Goal: Task Accomplishment & Management: Manage account settings

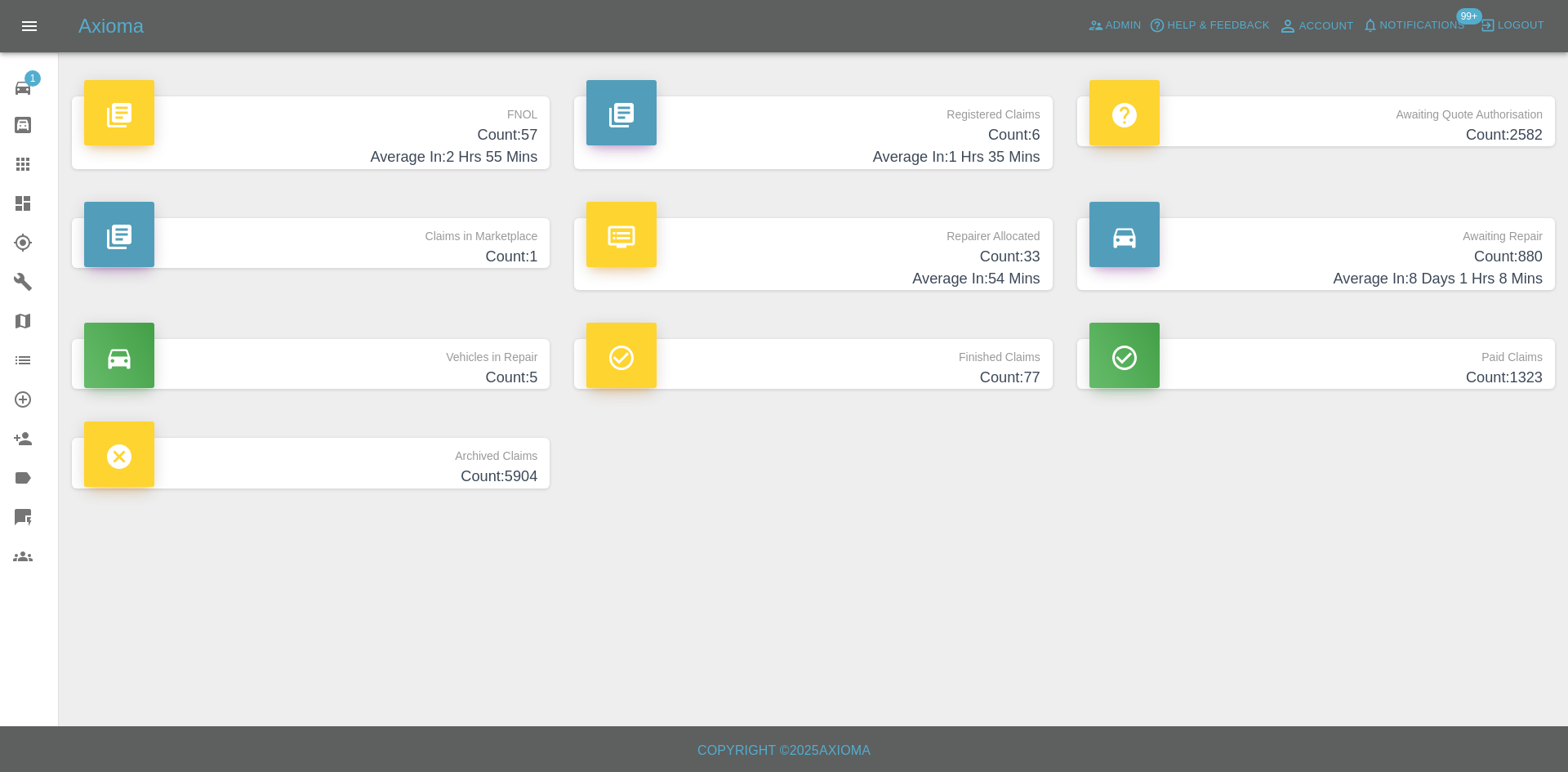
click at [4, 165] on link "Claims" at bounding box center [28, 164] width 58 height 39
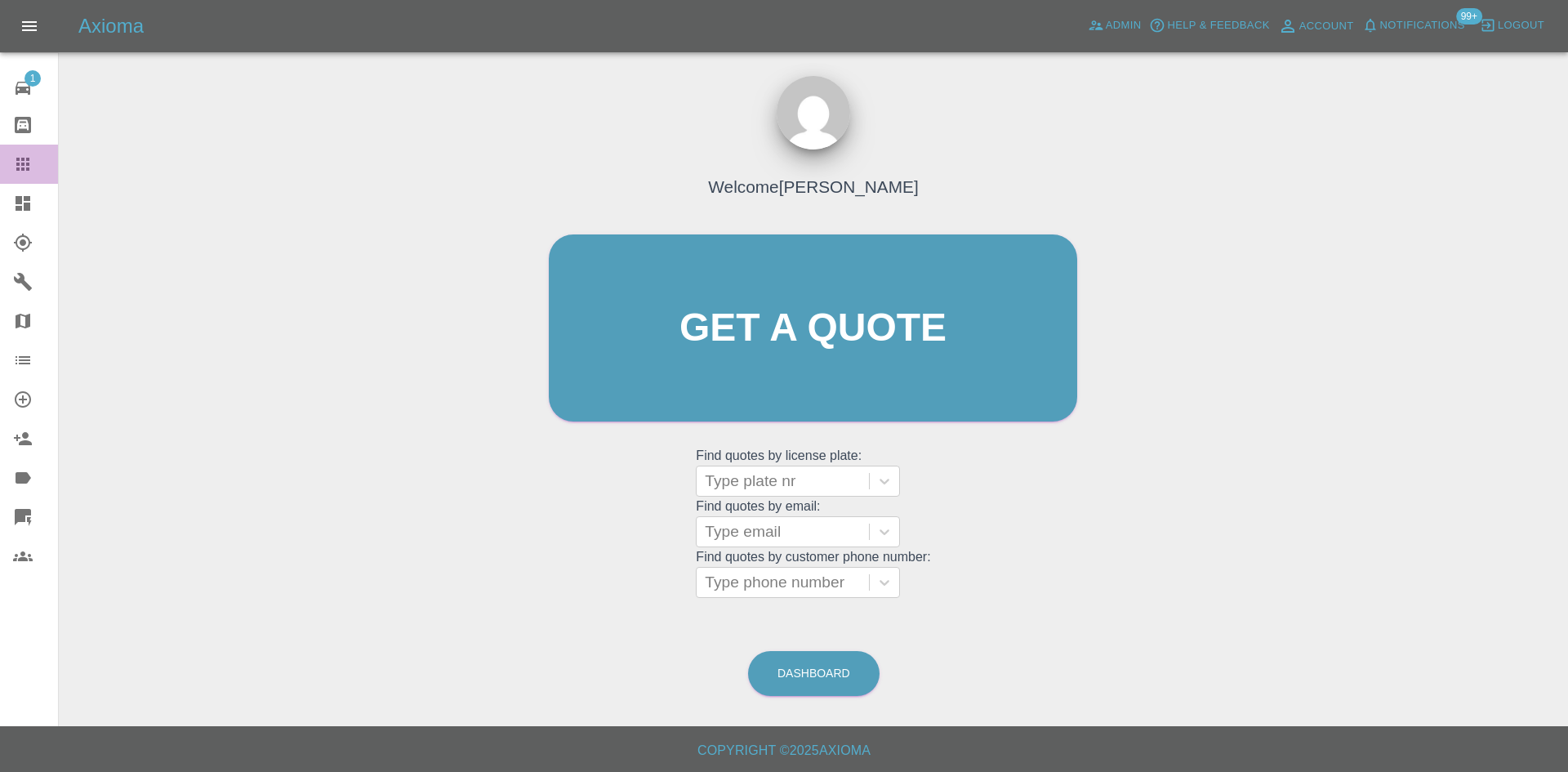
click at [33, 166] on div at bounding box center [36, 164] width 46 height 19
drag, startPoint x: 928, startPoint y: 187, endPoint x: 757, endPoint y: 176, distance: 171.4
click at [696, 193] on div "Welcome [PERSON_NAME] Get a quote Get a quote Find quotes by license plate: Typ…" at bounding box center [814, 359] width 563 height 494
click at [757, 176] on h4 "Welcome [PERSON_NAME]" at bounding box center [814, 187] width 210 height 26
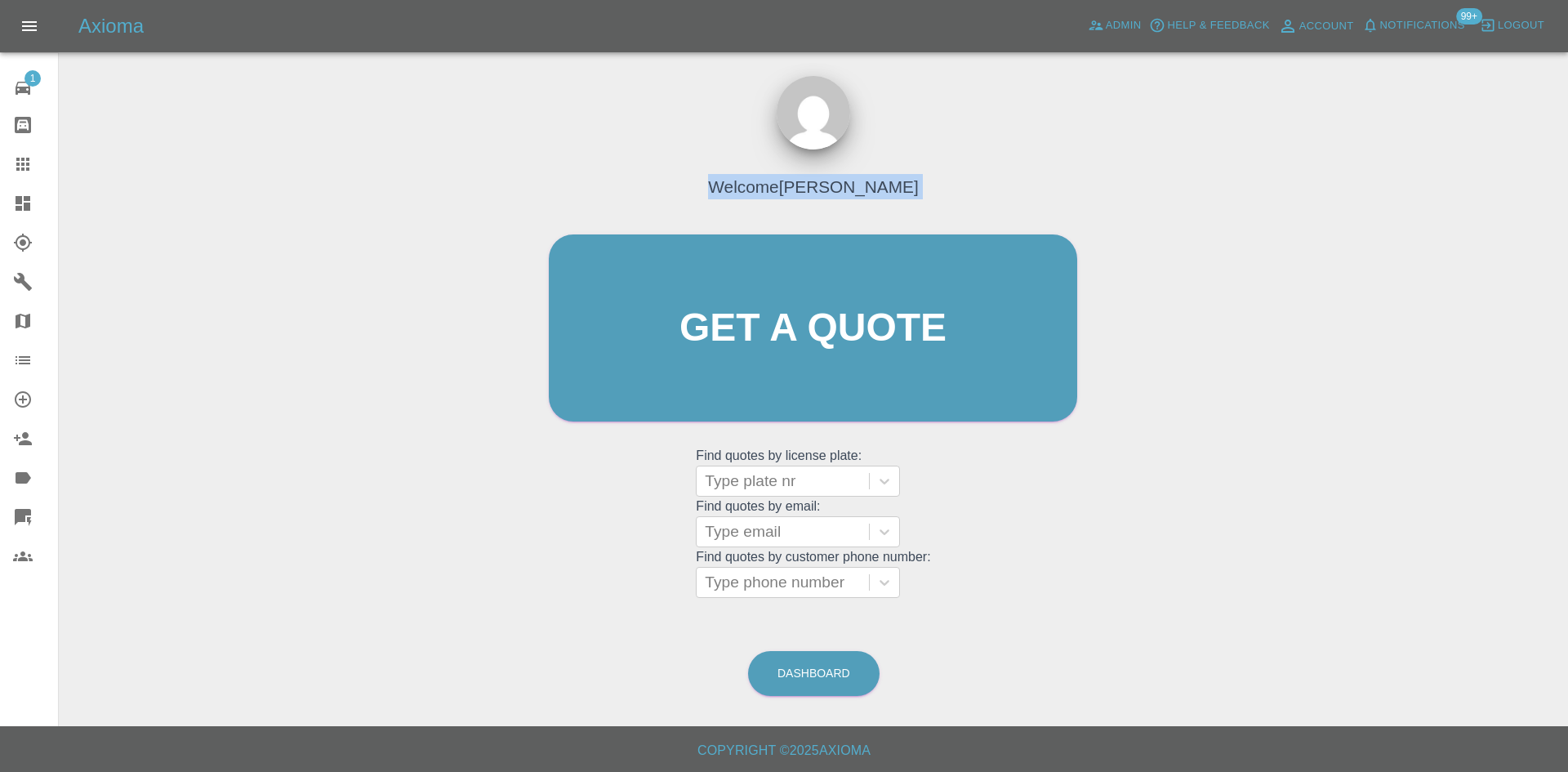
click at [757, 176] on h4 "Welcome [PERSON_NAME]" at bounding box center [814, 187] width 210 height 26
click at [758, 176] on h4 "Welcome [PERSON_NAME]" at bounding box center [814, 187] width 210 height 26
click at [364, 256] on div "Welcome [PERSON_NAME] Get a quote Get a quote Find quotes by license plate: Typ…" at bounding box center [814, 406] width 1484 height 587
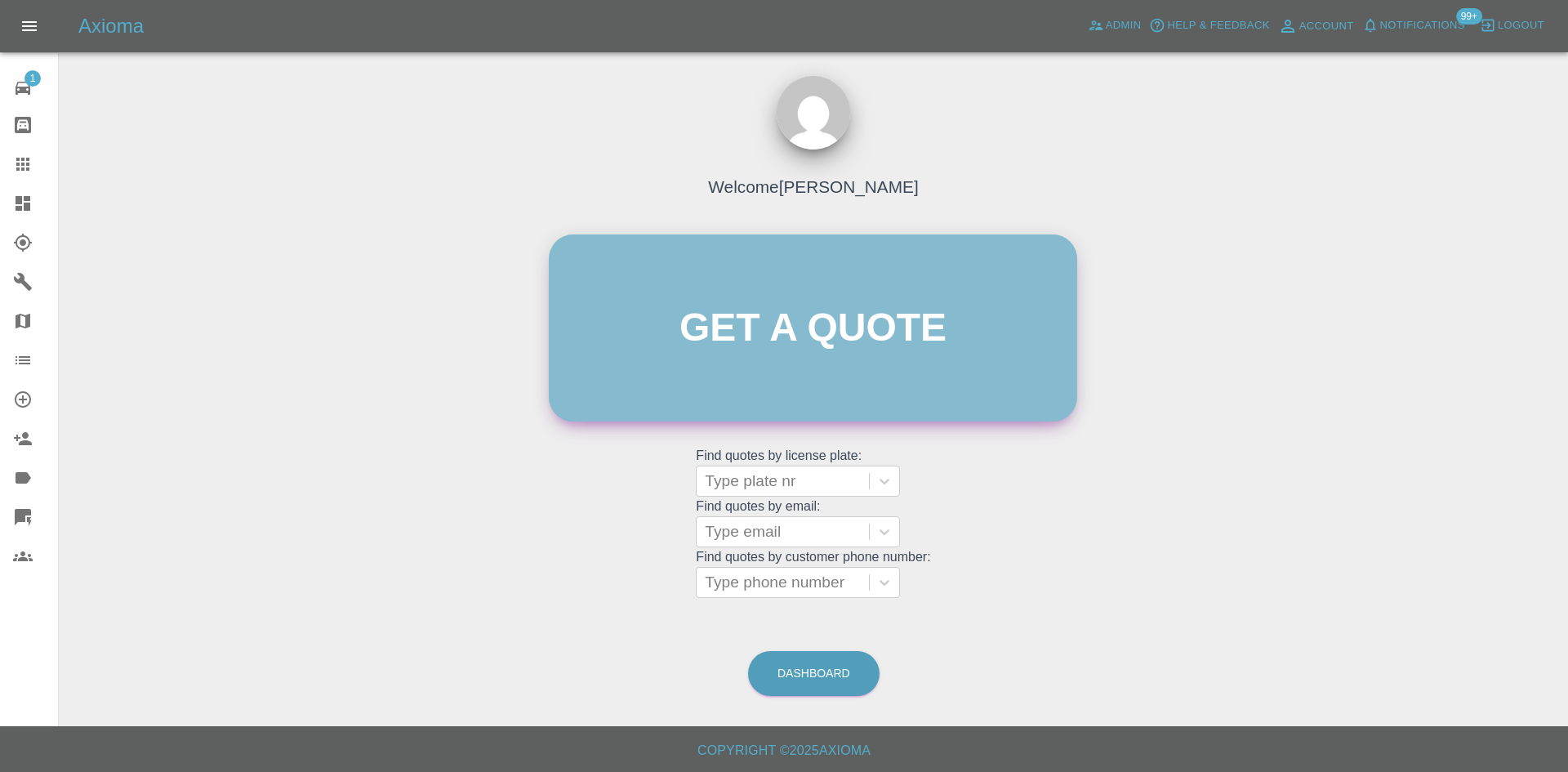
click at [857, 302] on link "Get a quote" at bounding box center [813, 327] width 528 height 188
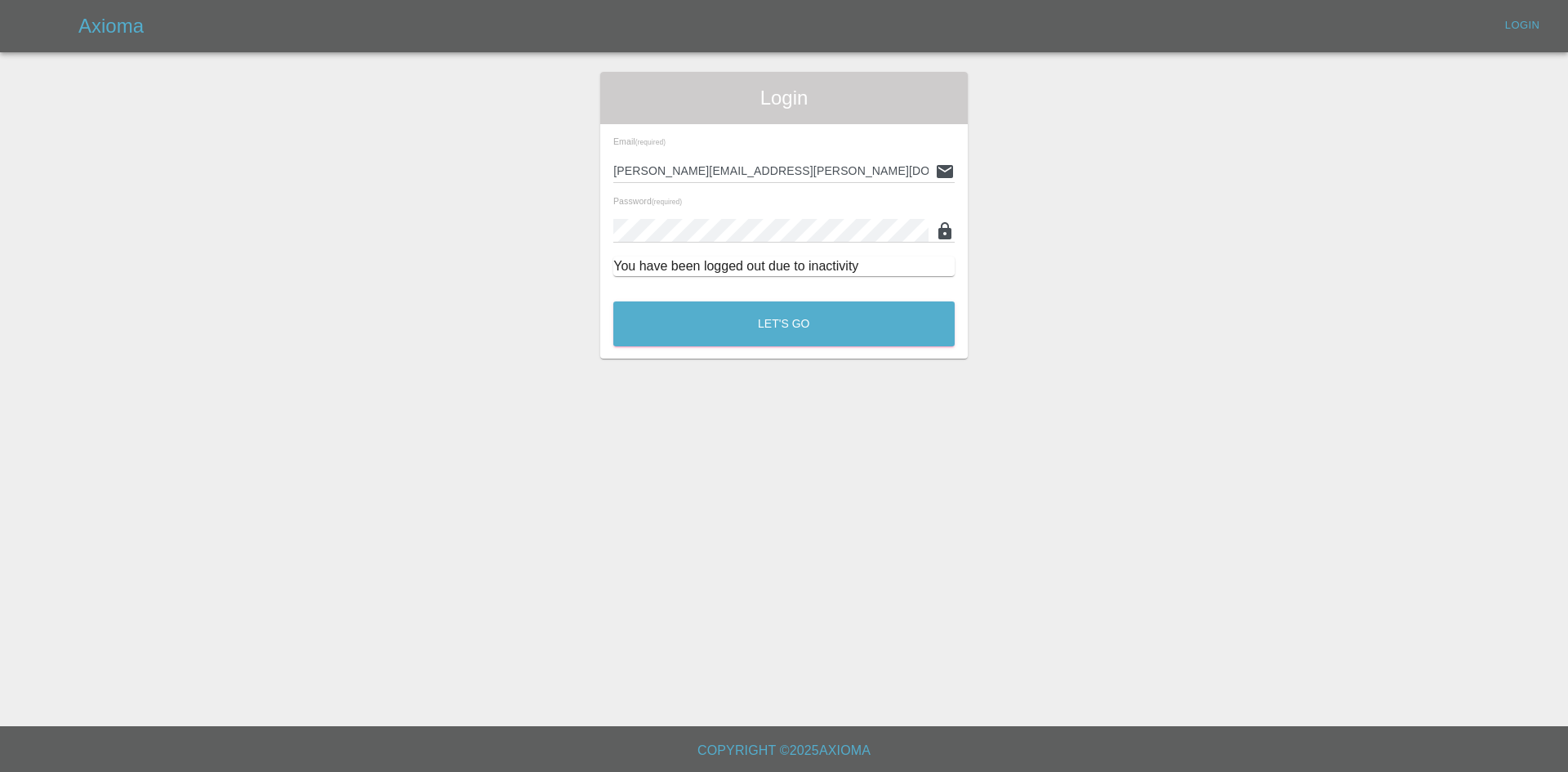
click at [740, 295] on div "Let's Go" at bounding box center [784, 319] width 343 height 61
click at [752, 307] on button "Let's Go" at bounding box center [784, 324] width 341 height 45
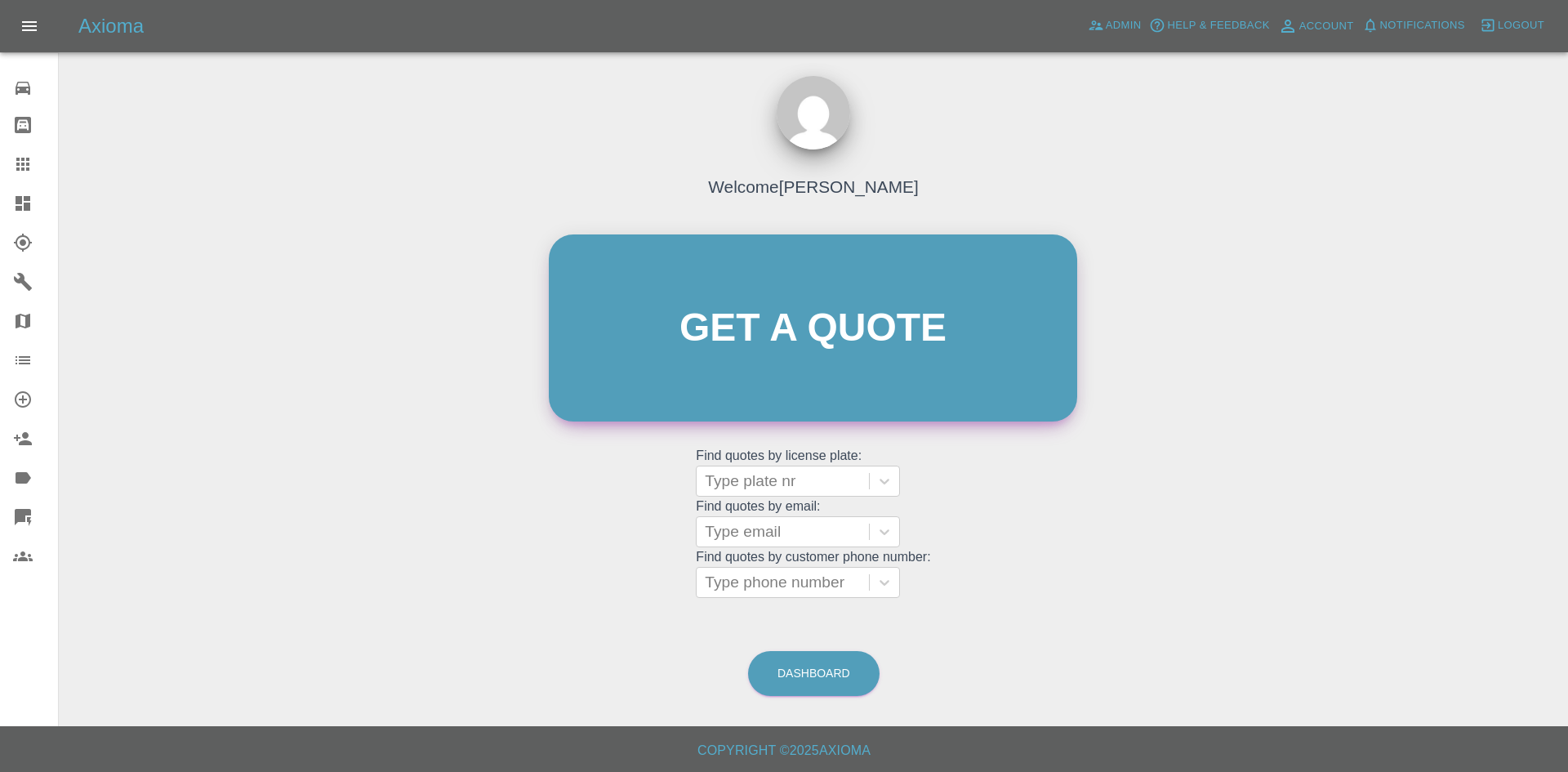
click at [831, 332] on link "Get a quote" at bounding box center [813, 327] width 528 height 188
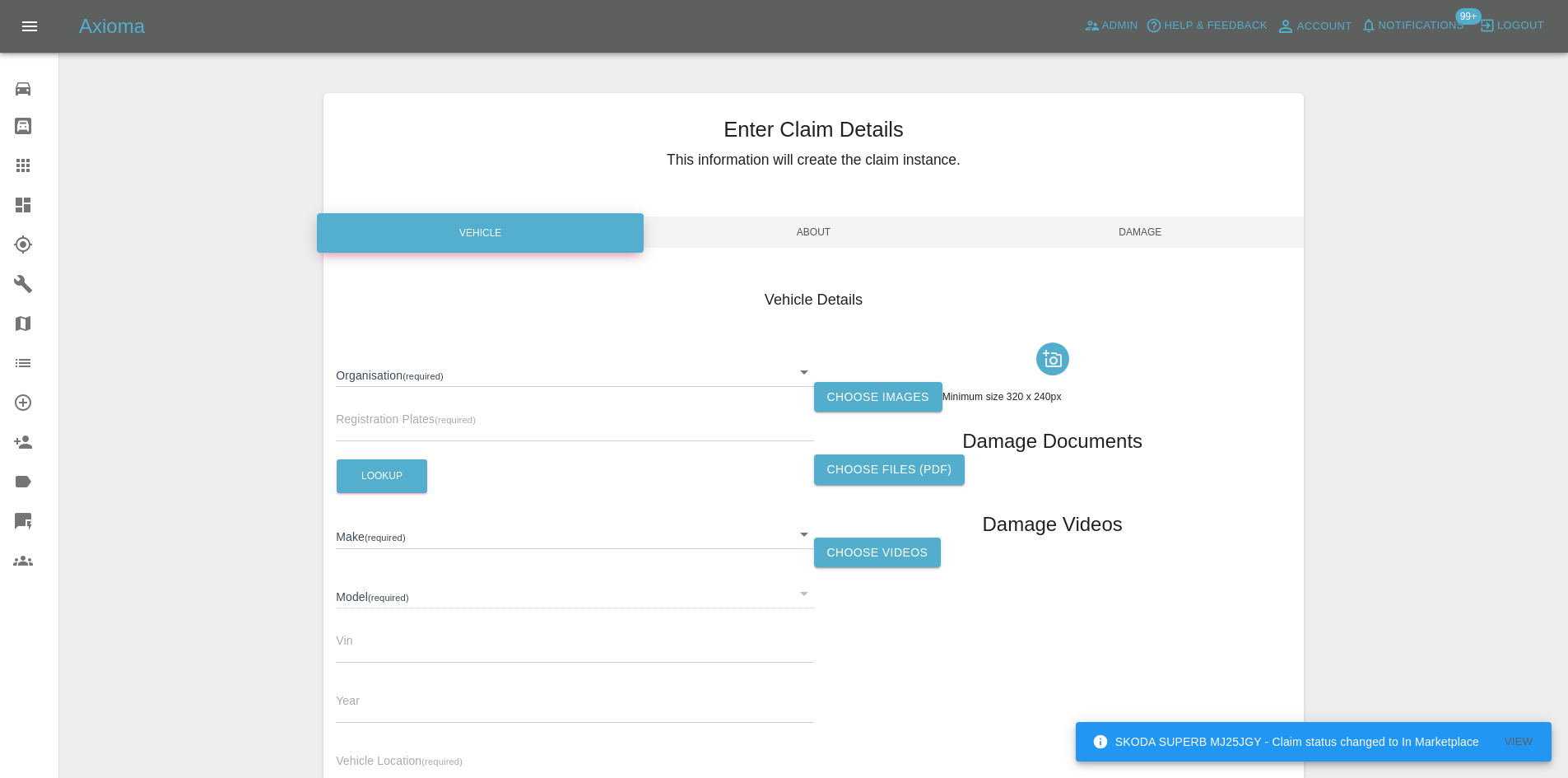
click at [441, 417] on small "(required)" at bounding box center [455, 419] width 41 height 10
click at [436, 420] on input "text" at bounding box center [575, 430] width 477 height 24
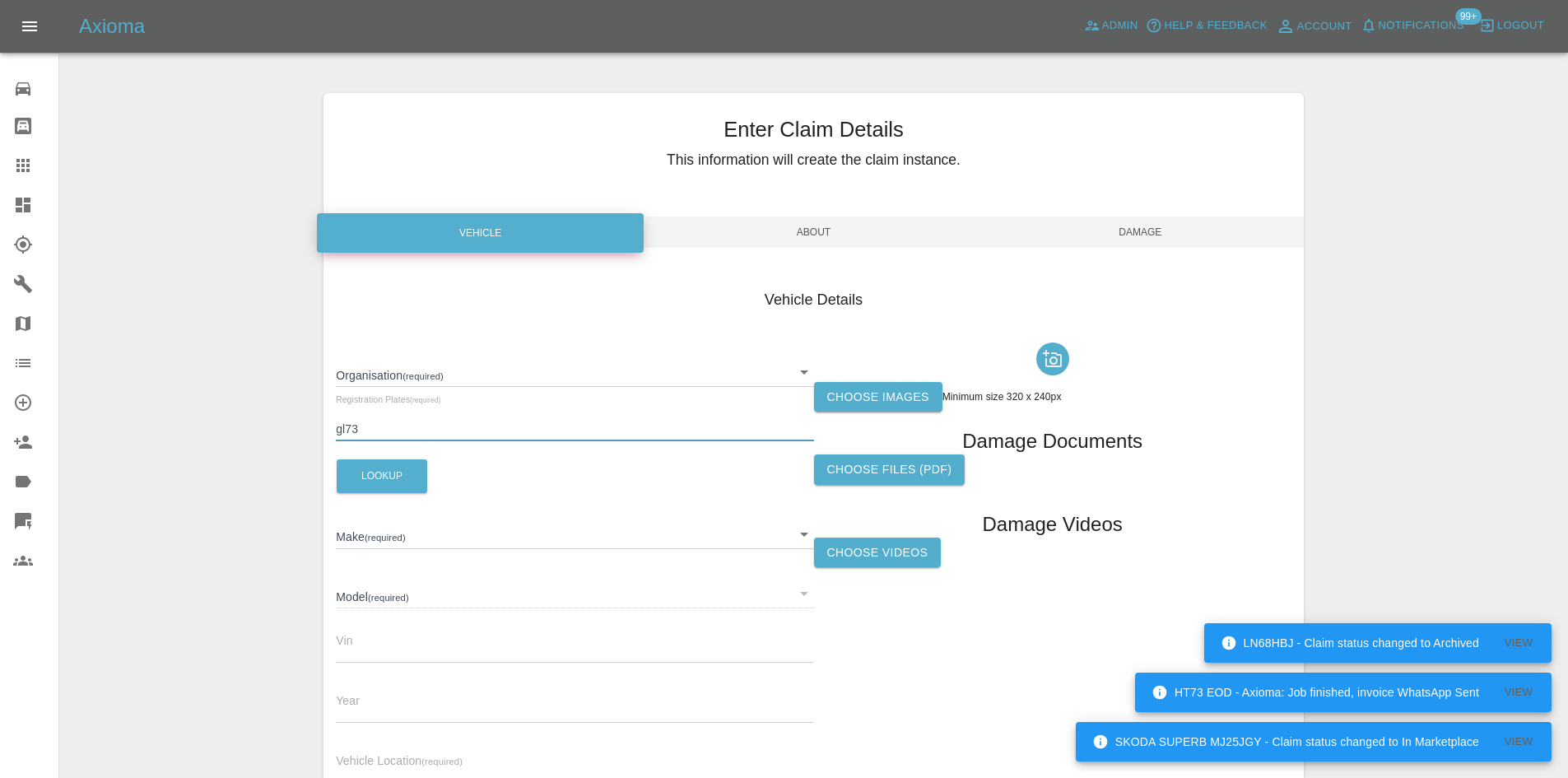
type input "gl73lck"
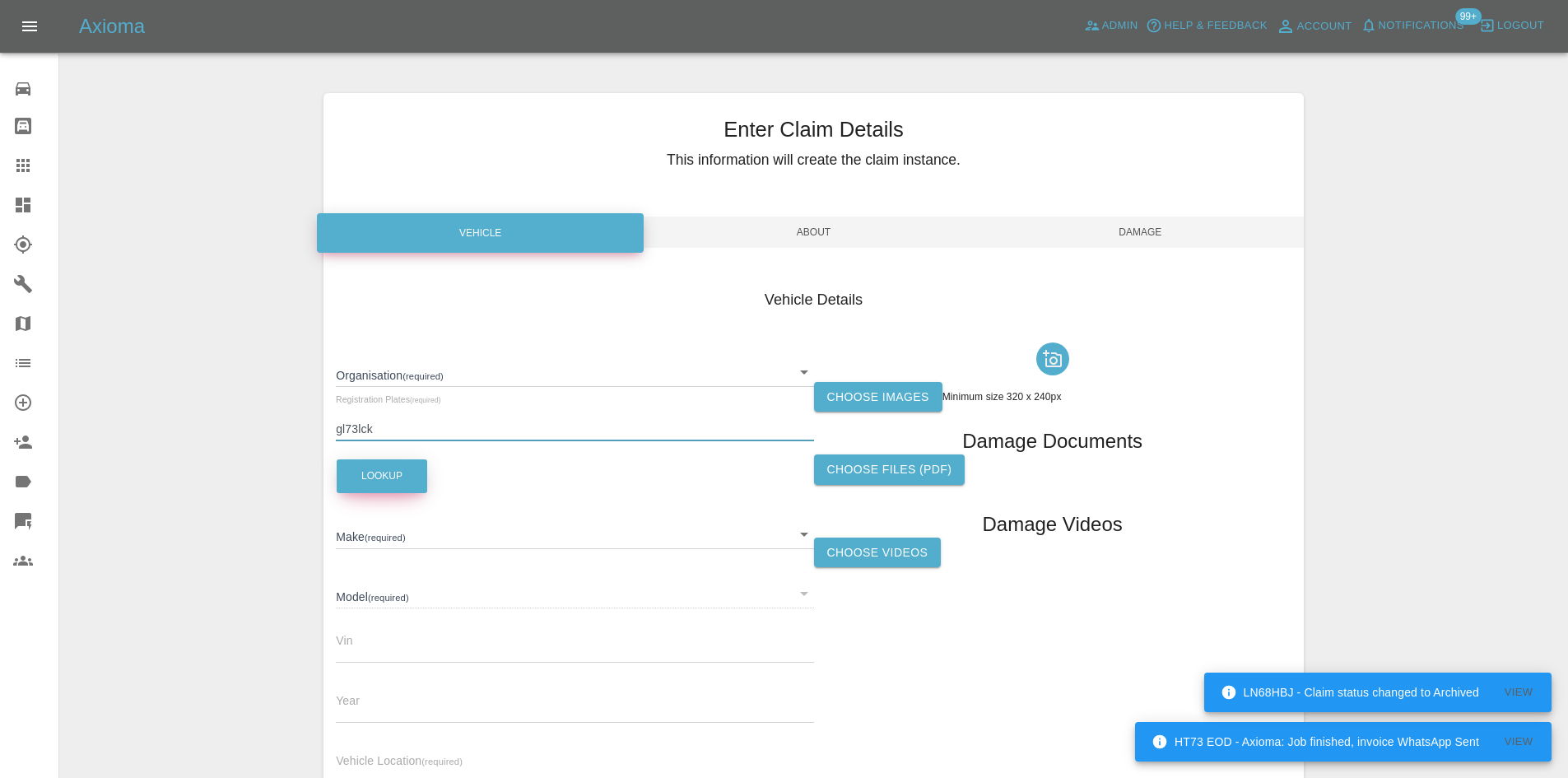
click at [368, 484] on button "Lookup" at bounding box center [381, 477] width 90 height 34
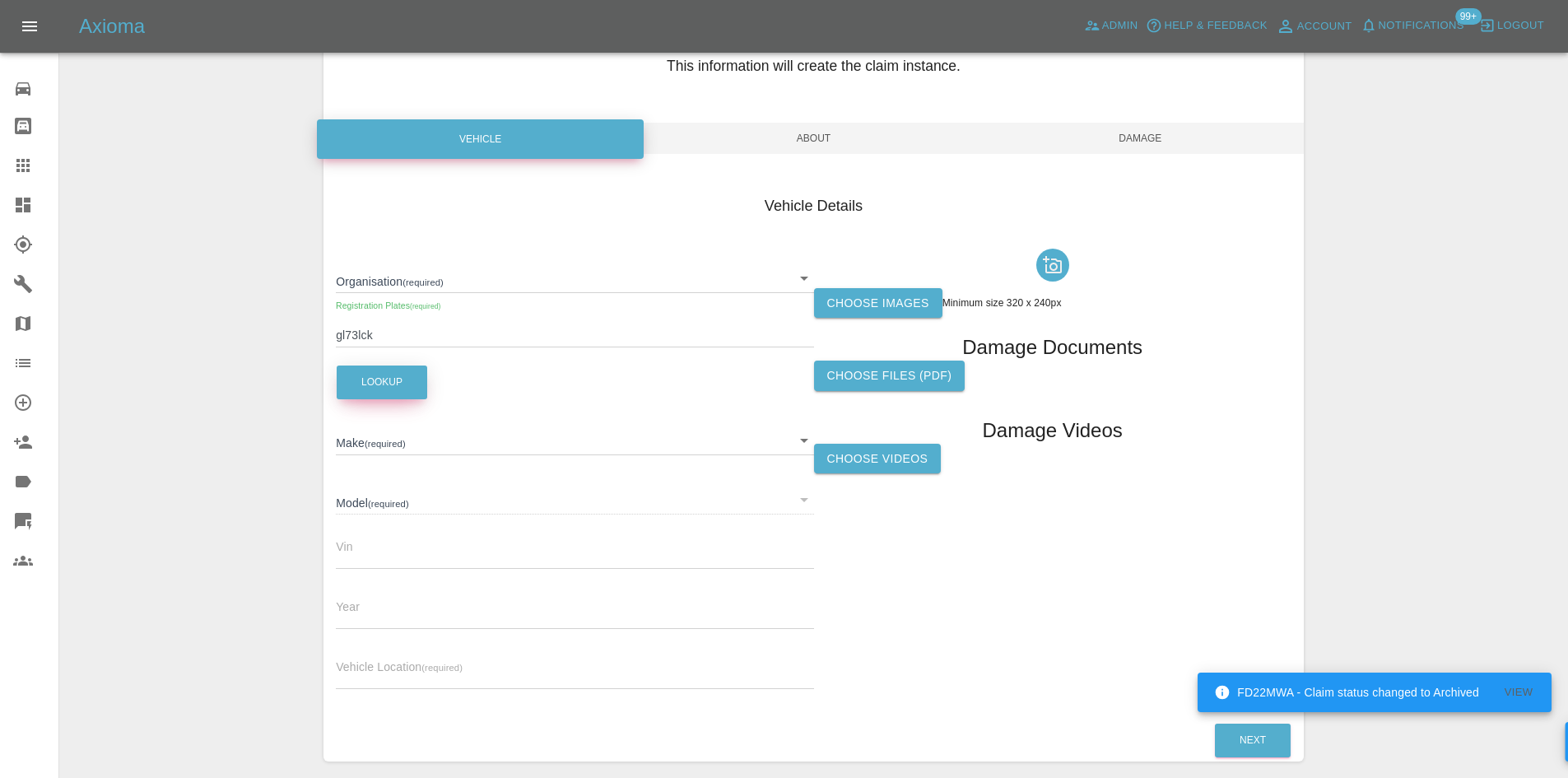
scroll to position [164, 0]
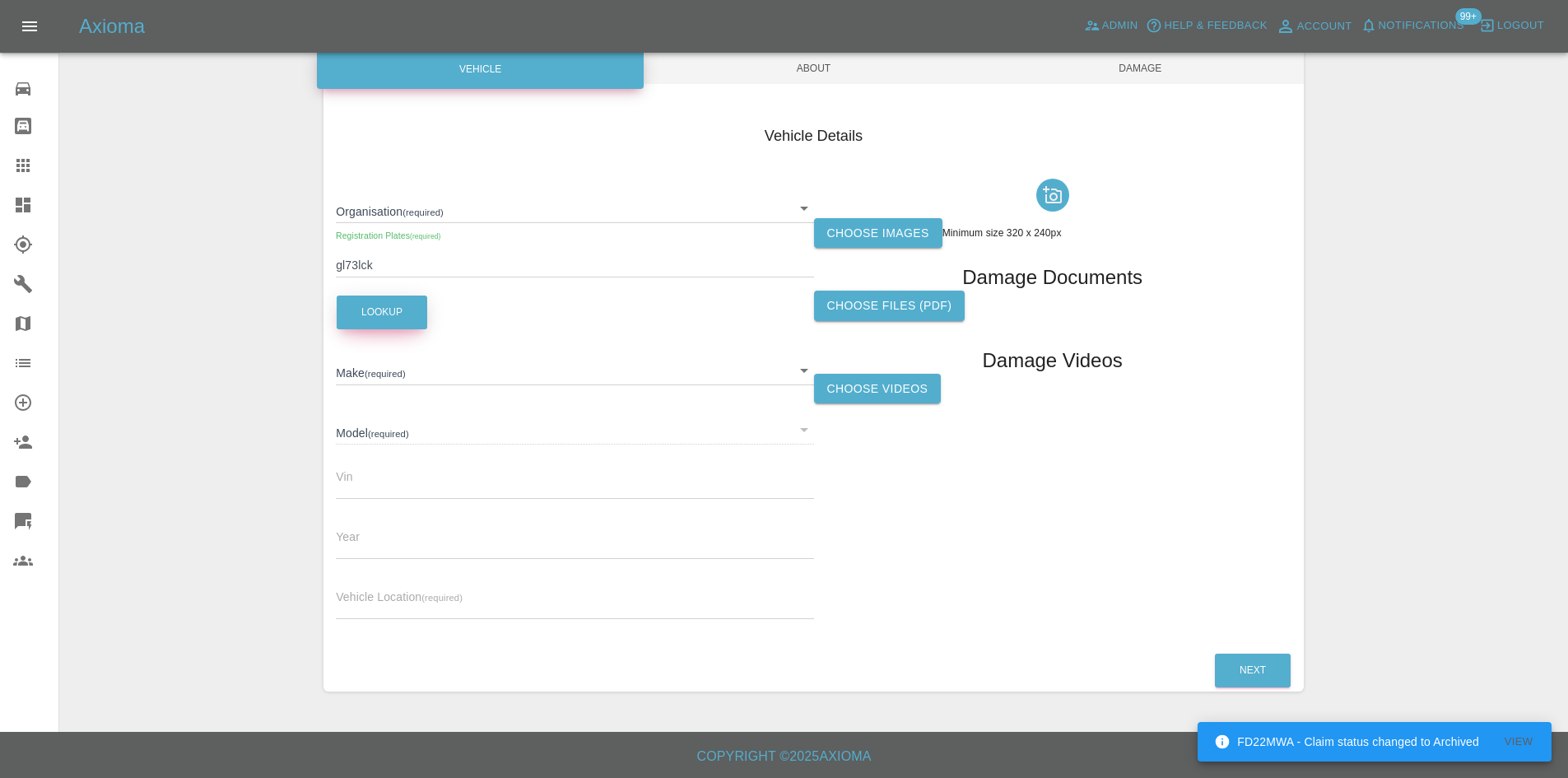
type input "TESLA"
type input "MODEL-Y LONG RANGE AWD"
type input "LRWYHCEK7RC241568"
type input "2023"
click at [412, 584] on div "Vehicle Location (required)" at bounding box center [575, 596] width 477 height 46
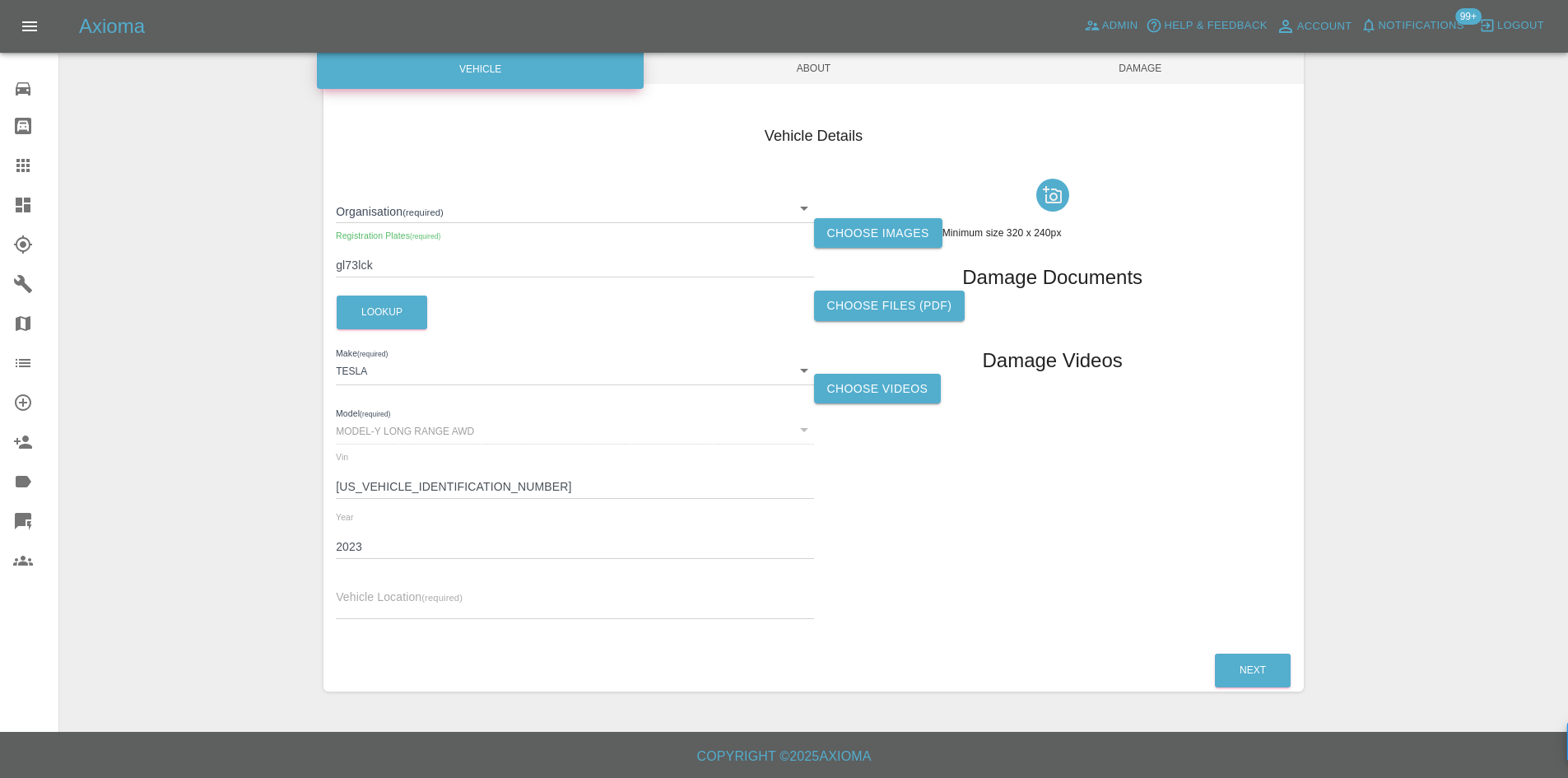
click at [403, 594] on span "Vehicle Location (required)" at bounding box center [400, 597] width 127 height 13
click at [394, 601] on input "text" at bounding box center [575, 607] width 477 height 24
type input "CM14 4AT"
click at [1272, 298] on div "Choose files (pdf)" at bounding box center [1053, 311] width 477 height 41
click at [895, 232] on label "Choose images" at bounding box center [878, 233] width 128 height 30
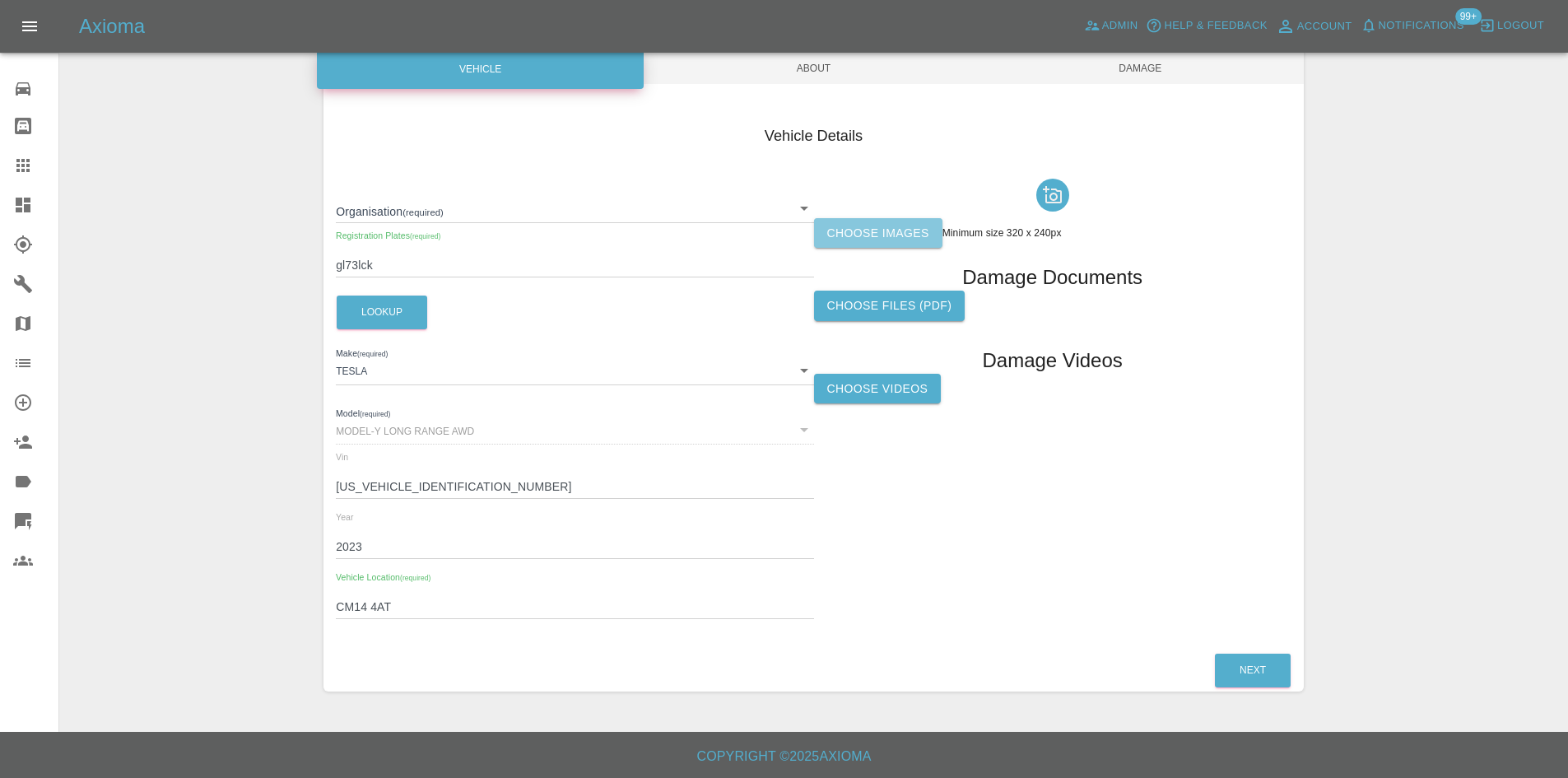
click at [0, 0] on input "Choose images" at bounding box center [0, 0] width 0 height 0
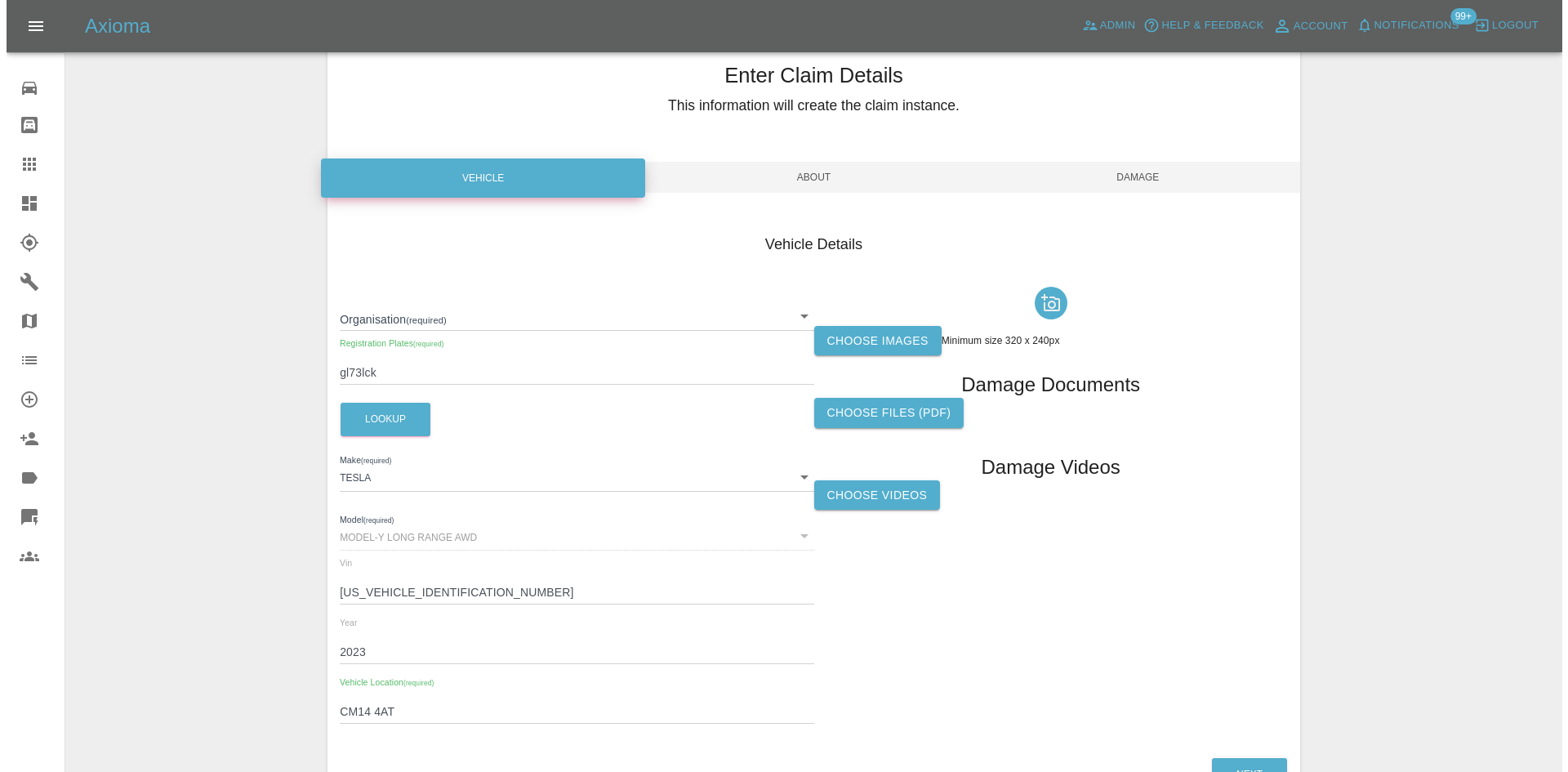
scroll to position [81, 0]
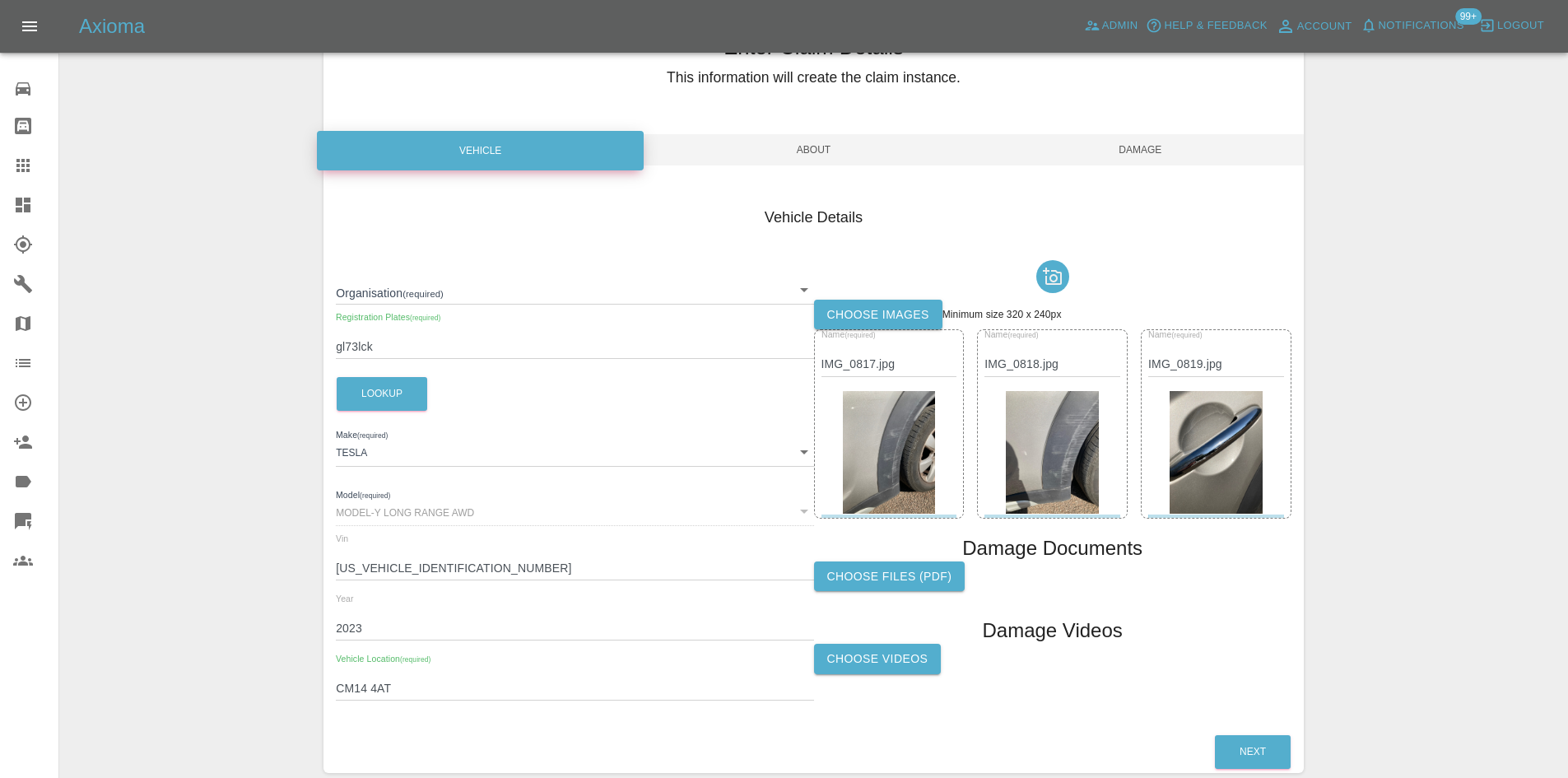
click at [785, 146] on span "About" at bounding box center [813, 150] width 327 height 31
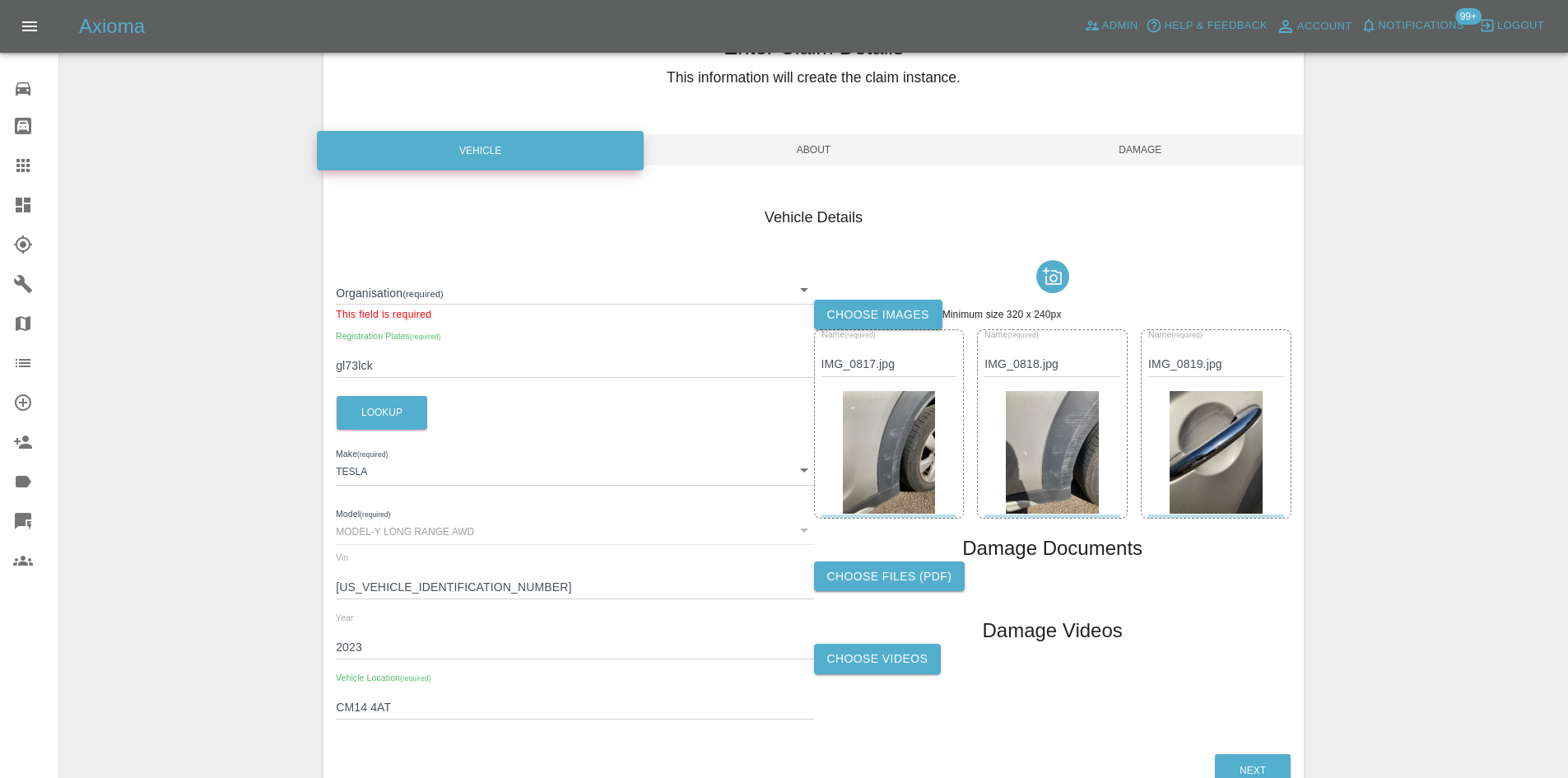
click at [487, 299] on body "Axioma Admin Help & Feedback Account Notifications 99+ Logout 0 Repair home Bod…" at bounding box center [784, 398] width 1568 height 961
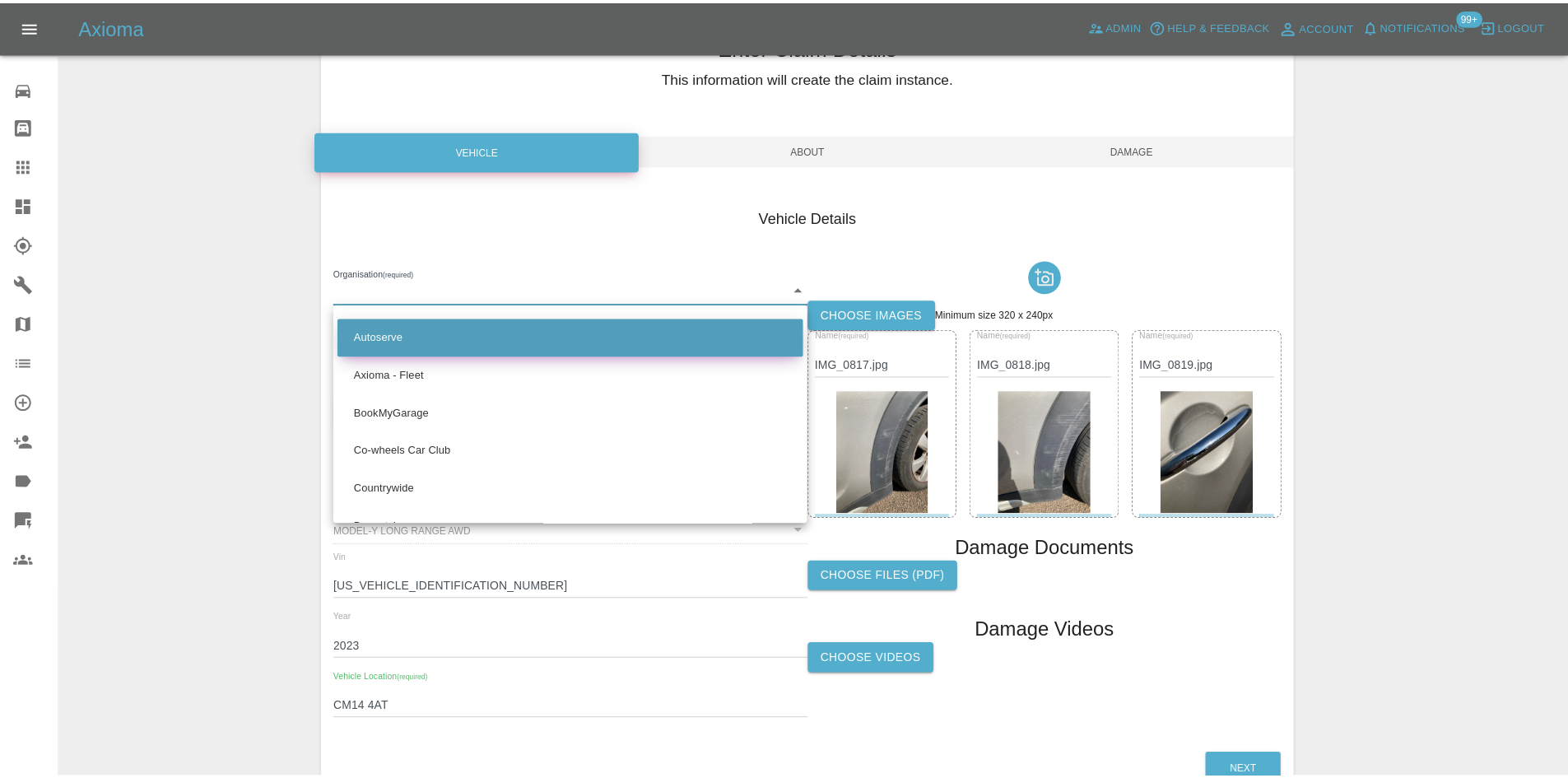
scroll to position [0, 0]
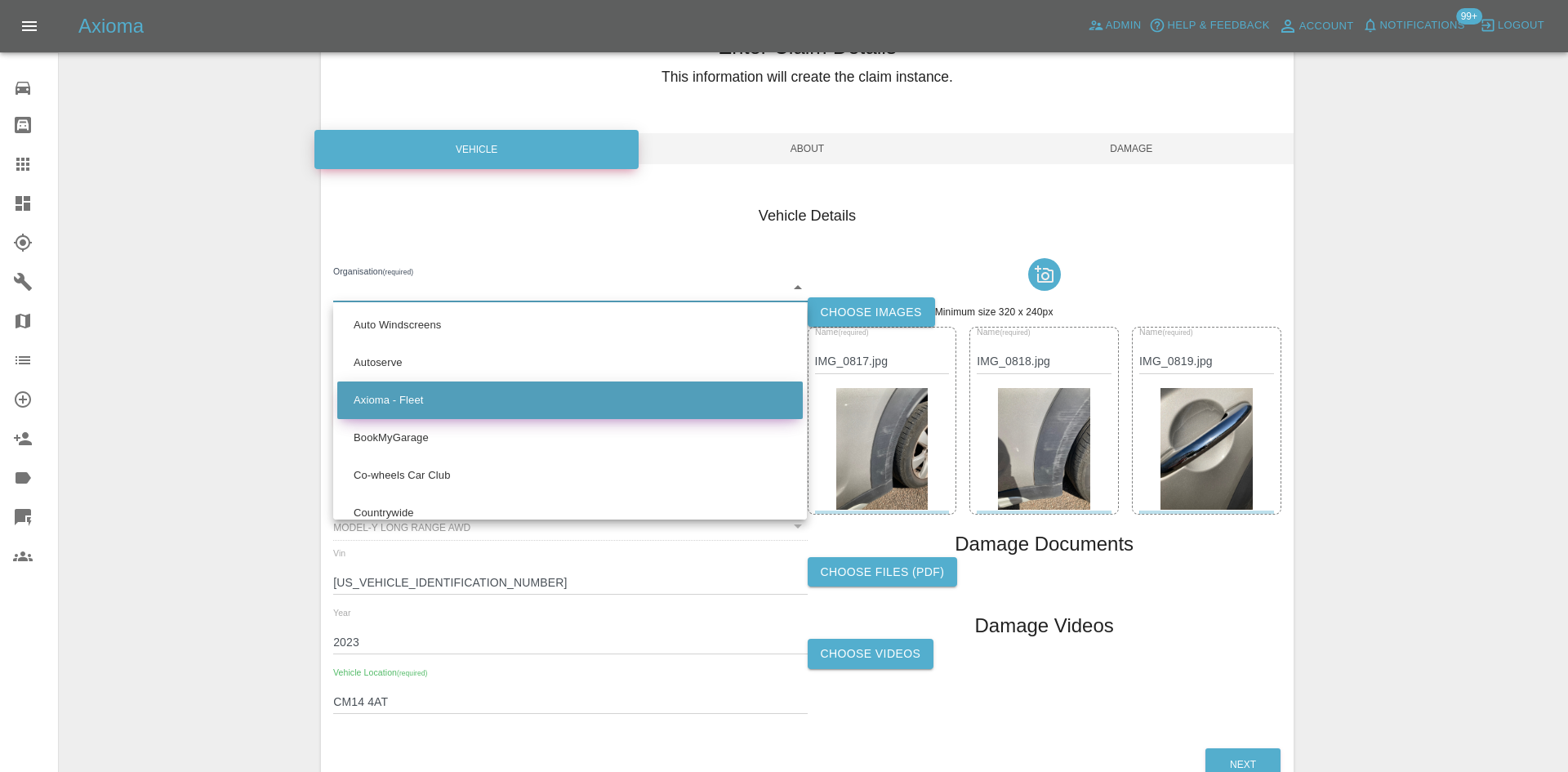
click at [432, 400] on li "Axioma - Fleet" at bounding box center [570, 400] width 465 height 38
type input "5e6b5a8122cd0a001728b604"
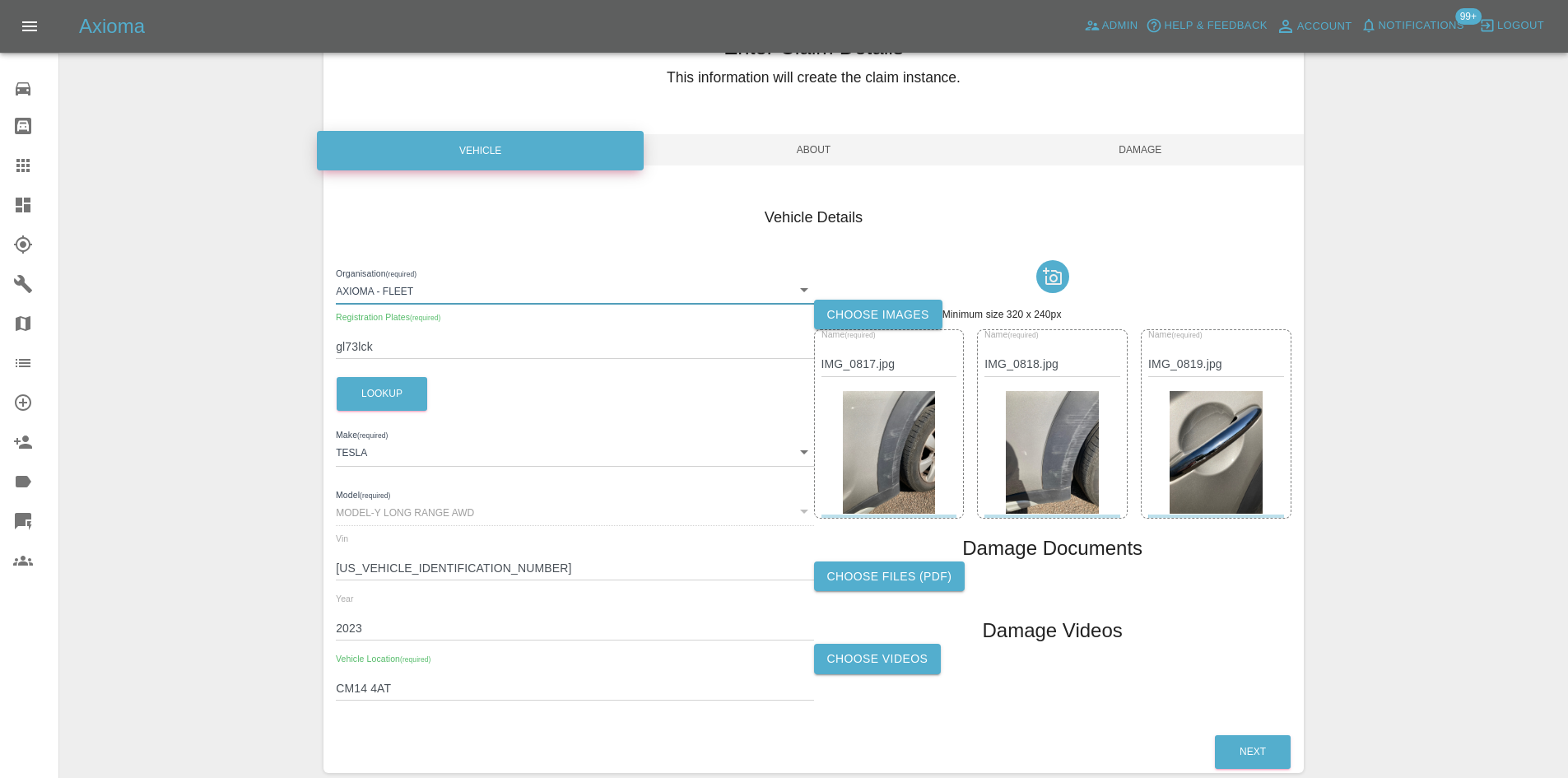
click at [814, 159] on span "About" at bounding box center [813, 150] width 327 height 31
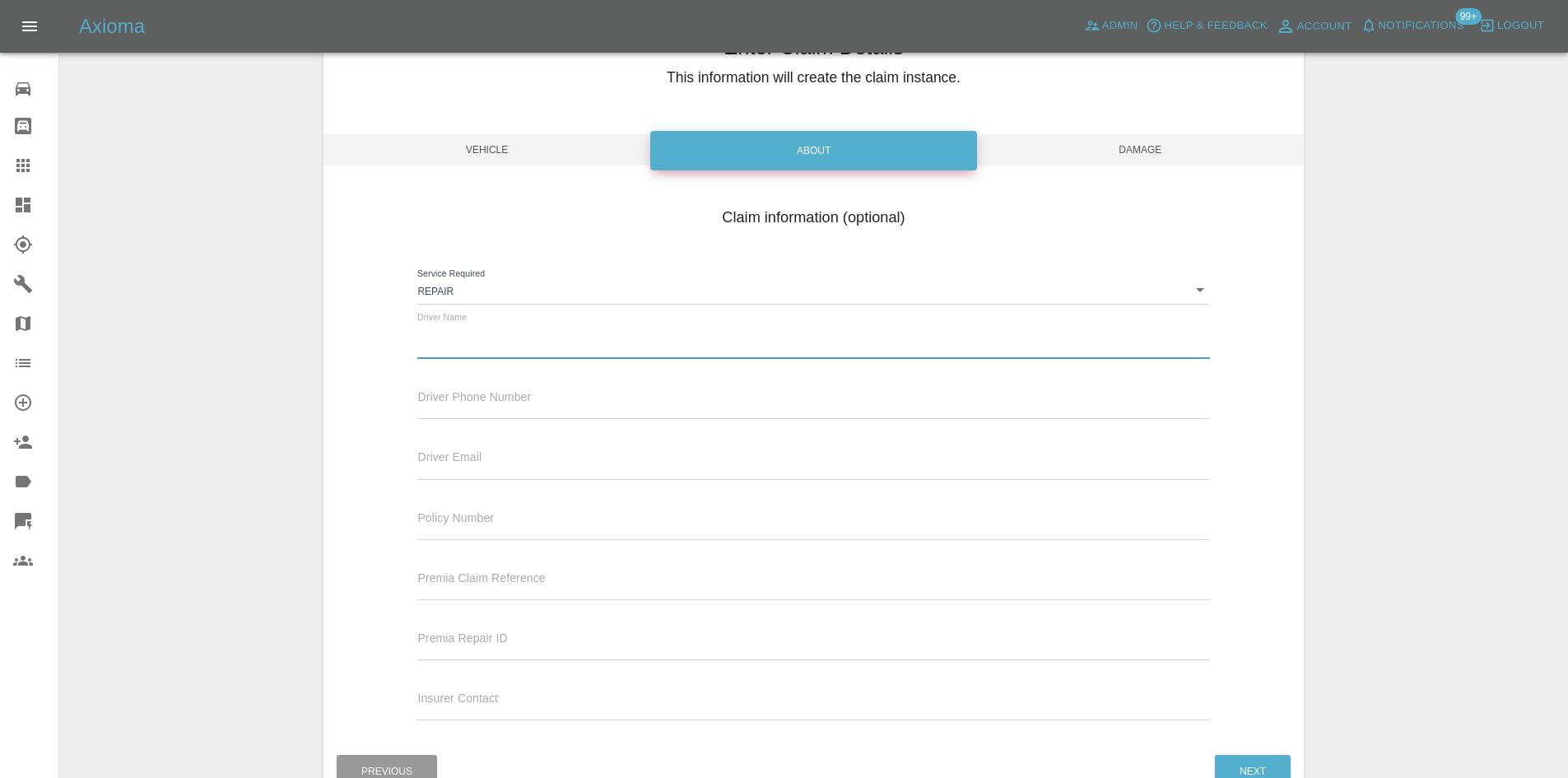
click at [509, 354] on input "text" at bounding box center [813, 348] width 792 height 24
type input "Waiting Details"
click at [532, 393] on div "Driver Phone Number" at bounding box center [813, 396] width 792 height 46
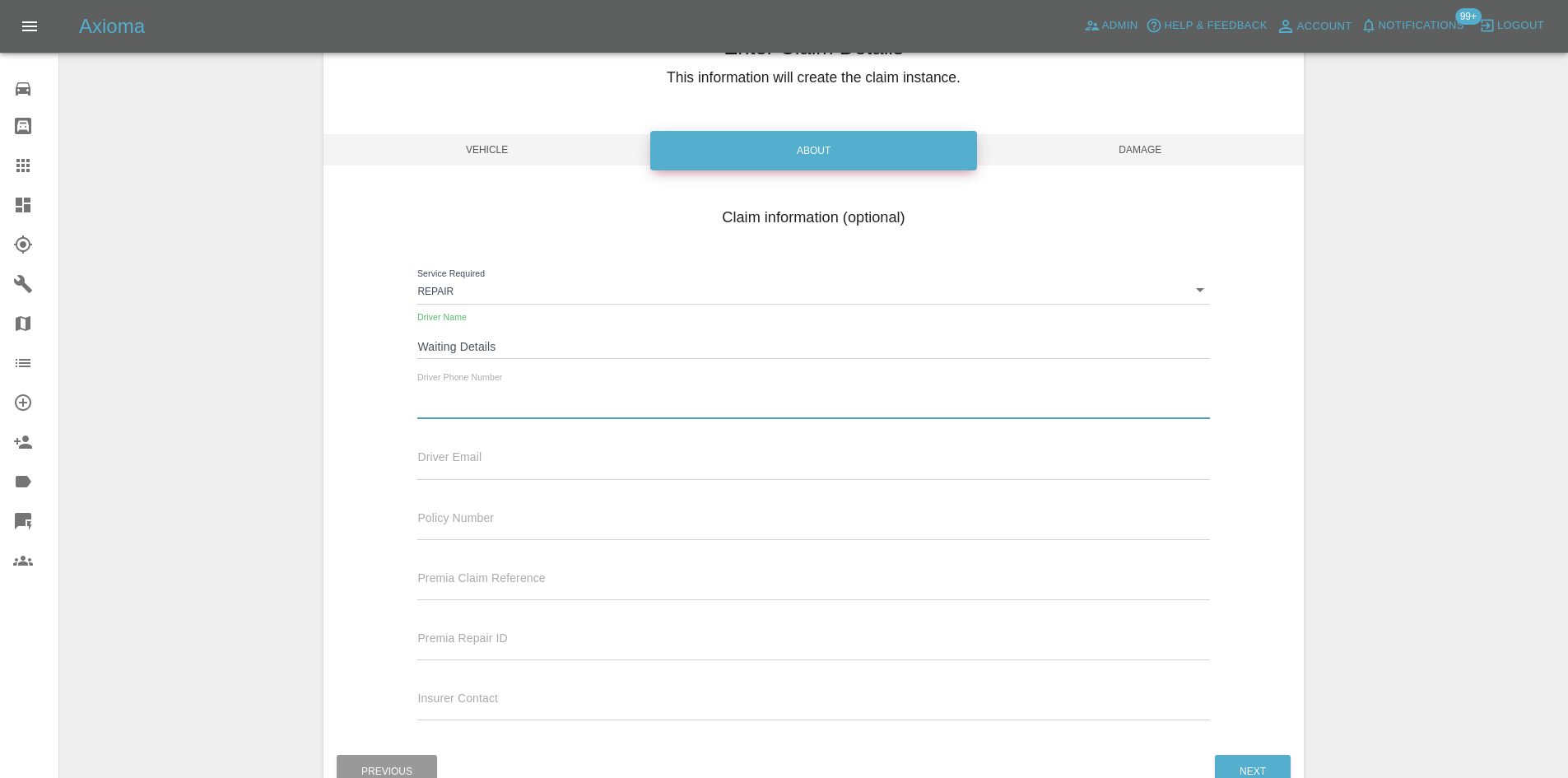
click at [529, 406] on input "text" at bounding box center [813, 407] width 792 height 24
type input "0777777777"
click at [520, 460] on input "text" at bounding box center [813, 467] width 792 height 24
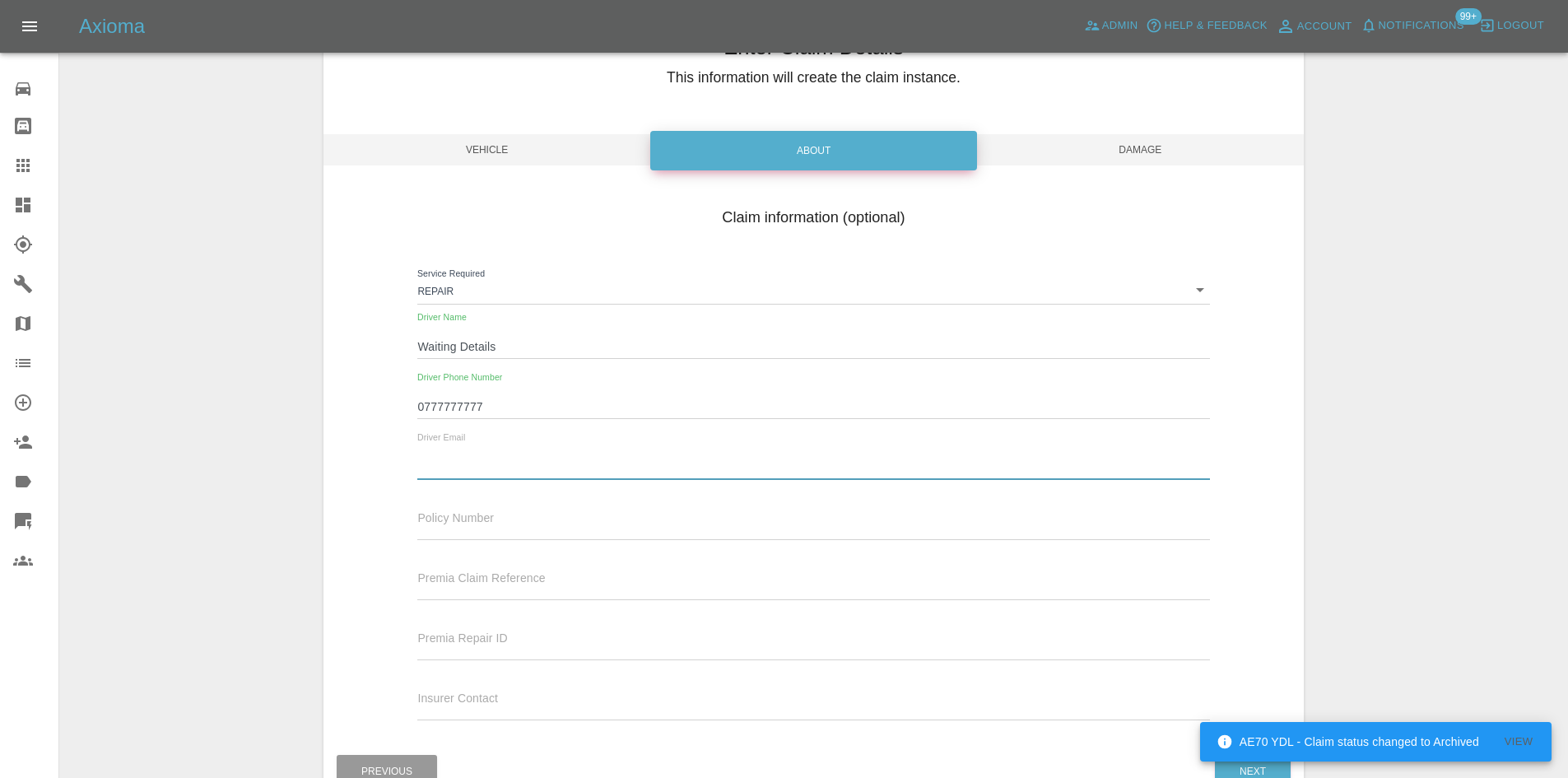
type input "waiting@details.com"
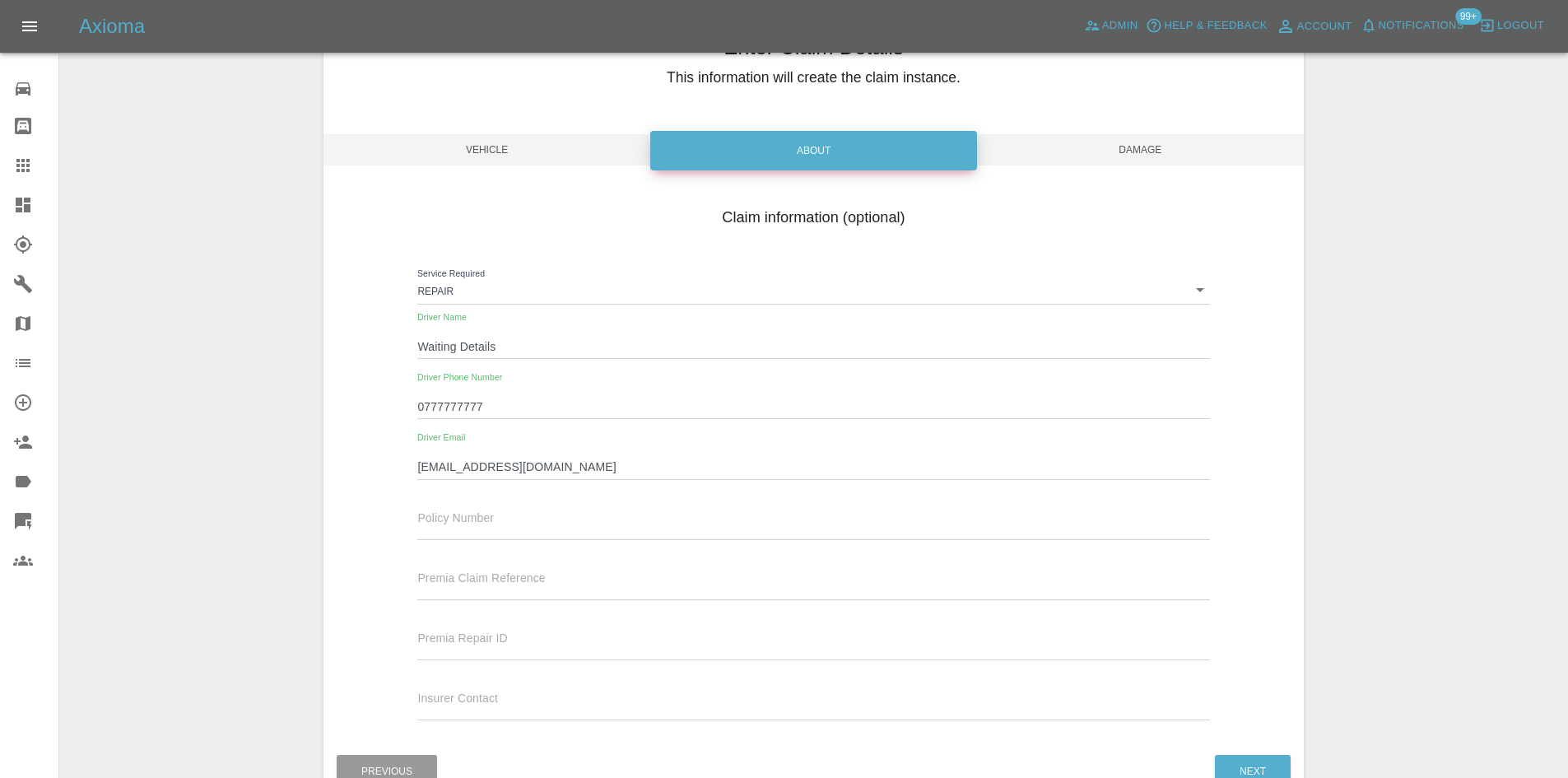
click at [1062, 154] on span "Damage" at bounding box center [1141, 150] width 327 height 31
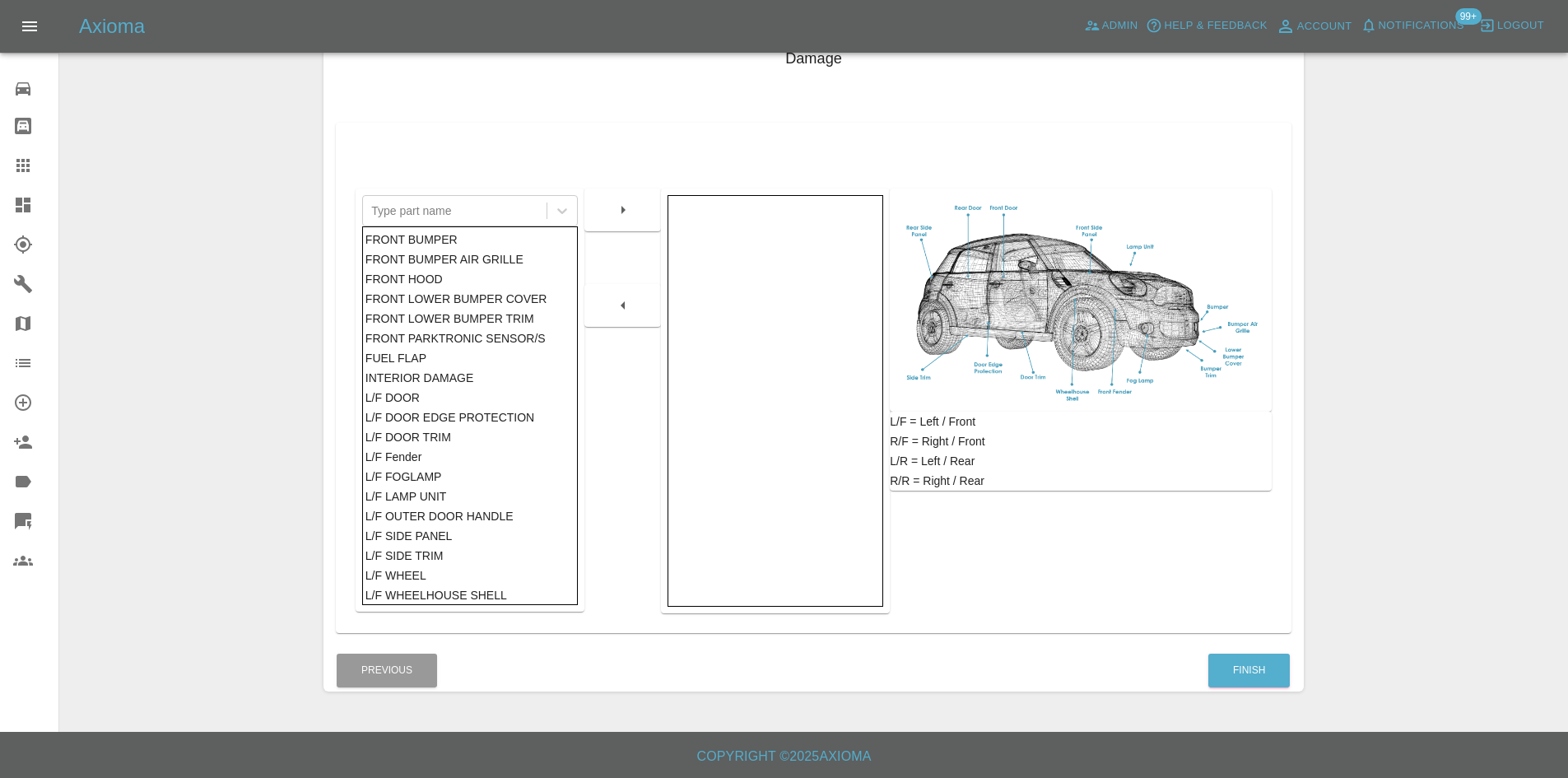
click at [415, 244] on div "FRONT BUMPER" at bounding box center [471, 239] width 210 height 19
click at [623, 208] on icon "button" at bounding box center [624, 209] width 4 height 8
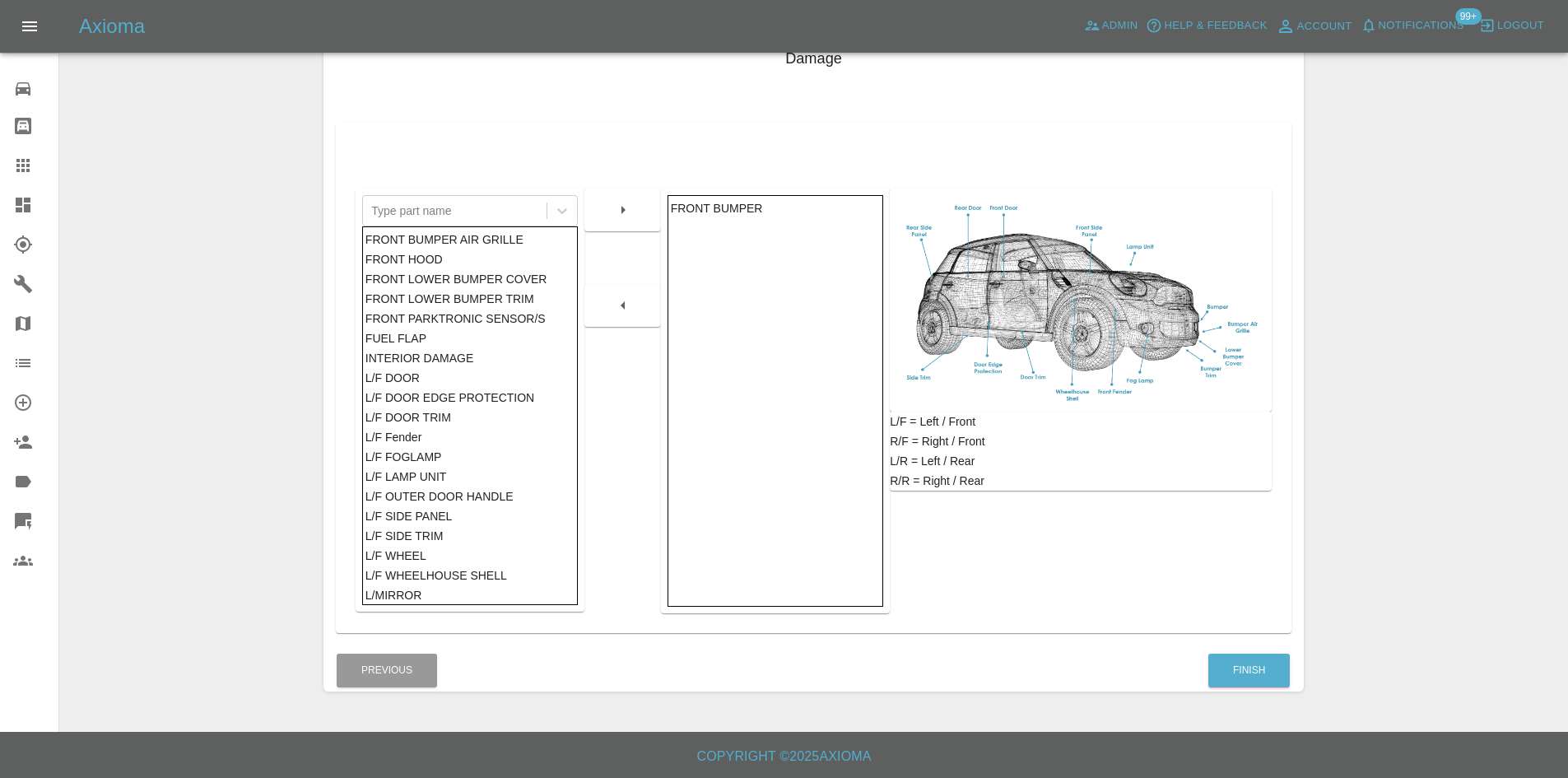
click at [717, 211] on div "FRONT BUMPER" at bounding box center [776, 207] width 210 height 19
drag, startPoint x: 724, startPoint y: 452, endPoint x: 708, endPoint y: 438, distance: 21.3
click at [725, 456] on div "FRONT BUMPER" at bounding box center [776, 401] width 216 height 412
click at [403, 440] on div "L/F Fender" at bounding box center [471, 437] width 210 height 19
click at [628, 218] on icon "button" at bounding box center [623, 209] width 19 height 19
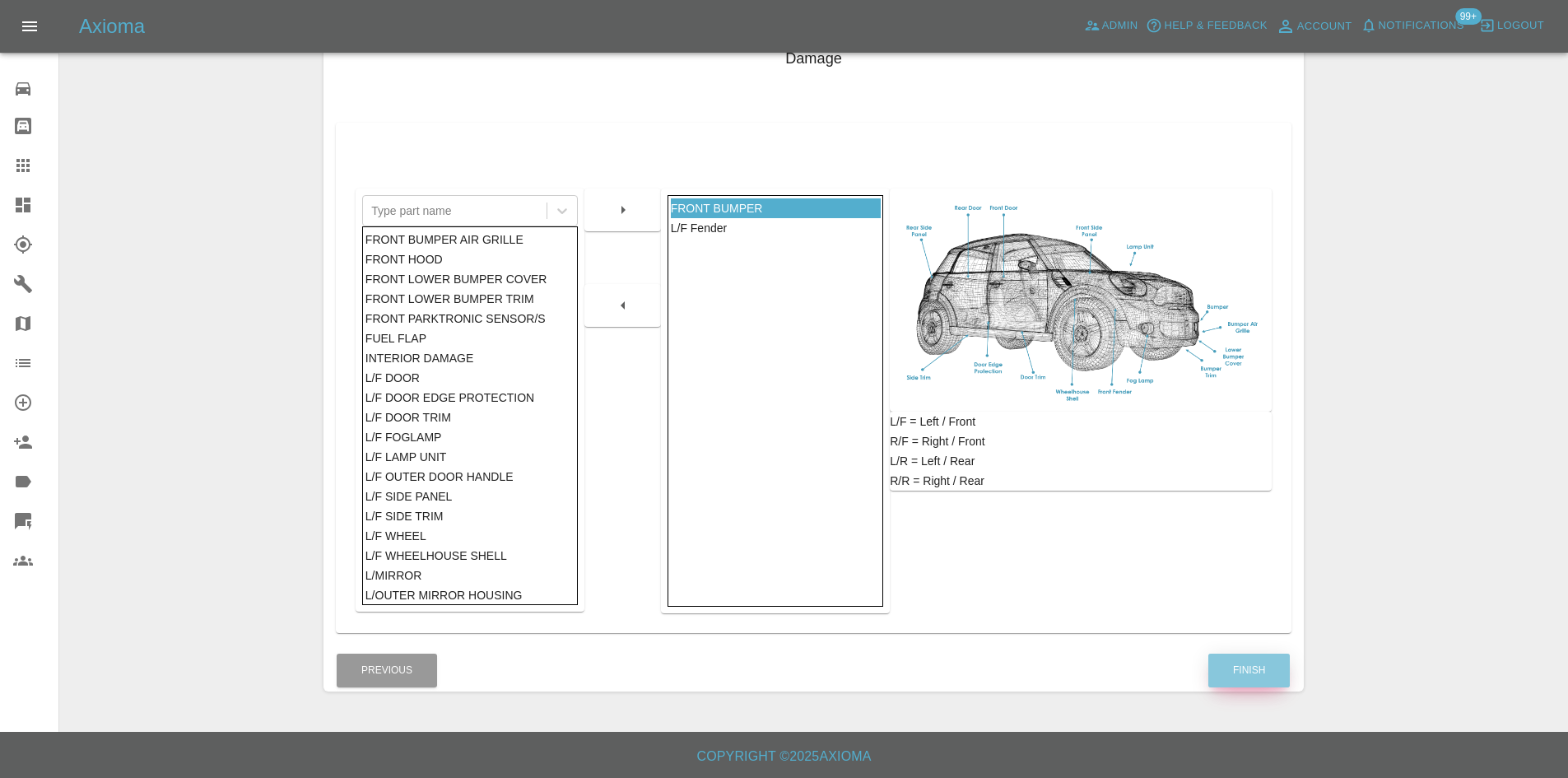
click at [1255, 656] on button "Finish" at bounding box center [1249, 670] width 81 height 34
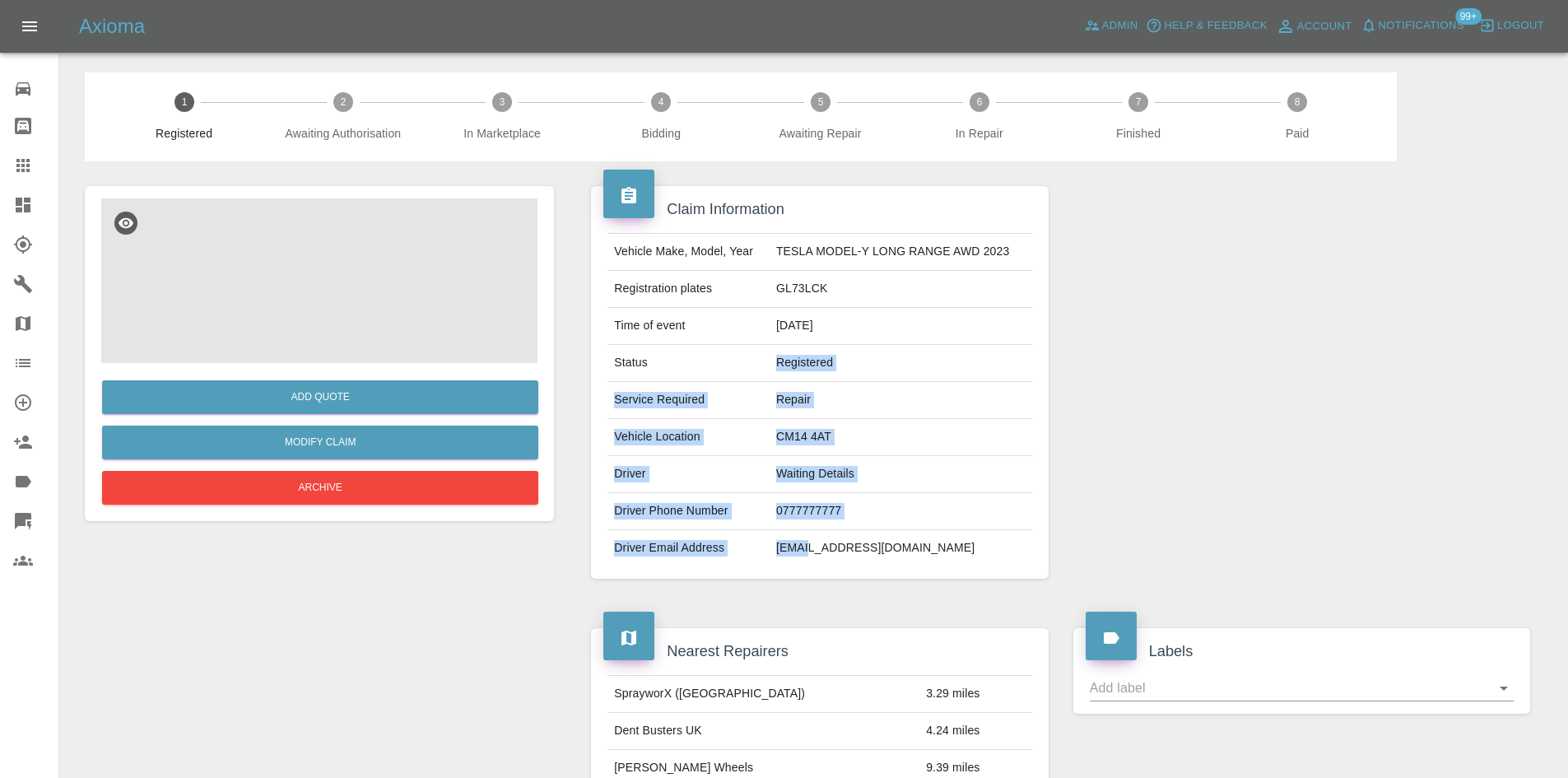
drag, startPoint x: 792, startPoint y: 457, endPoint x: 802, endPoint y: 537, distance: 80.6
click at [802, 537] on tbody "Vehicle Make, Model, Year TESLA MODEL-Y LONG RANGE AWD 2023 Registration plates…" at bounding box center [819, 400] width 424 height 333
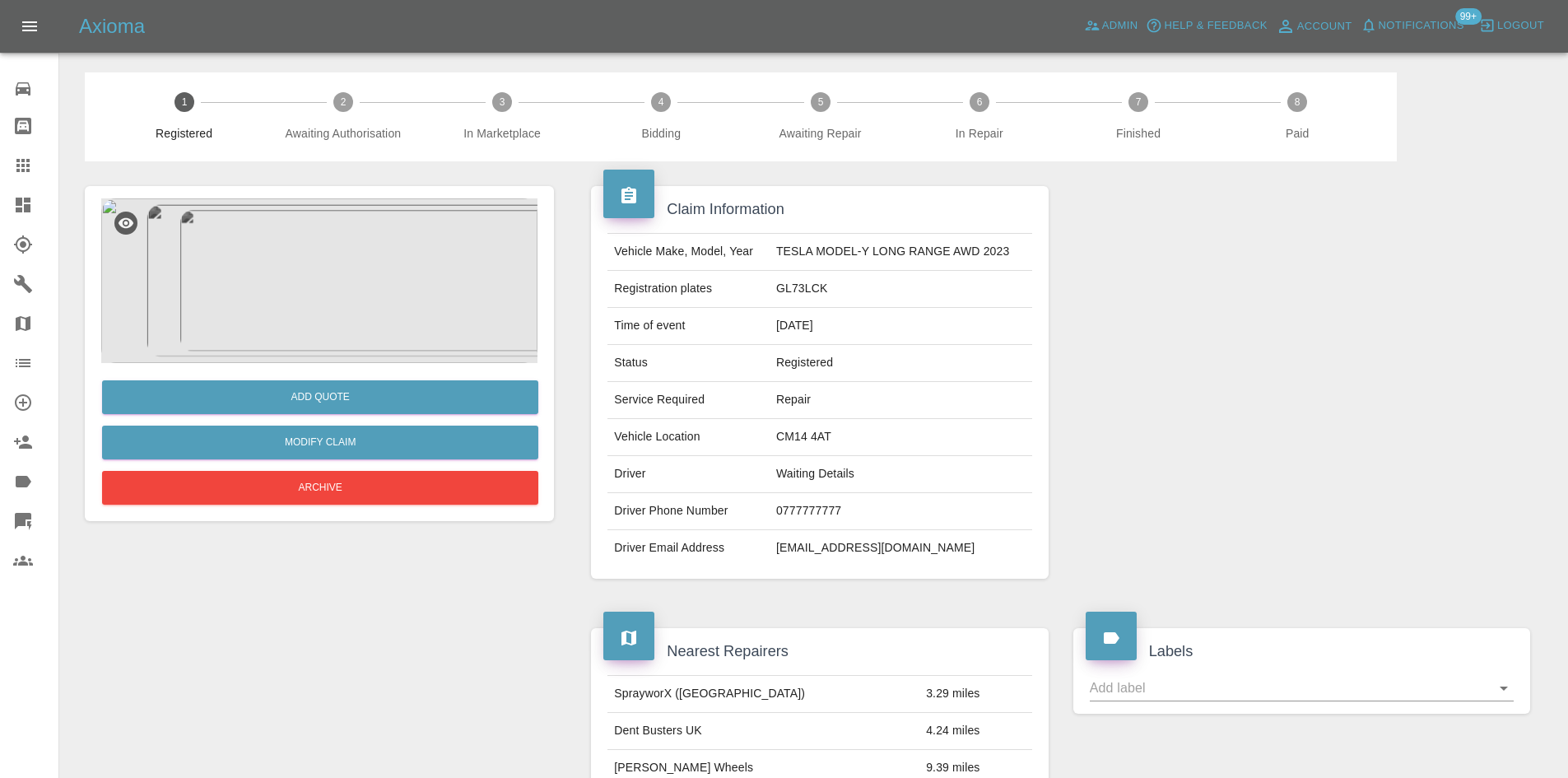
click at [828, 541] on td "waiting@details.com" at bounding box center [900, 548] width 263 height 36
click at [4, 201] on link "Dashboard" at bounding box center [29, 205] width 58 height 40
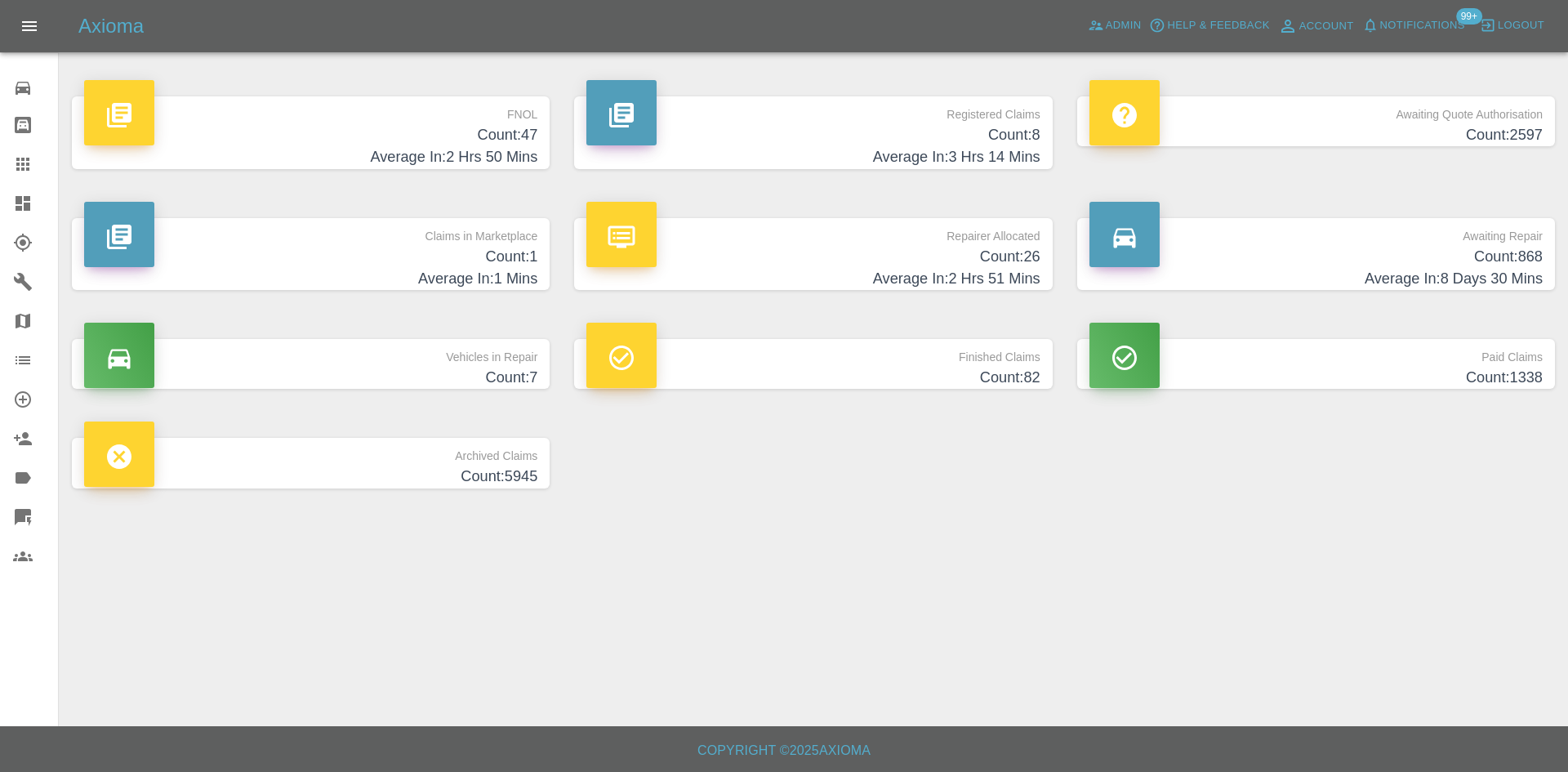
click at [965, 130] on h4 "Count: 8" at bounding box center [814, 135] width 453 height 22
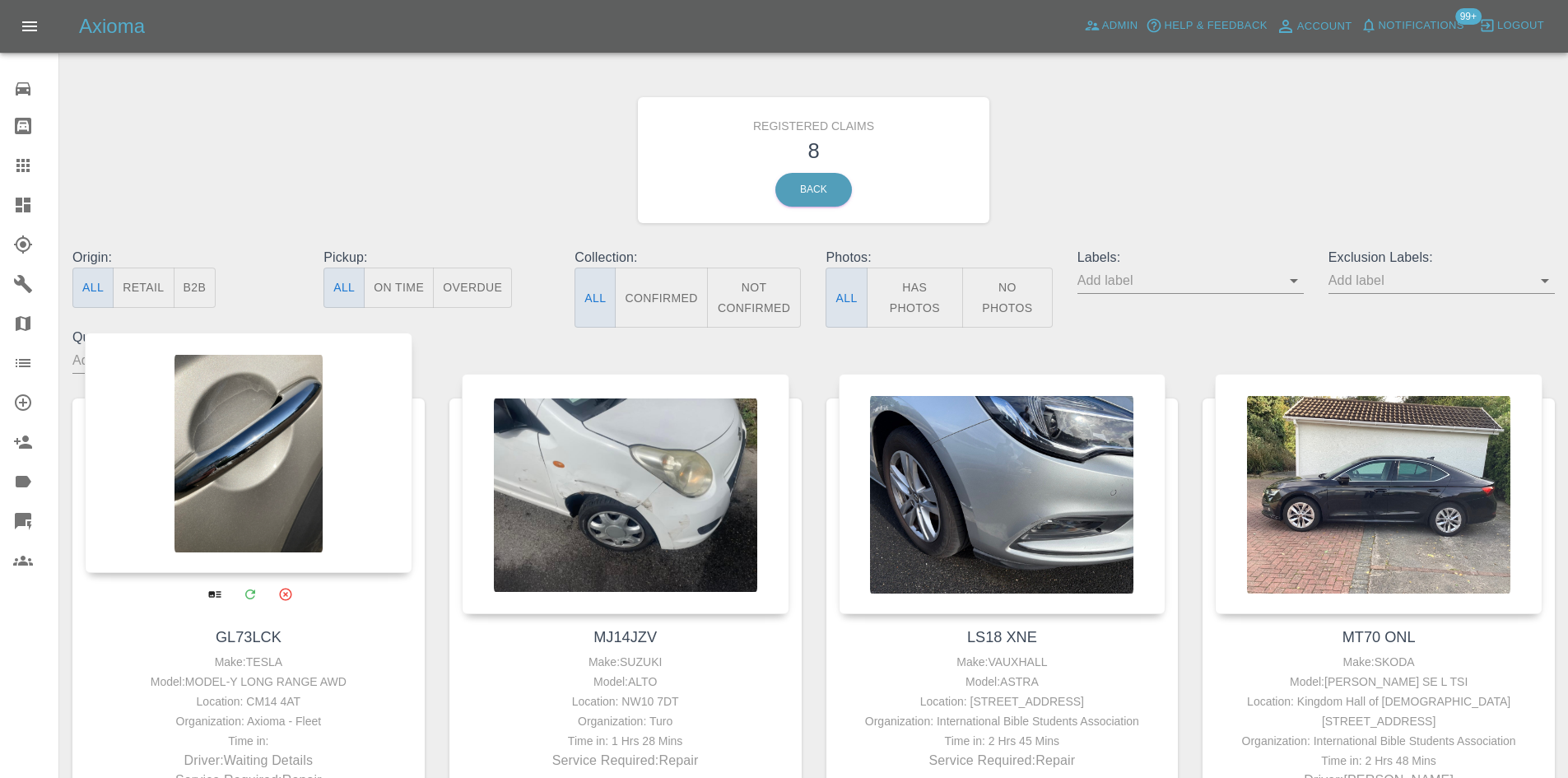
click at [326, 443] on div at bounding box center [249, 453] width 328 height 241
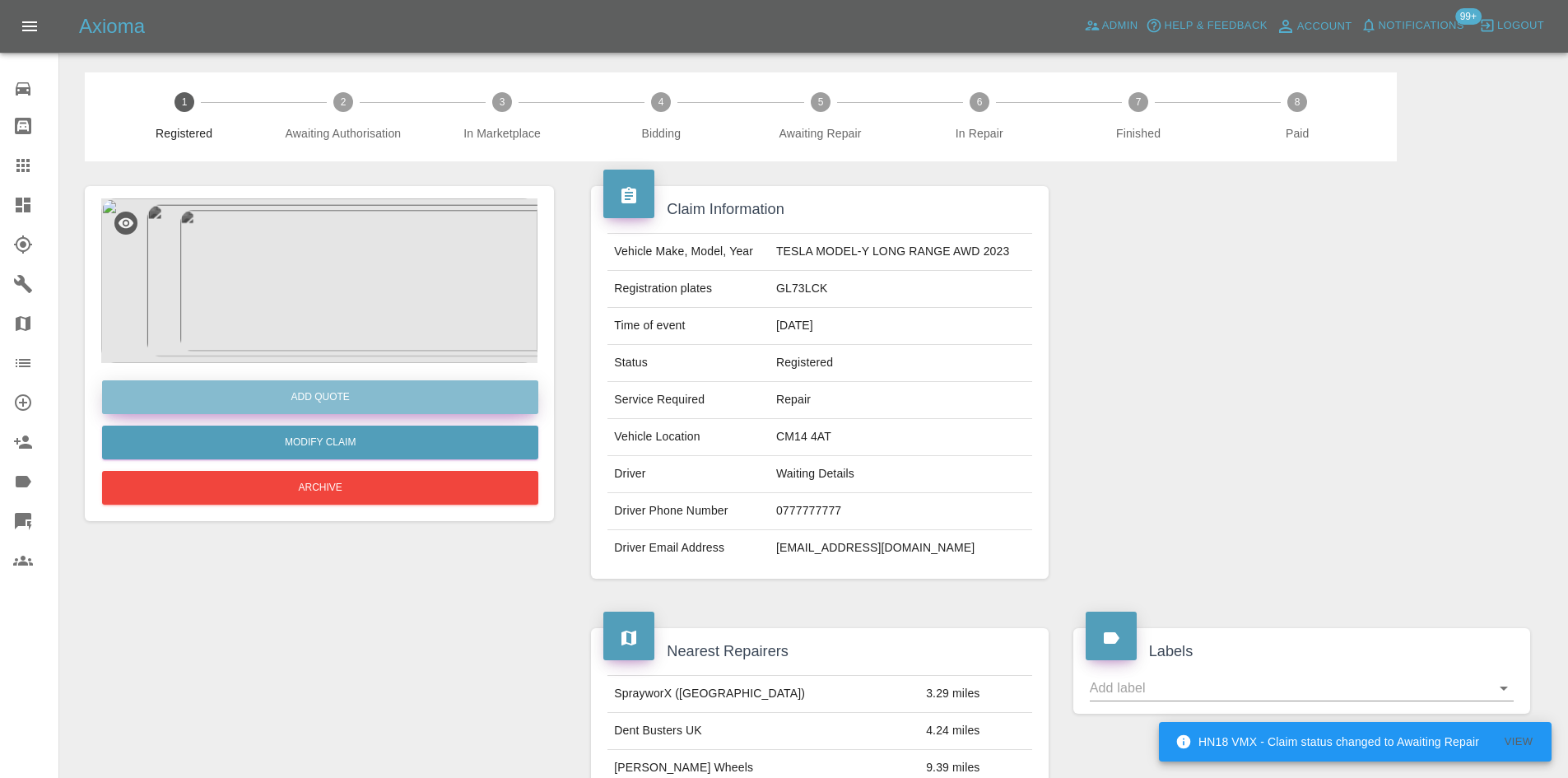
click at [323, 393] on button "Add Quote" at bounding box center [321, 397] width 437 height 34
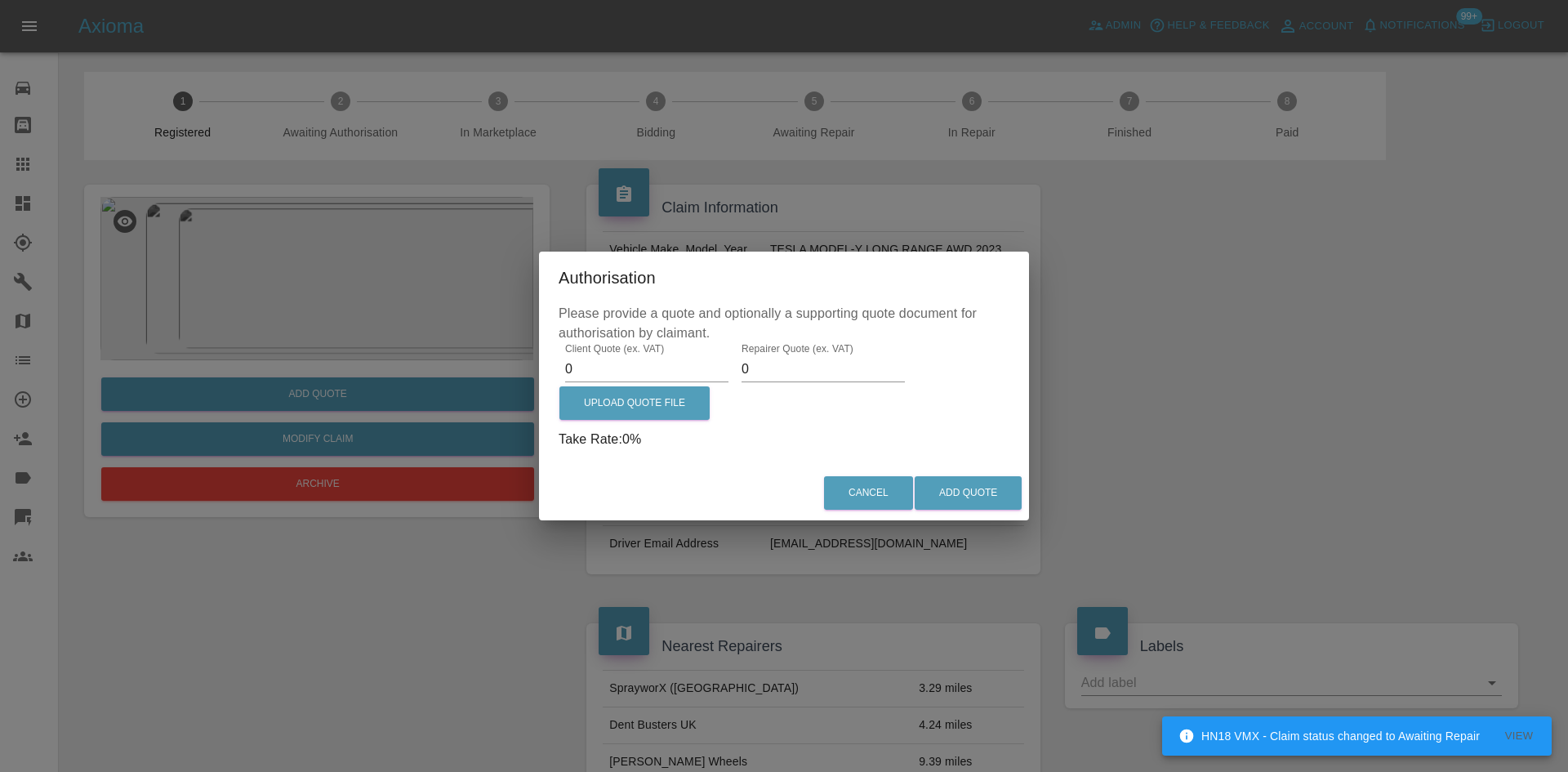
click at [635, 359] on input "0" at bounding box center [646, 370] width 164 height 27
type input "0450"
click at [978, 495] on button "Add Quote" at bounding box center [968, 493] width 107 height 34
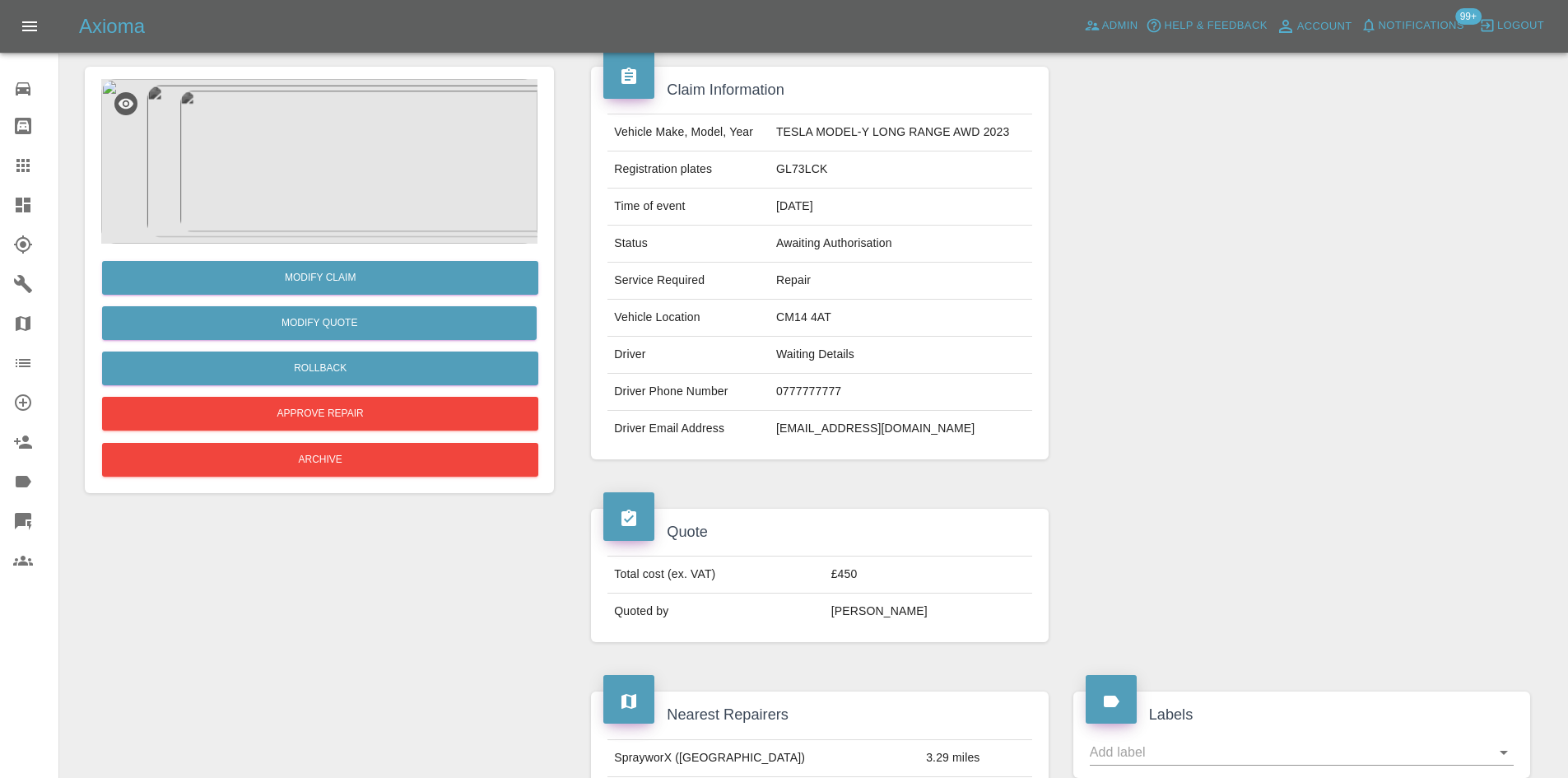
scroll to position [247, 0]
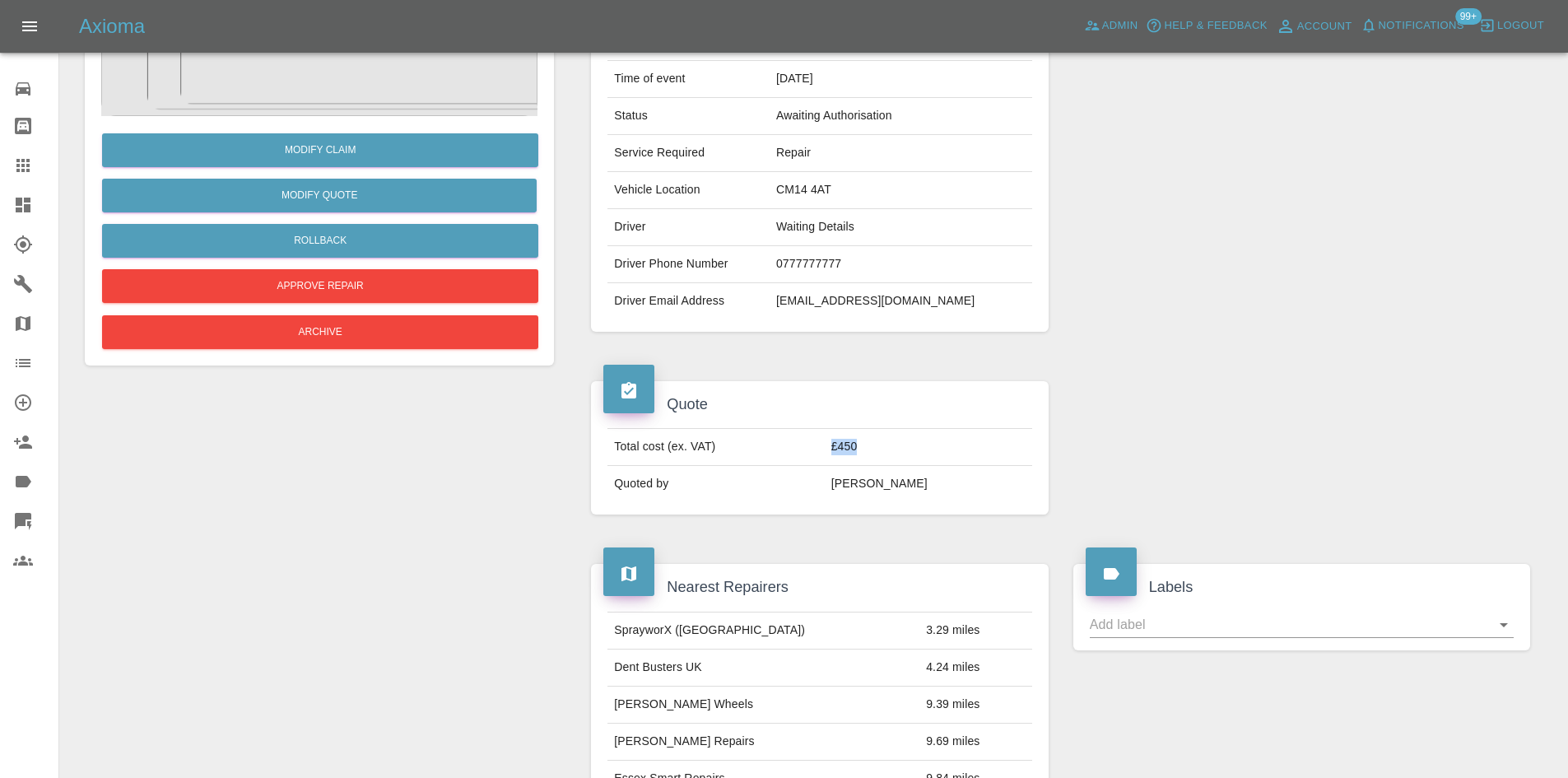
drag, startPoint x: 936, startPoint y: 438, endPoint x: 812, endPoint y: 445, distance: 124.2
click at [812, 445] on tr "Total cost (ex. VAT) £450" at bounding box center [819, 447] width 424 height 37
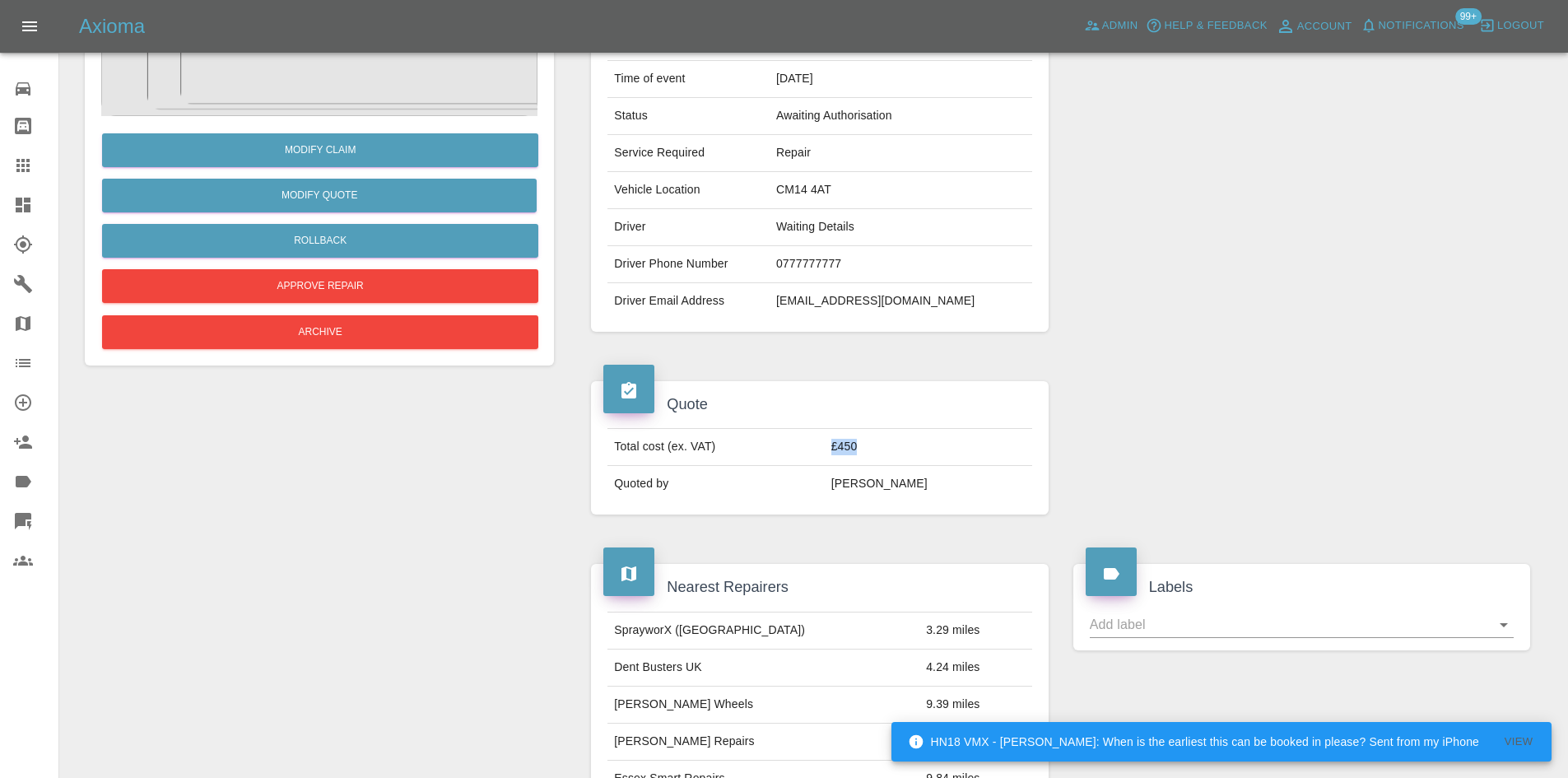
click at [870, 451] on td "£450" at bounding box center [928, 447] width 207 height 37
drag, startPoint x: 839, startPoint y: 444, endPoint x: 898, endPoint y: 444, distance: 59.0
click at [898, 444] on tr "Total cost (ex. VAT) £450" at bounding box center [819, 447] width 424 height 37
click at [1068, 355] on div at bounding box center [1302, 136] width 482 height 442
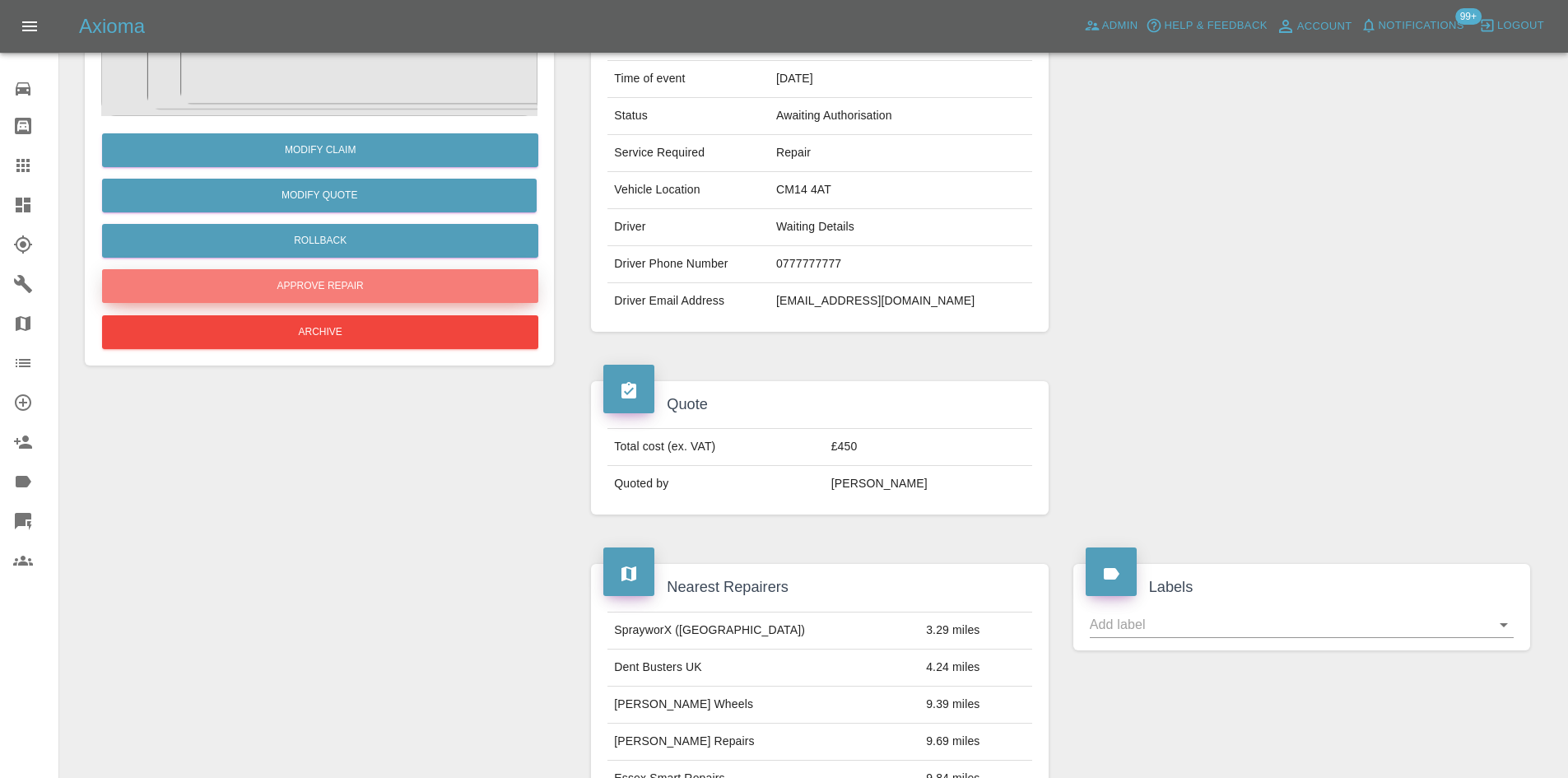
click at [305, 276] on button "Approve Repair" at bounding box center [321, 286] width 437 height 34
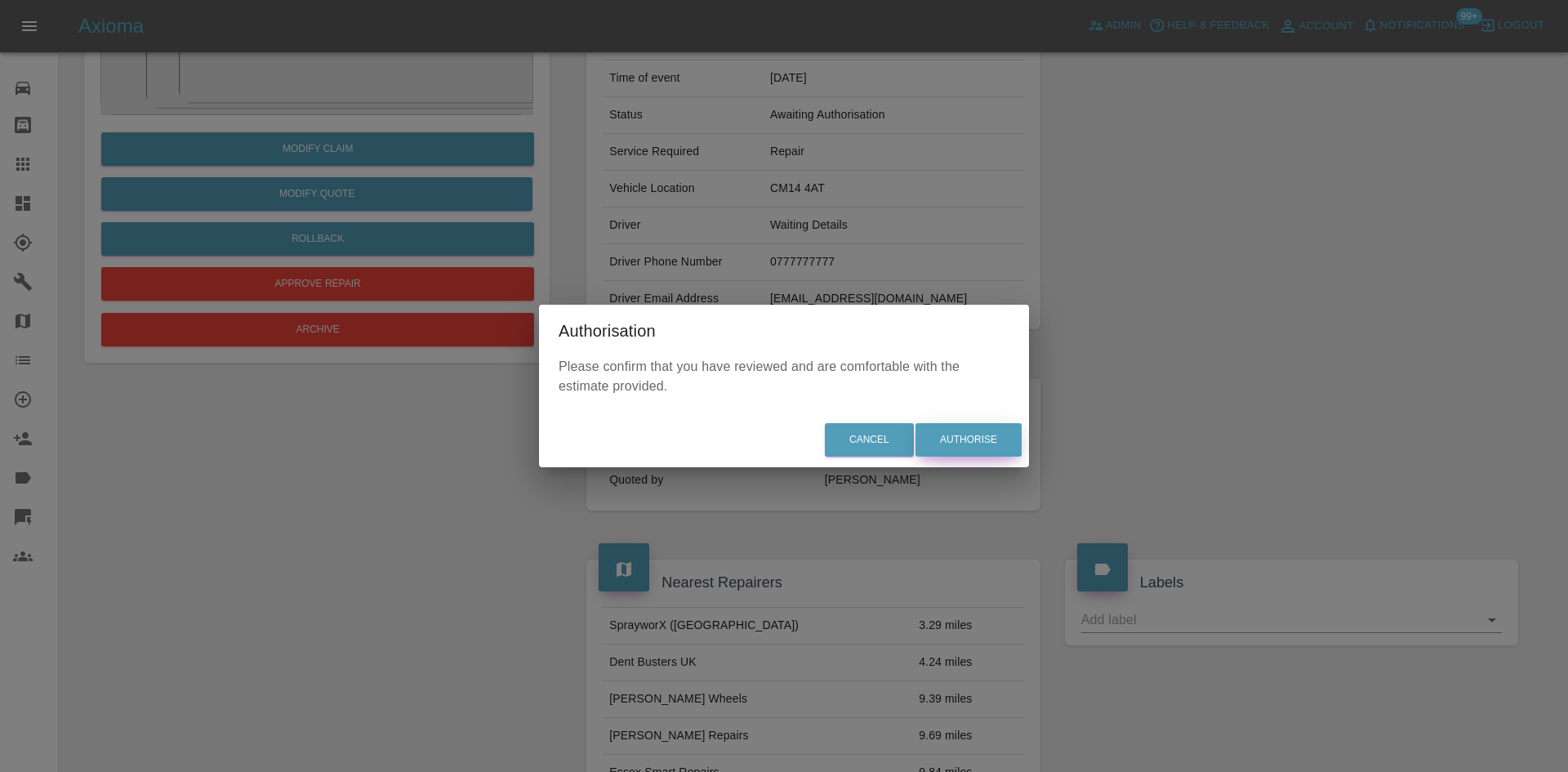
click at [976, 430] on button "Authorise" at bounding box center [969, 440] width 106 height 34
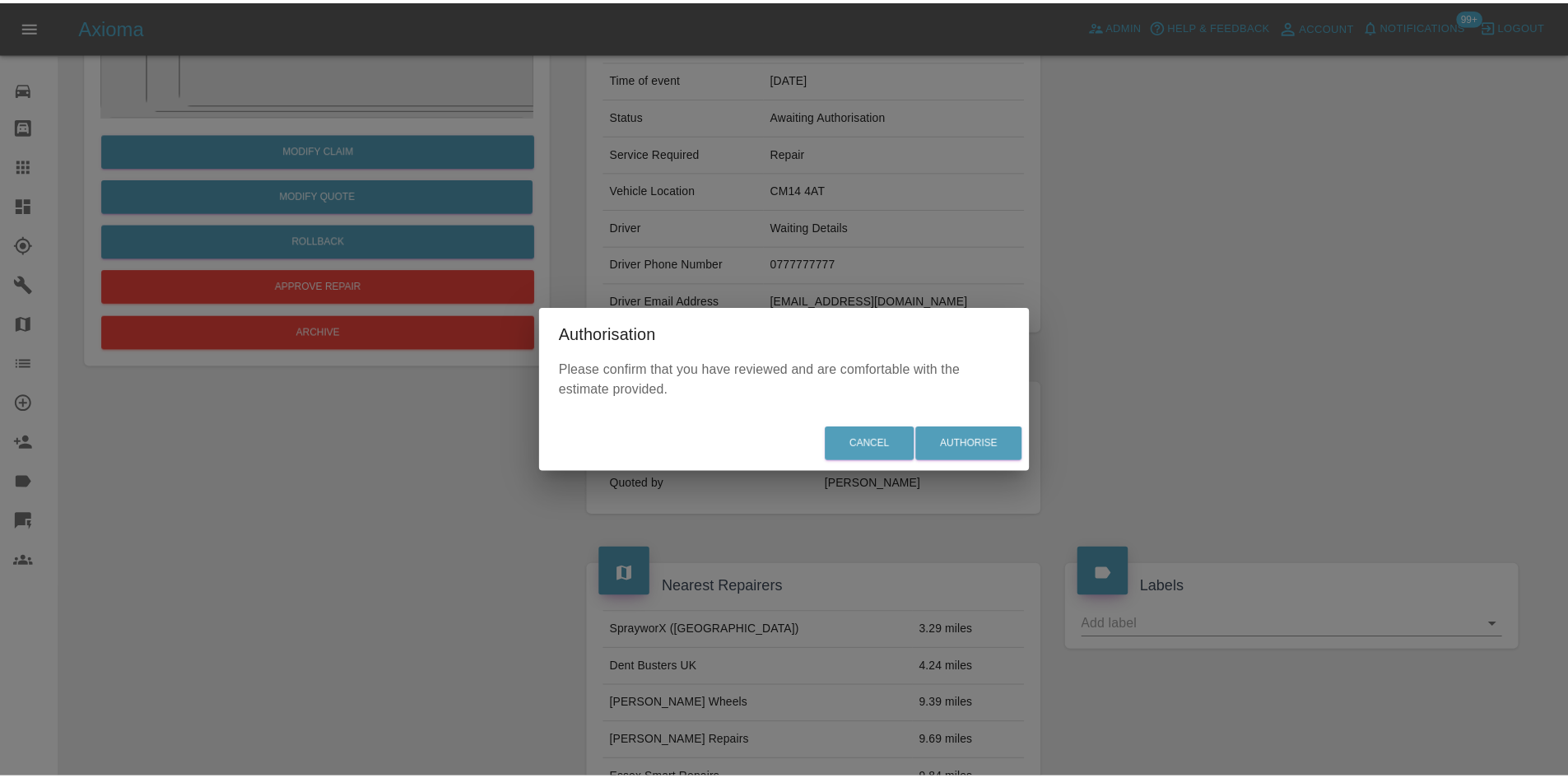
scroll to position [0, 0]
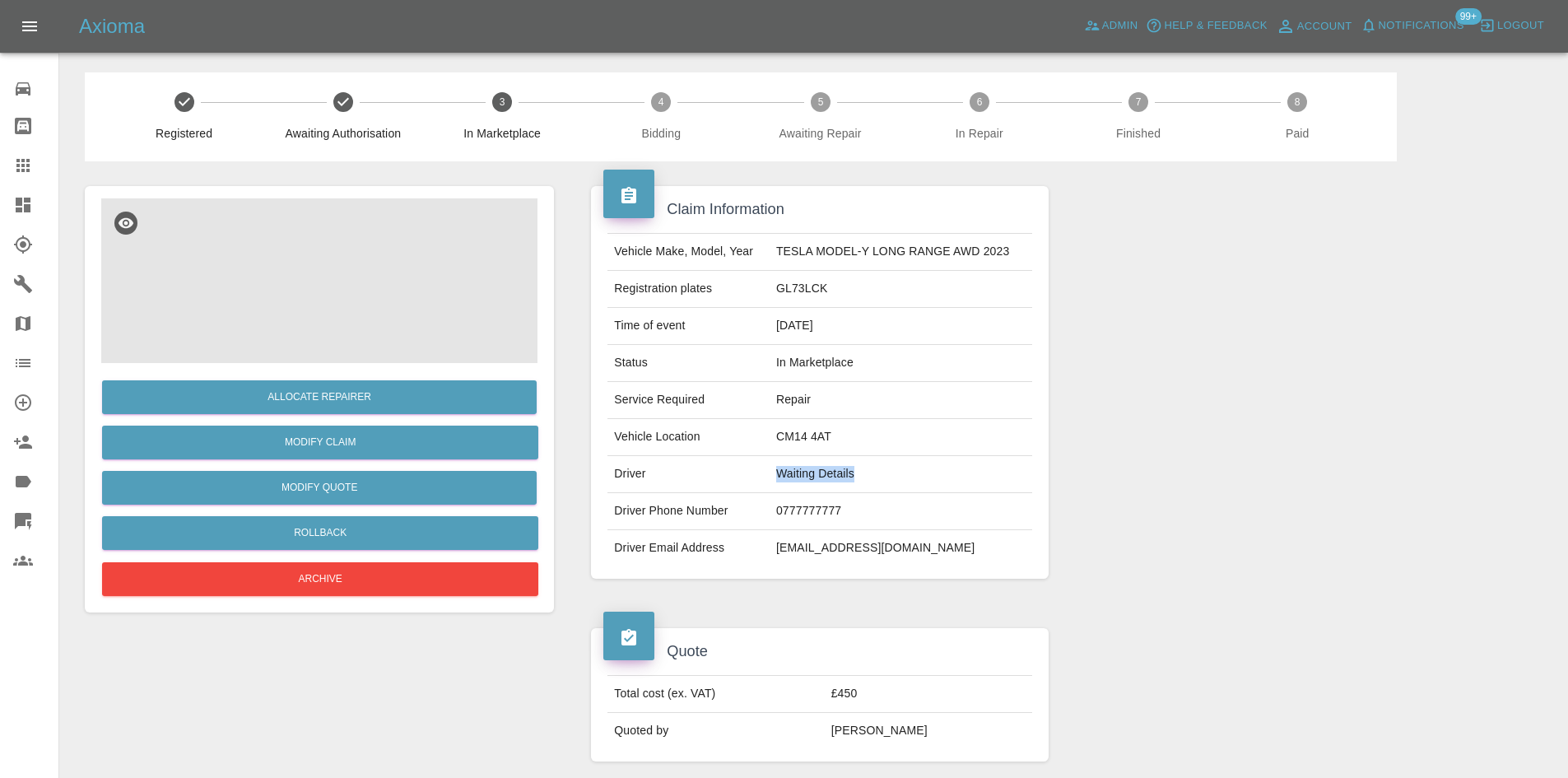
drag, startPoint x: 884, startPoint y: 476, endPoint x: 738, endPoint y: 470, distance: 146.1
click at [731, 471] on tr "Driver Waiting Details" at bounding box center [819, 475] width 424 height 37
click at [877, 519] on td "0777777777" at bounding box center [900, 512] width 263 height 37
drag, startPoint x: 876, startPoint y: 514, endPoint x: 743, endPoint y: 514, distance: 133.0
click at [743, 514] on tr "Driver Phone Number 0777777777" at bounding box center [819, 512] width 424 height 37
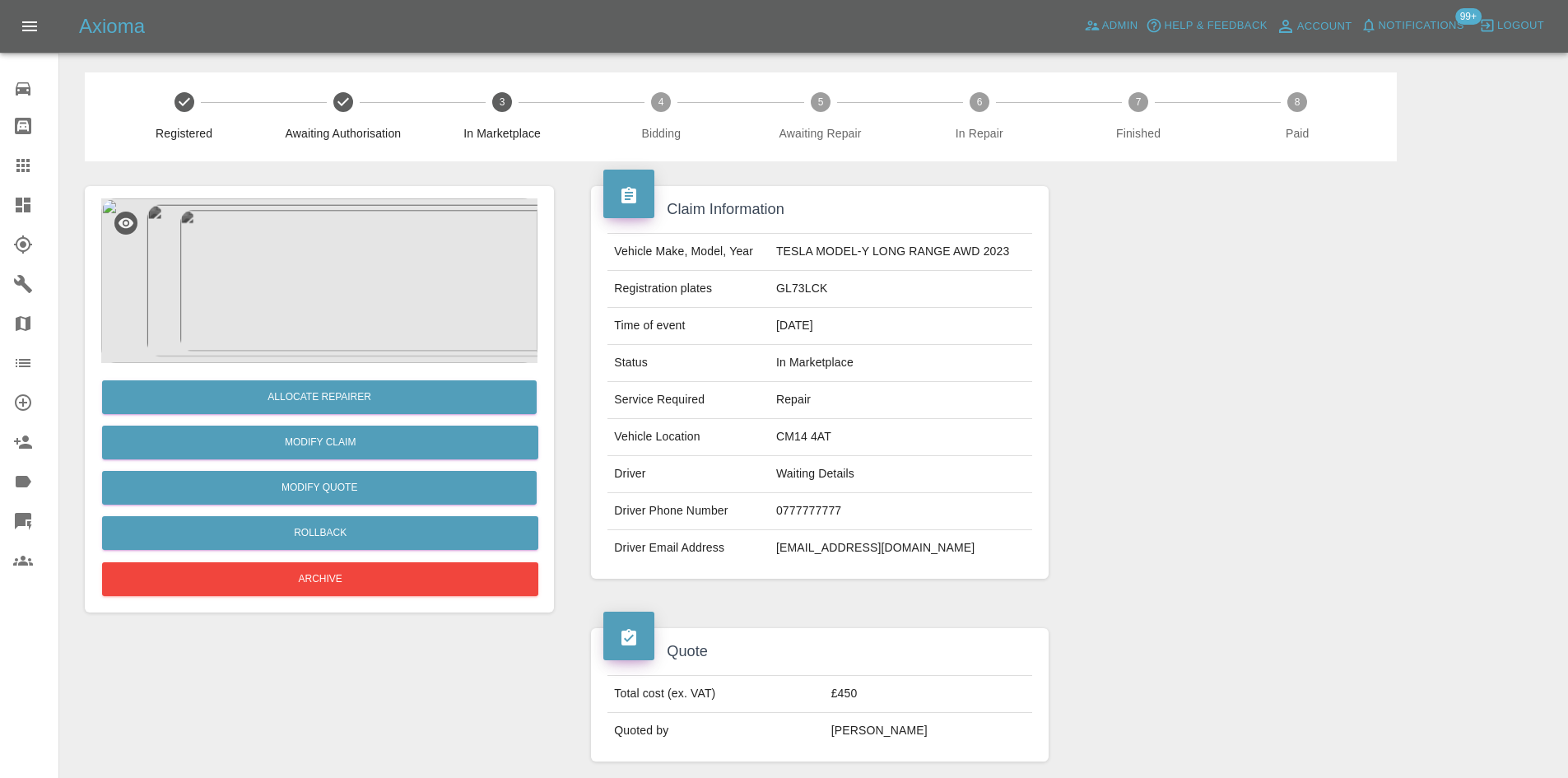
click at [891, 544] on td "waiting@details.com" at bounding box center [900, 548] width 263 height 36
drag, startPoint x: 908, startPoint y: 545, endPoint x: 744, endPoint y: 548, distance: 164.0
click at [744, 548] on tr "Driver Email Address waiting@details.com" at bounding box center [819, 548] width 424 height 36
click at [913, 510] on td "0777777777" at bounding box center [900, 512] width 263 height 37
click at [378, 402] on button "Allocate Repairer" at bounding box center [320, 397] width 435 height 34
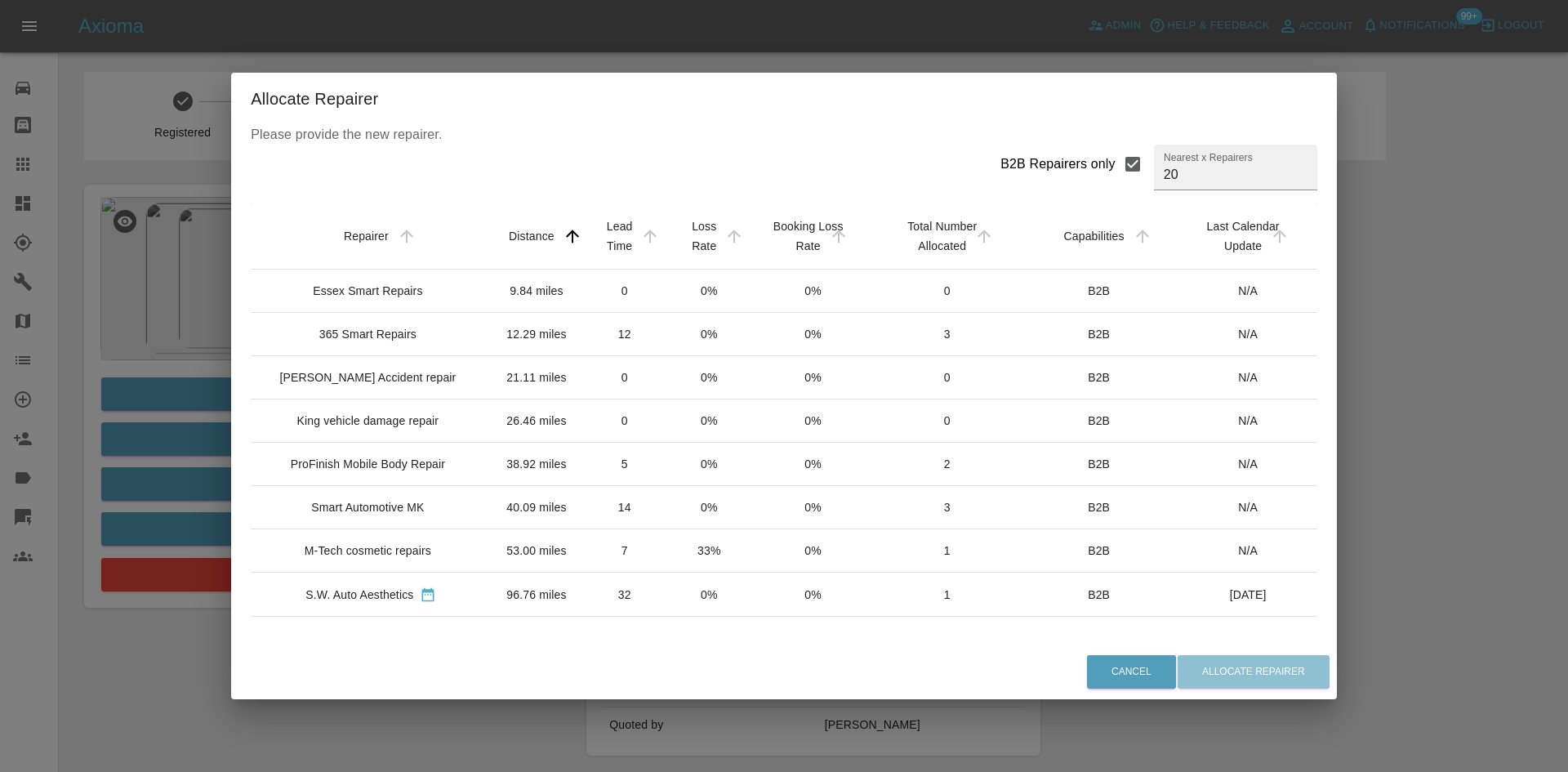
click at [425, 295] on div "Essex Smart Repairs" at bounding box center [371, 291] width 214 height 16
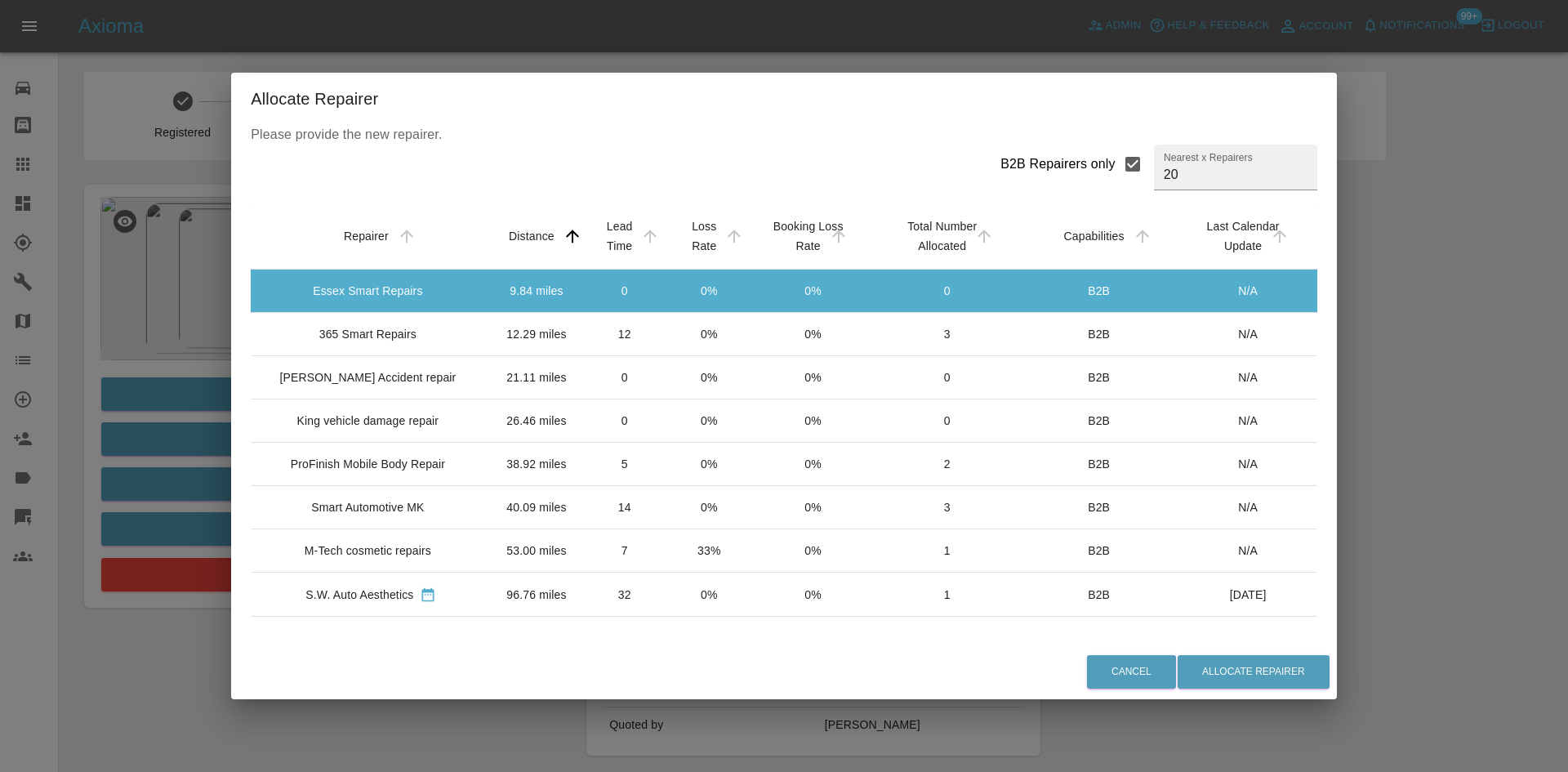
click at [492, 391] on td "21.11 miles" at bounding box center [537, 378] width 91 height 43
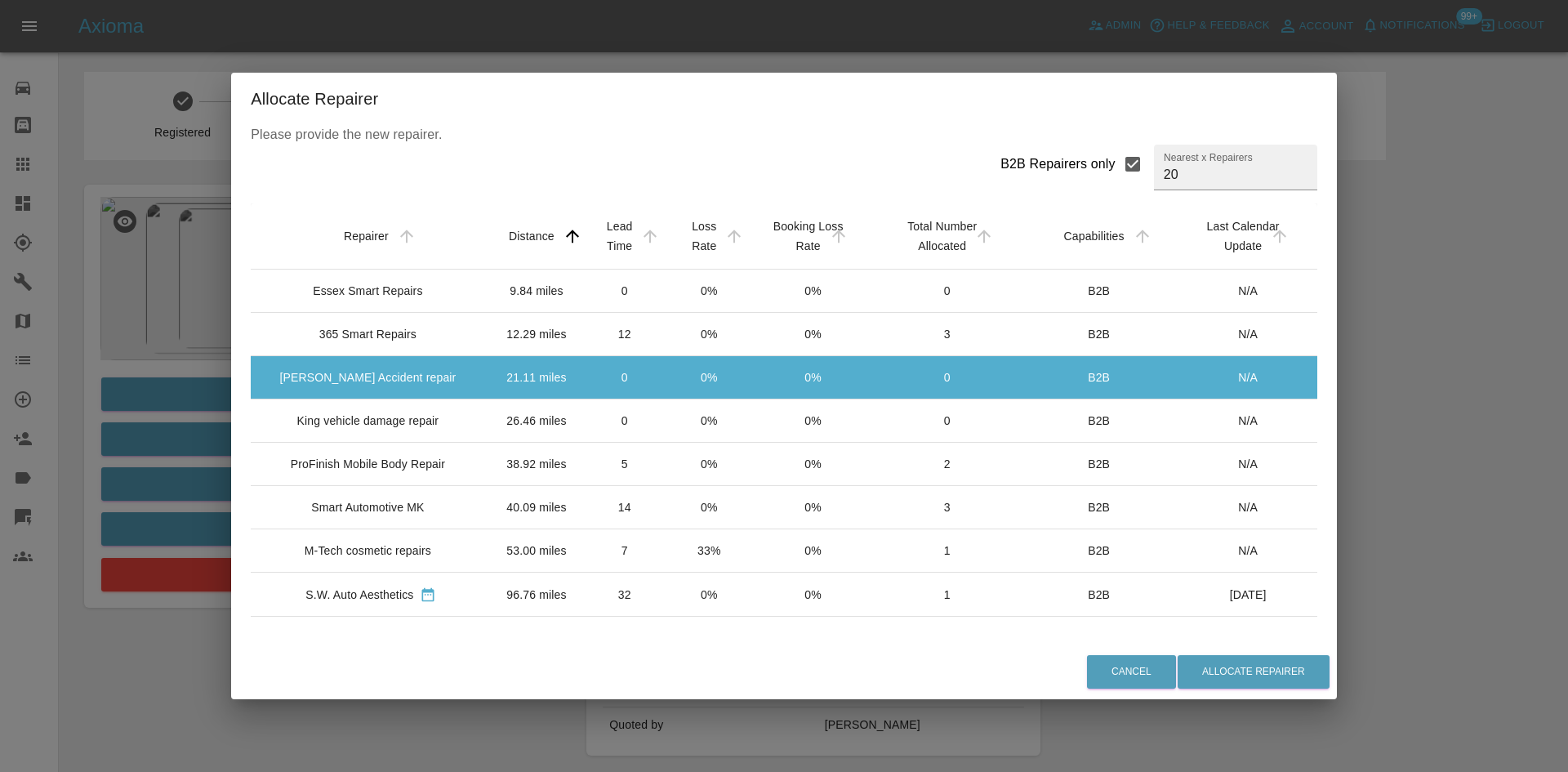
click at [498, 401] on td "26.46 miles" at bounding box center [537, 421] width 91 height 43
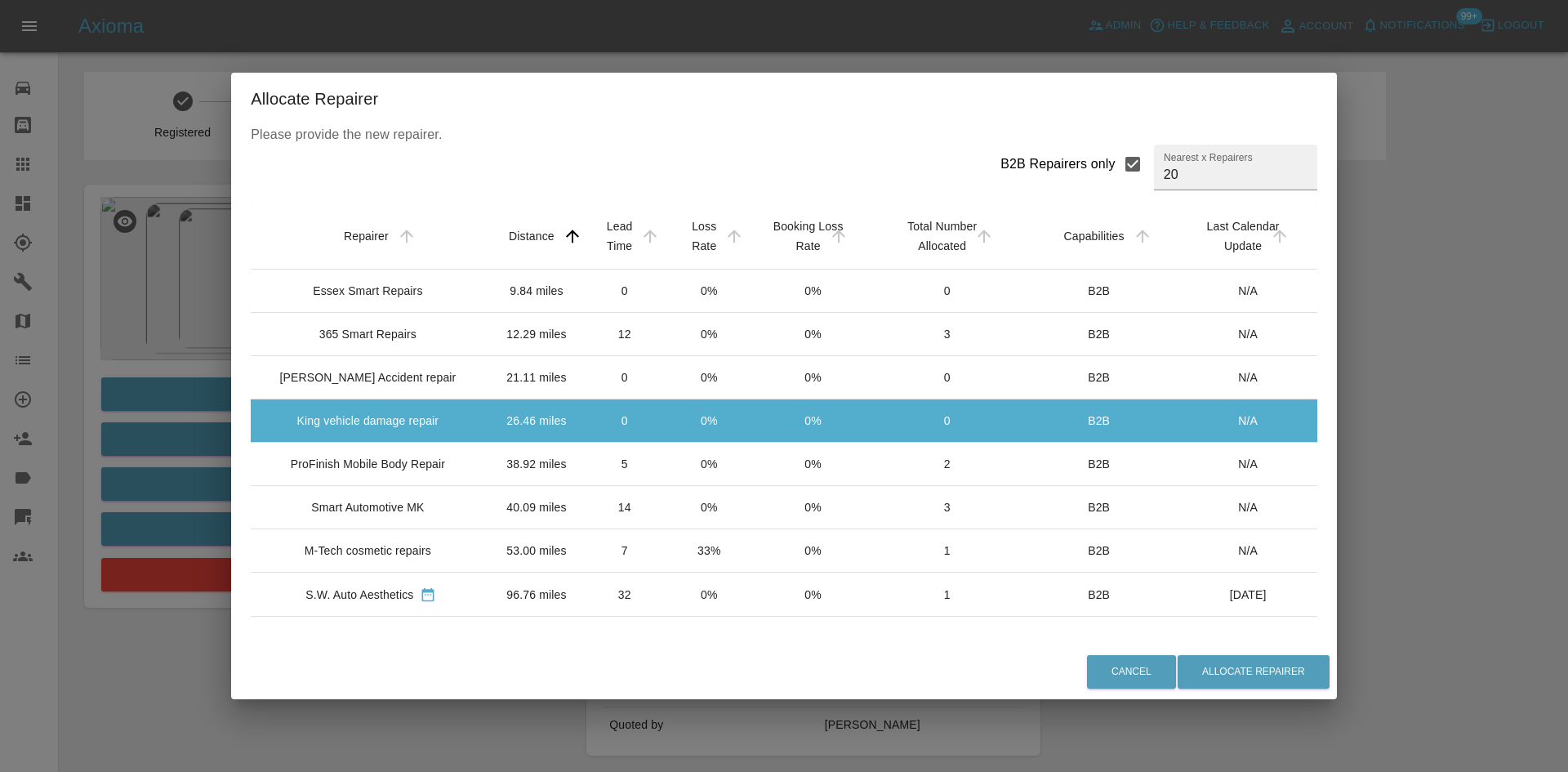
click at [520, 462] on td "38.92 miles" at bounding box center [537, 464] width 91 height 43
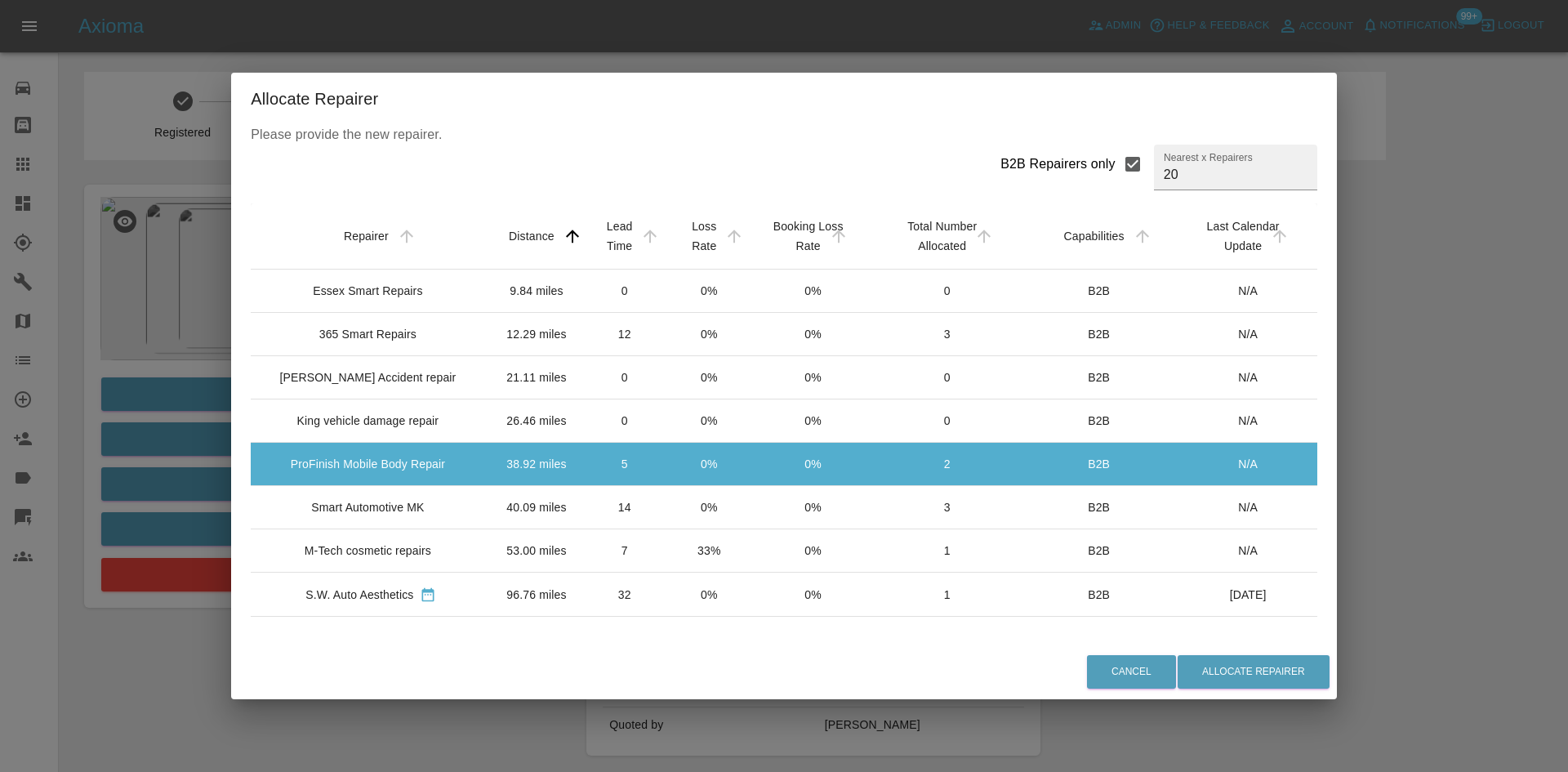
click at [581, 432] on td "0" at bounding box center [624, 421] width 86 height 43
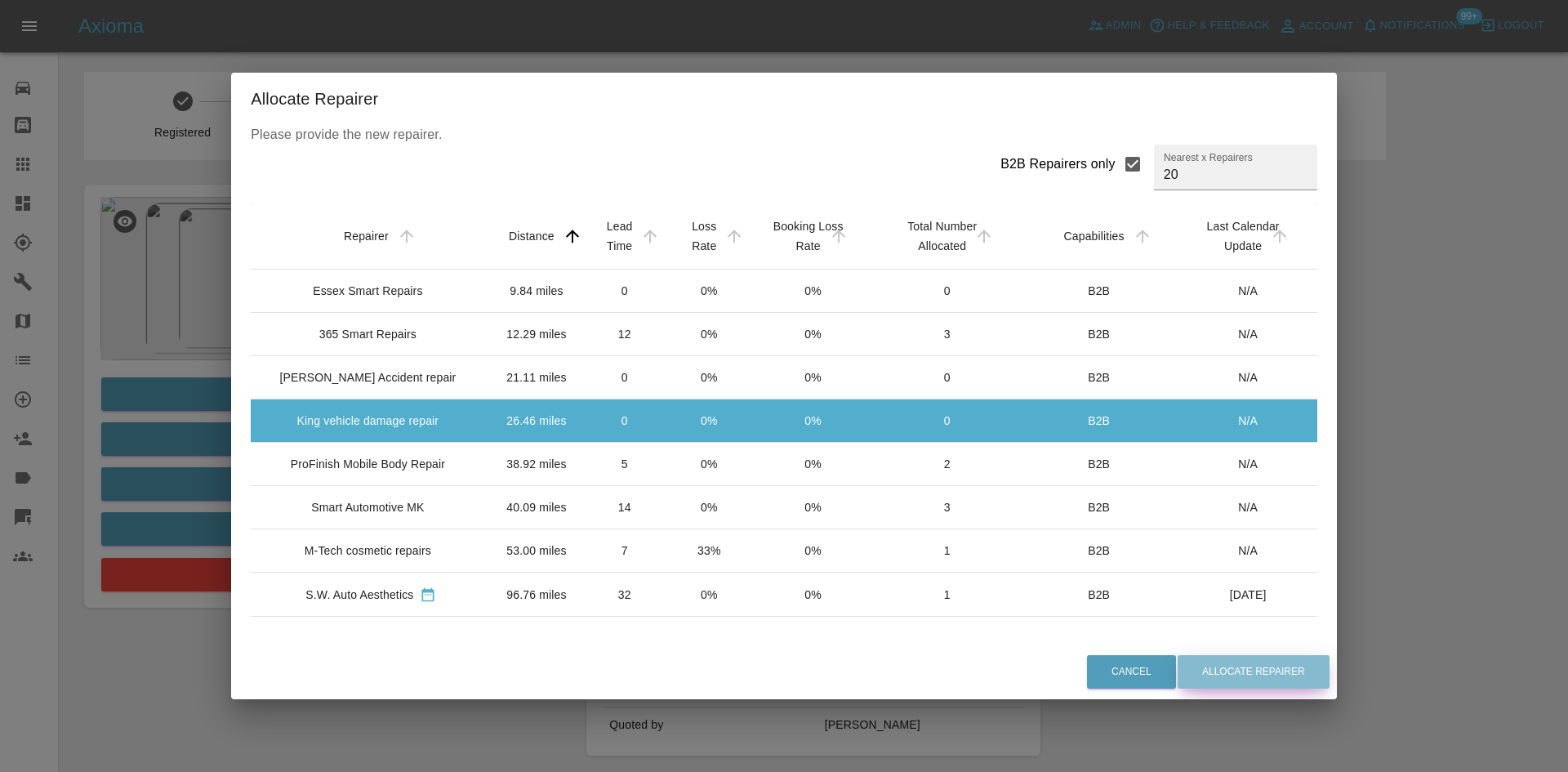
click at [1238, 683] on button "Allocate Repairer" at bounding box center [1253, 672] width 152 height 34
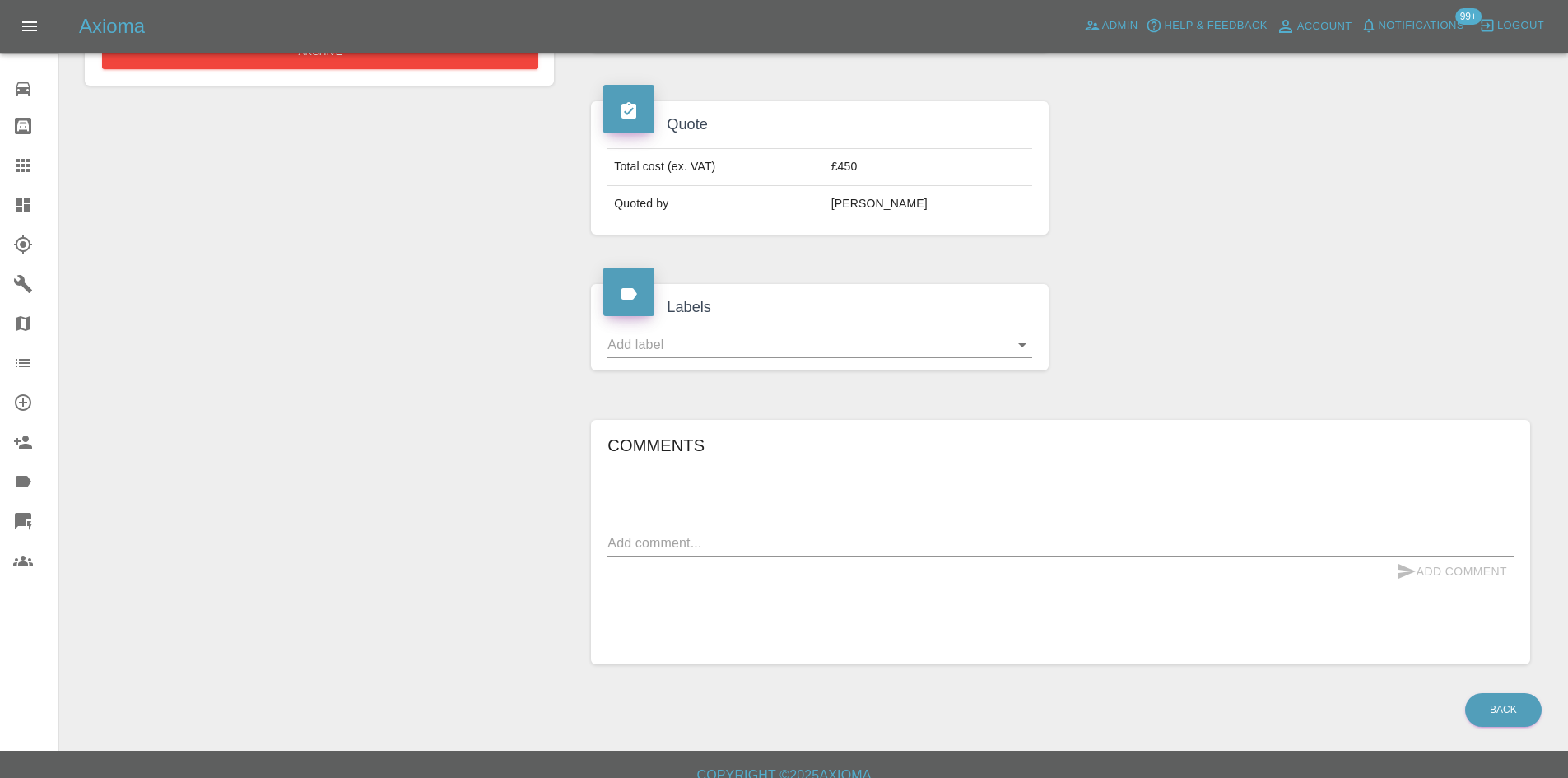
scroll to position [547, 0]
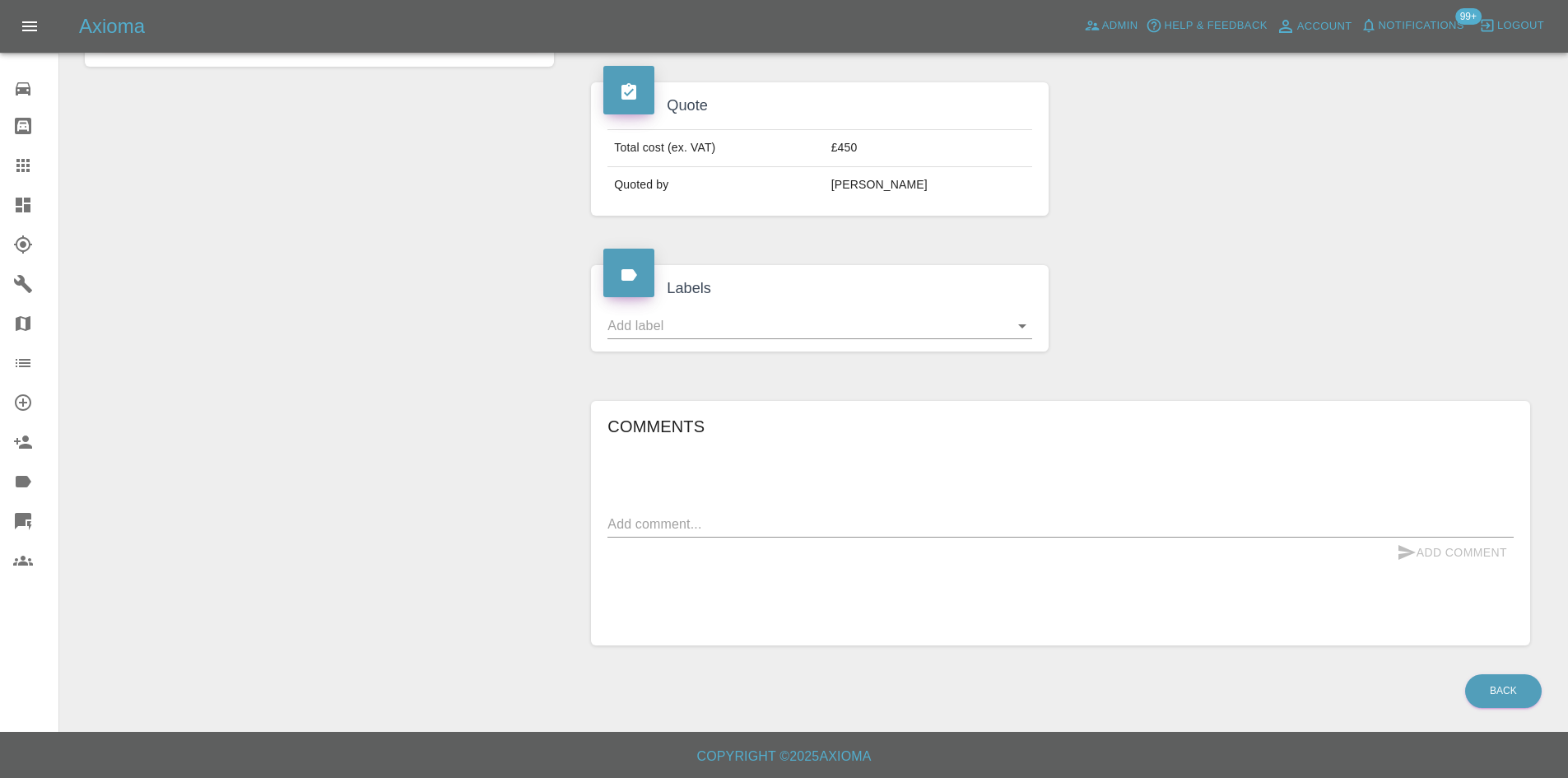
click at [704, 514] on textarea at bounding box center [1060, 524] width 907 height 19
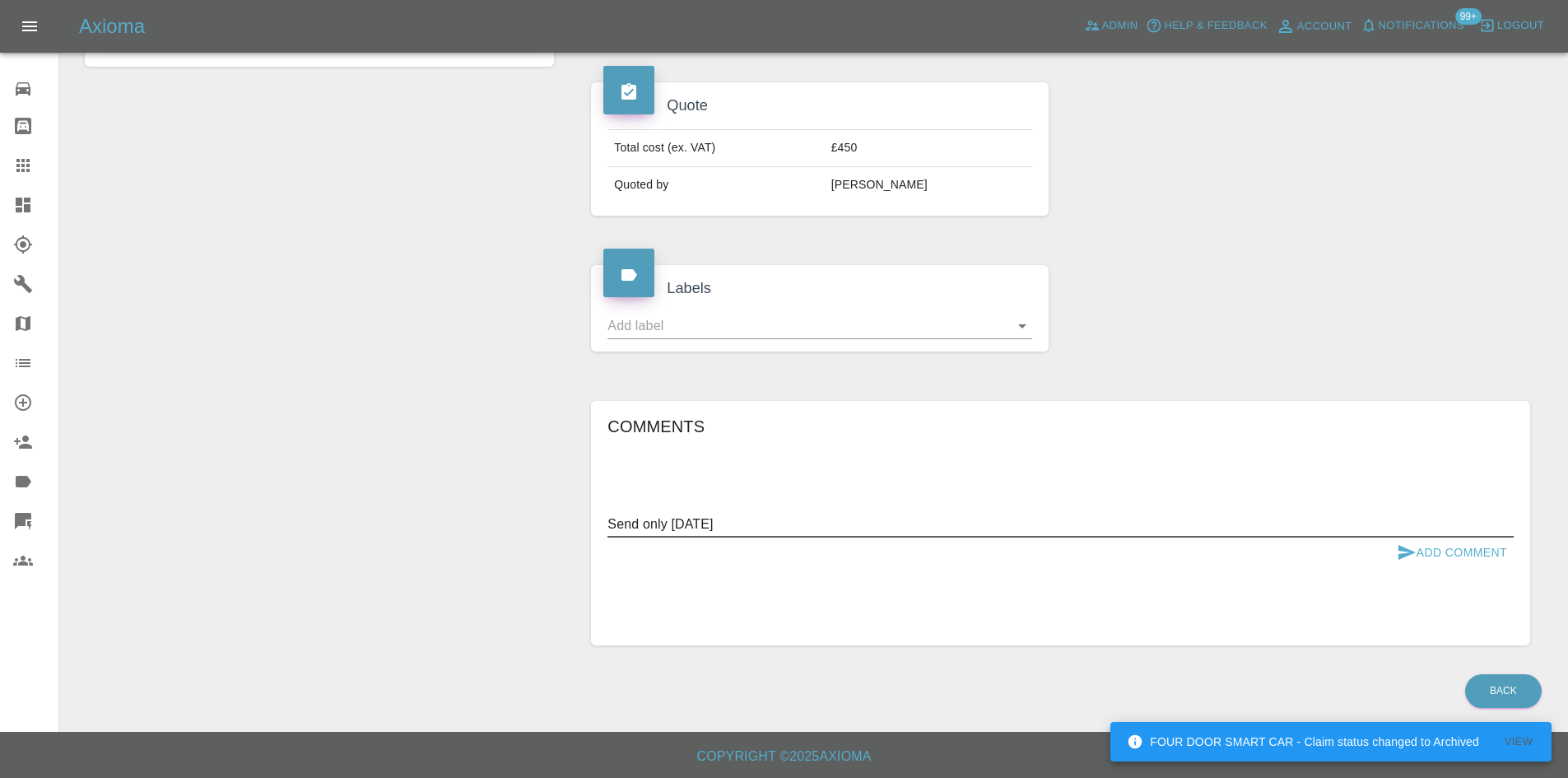
type textarea "Send only wednesday"
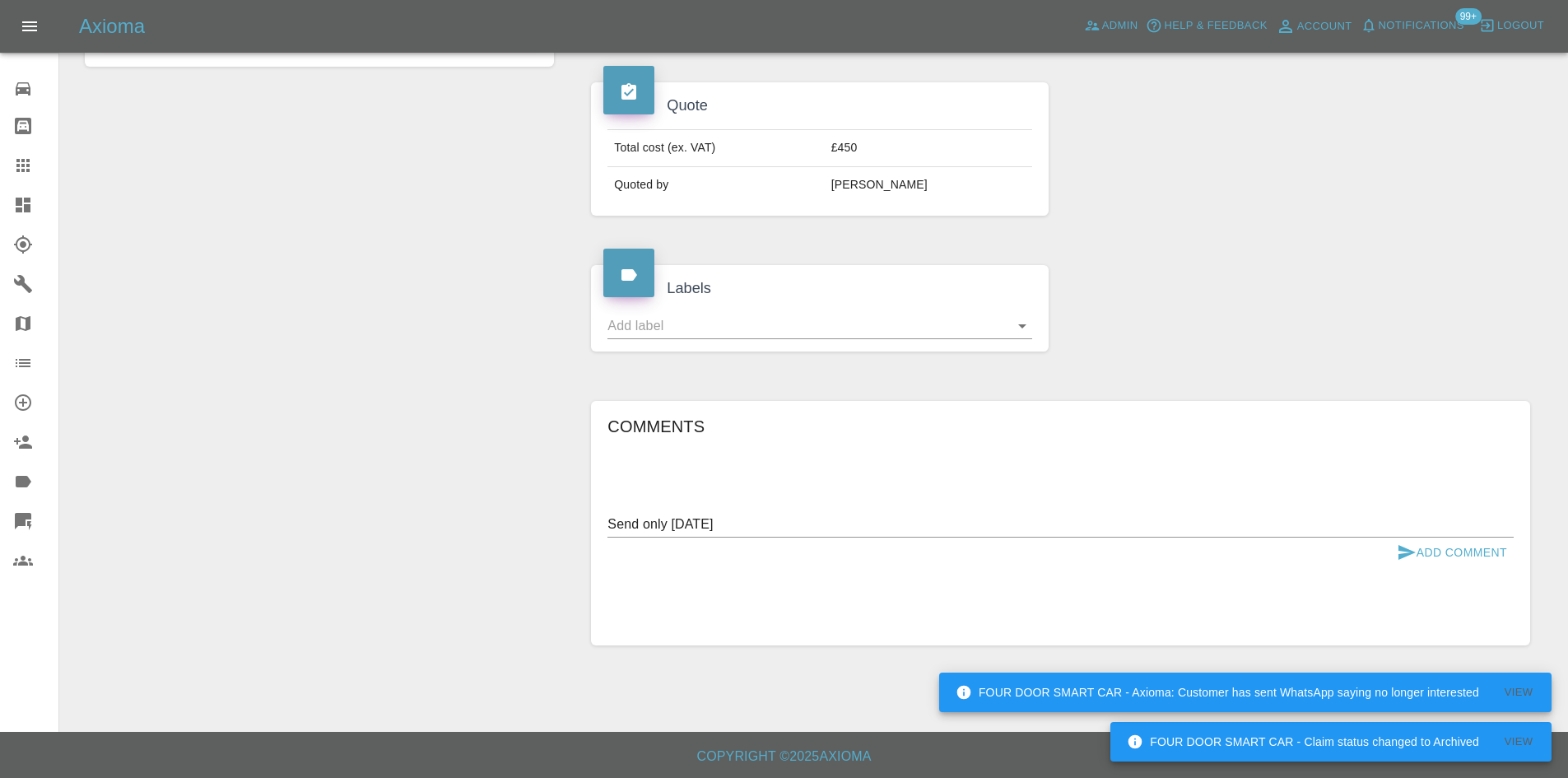
click at [1344, 476] on div "Comments Send only wednesday x Add Comment" at bounding box center [1060, 524] width 907 height 220
click at [1464, 547] on button "Add Comment" at bounding box center [1452, 552] width 123 height 30
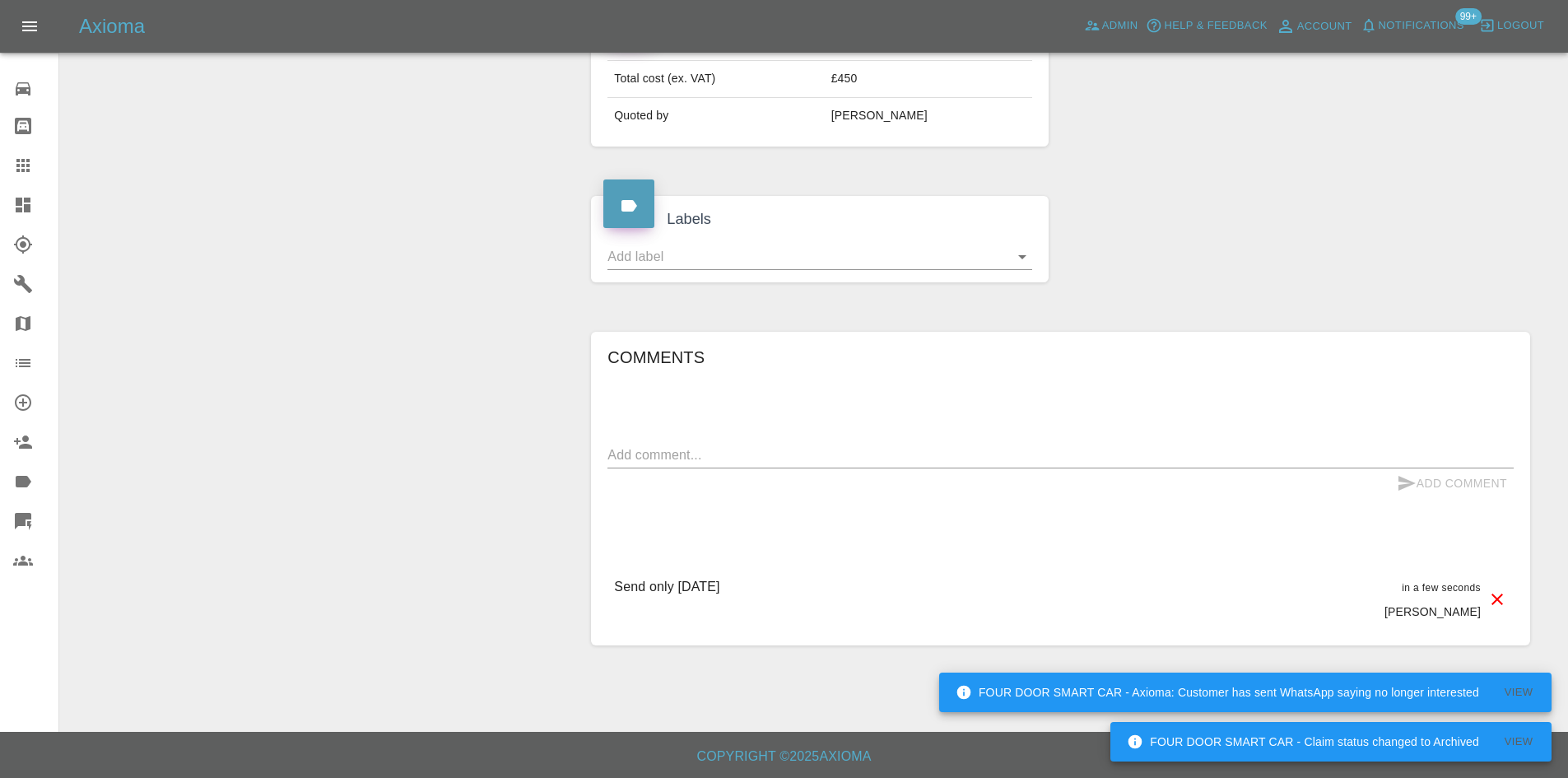
scroll to position [534, 0]
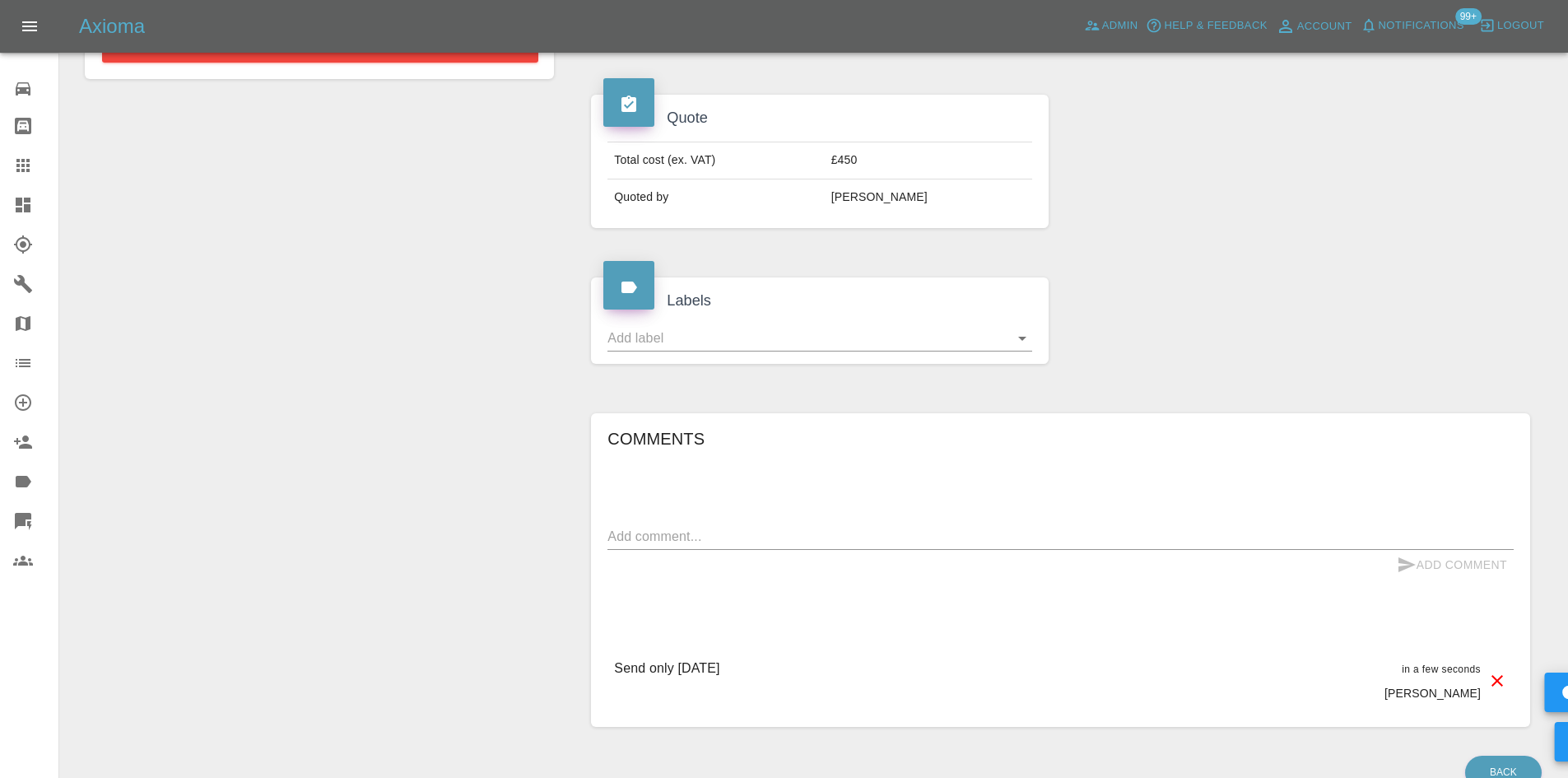
click at [1076, 564] on div "Add Comment" at bounding box center [1060, 565] width 907 height 30
click at [872, 545] on textarea at bounding box center [1060, 536] width 907 height 19
type textarea "Must be done before 23/9"
click at [1471, 572] on button "Add Comment" at bounding box center [1452, 565] width 123 height 30
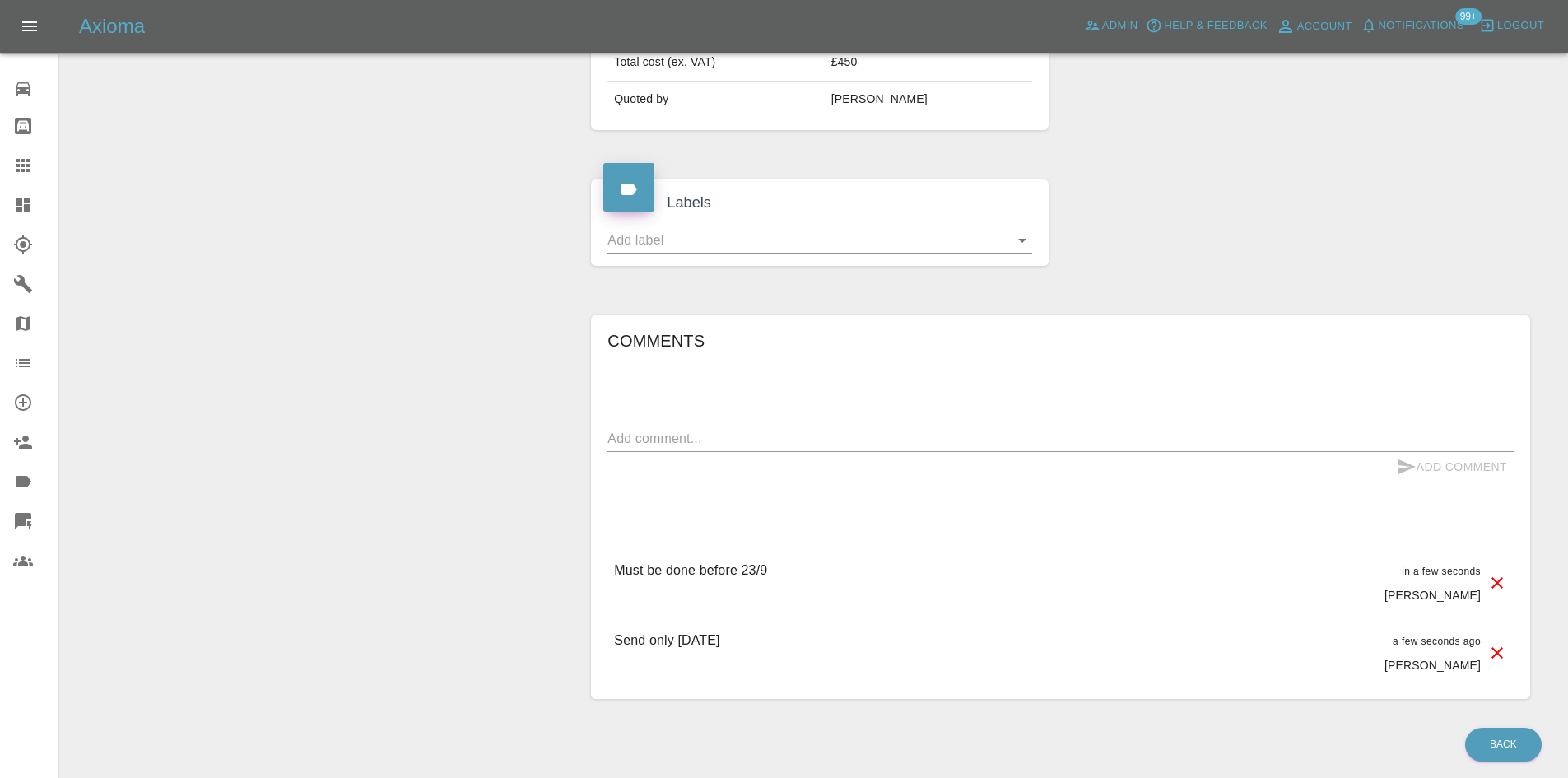
scroll to position [686, 0]
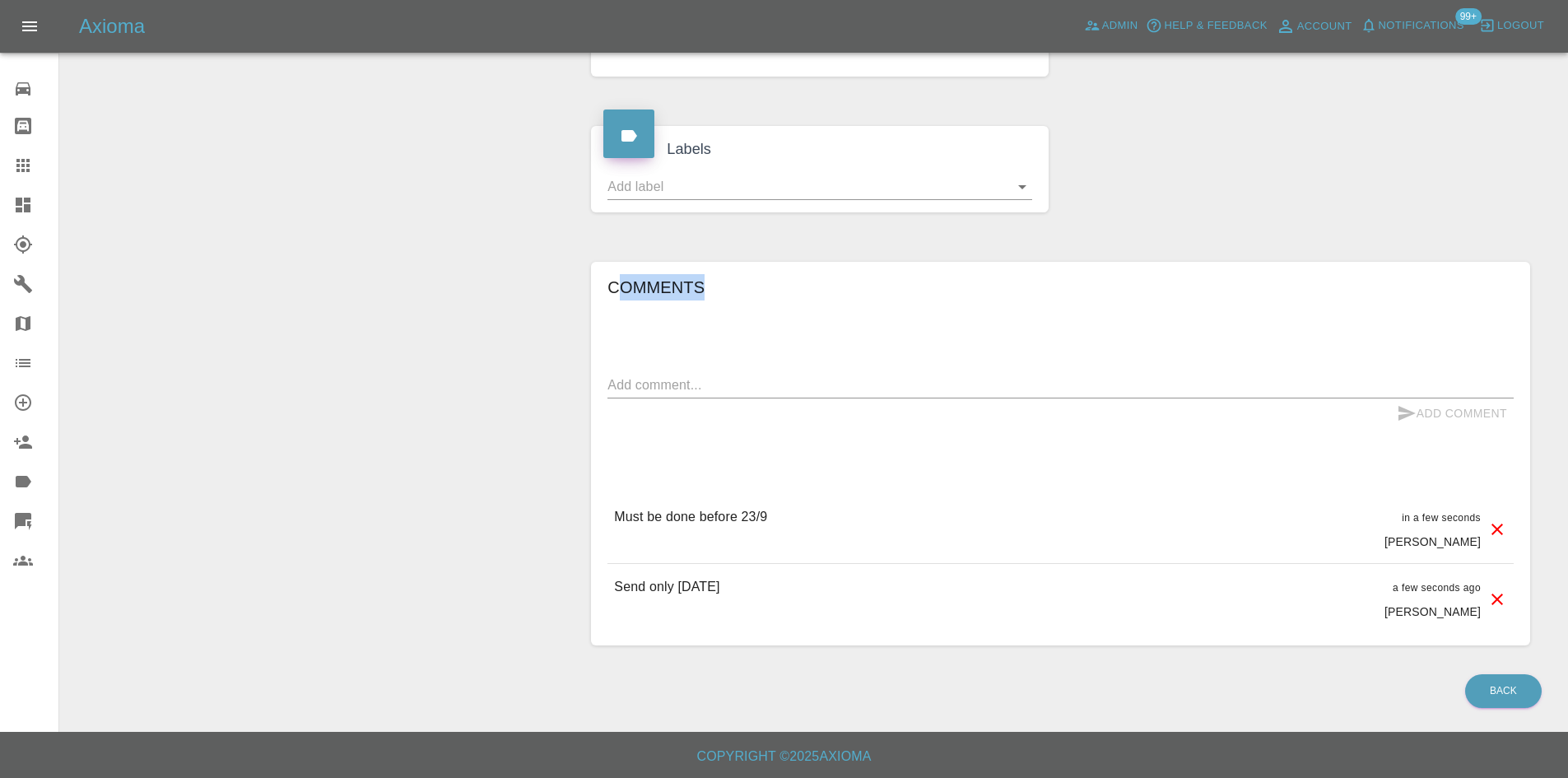
drag, startPoint x: 624, startPoint y: 299, endPoint x: 735, endPoint y: 299, distance: 111.0
click at [735, 299] on h6 "Comments" at bounding box center [1060, 288] width 907 height 27
drag, startPoint x: 819, startPoint y: 534, endPoint x: 810, endPoint y: 546, distance: 15.0
click at [818, 531] on div "Must be done before 23/9 in a few seconds Alex Kennett" at bounding box center [1060, 528] width 907 height 69
drag, startPoint x: 781, startPoint y: 615, endPoint x: 605, endPoint y: 479, distance: 222.4
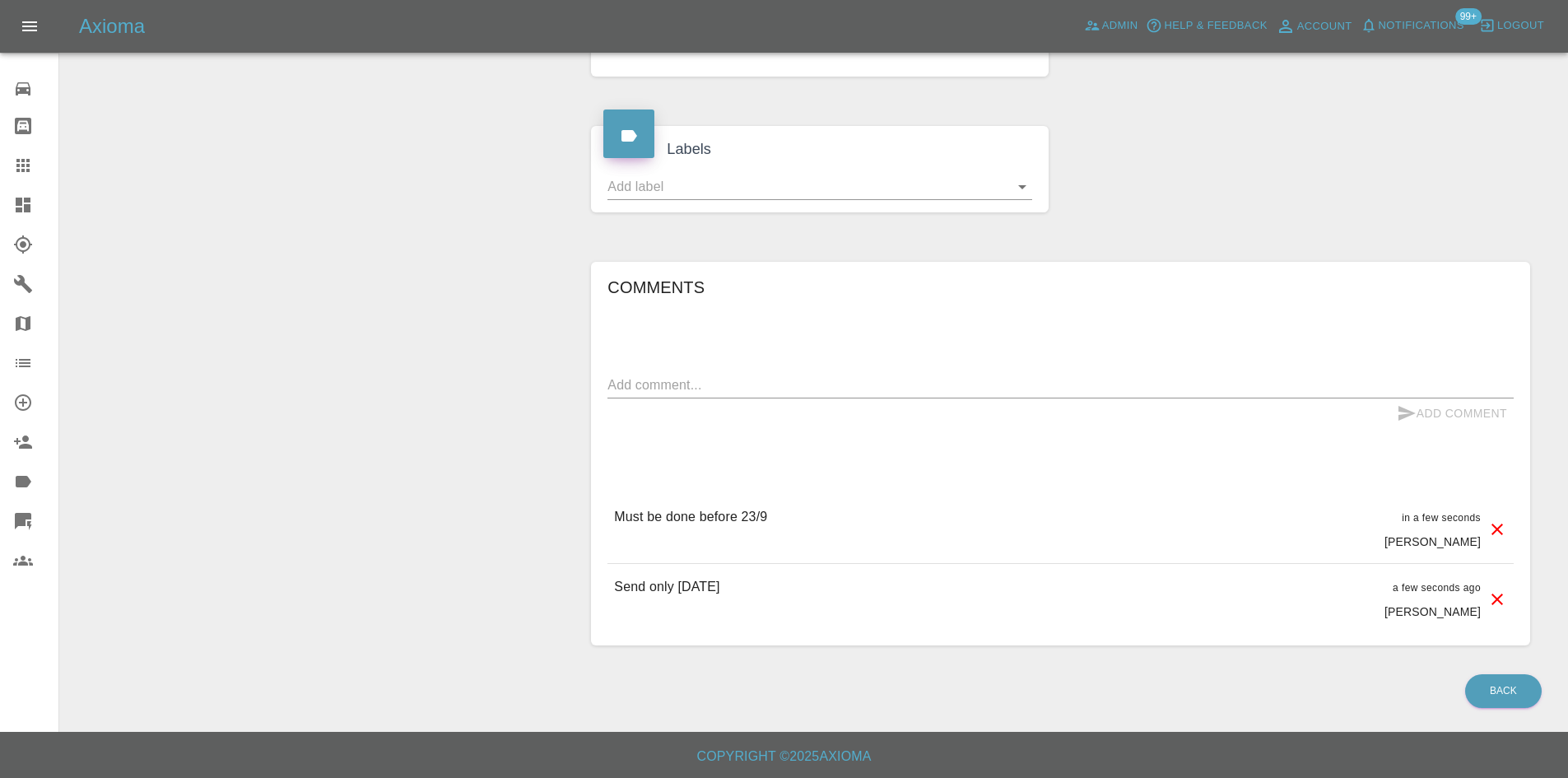
click at [605, 479] on div "Comments x Add Comment Must be done before 23/9 in a few seconds Alex Kennett M…" at bounding box center [1060, 454] width 939 height 384
click at [758, 570] on div "Send only wednesday a few seconds ago Alex Kennett" at bounding box center [1060, 598] width 907 height 69
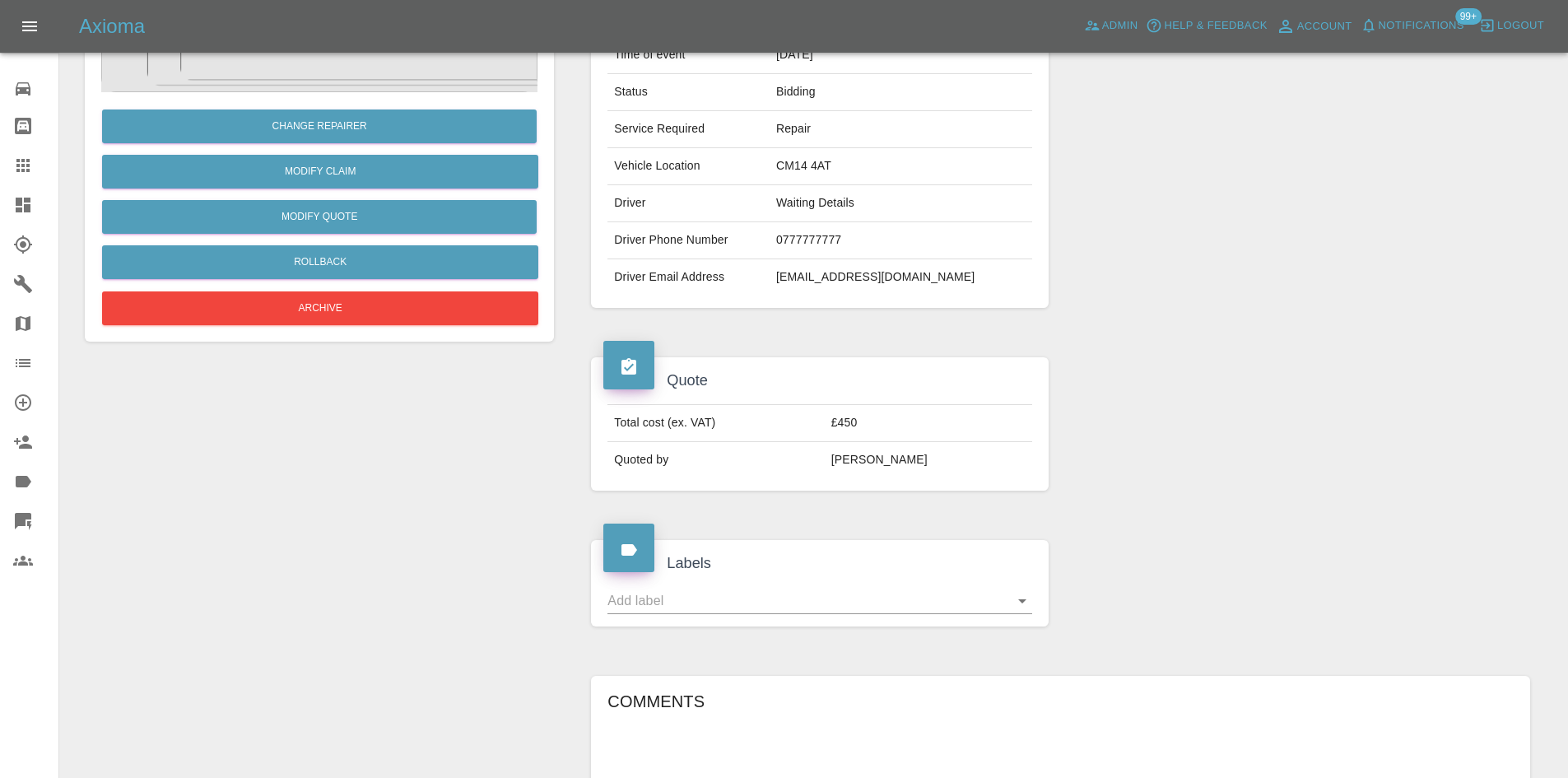
scroll to position [192, 0]
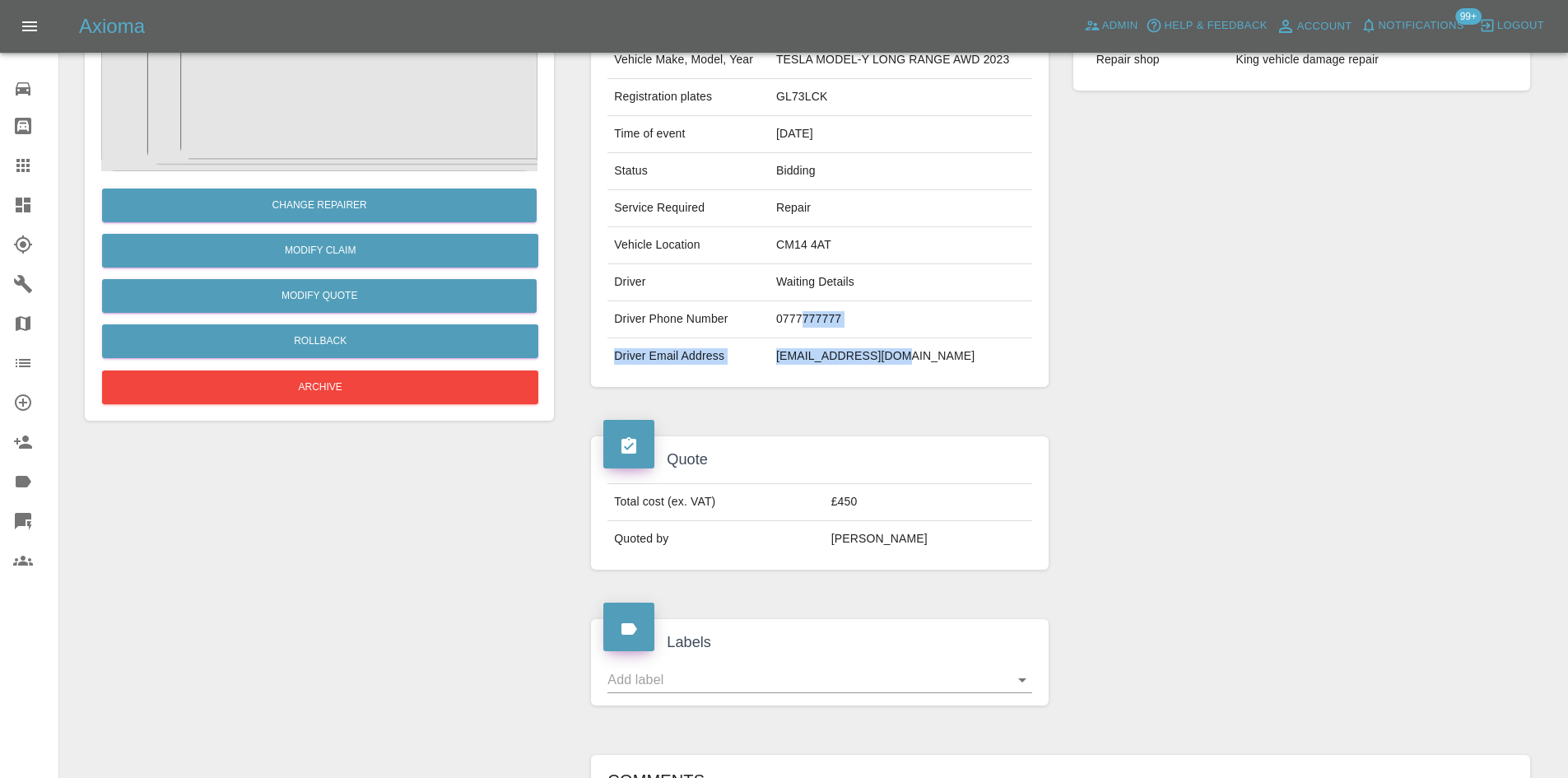
drag, startPoint x: 923, startPoint y: 364, endPoint x: 802, endPoint y: 304, distance: 135.1
click at [802, 304] on tbody "Vehicle Make, Model, Year TESLA MODEL-Y LONG RANGE AWD 2023 Registration plates…" at bounding box center [819, 208] width 424 height 333
click at [790, 281] on td "Waiting Details" at bounding box center [900, 283] width 263 height 37
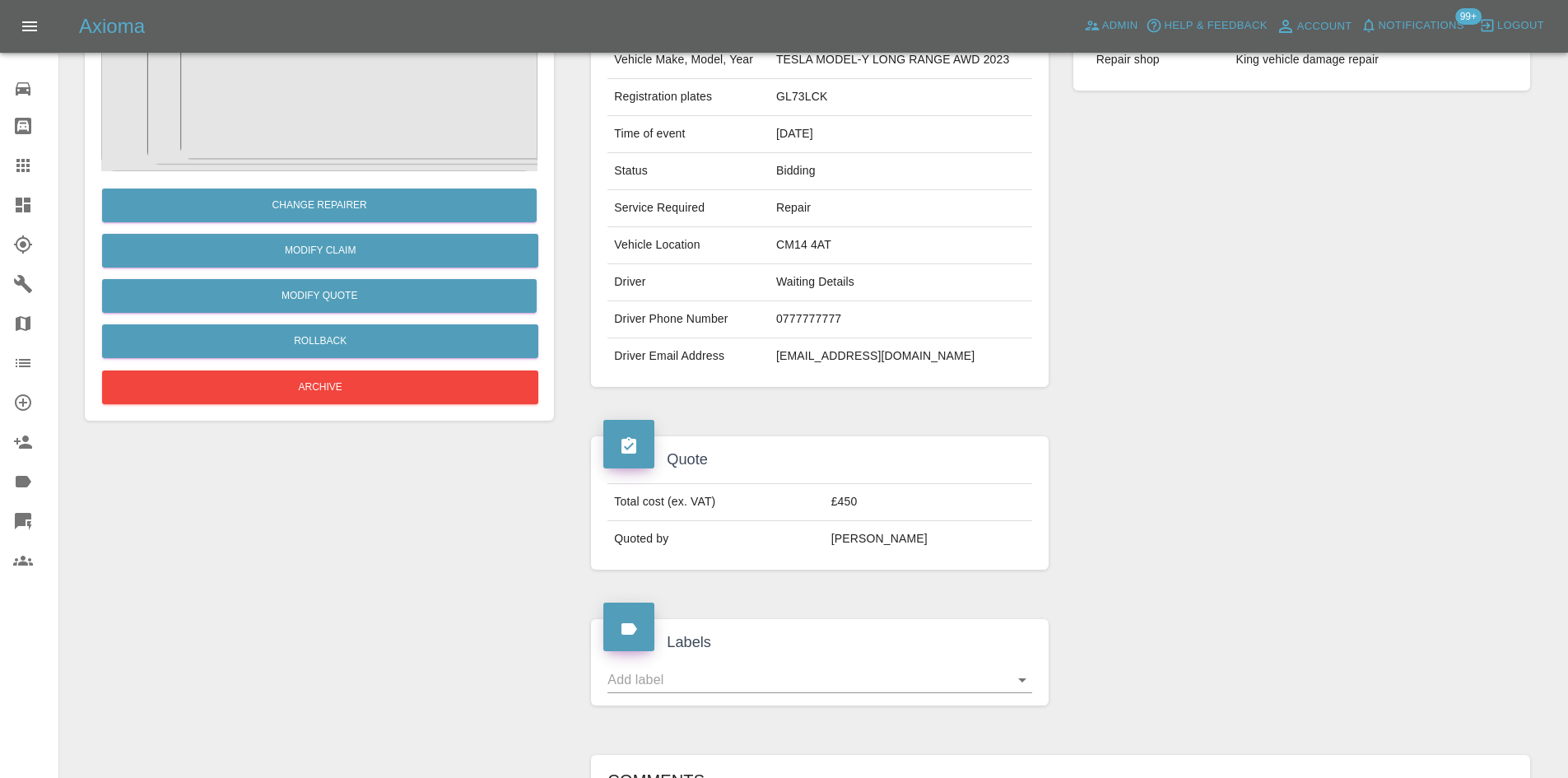
click at [790, 311] on td "0777777777" at bounding box center [900, 320] width 263 height 37
click at [791, 310] on td "0777777777" at bounding box center [900, 320] width 263 height 37
click at [1186, 400] on div "Repairer Repair shop King vehicle damage repair" at bounding box center [1302, 191] width 482 height 442
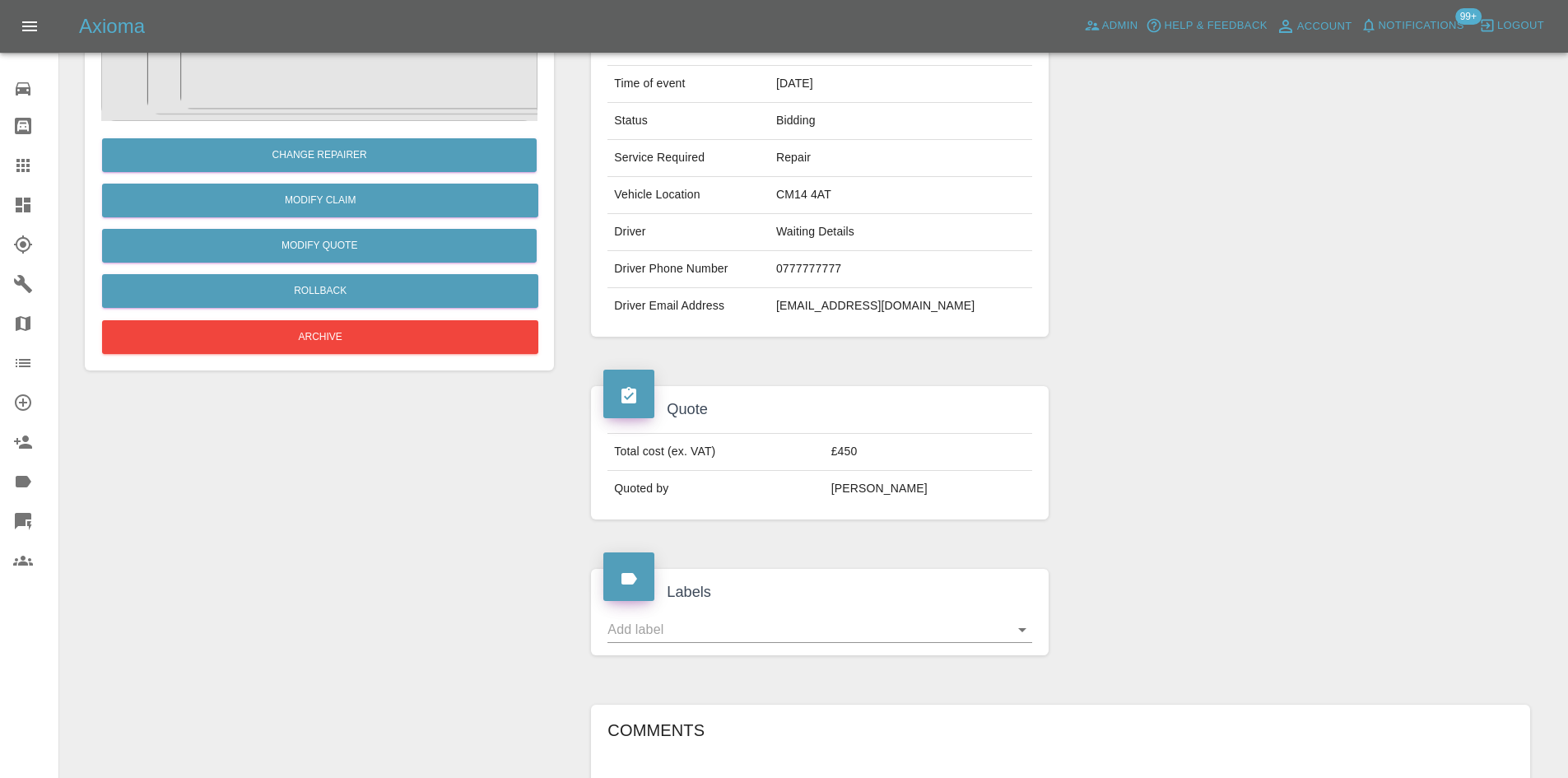
scroll to position [412, 0]
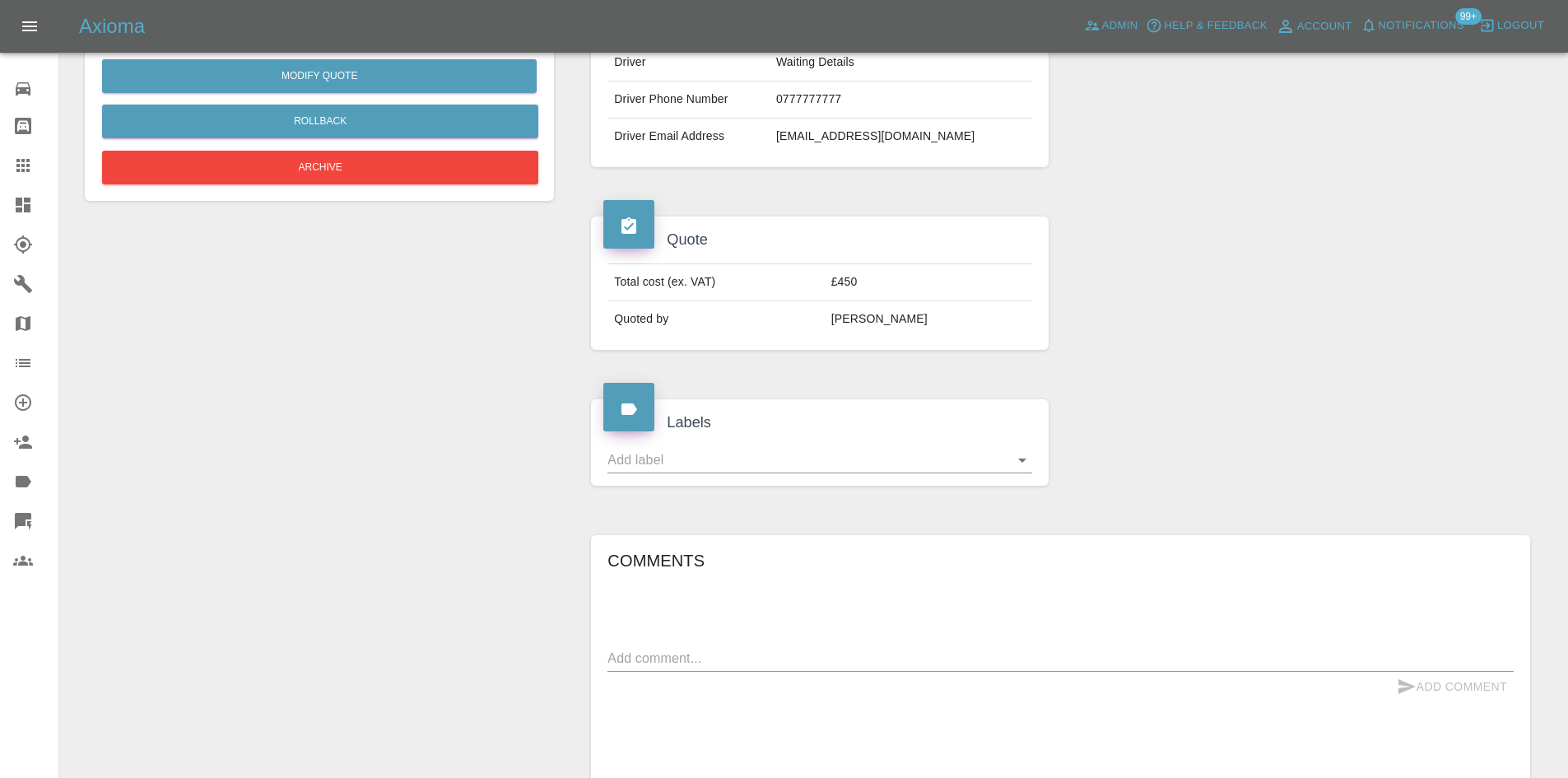
click at [11, 212] on link "Dashboard" at bounding box center [29, 205] width 58 height 40
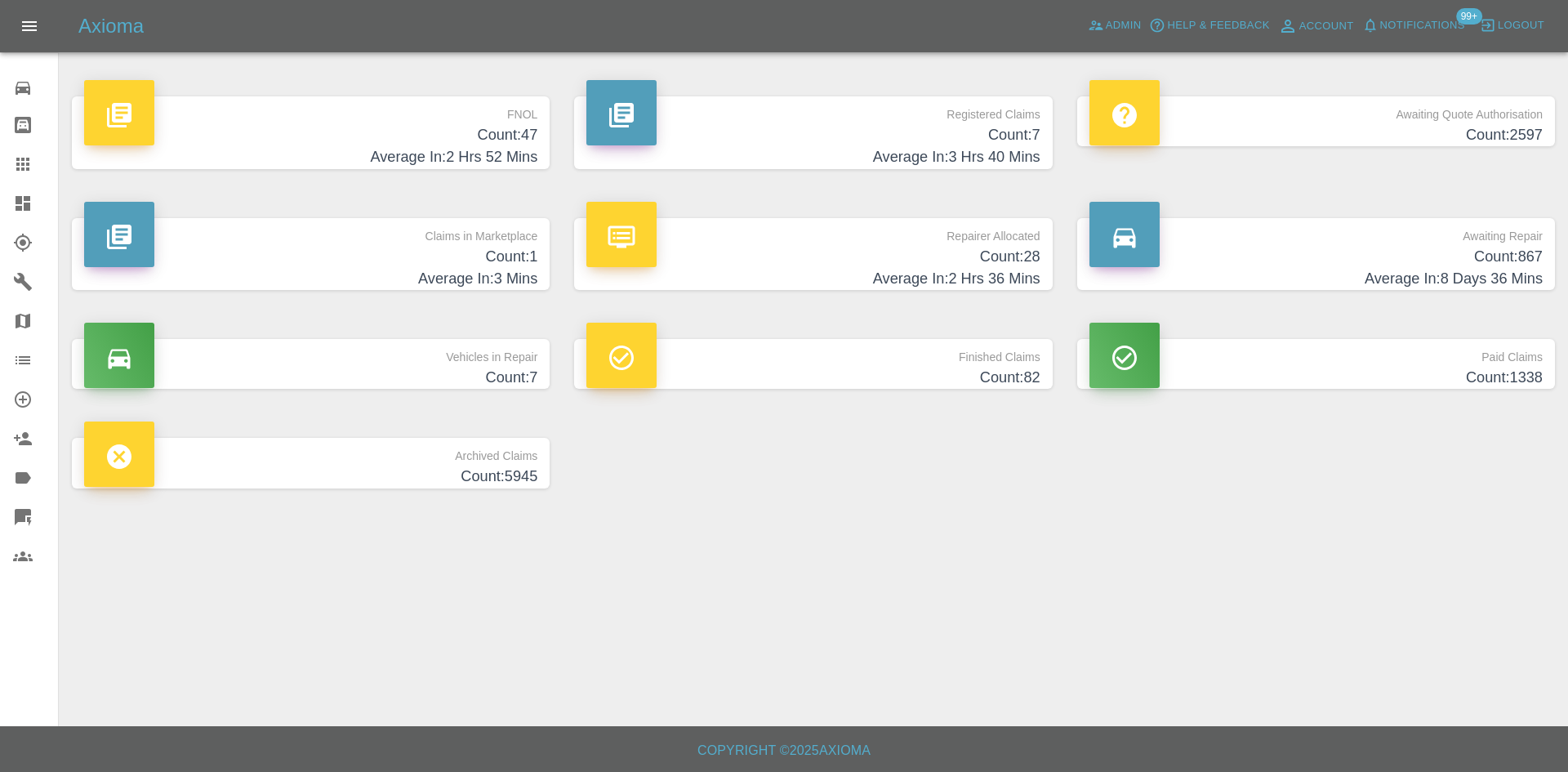
click at [1274, 129] on h4 "Count: 2597" at bounding box center [1317, 135] width 453 height 22
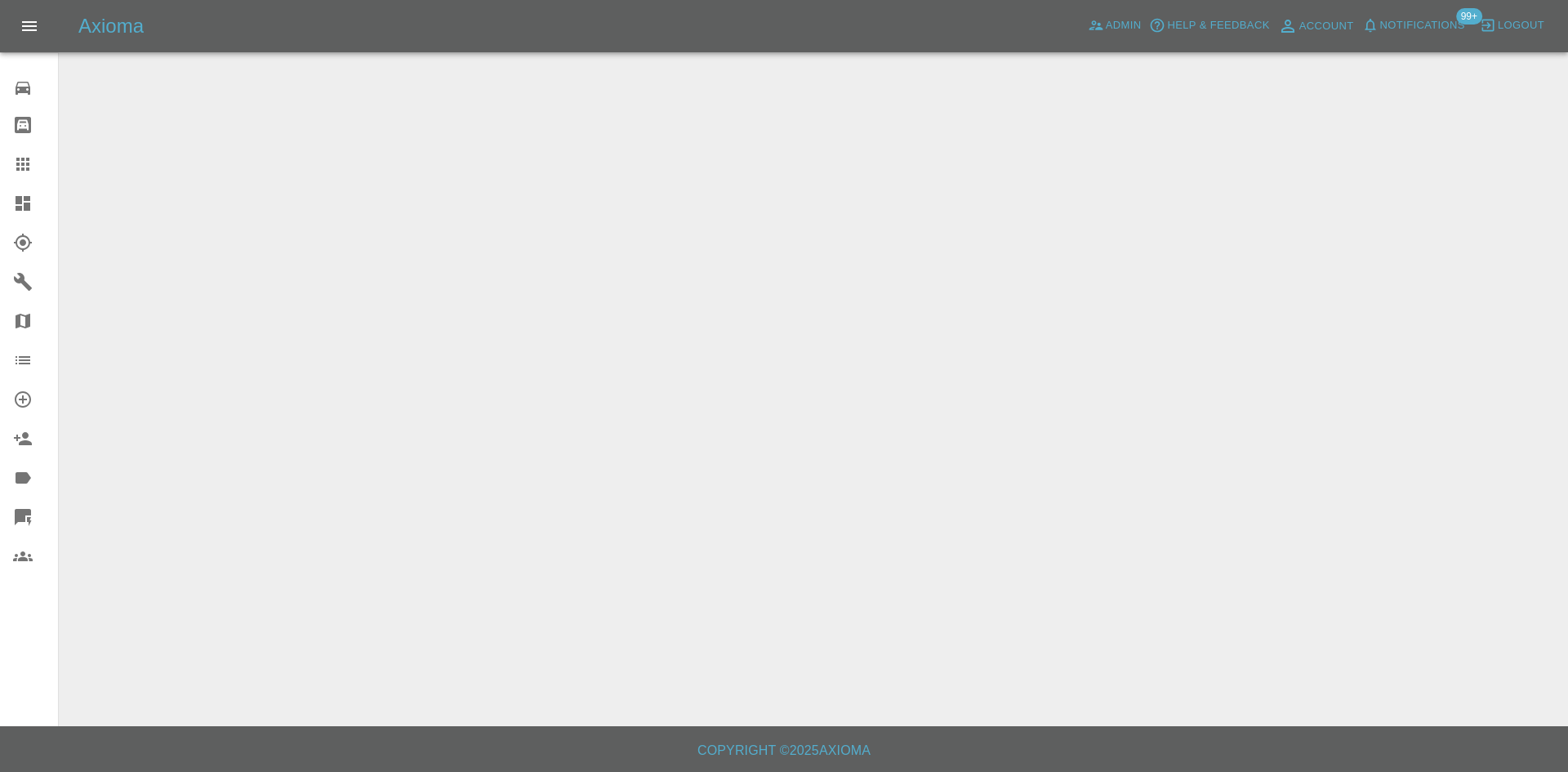
click at [25, 198] on icon at bounding box center [23, 203] width 15 height 15
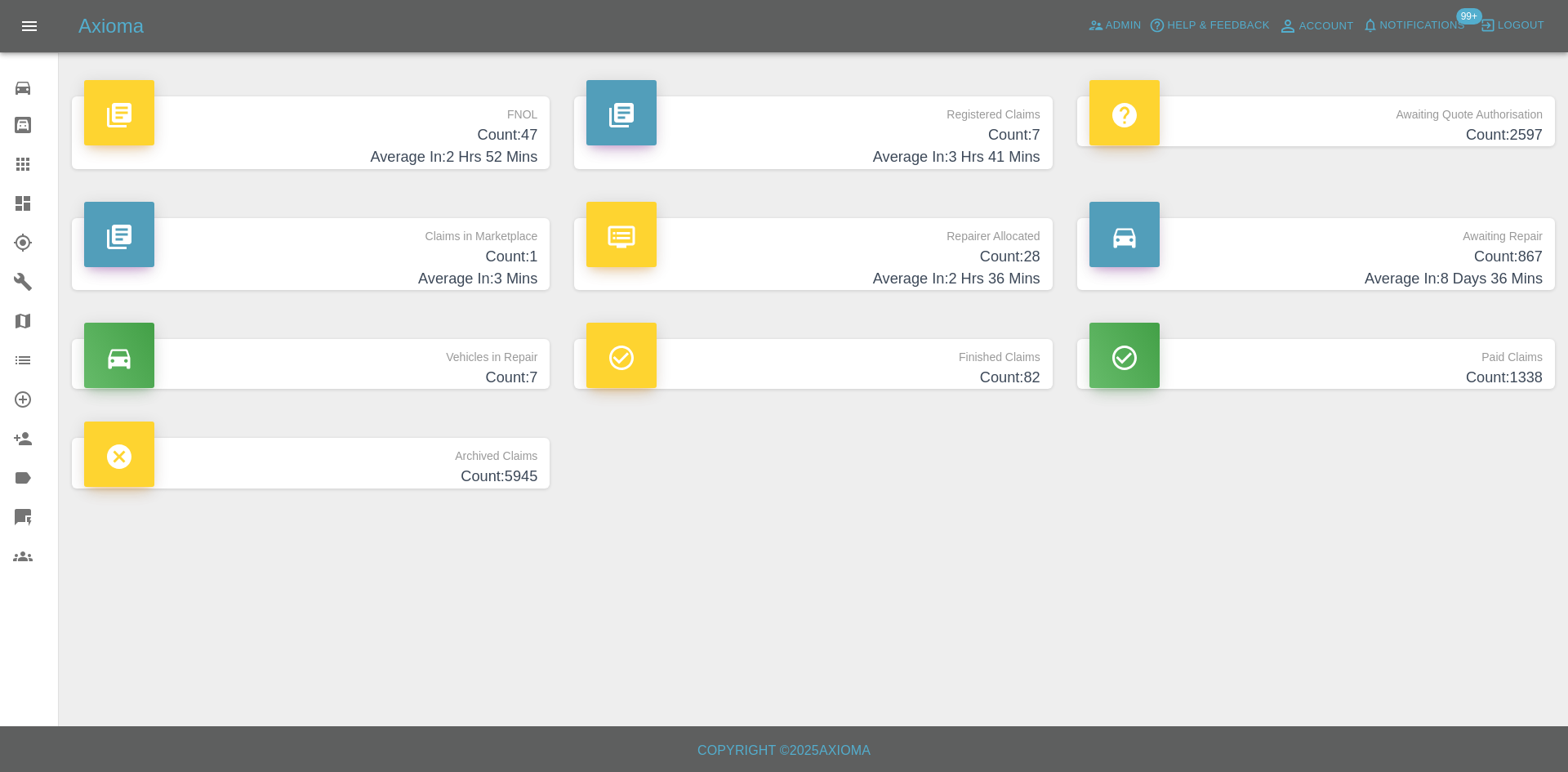
click at [1281, 264] on h4 "Count: 867" at bounding box center [1317, 257] width 453 height 22
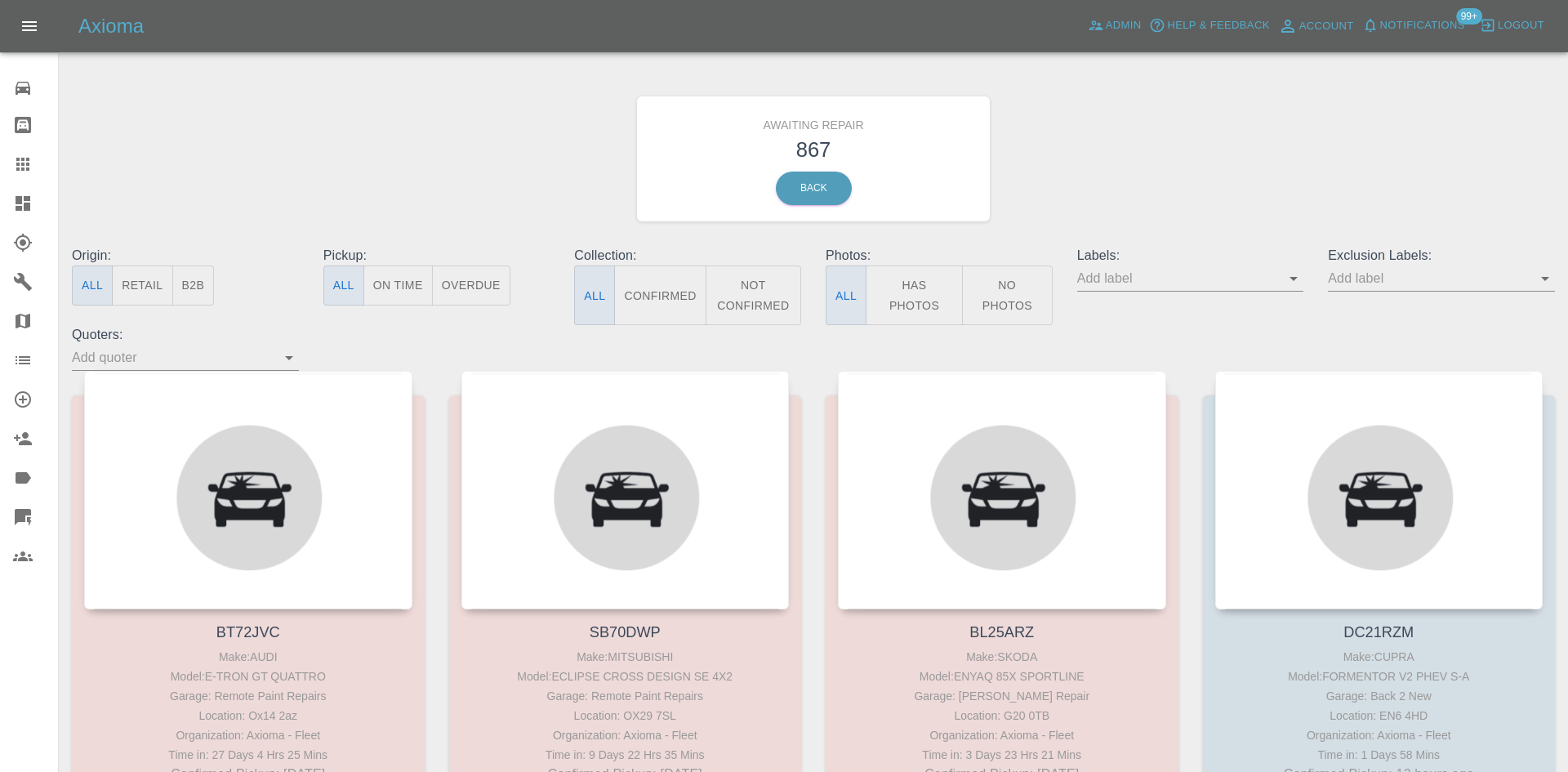
click at [763, 304] on button "Not Confirmed" at bounding box center [753, 295] width 96 height 59
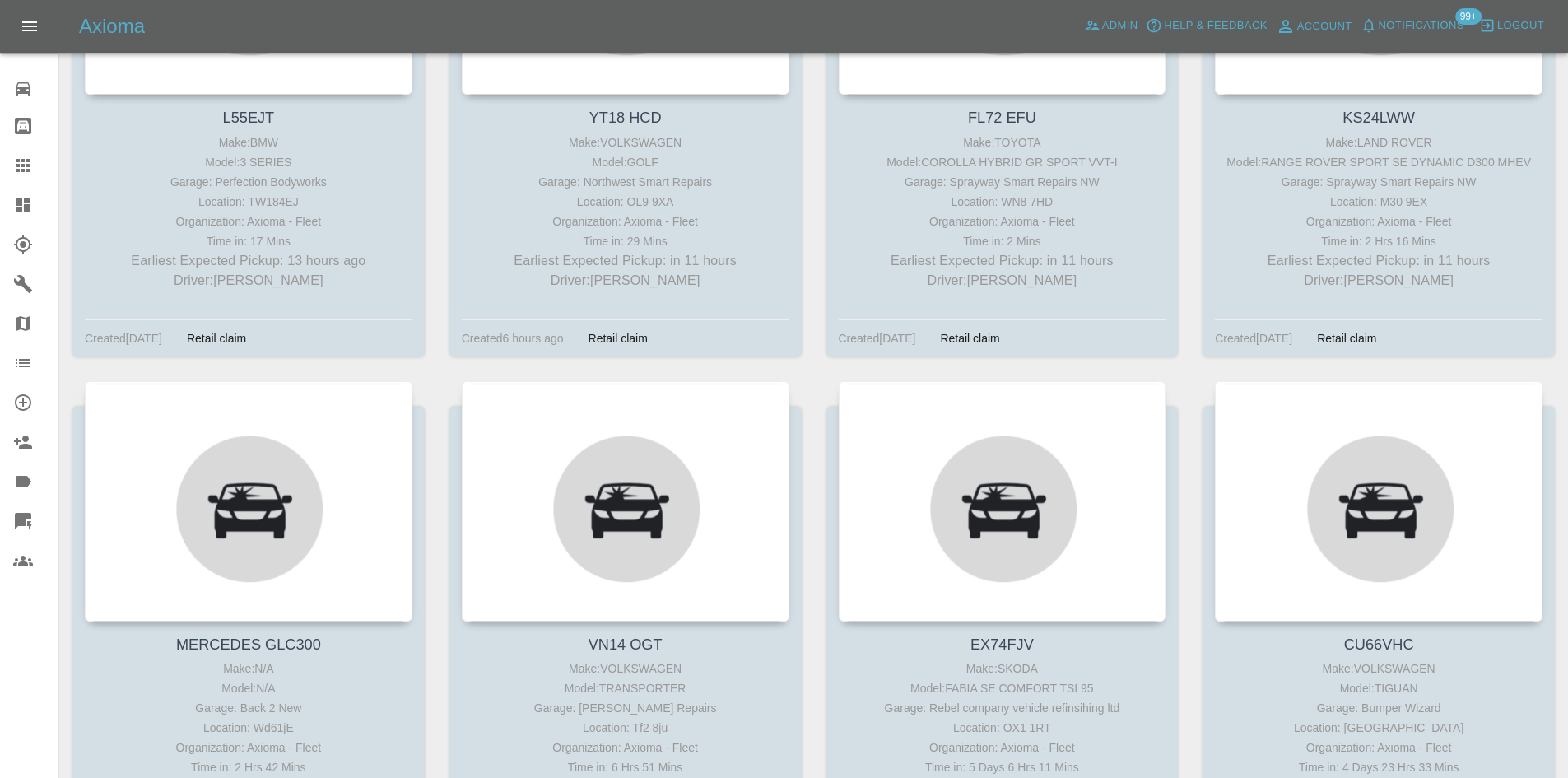
scroll to position [1235, 0]
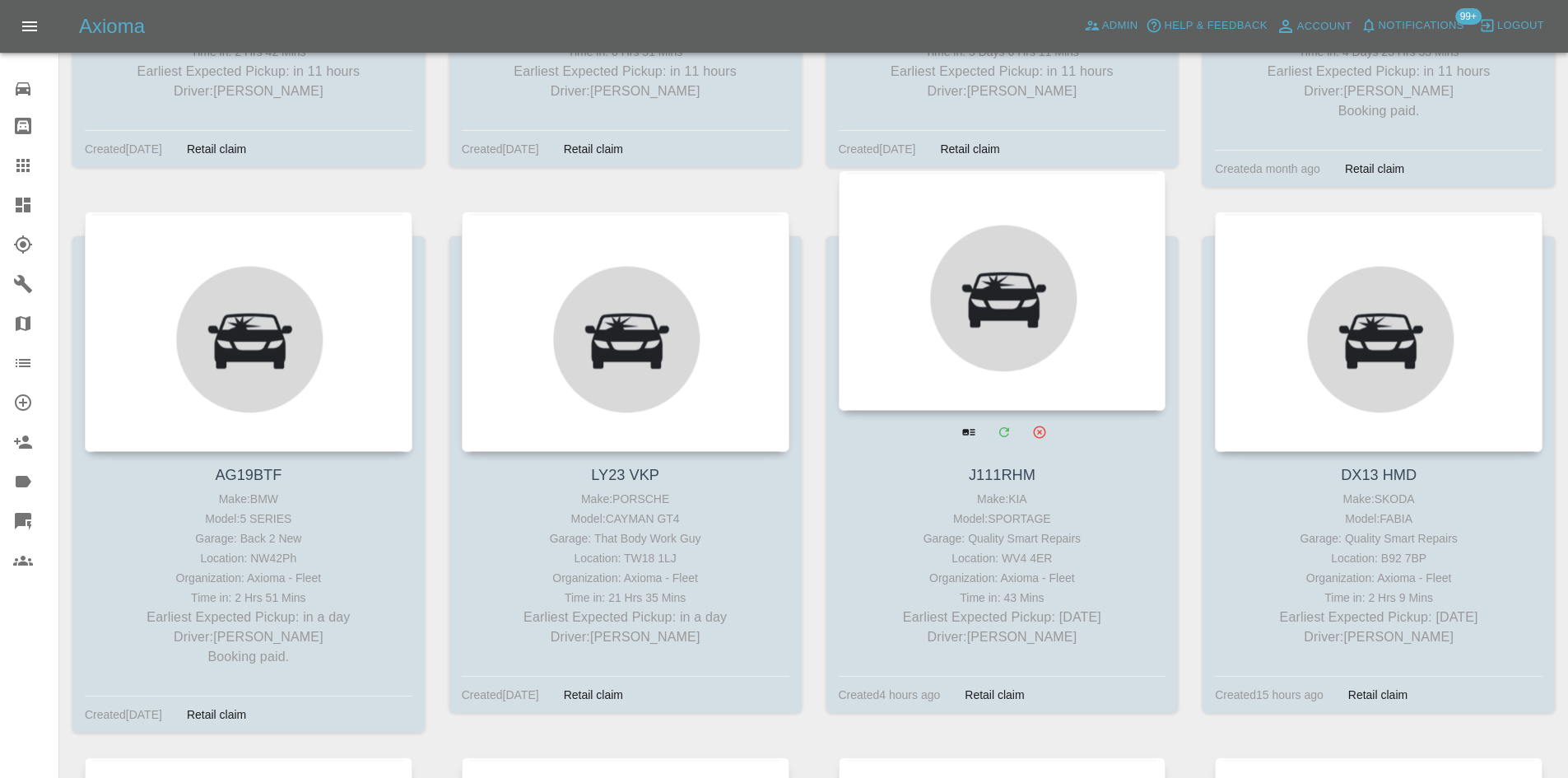
click at [965, 343] on div at bounding box center [1002, 290] width 328 height 241
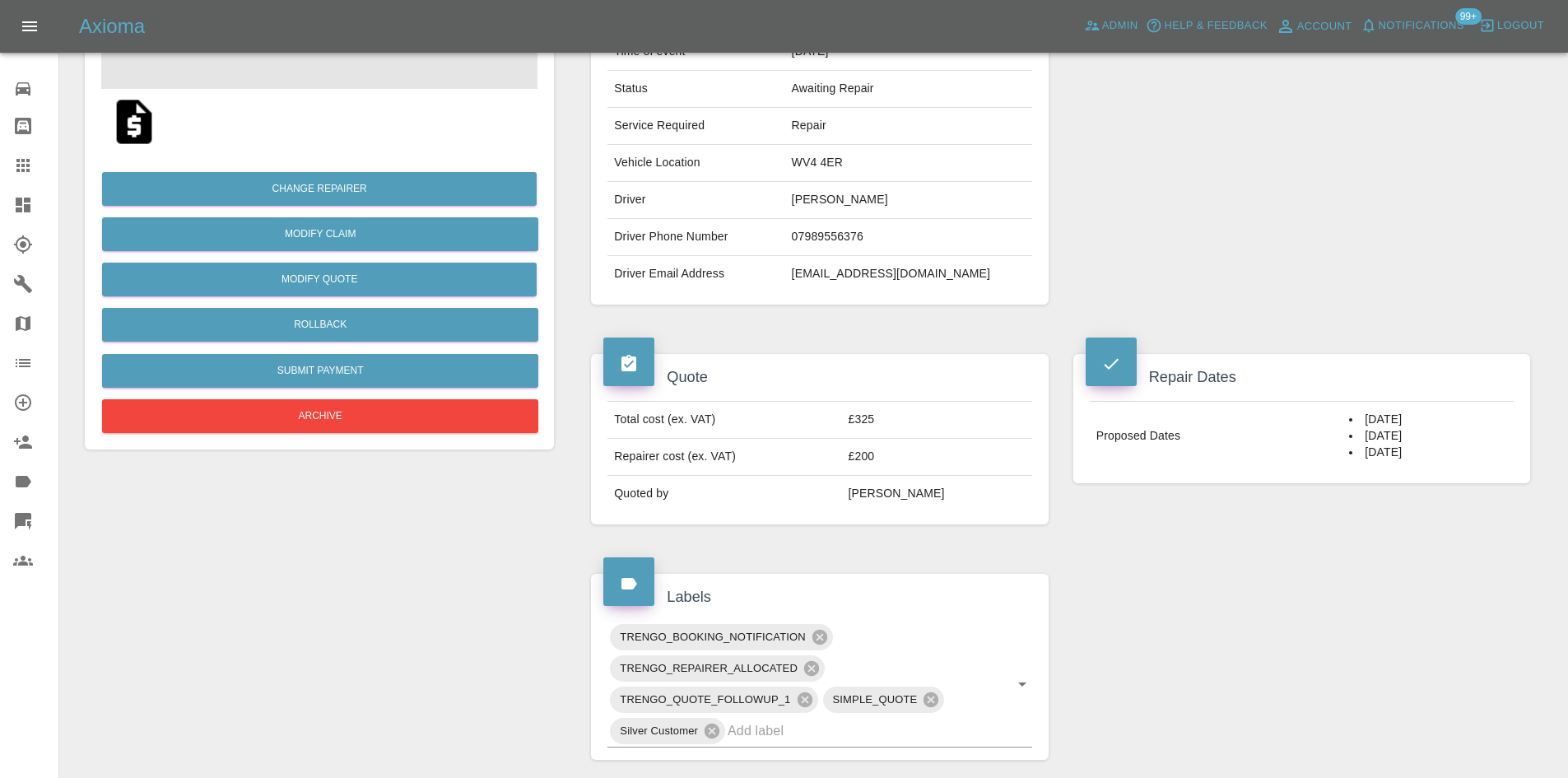
scroll to position [247, 0]
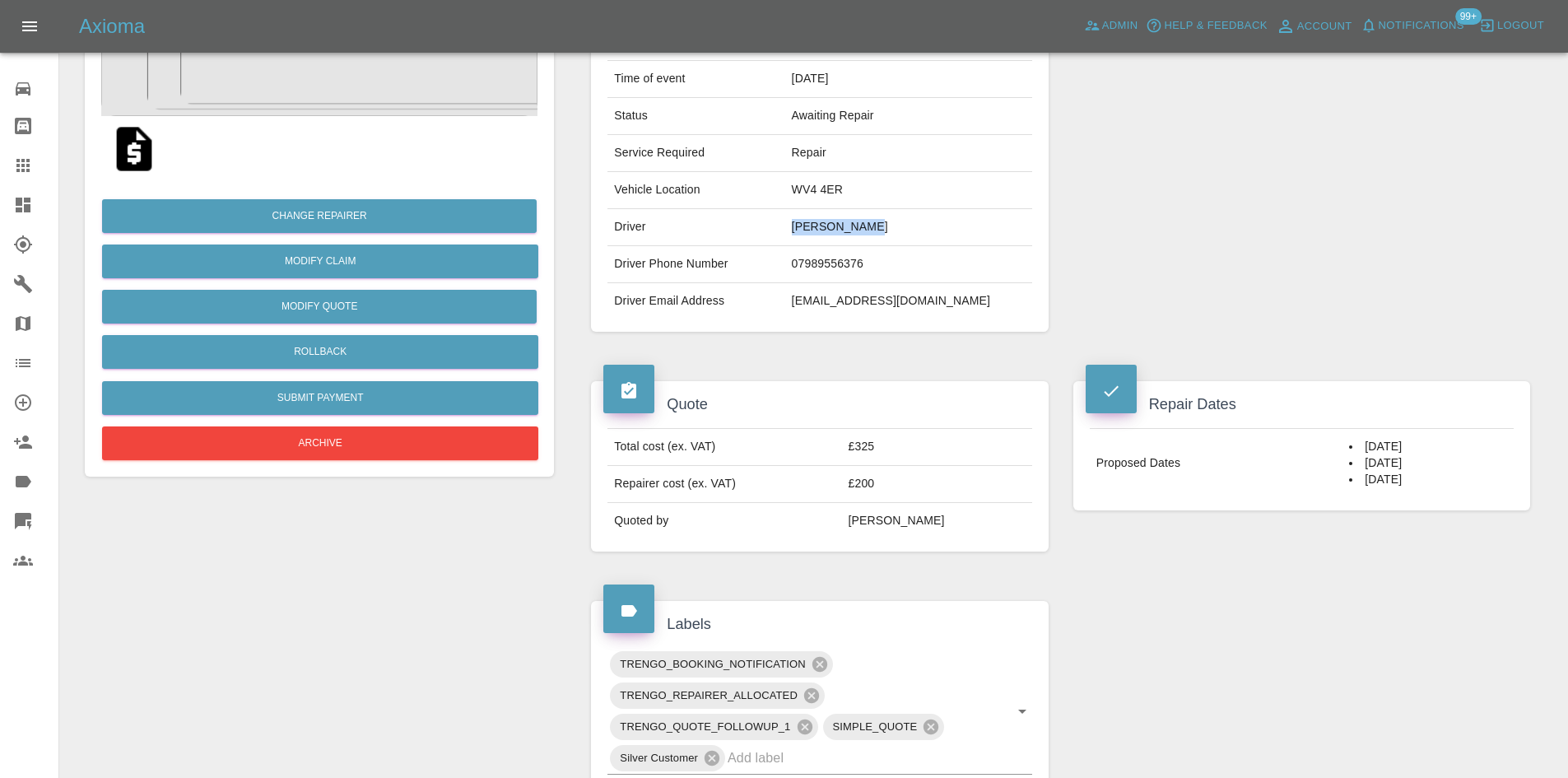
drag, startPoint x: 922, startPoint y: 232, endPoint x: 842, endPoint y: 233, distance: 80.0
click at [842, 233] on td "Bob Marshall" at bounding box center [908, 228] width 247 height 37
click at [1384, 476] on li "23/09/2025" at bounding box center [1428, 480] width 158 height 17
drag, startPoint x: 1419, startPoint y: 483, endPoint x: 1311, endPoint y: 431, distance: 119.9
click at [1311, 431] on tr "Proposed Dates 19/09/2025 22/09/2025 23/09/2025" at bounding box center [1302, 463] width 424 height 69
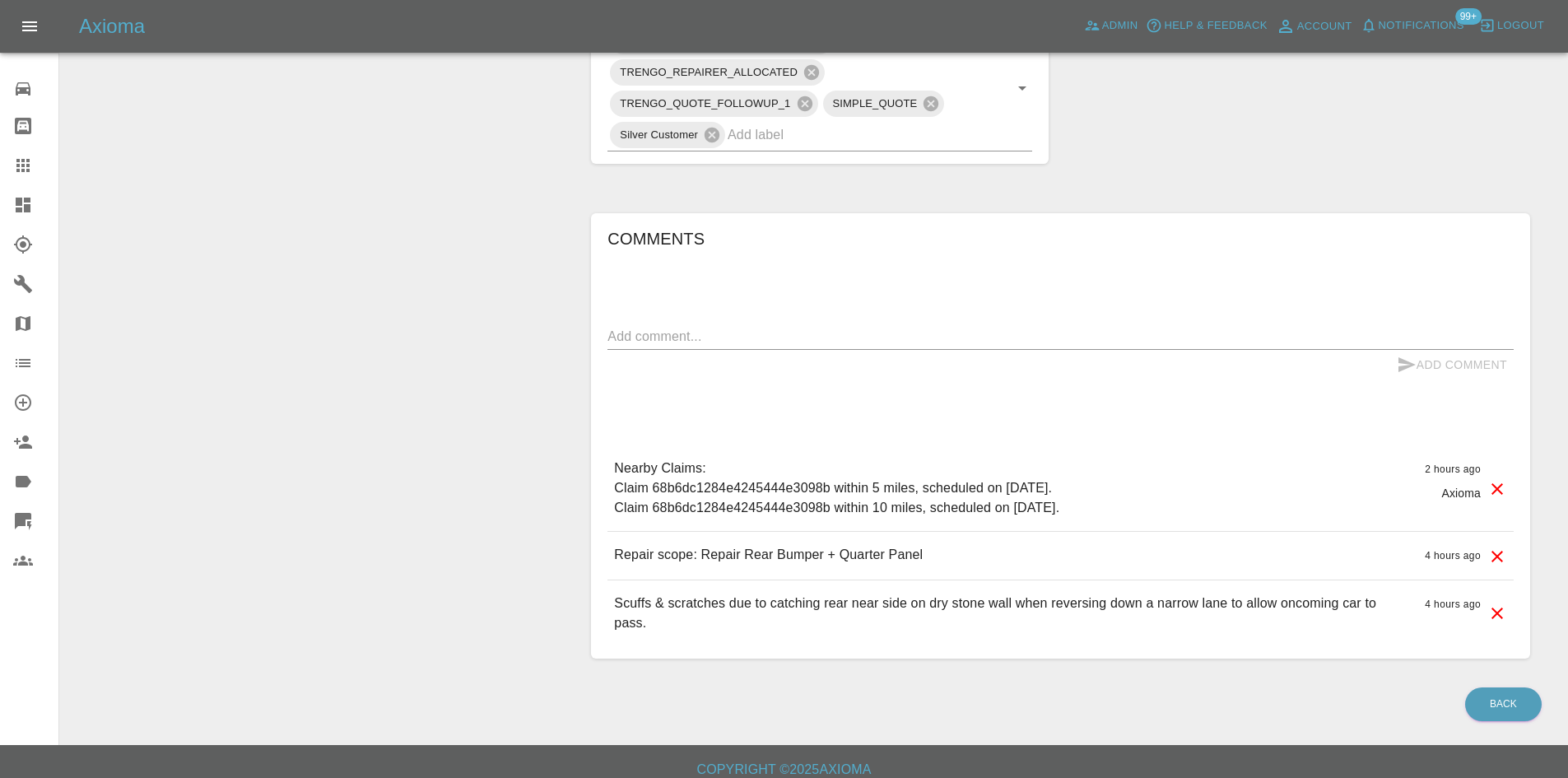
scroll to position [884, 0]
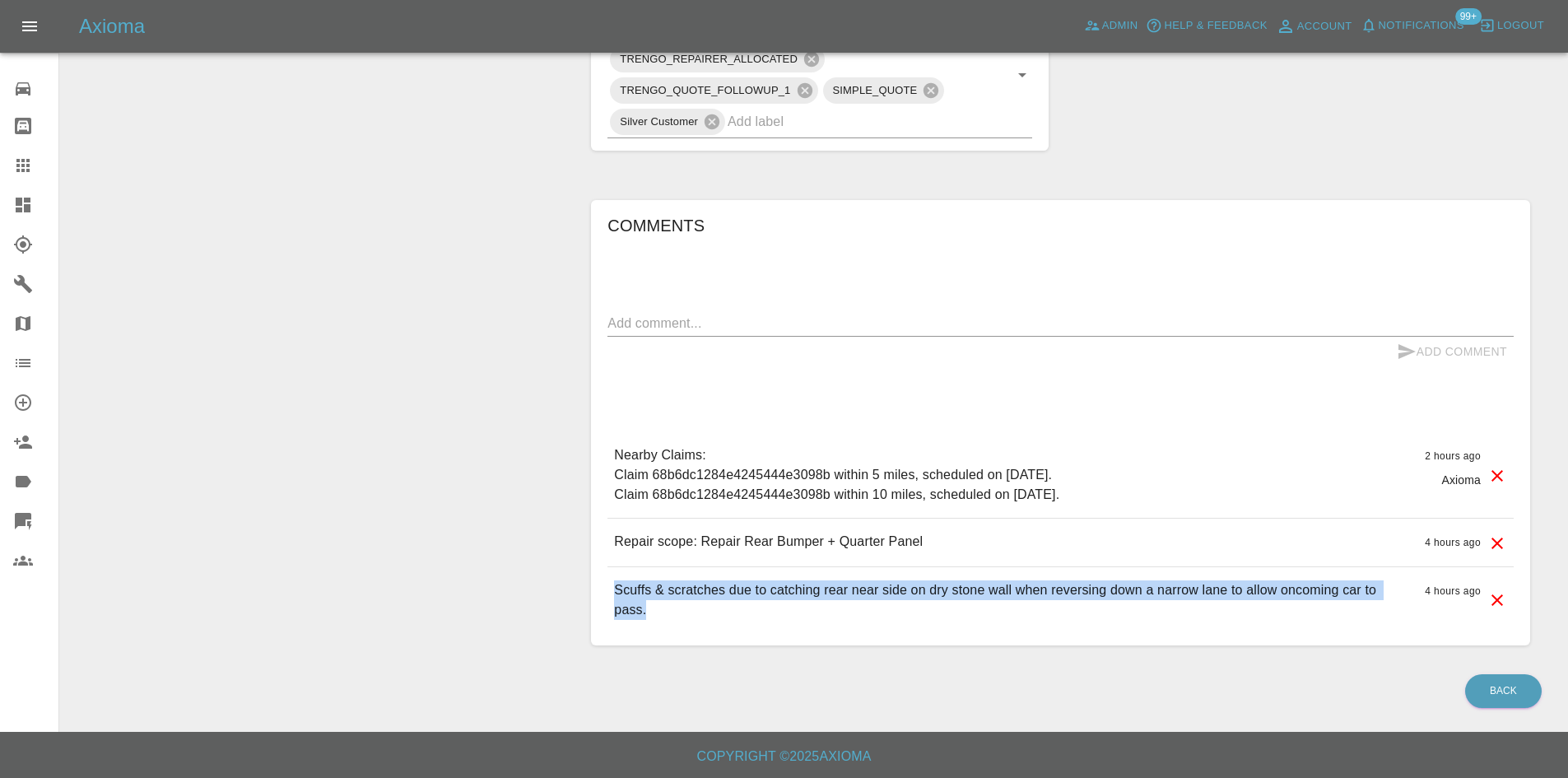
drag, startPoint x: 674, startPoint y: 615, endPoint x: 615, endPoint y: 585, distance: 66.2
click at [615, 586] on p "Scuffs & scratches due to catching rear near side on dry stone wall when revers…" at bounding box center [1013, 600] width 798 height 40
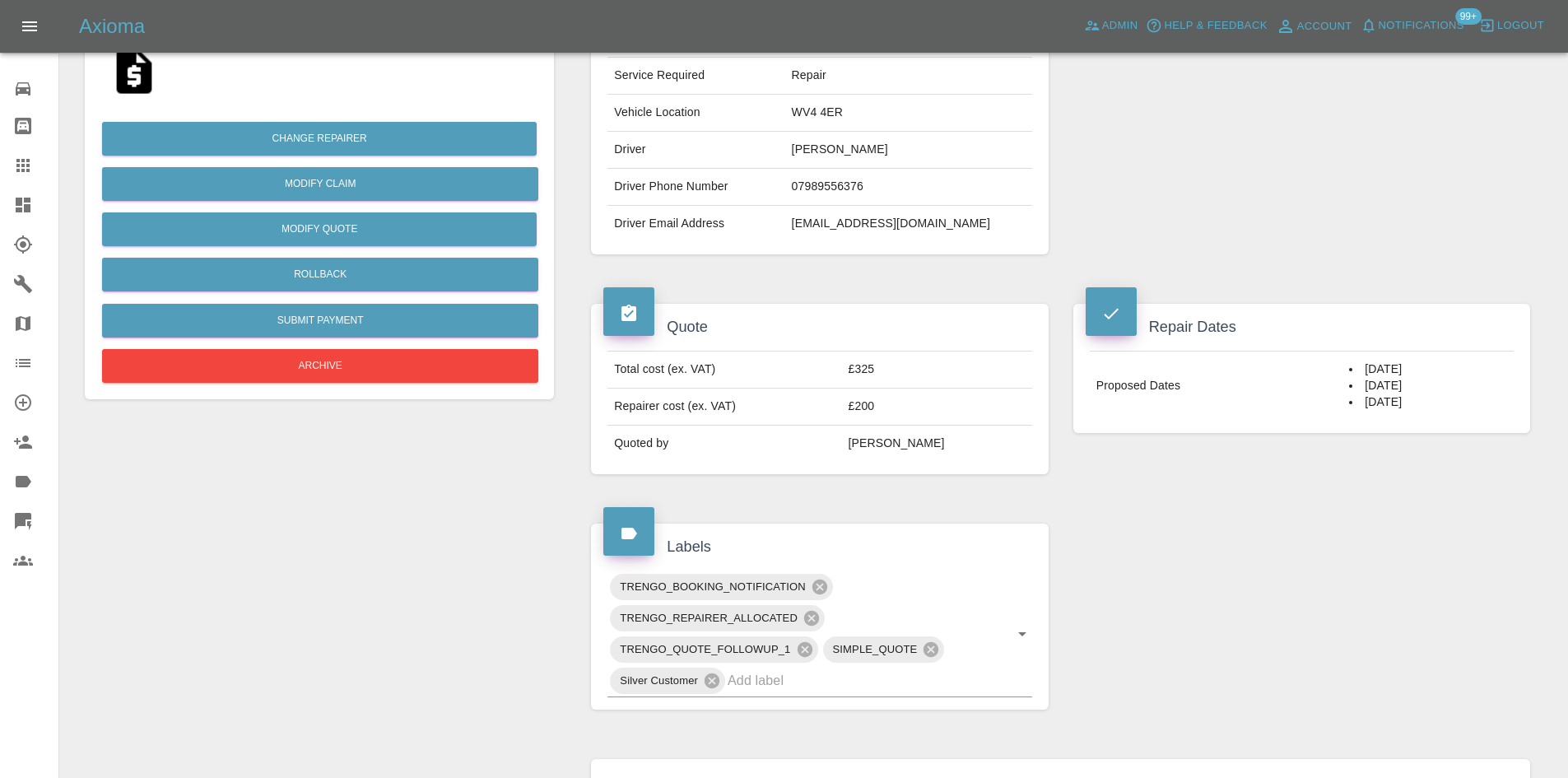
scroll to position [307, 0]
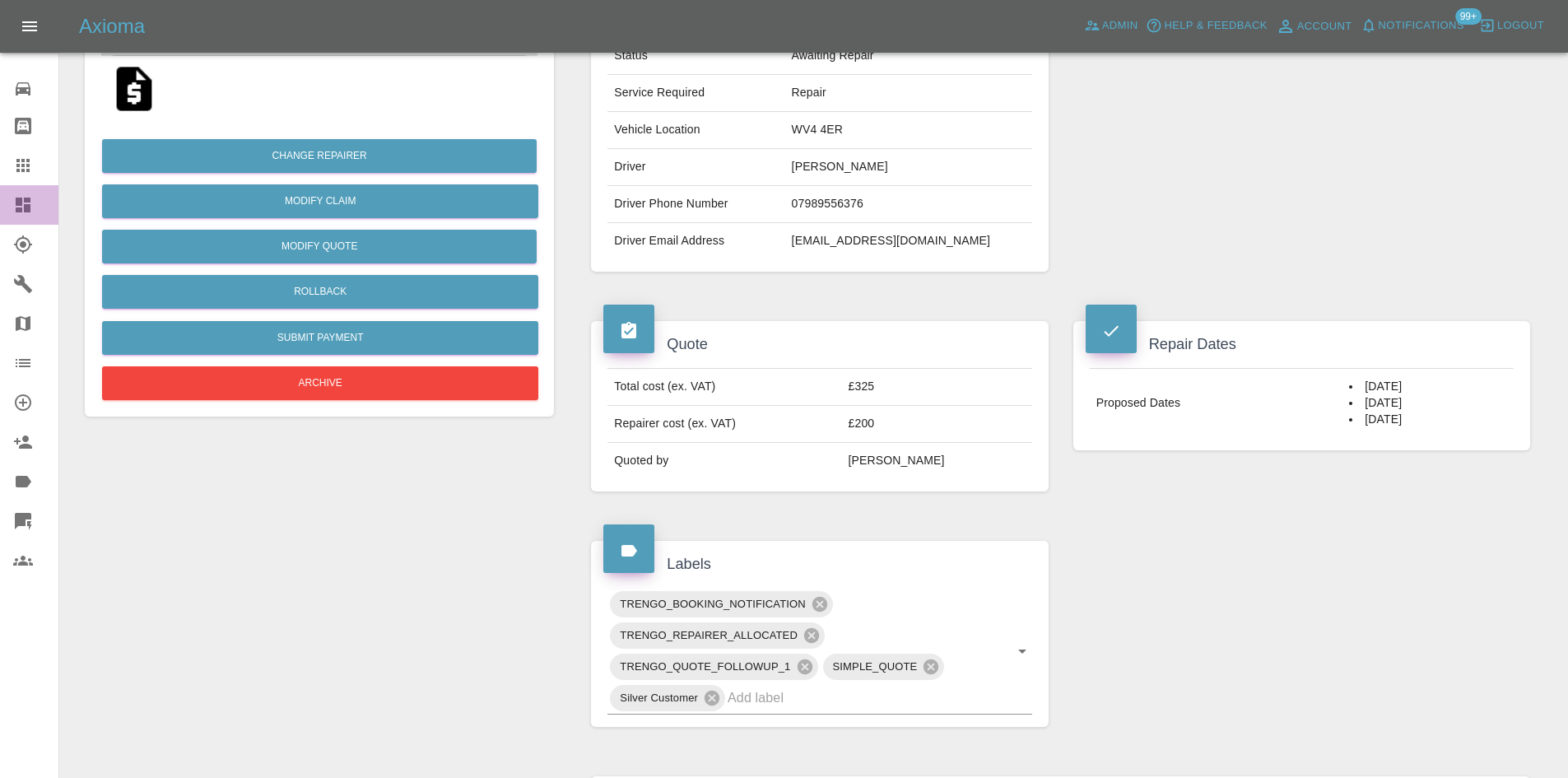
click at [3, 210] on link "Dashboard" at bounding box center [29, 205] width 58 height 40
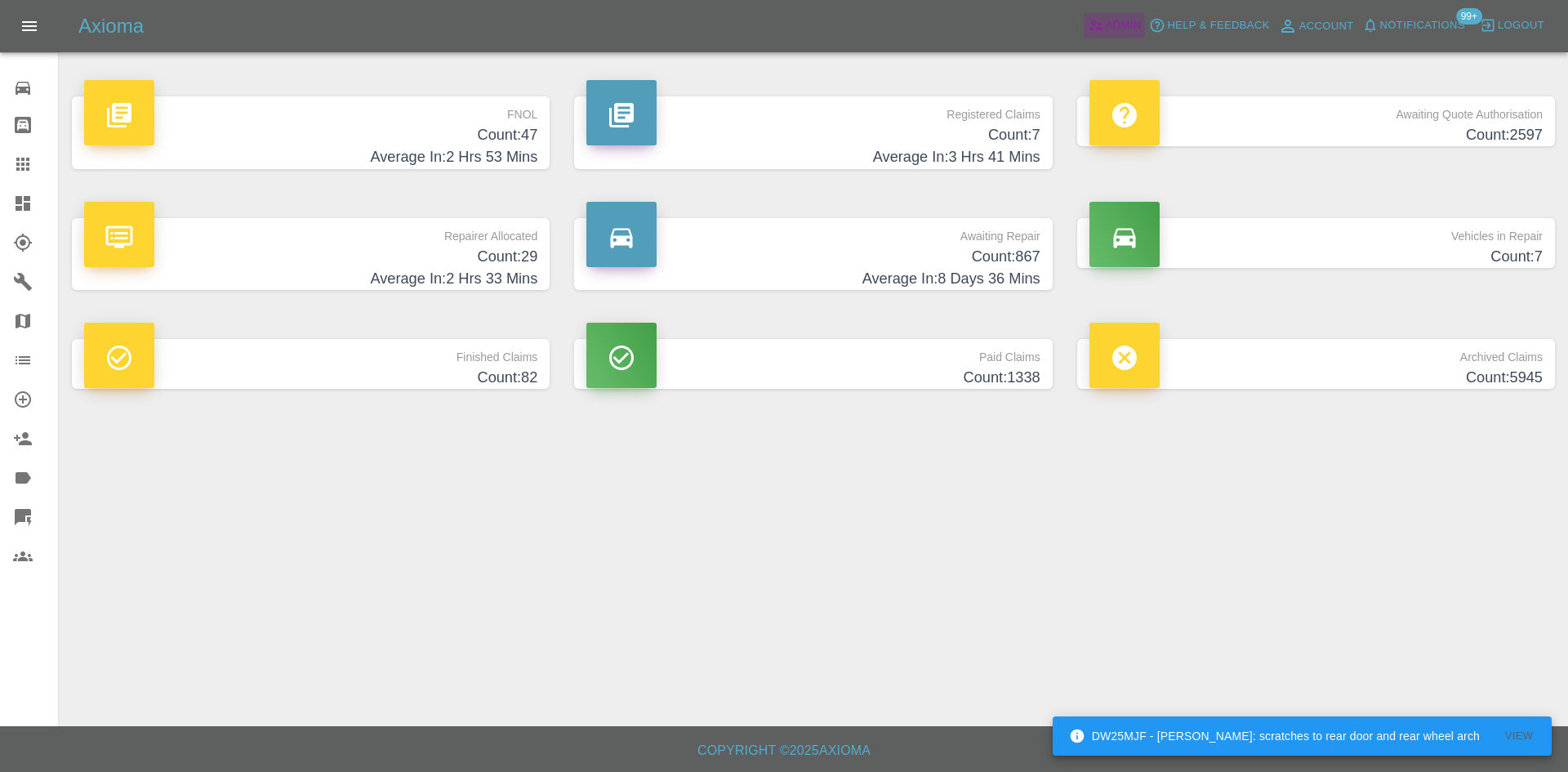
click at [1091, 30] on icon at bounding box center [1095, 26] width 14 height 10
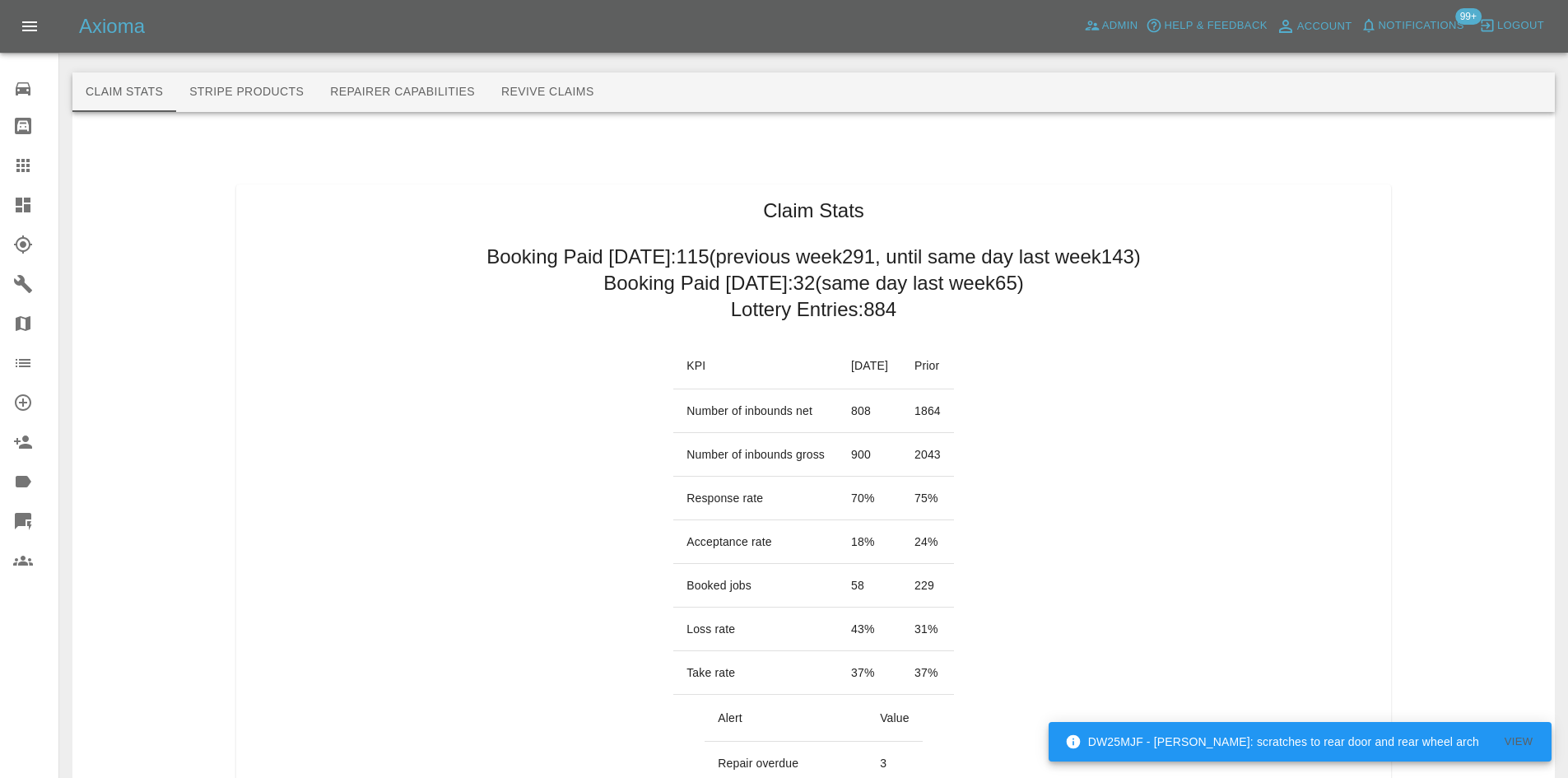
click at [0, 171] on link "Claims" at bounding box center [29, 165] width 58 height 40
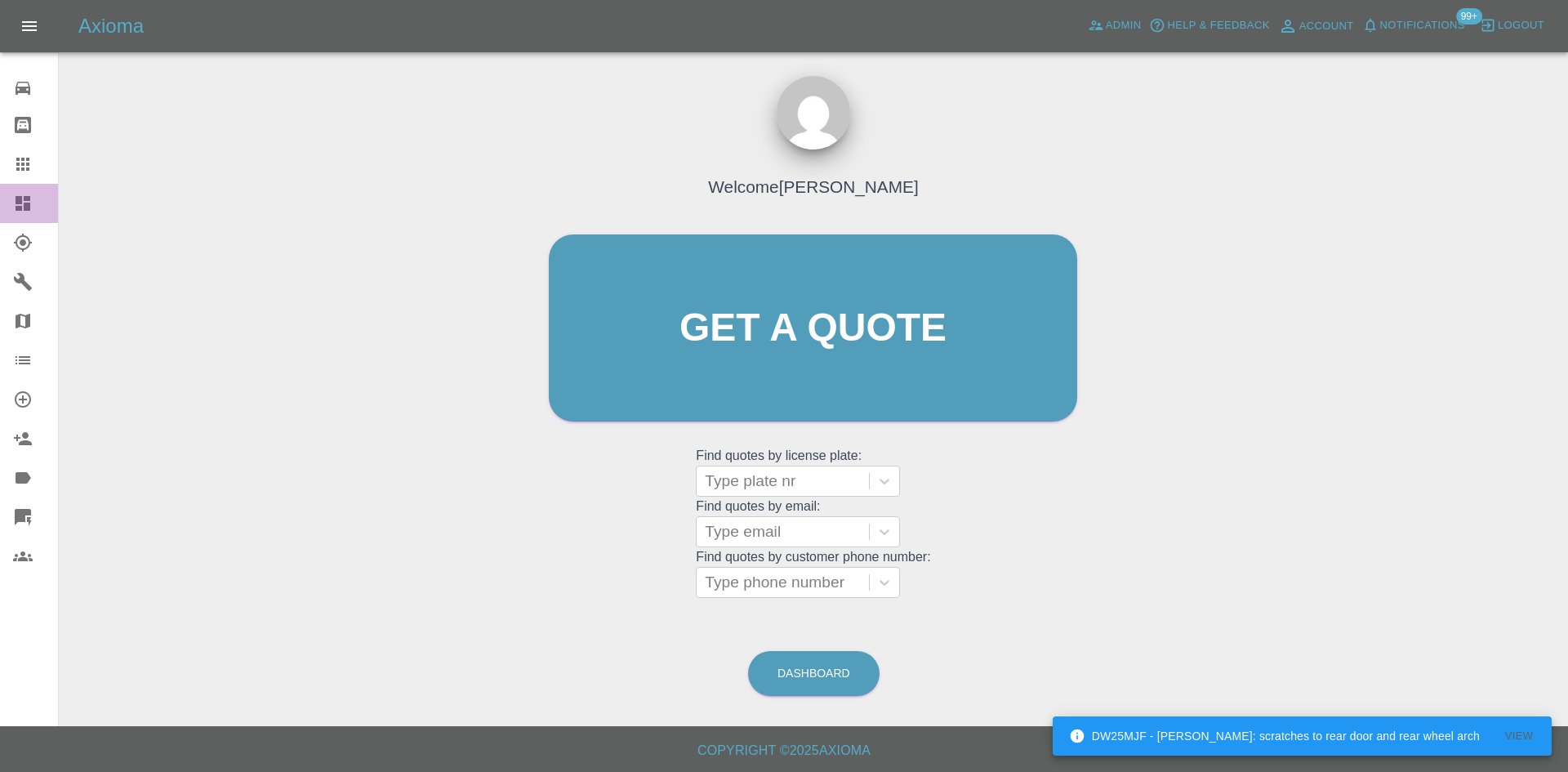
click at [35, 209] on div at bounding box center [36, 203] width 46 height 19
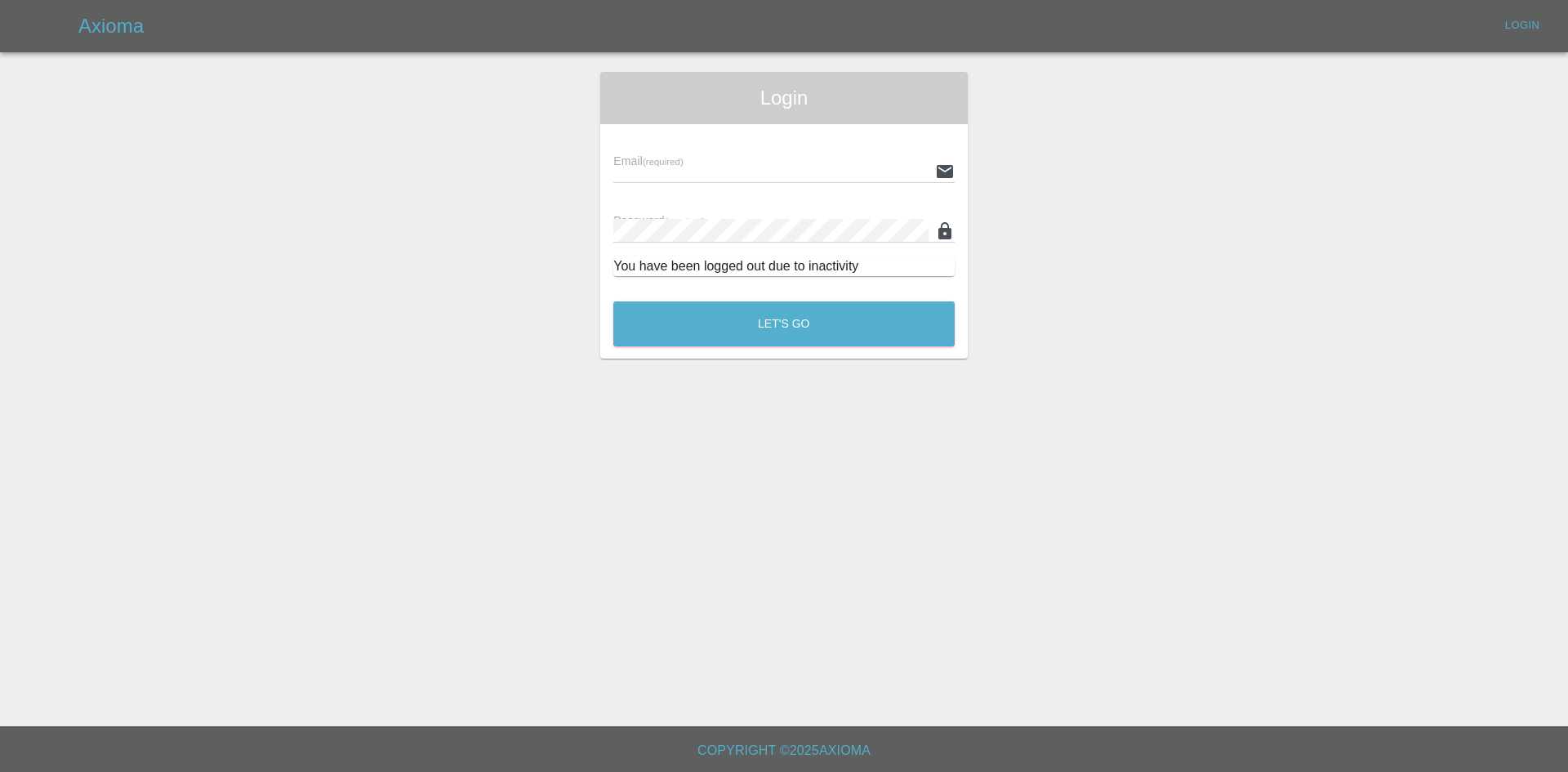
type input "alex.kennett@axioma.co.uk"
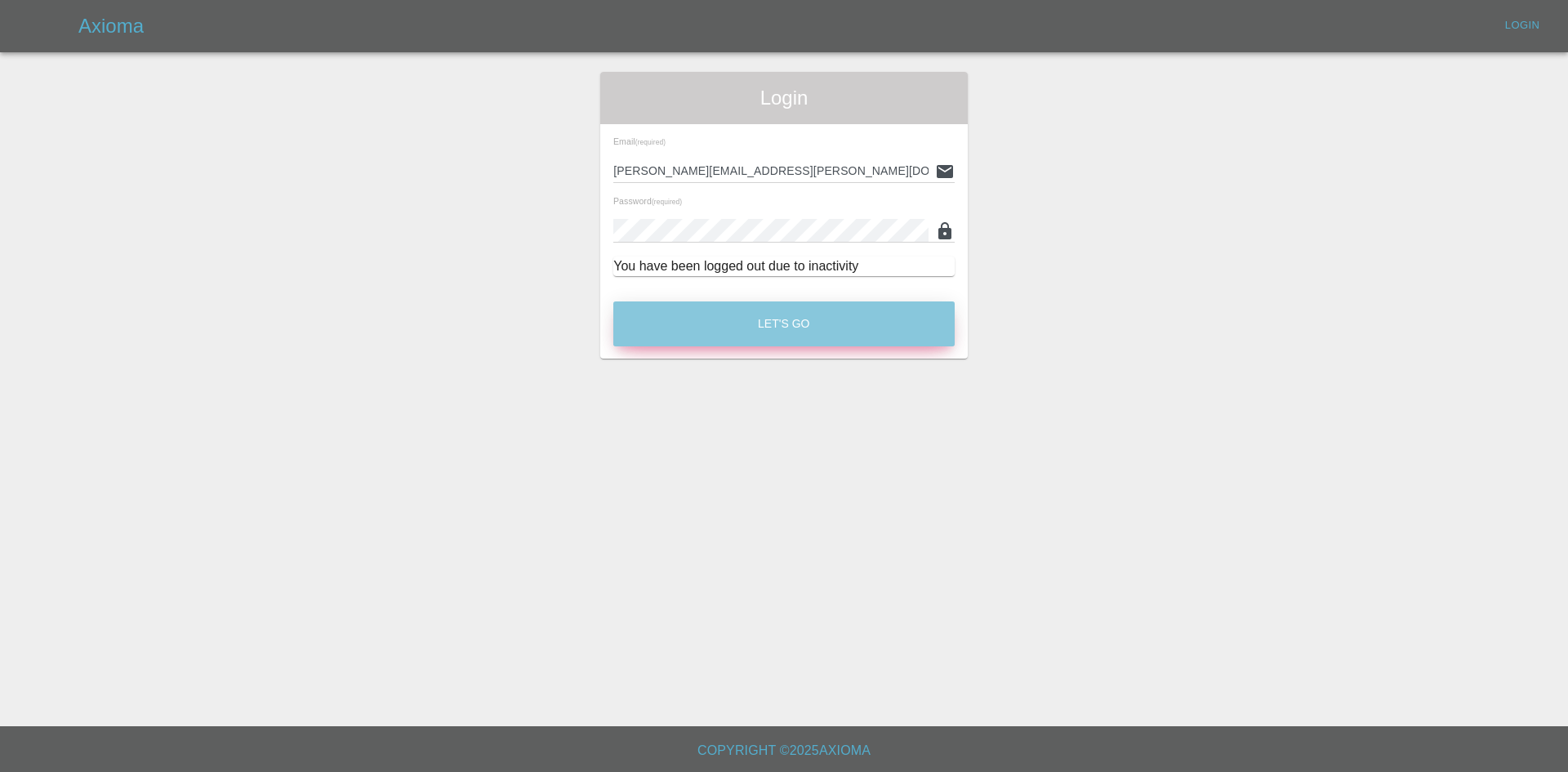
click at [755, 338] on button "Let's Go" at bounding box center [784, 324] width 341 height 45
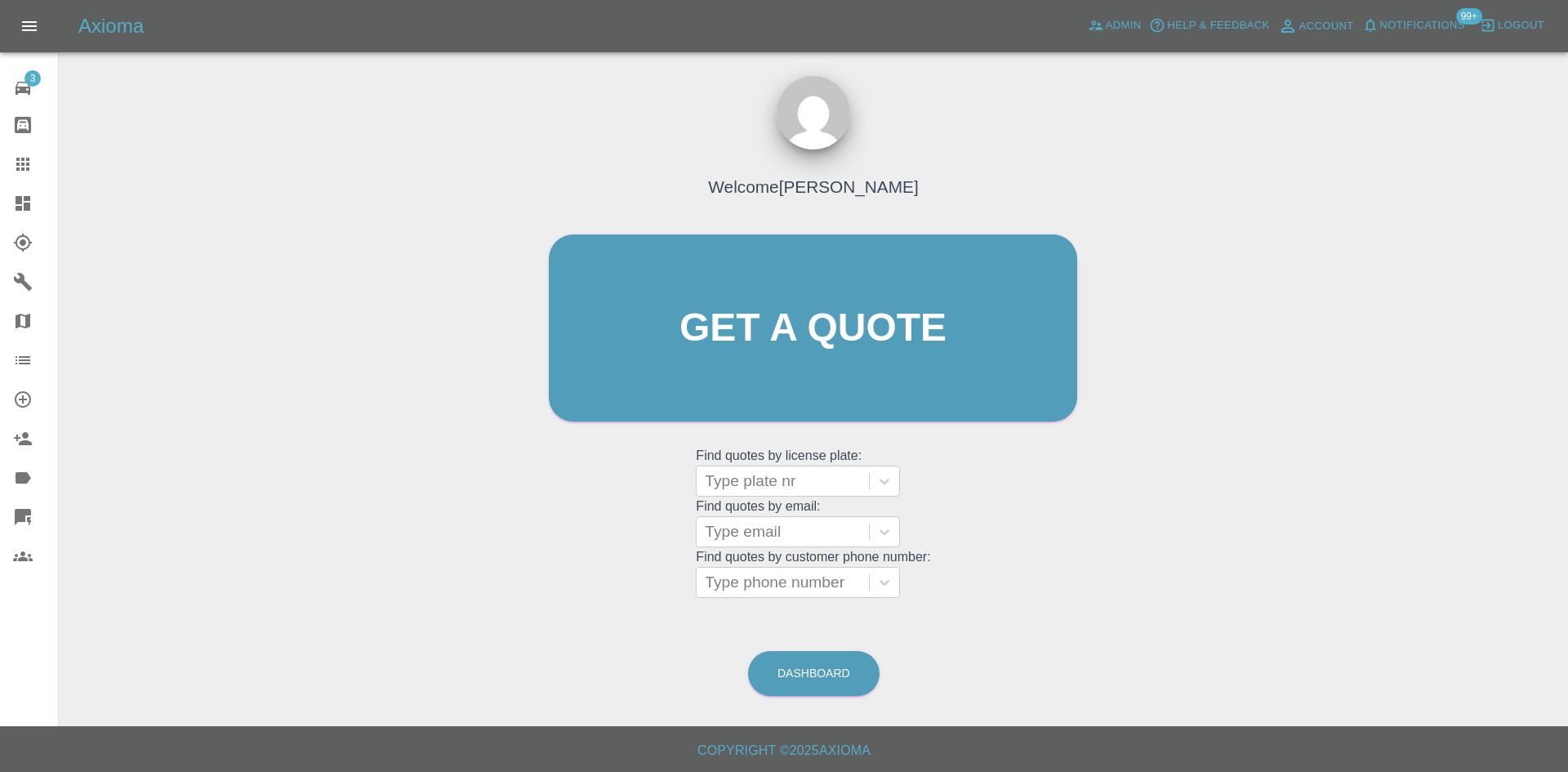
click at [16, 212] on icon at bounding box center [22, 203] width 19 height 19
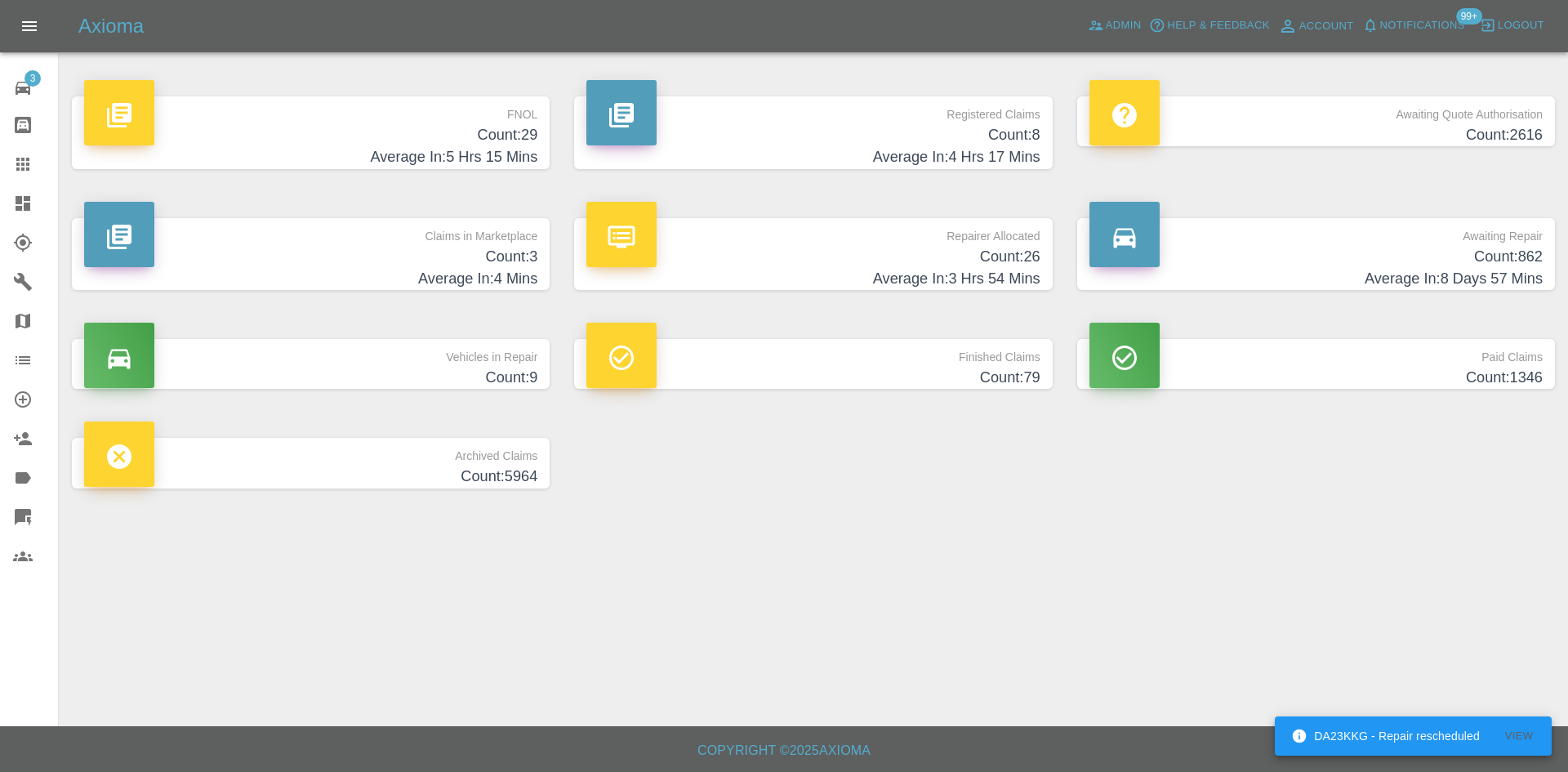
click at [441, 263] on h4 "Count: 3" at bounding box center [311, 257] width 453 height 22
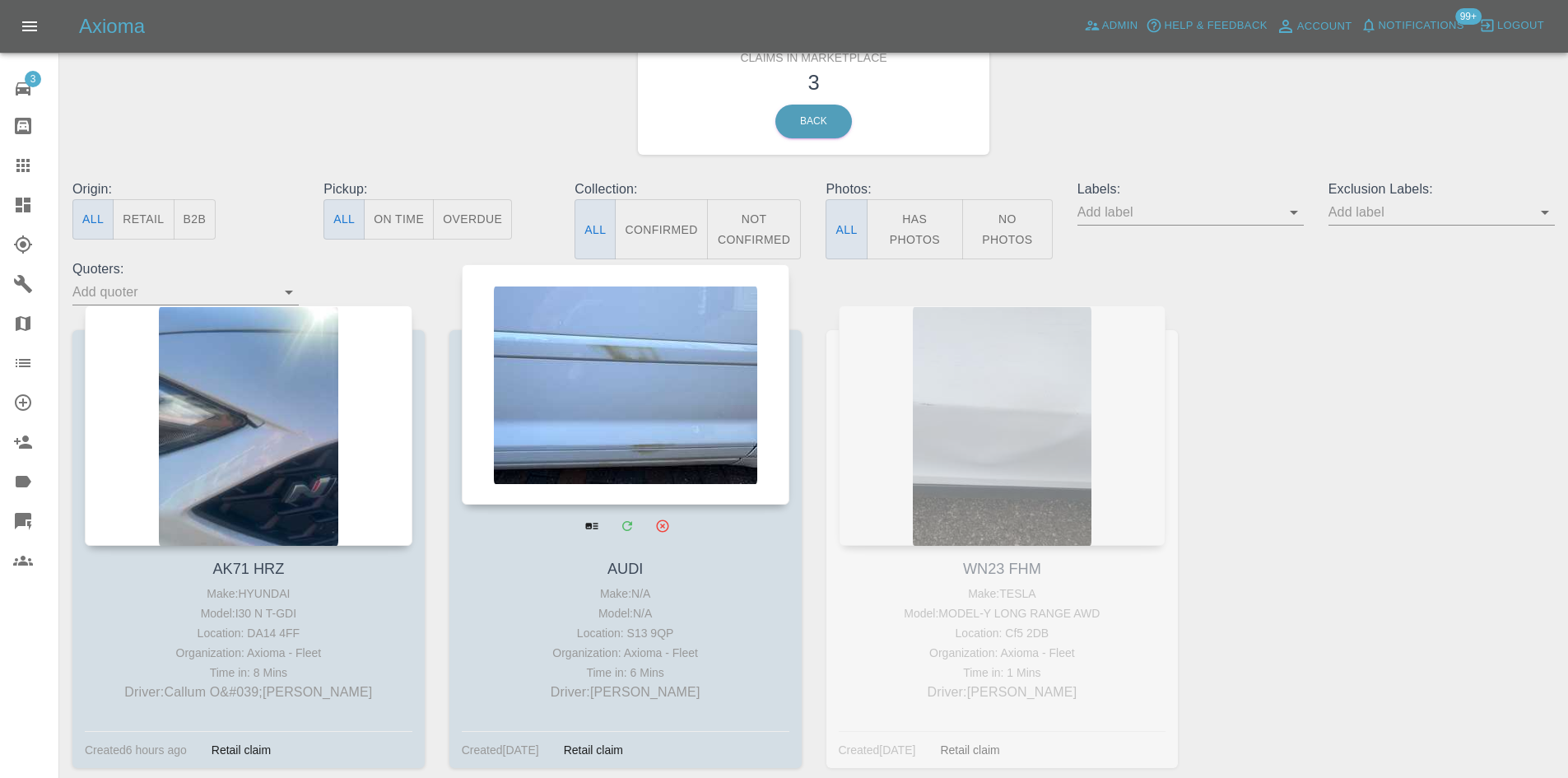
scroll to position [149, 0]
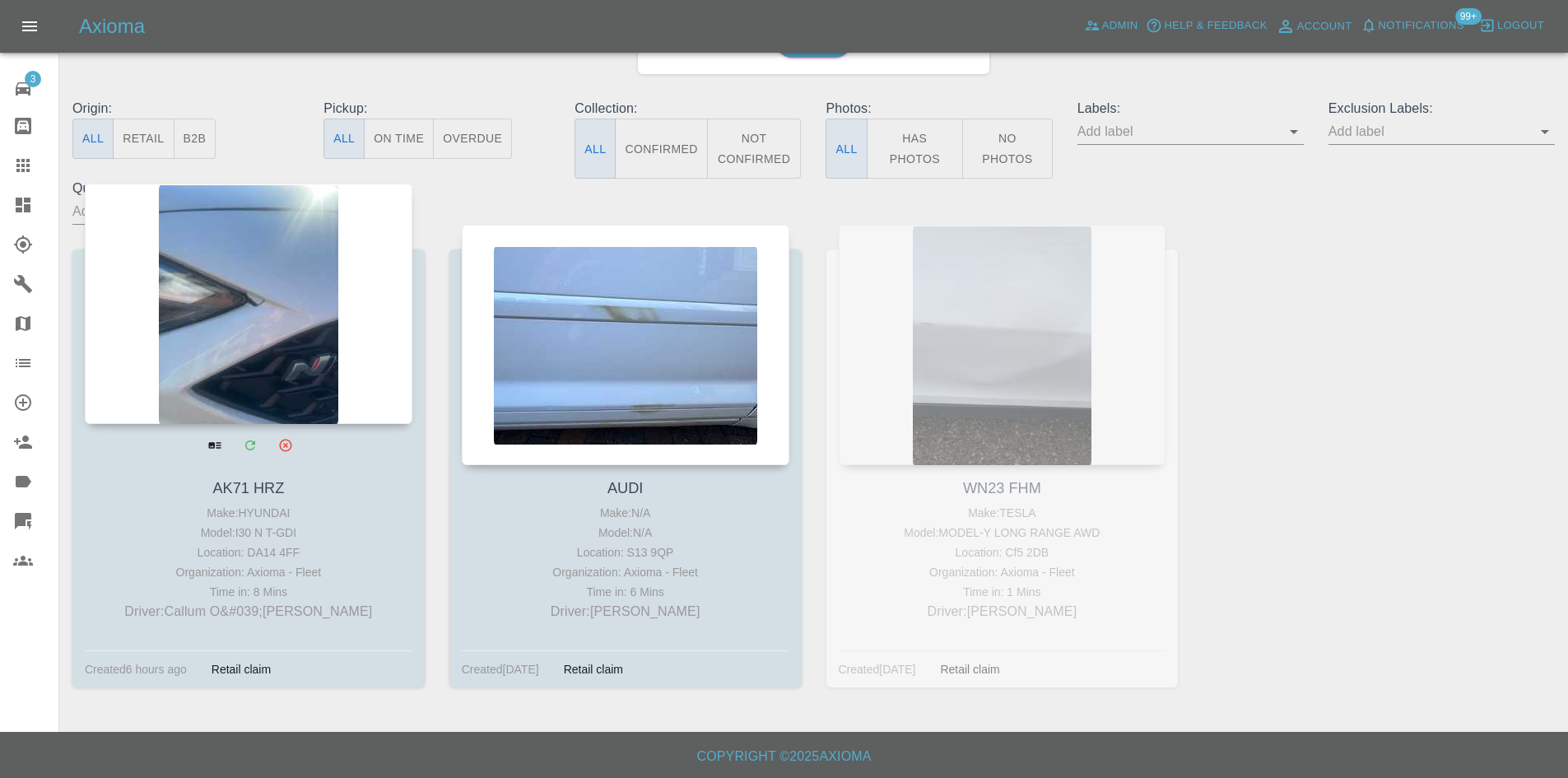
click at [246, 336] on div at bounding box center [249, 303] width 328 height 241
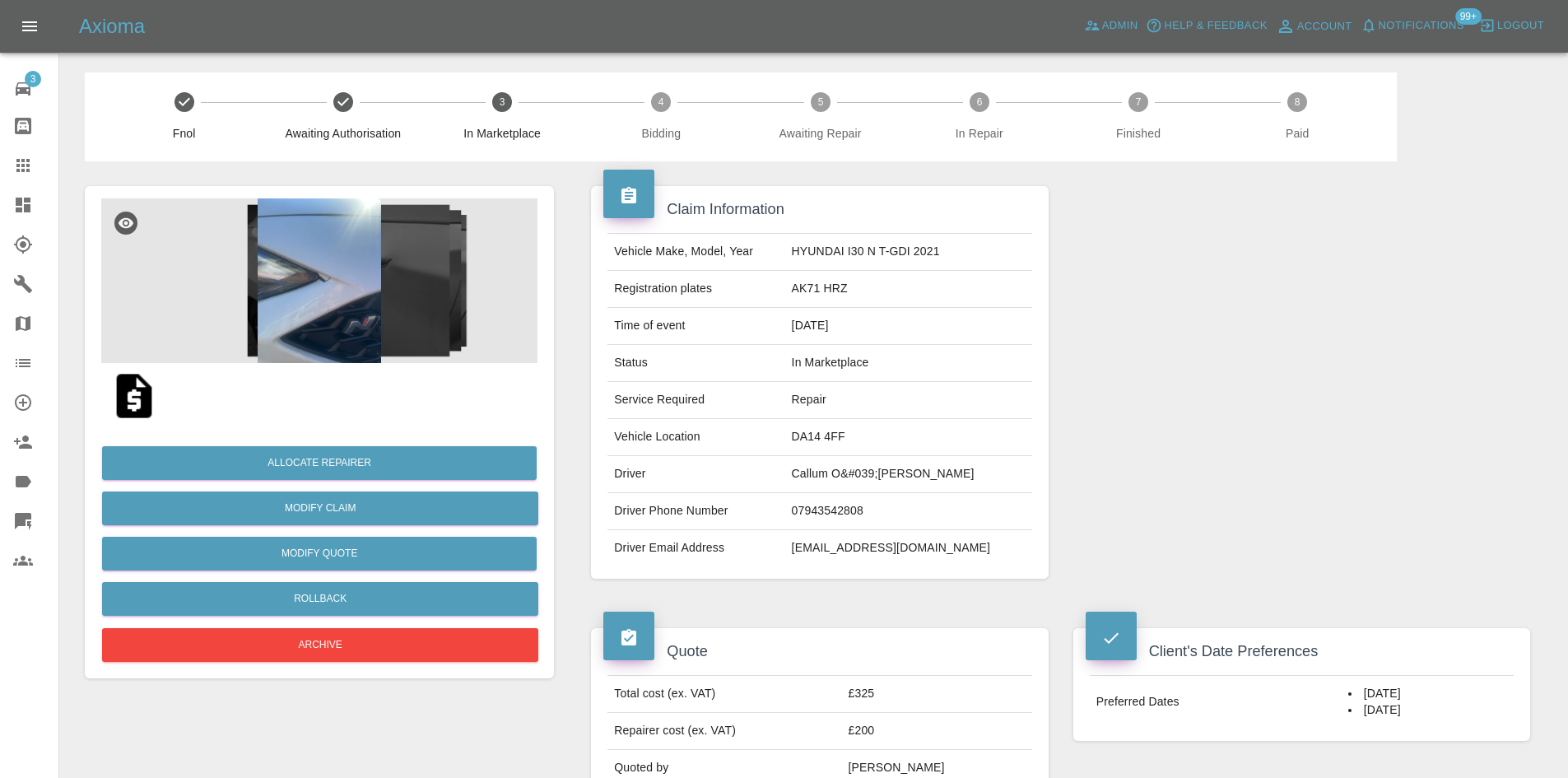
click at [403, 299] on img at bounding box center [320, 280] width 437 height 165
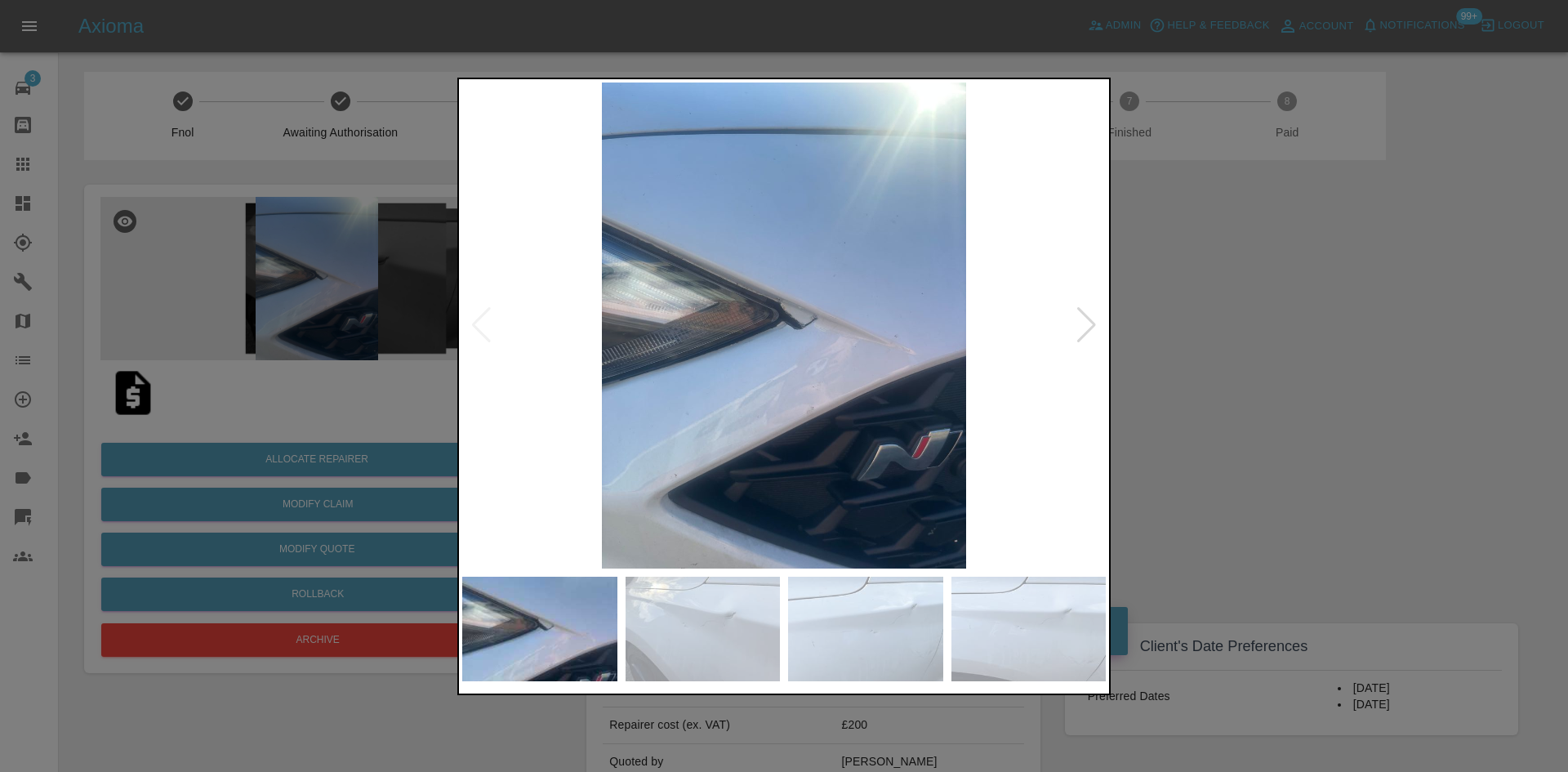
click at [773, 312] on img at bounding box center [784, 326] width 644 height 487
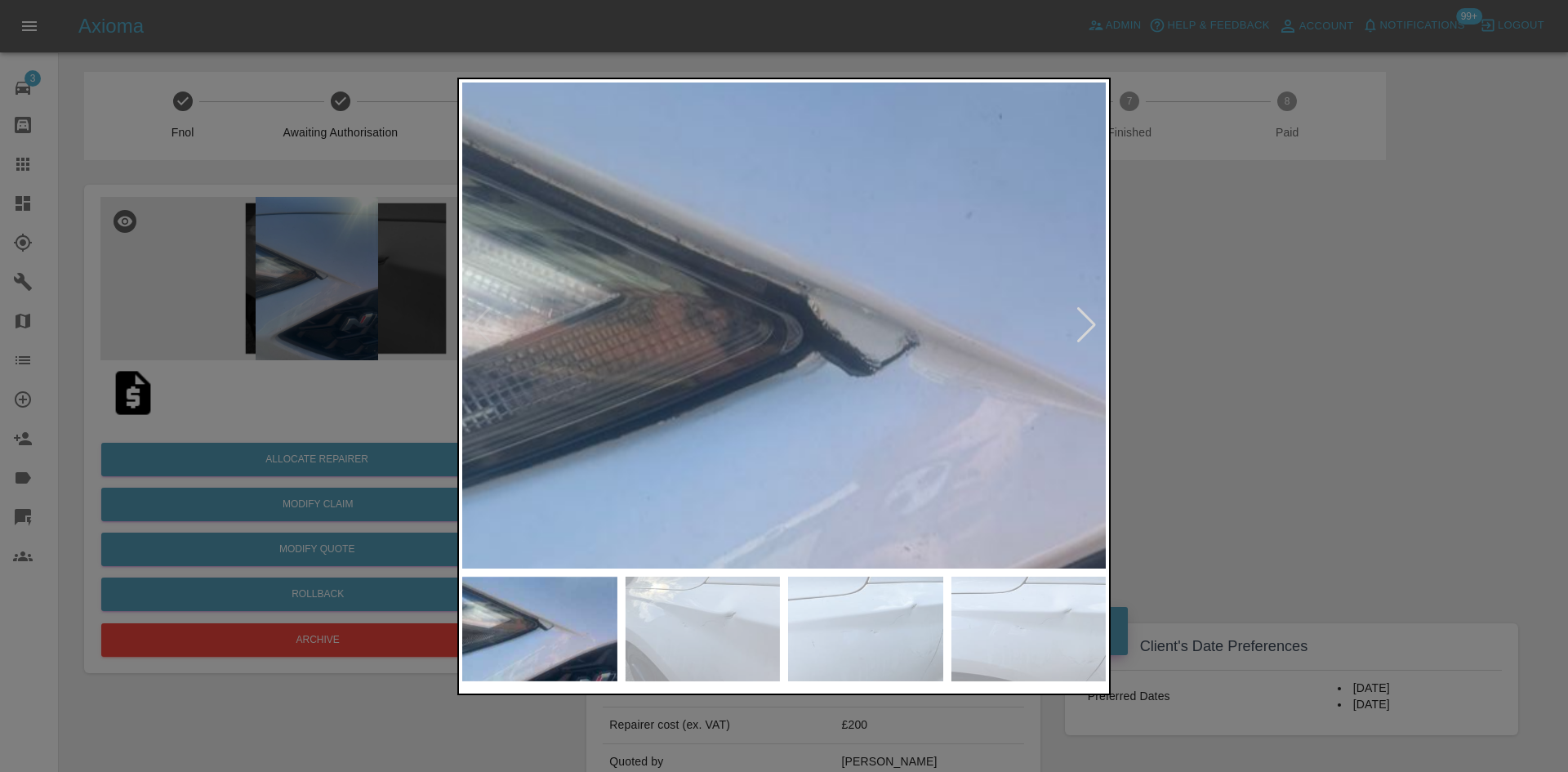
click at [1088, 326] on div at bounding box center [1087, 325] width 22 height 36
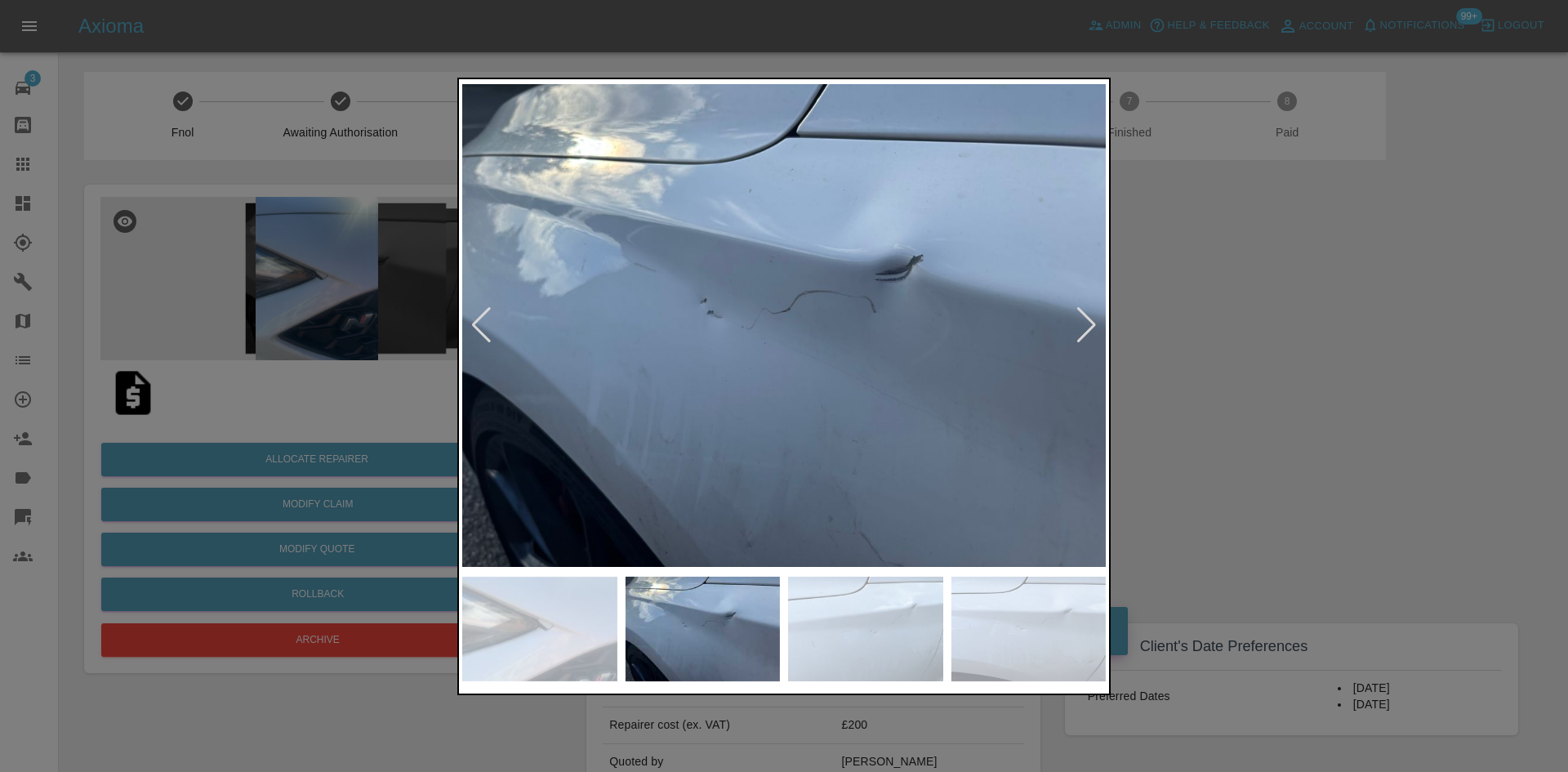
click at [1088, 326] on div at bounding box center [1087, 325] width 22 height 36
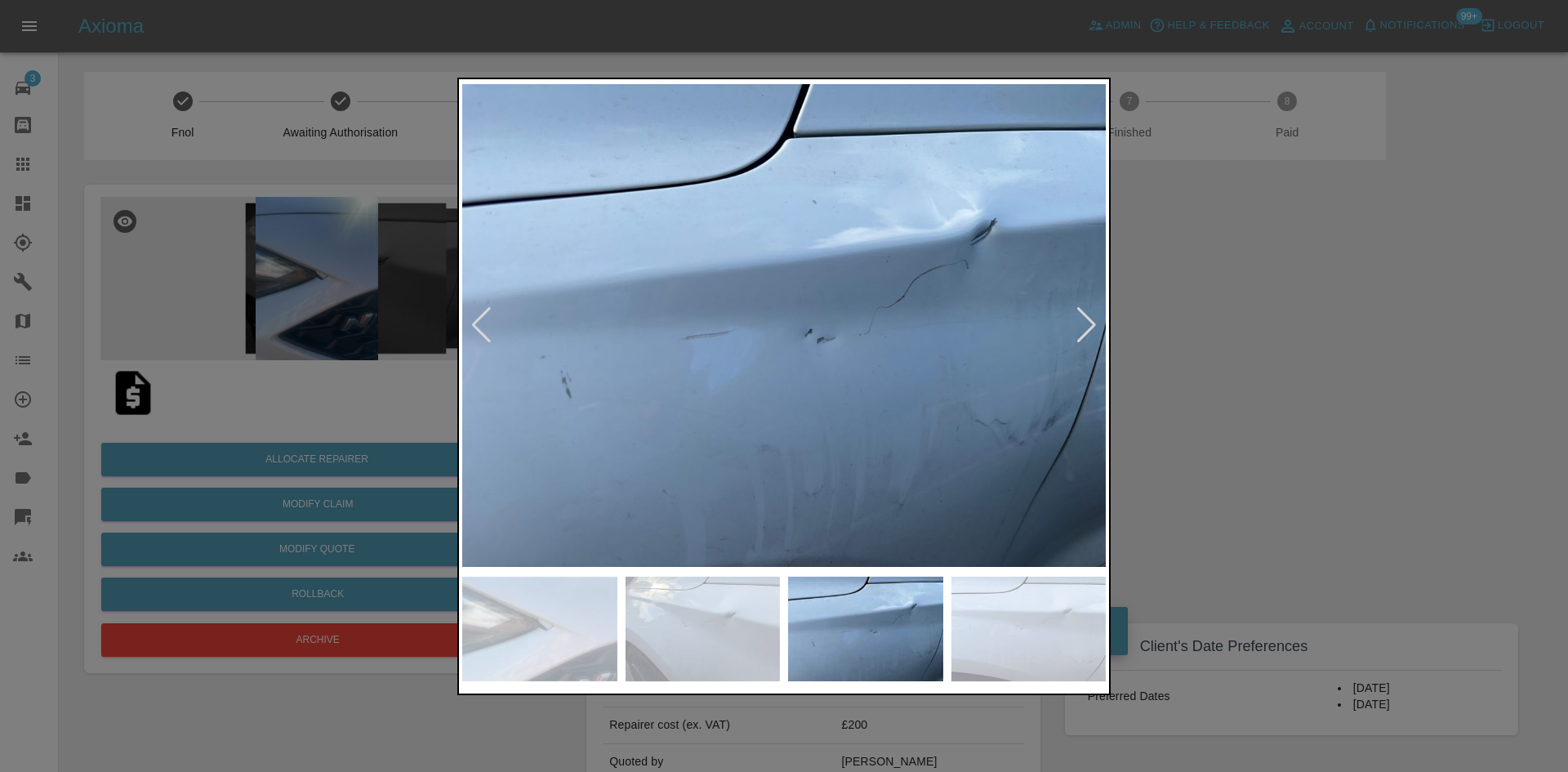
click at [1272, 315] on div at bounding box center [784, 386] width 1568 height 772
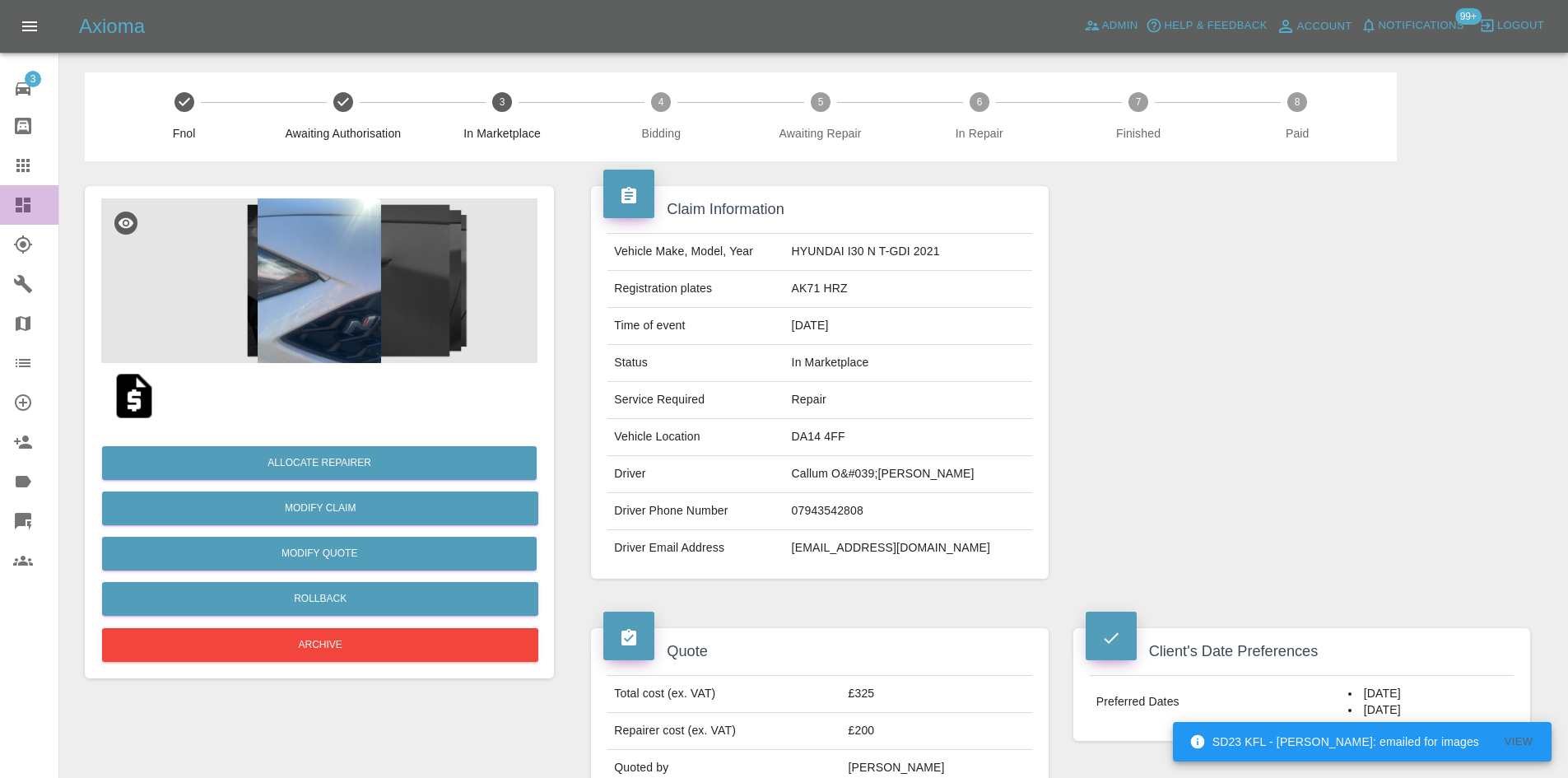
click at [8, 202] on link "Dashboard" at bounding box center [29, 205] width 58 height 40
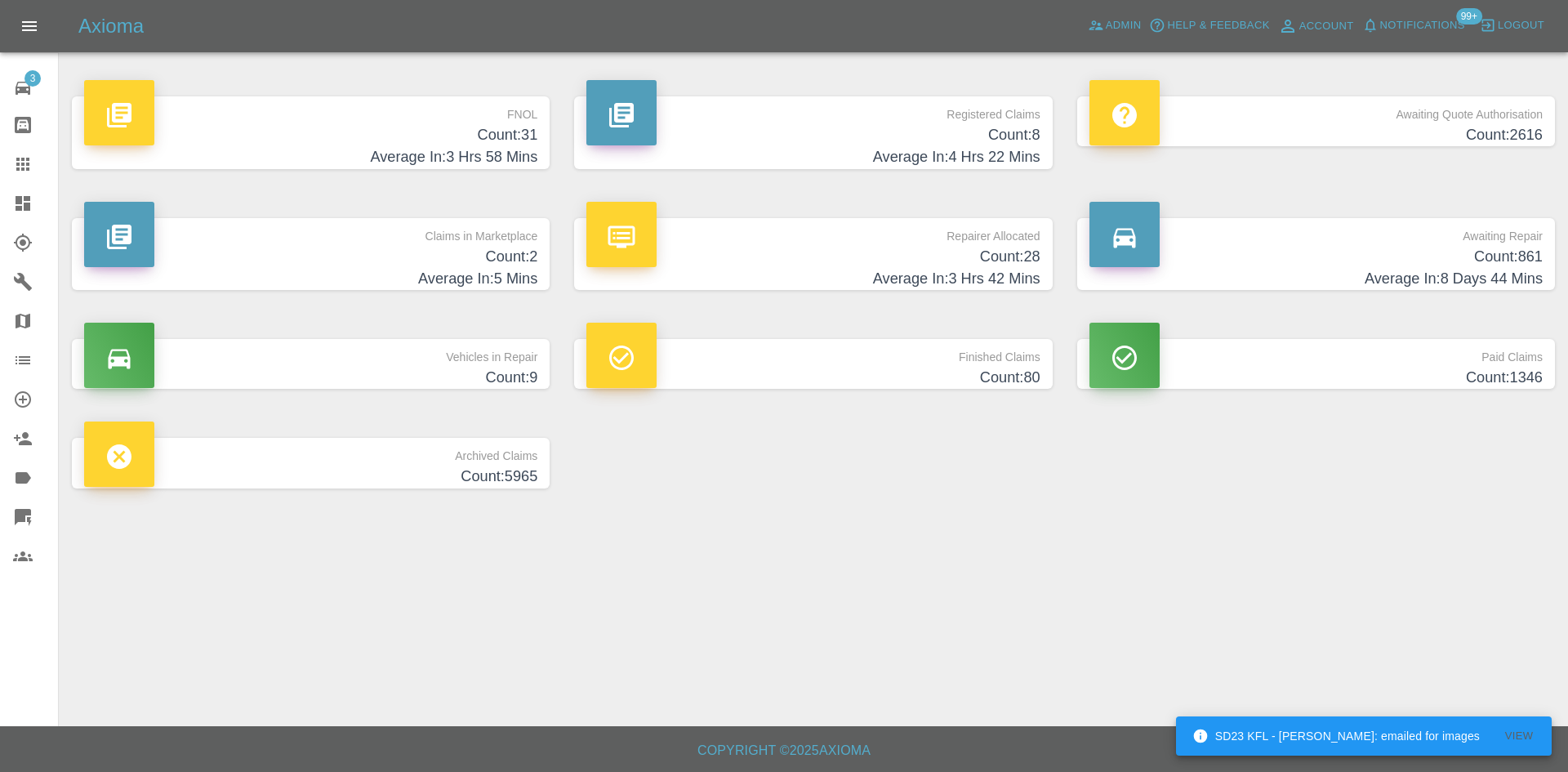
click at [534, 116] on p "FNOL" at bounding box center [311, 110] width 453 height 27
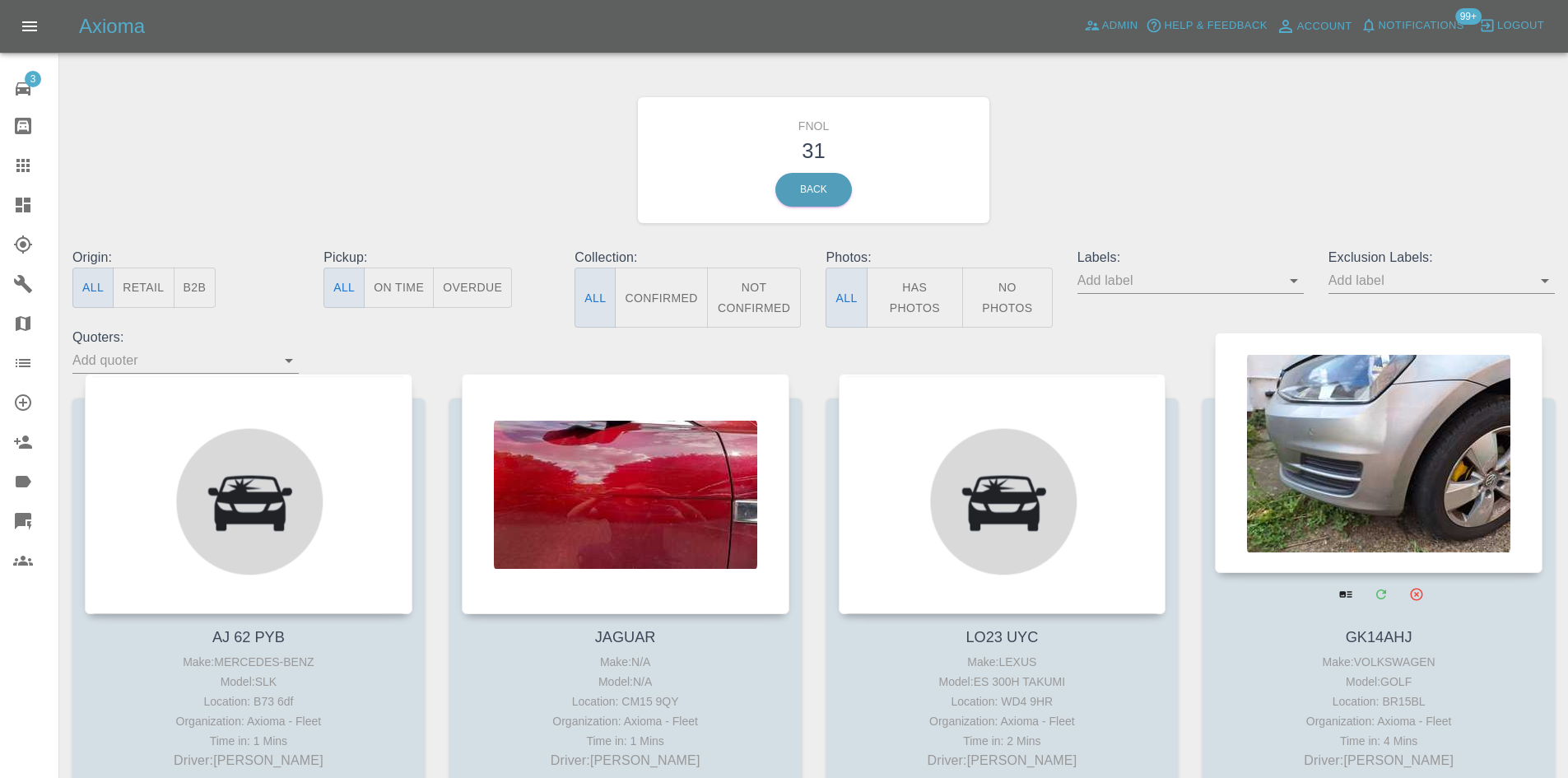
click at [1403, 426] on div at bounding box center [1379, 453] width 328 height 241
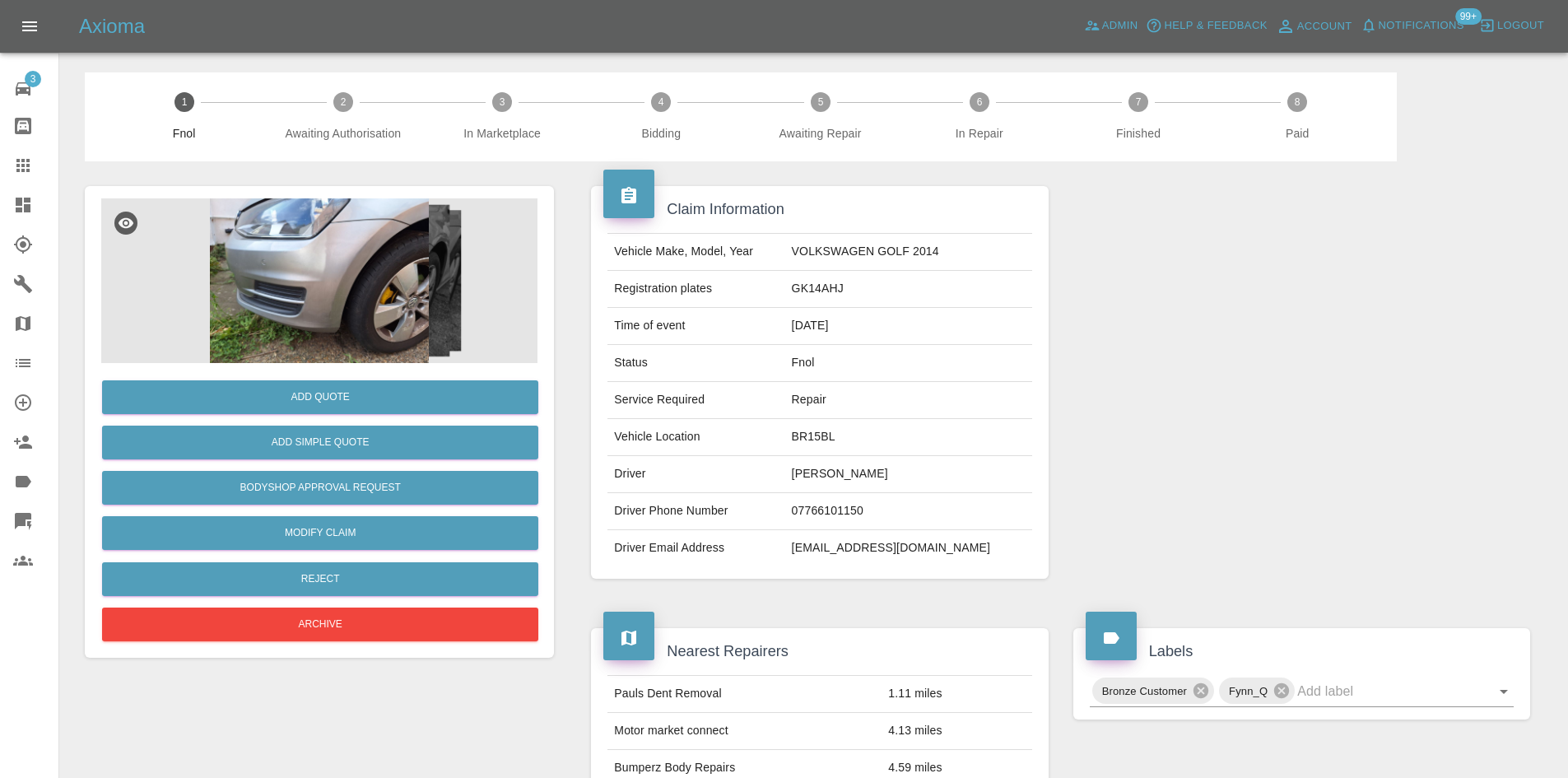
click at [345, 350] on img at bounding box center [320, 280] width 437 height 165
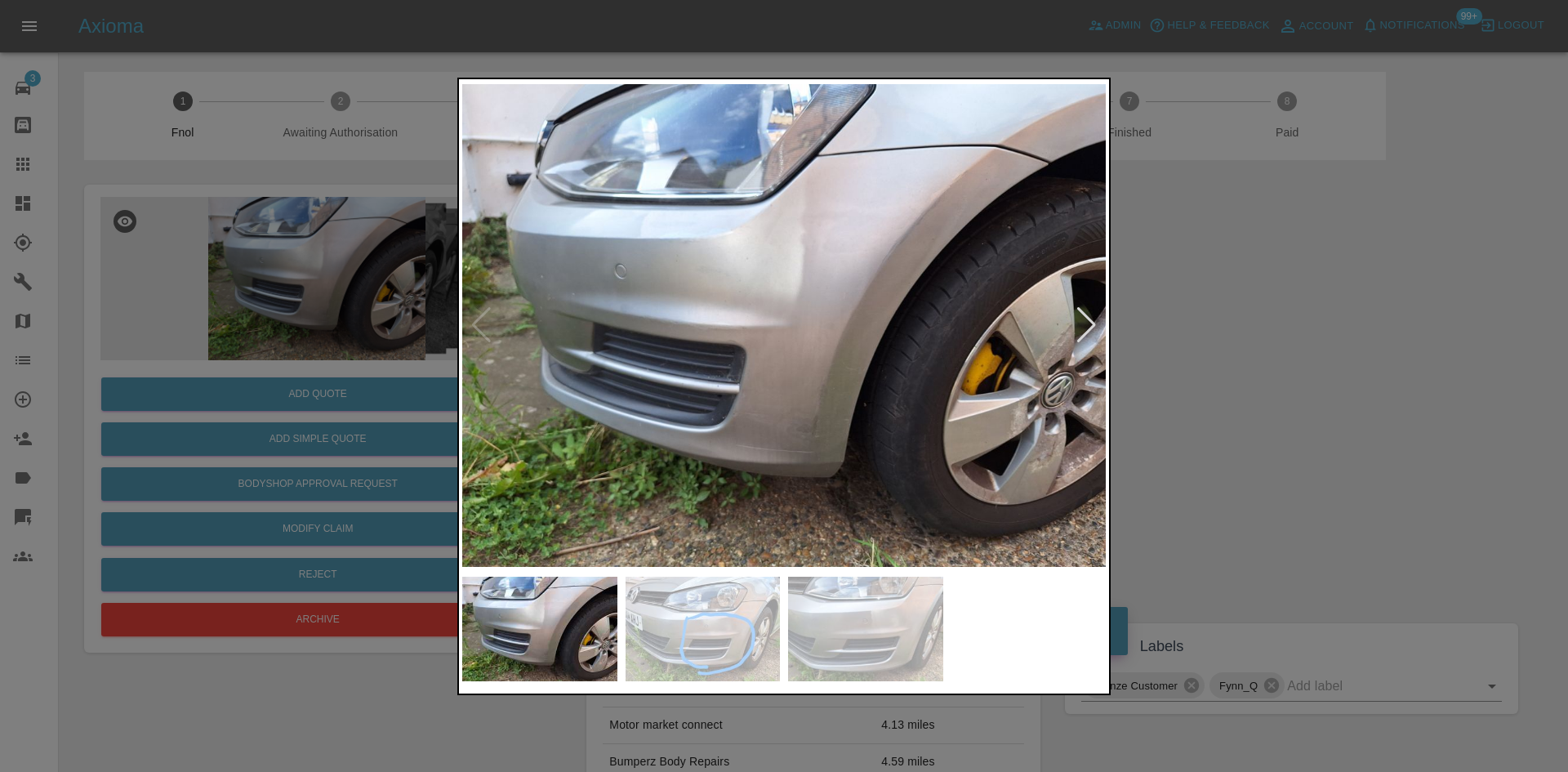
click at [1092, 330] on div at bounding box center [1087, 325] width 22 height 36
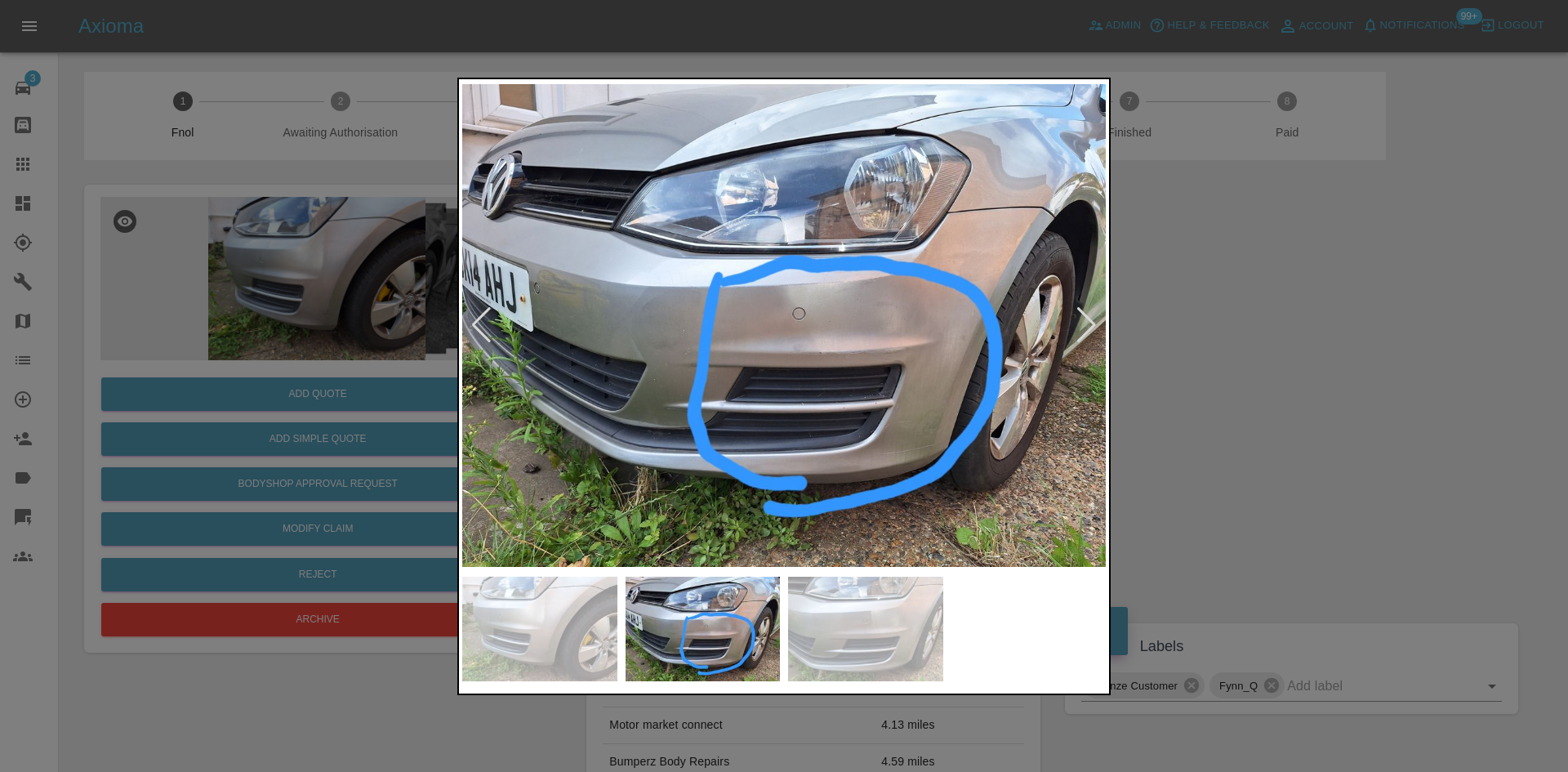
click at [1092, 330] on div at bounding box center [1087, 325] width 22 height 36
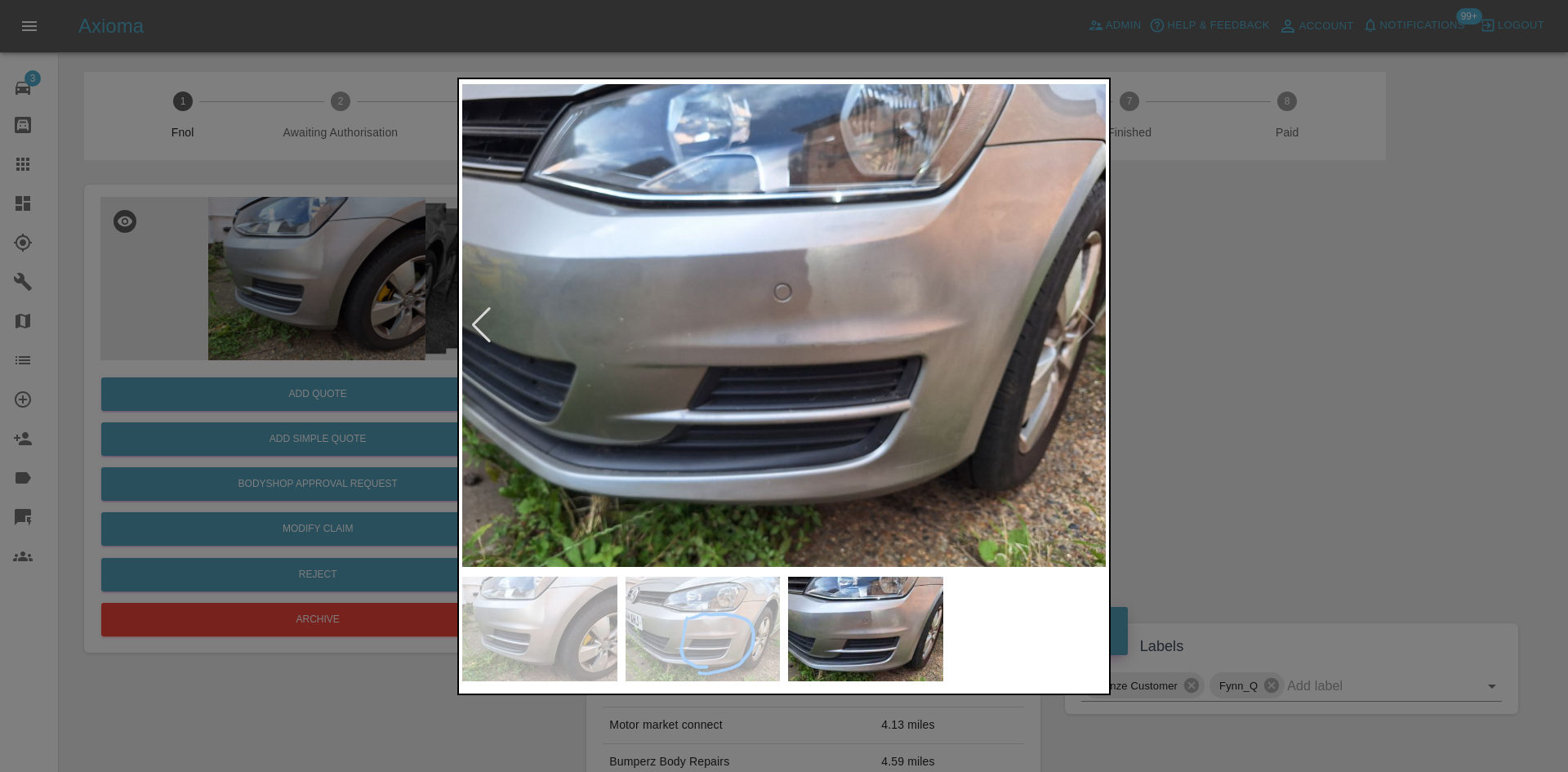
click at [1368, 326] on div at bounding box center [784, 386] width 1568 height 772
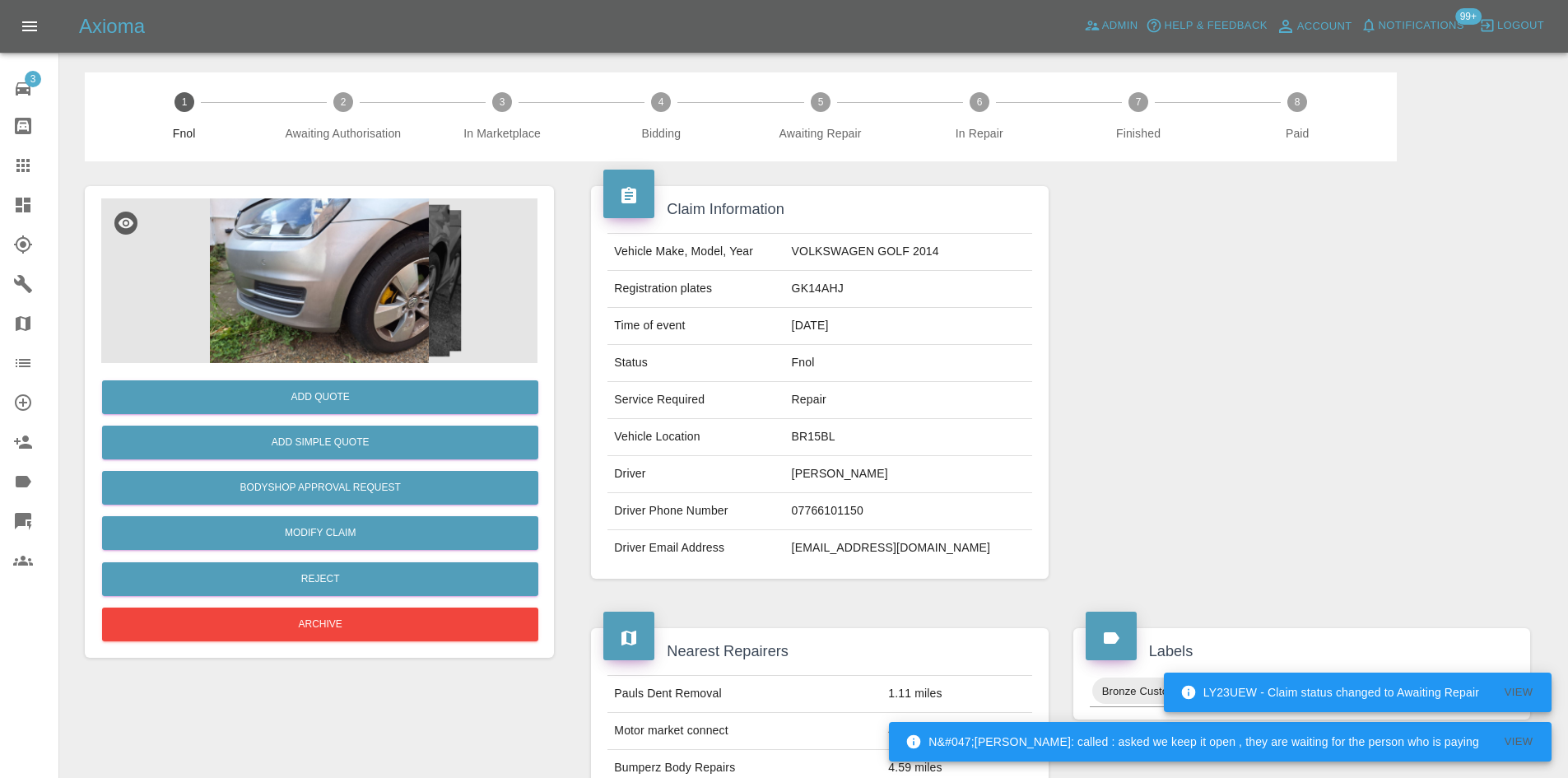
click at [7, 206] on link "Dashboard" at bounding box center [29, 205] width 58 height 40
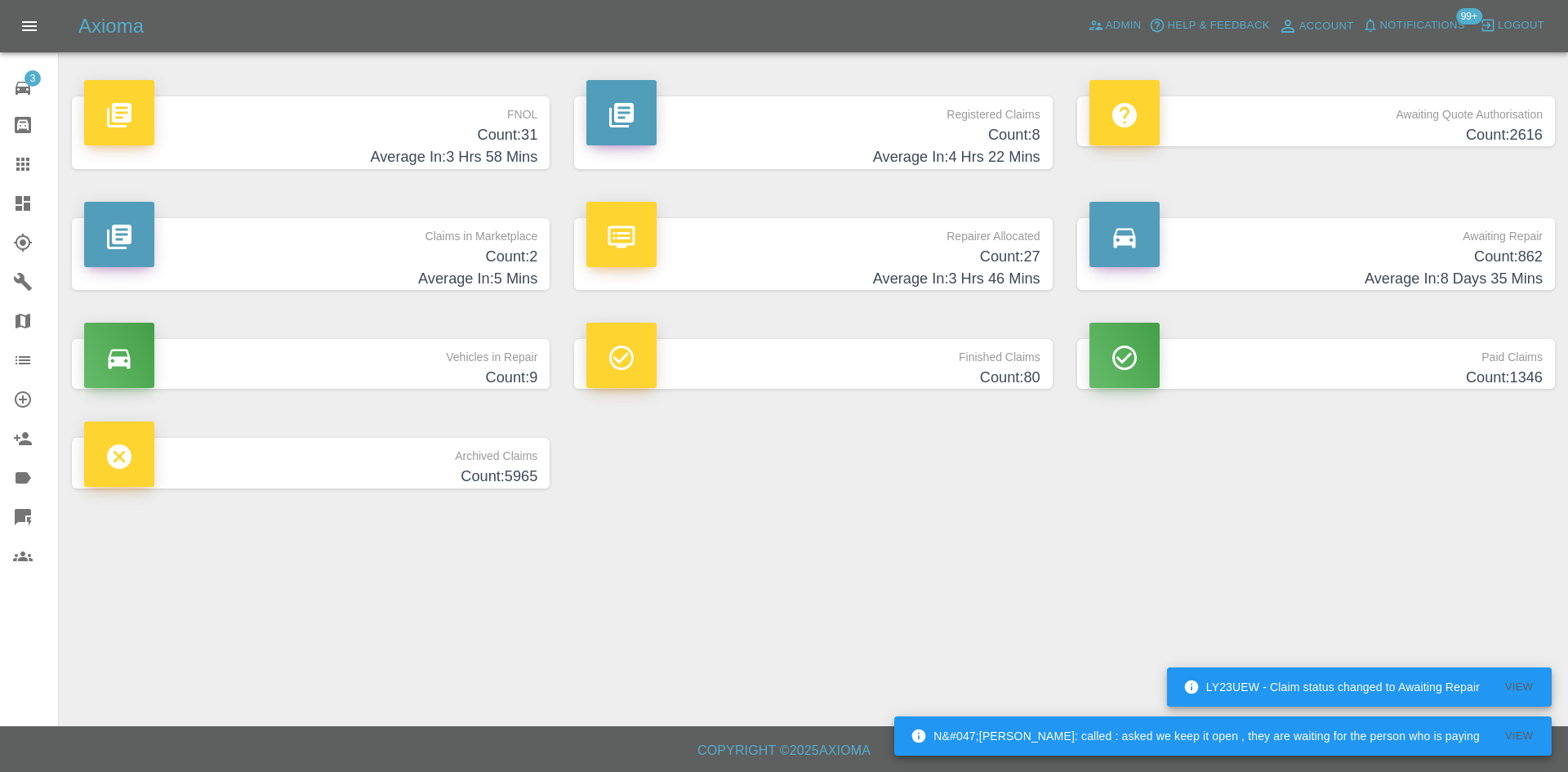
click at [341, 211] on div "Claims in Marketplace Count: 2 Average In: 5 Mins" at bounding box center [310, 254] width 502 height 122
click at [339, 237] on p "Claims in Marketplace" at bounding box center [311, 232] width 453 height 27
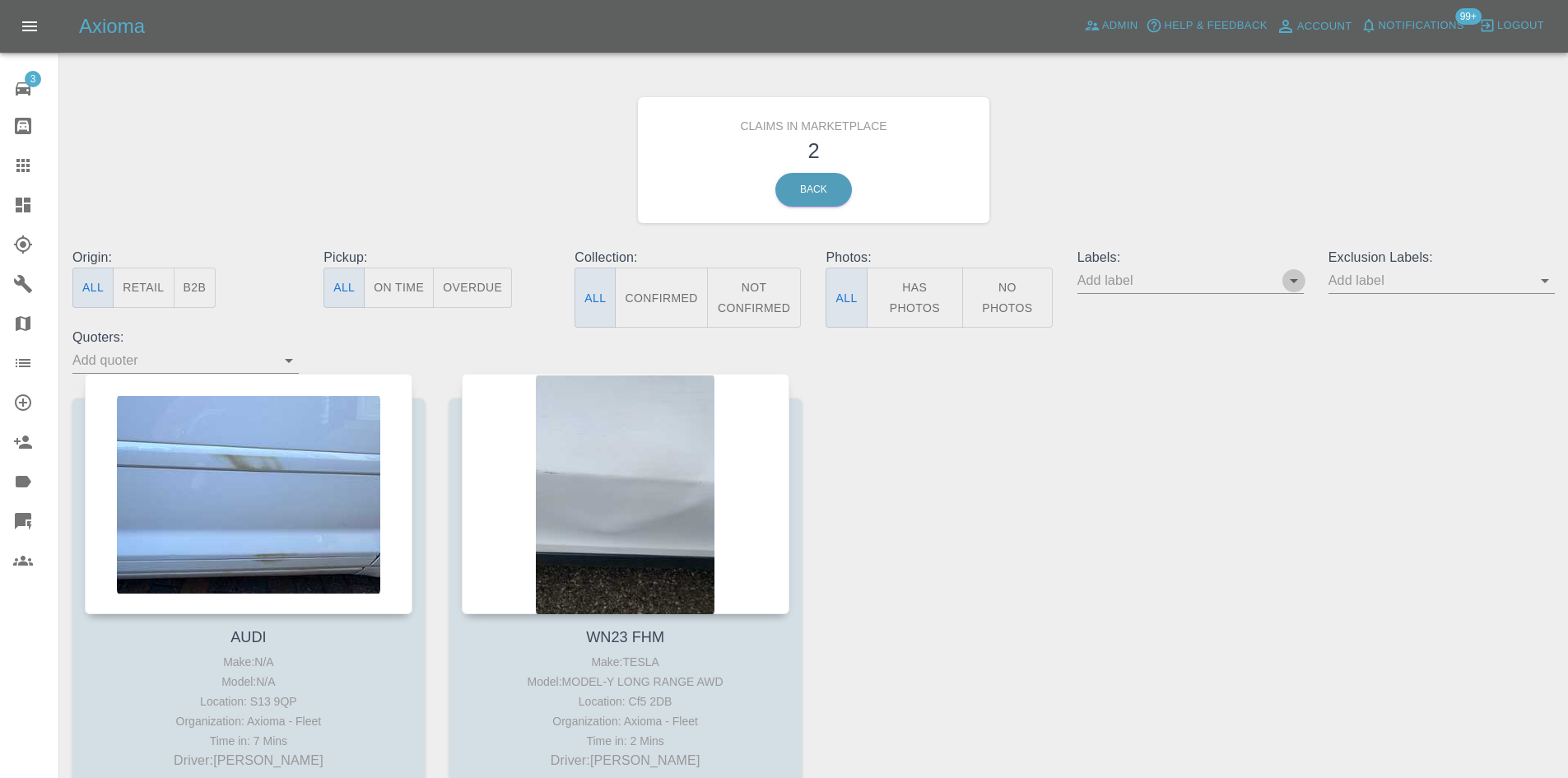
click at [1297, 282] on icon "Open" at bounding box center [1293, 280] width 19 height 19
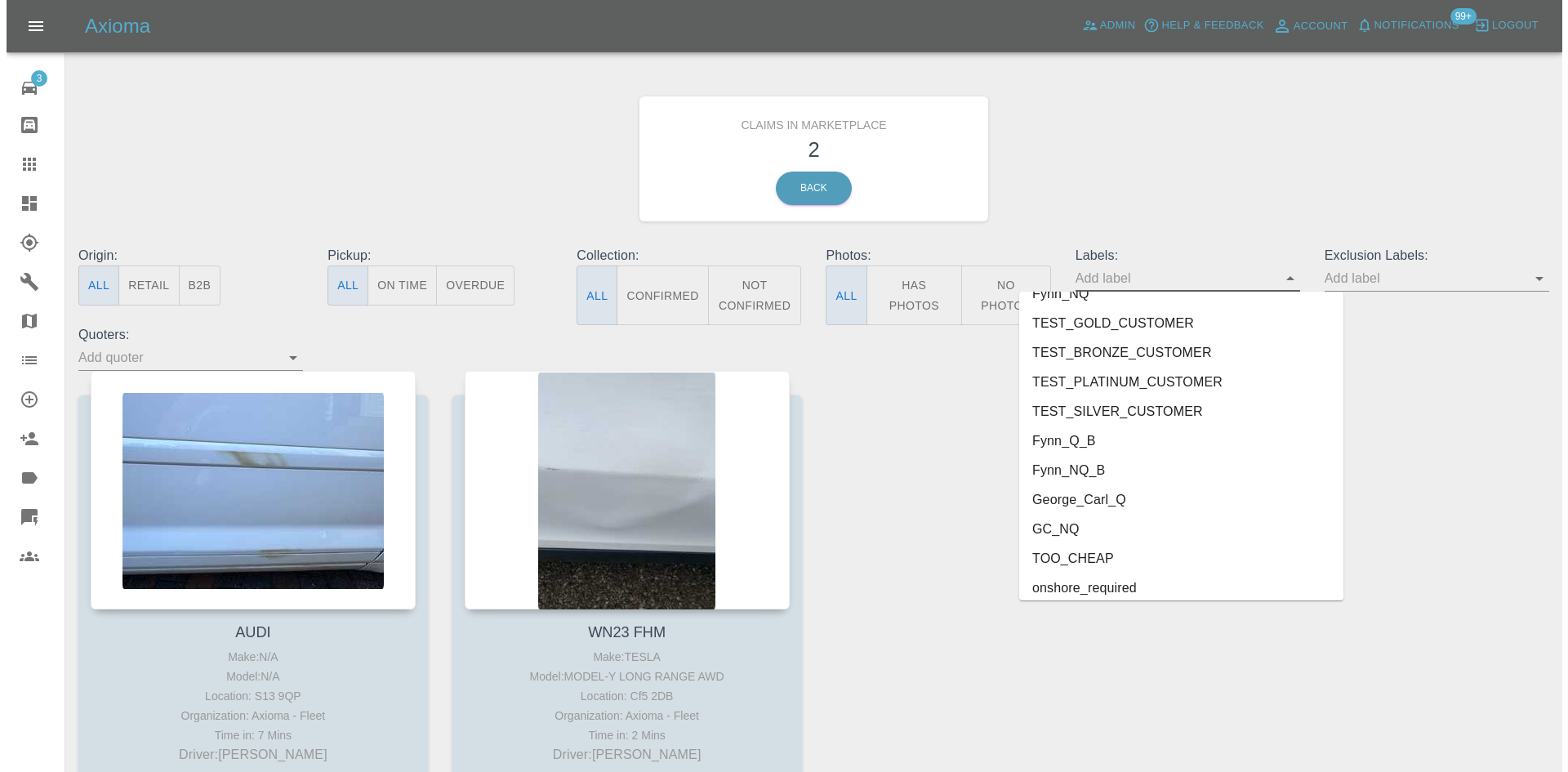
scroll to position [3558, 0]
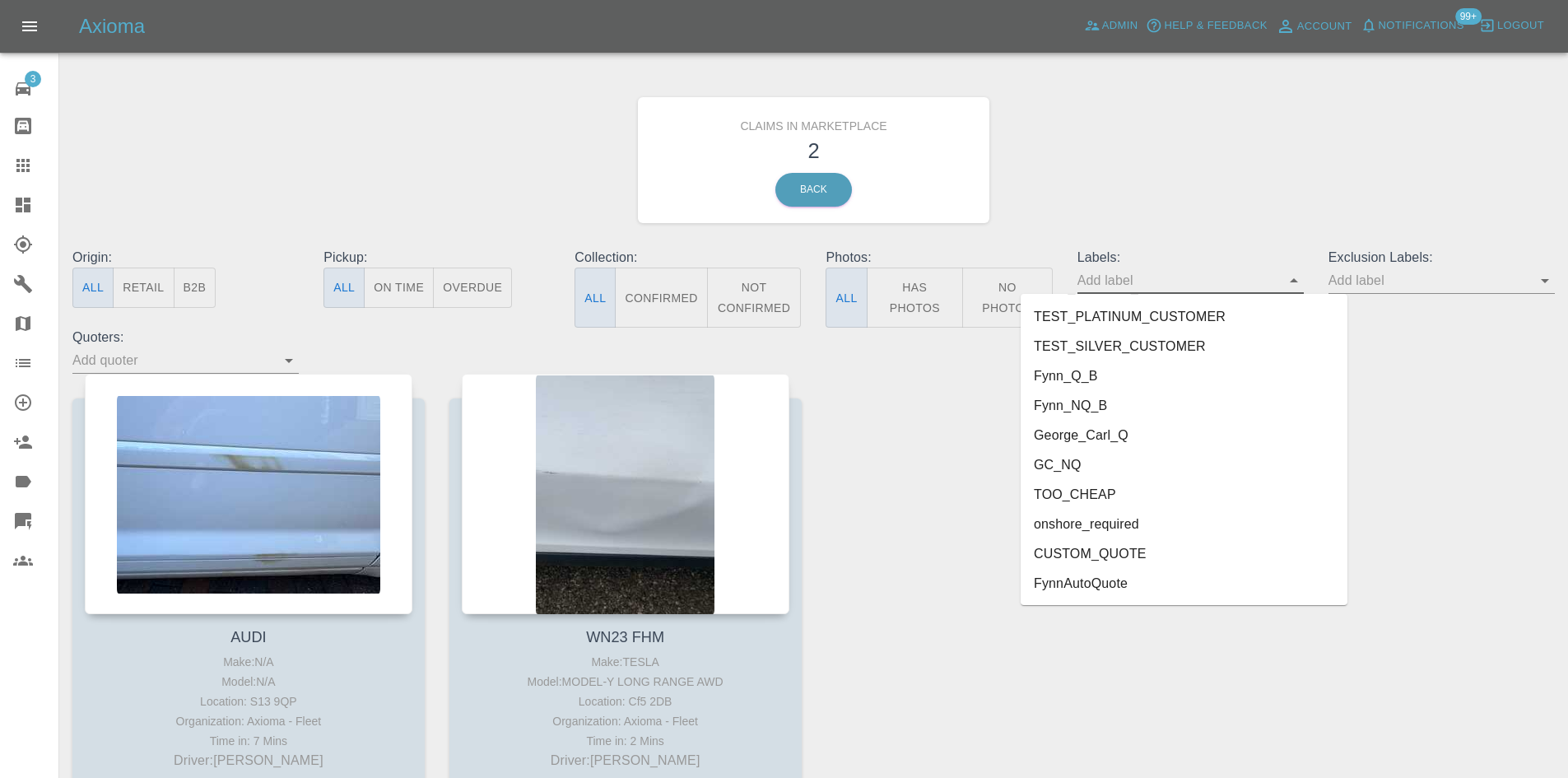
click at [1230, 592] on li "FynnAutoQuote" at bounding box center [1184, 584] width 327 height 29
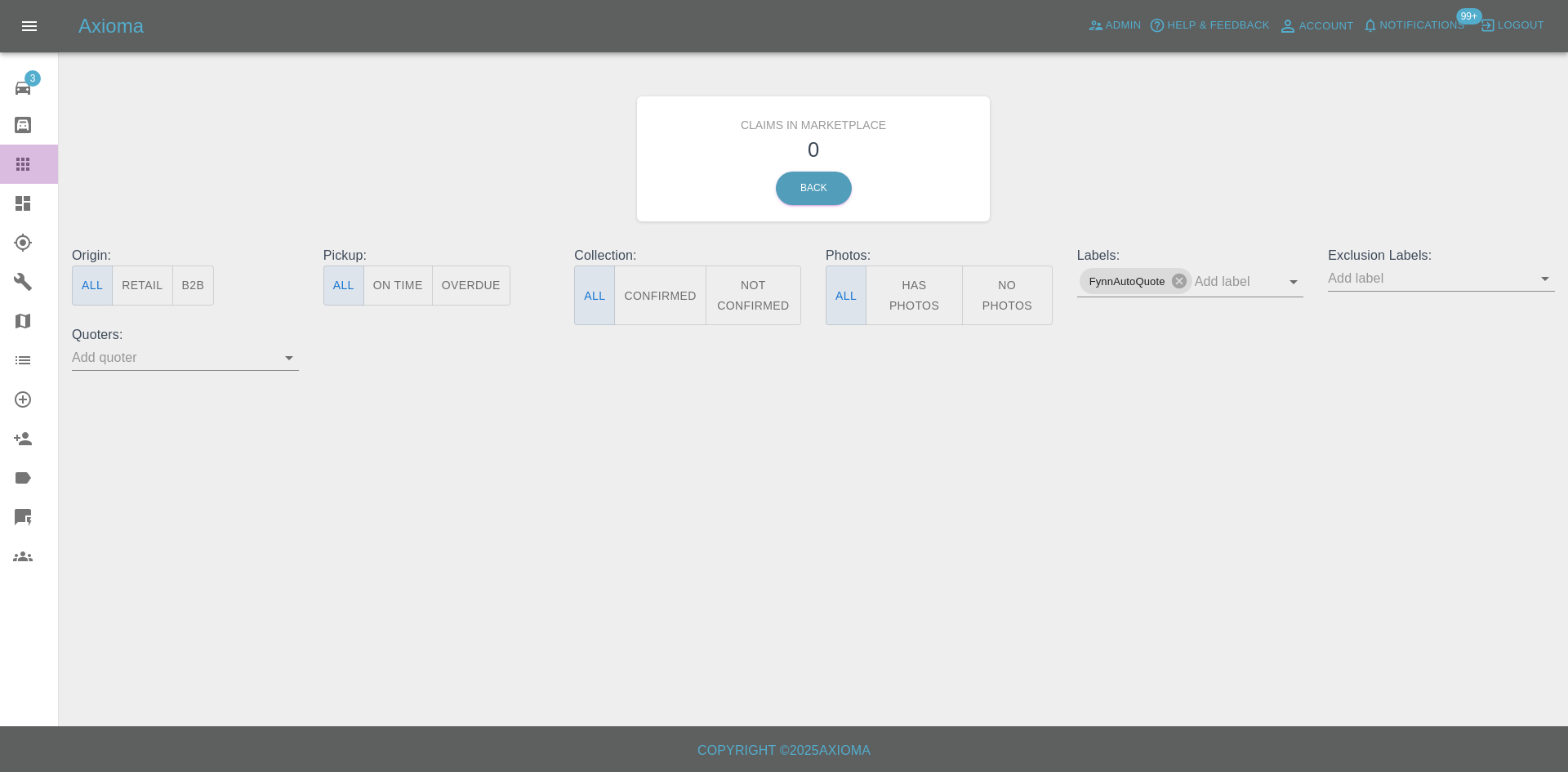
click at [0, 180] on link "Claims" at bounding box center [28, 164] width 58 height 39
click at [4, 191] on link "Dashboard" at bounding box center [28, 203] width 58 height 39
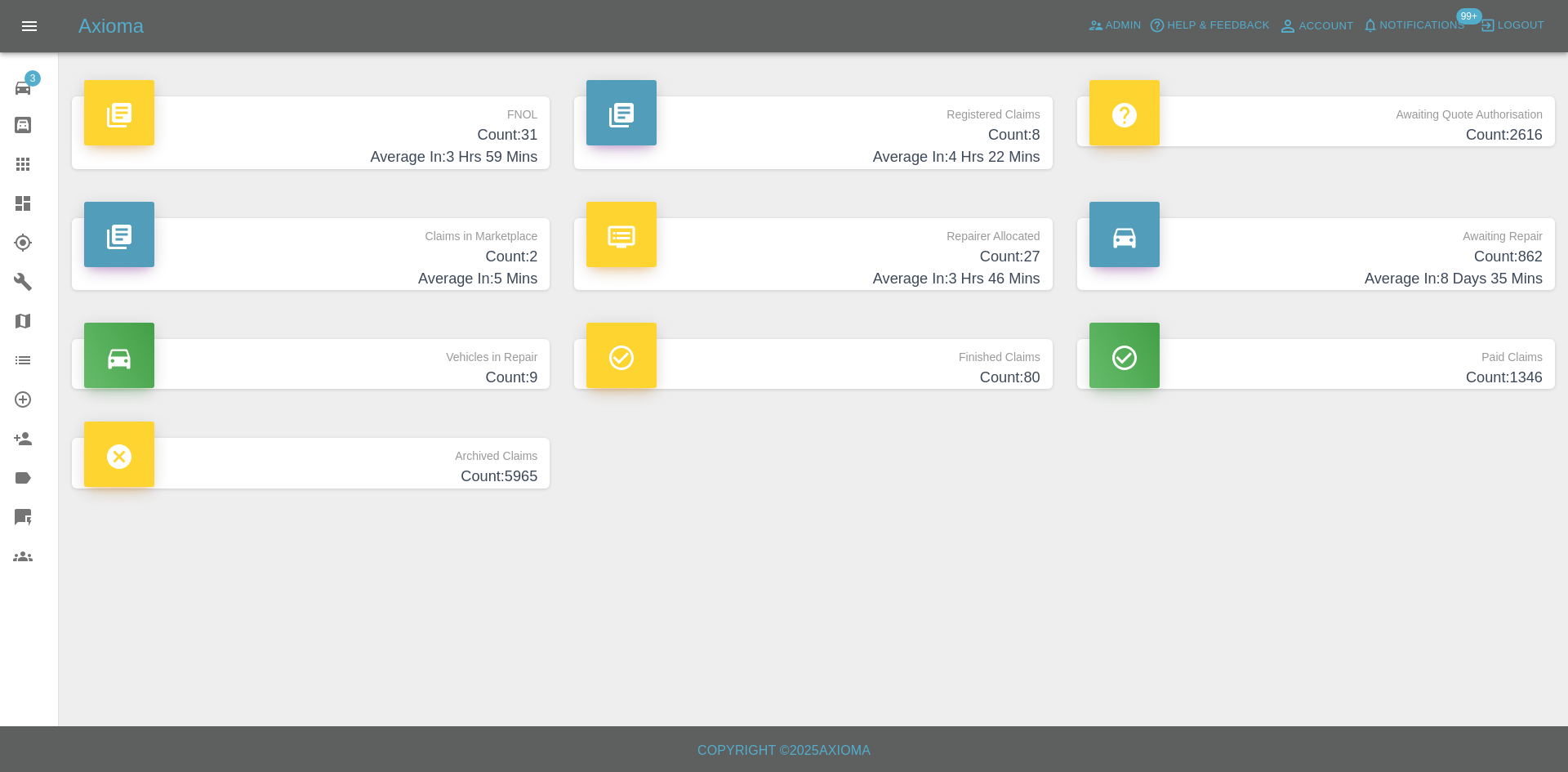
click at [1414, 113] on p "Awaiting Quote Authorisation" at bounding box center [1317, 110] width 453 height 27
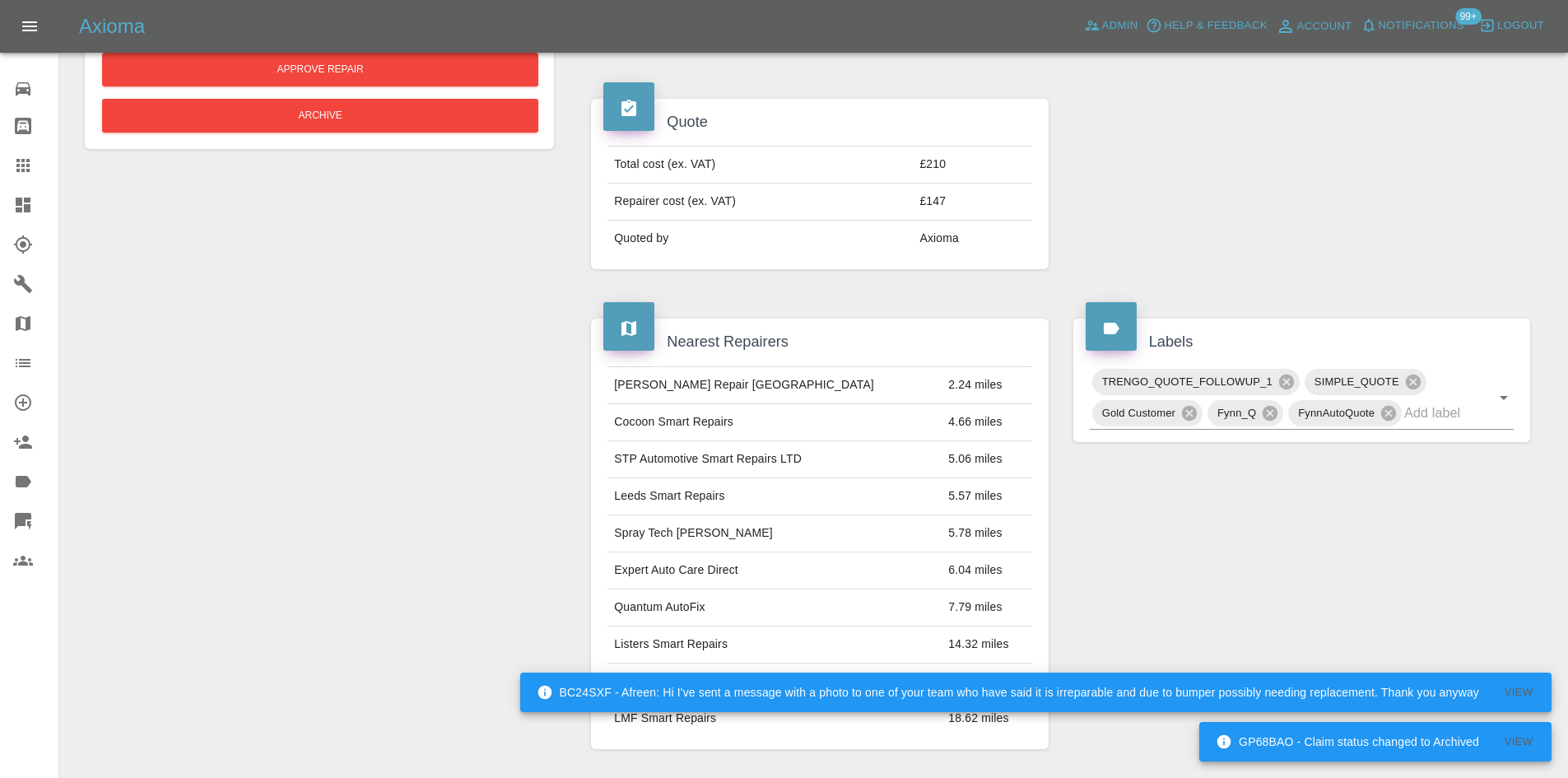
scroll to position [118, 0]
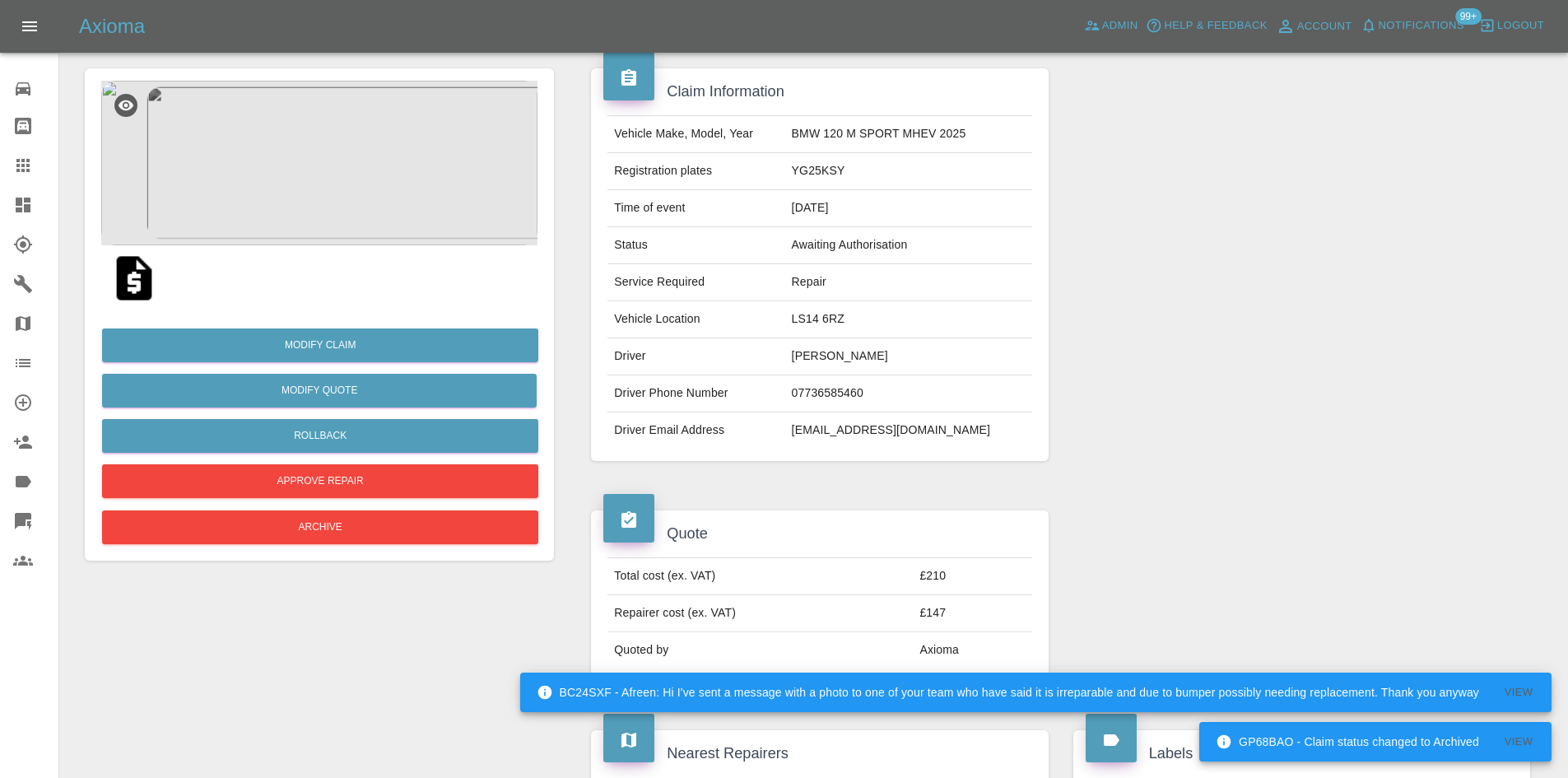
click at [252, 140] on img at bounding box center [320, 163] width 437 height 165
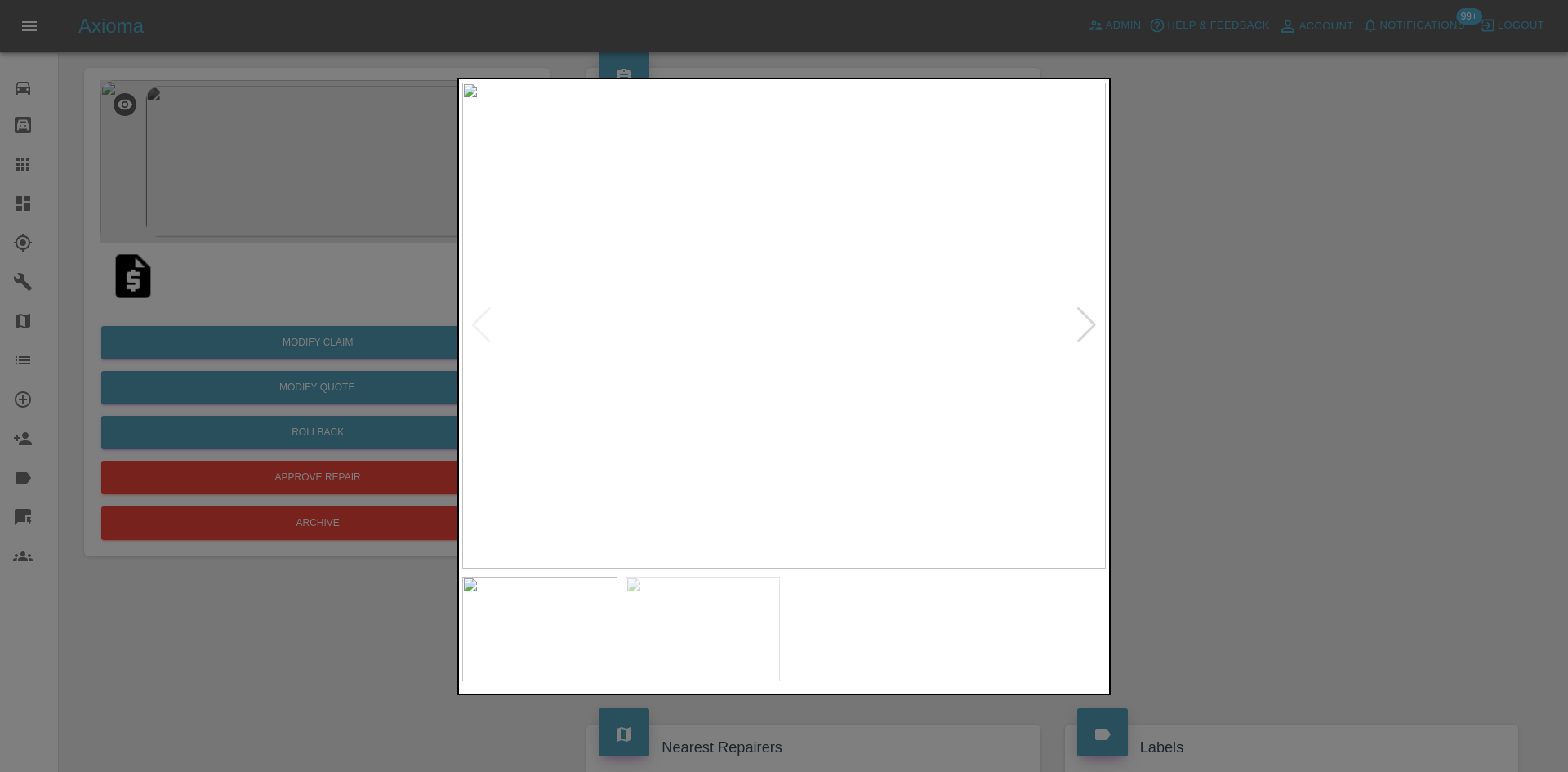
click at [1229, 391] on div at bounding box center [784, 386] width 1568 height 772
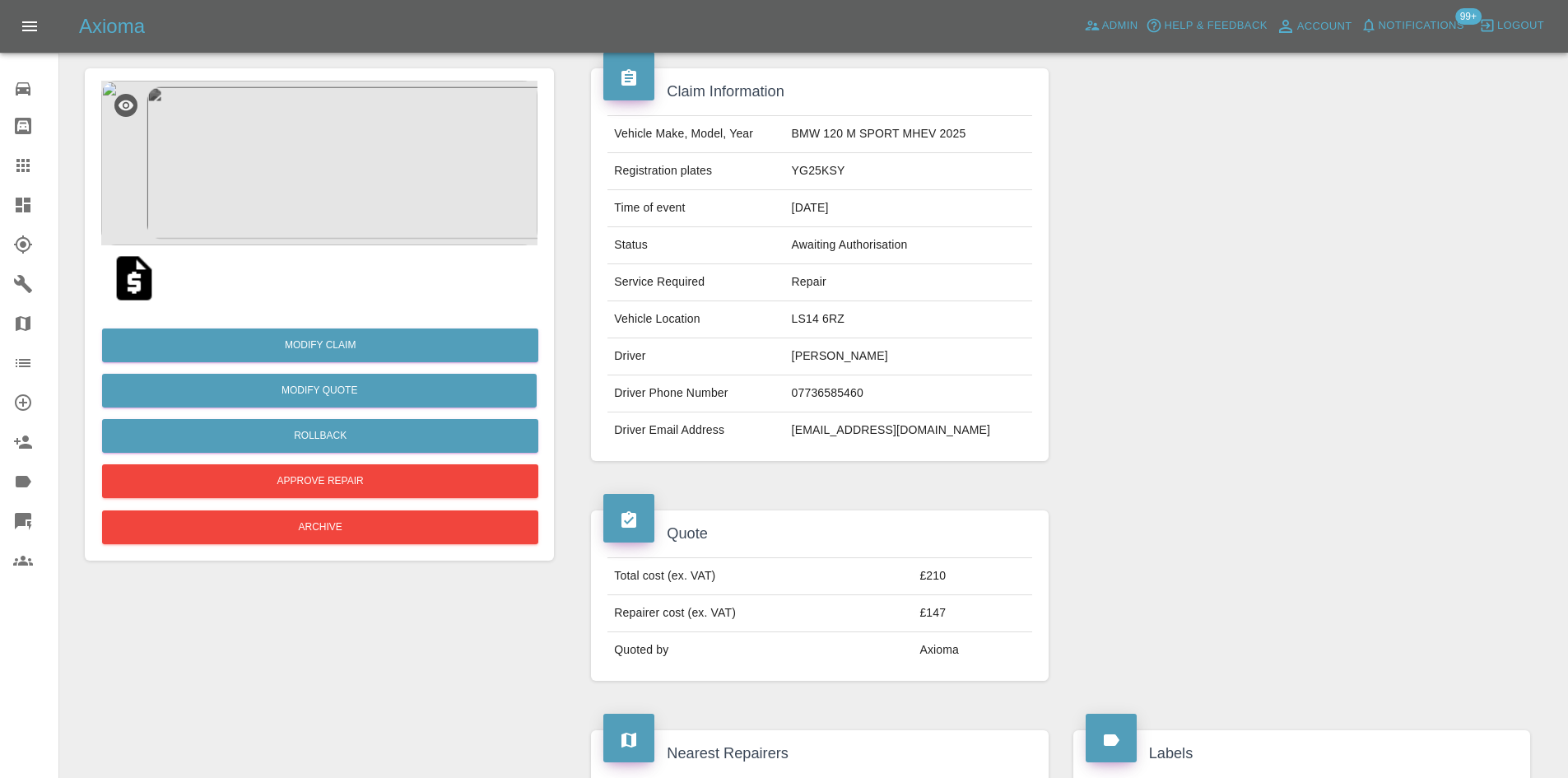
click at [494, 240] on img at bounding box center [320, 163] width 437 height 165
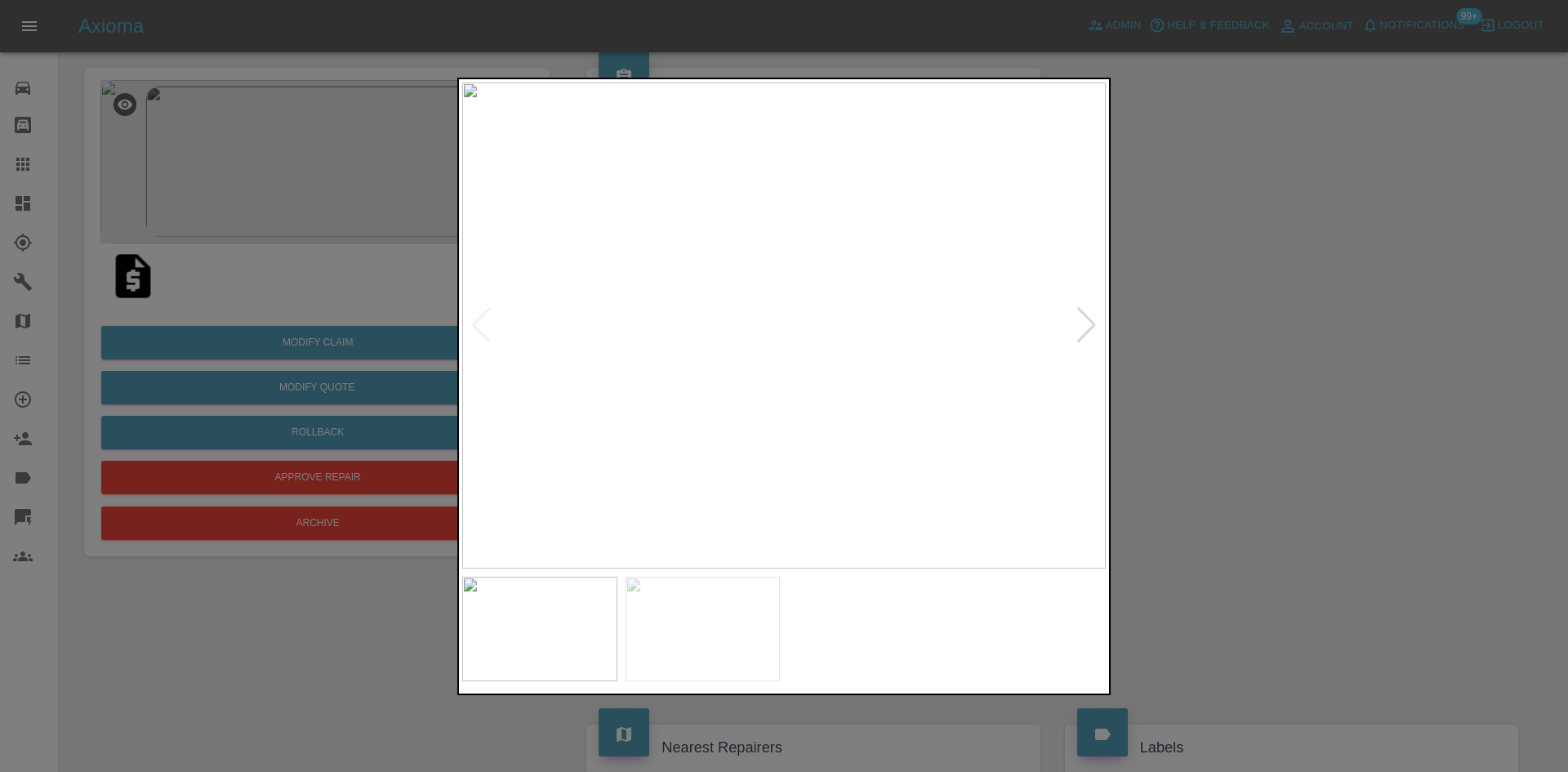
click at [718, 602] on img at bounding box center [703, 629] width 155 height 105
click at [575, 598] on img at bounding box center [540, 629] width 155 height 105
click at [752, 408] on img at bounding box center [784, 326] width 644 height 487
click at [720, 656] on img at bounding box center [703, 629] width 155 height 105
click at [681, 446] on img at bounding box center [784, 326] width 644 height 487
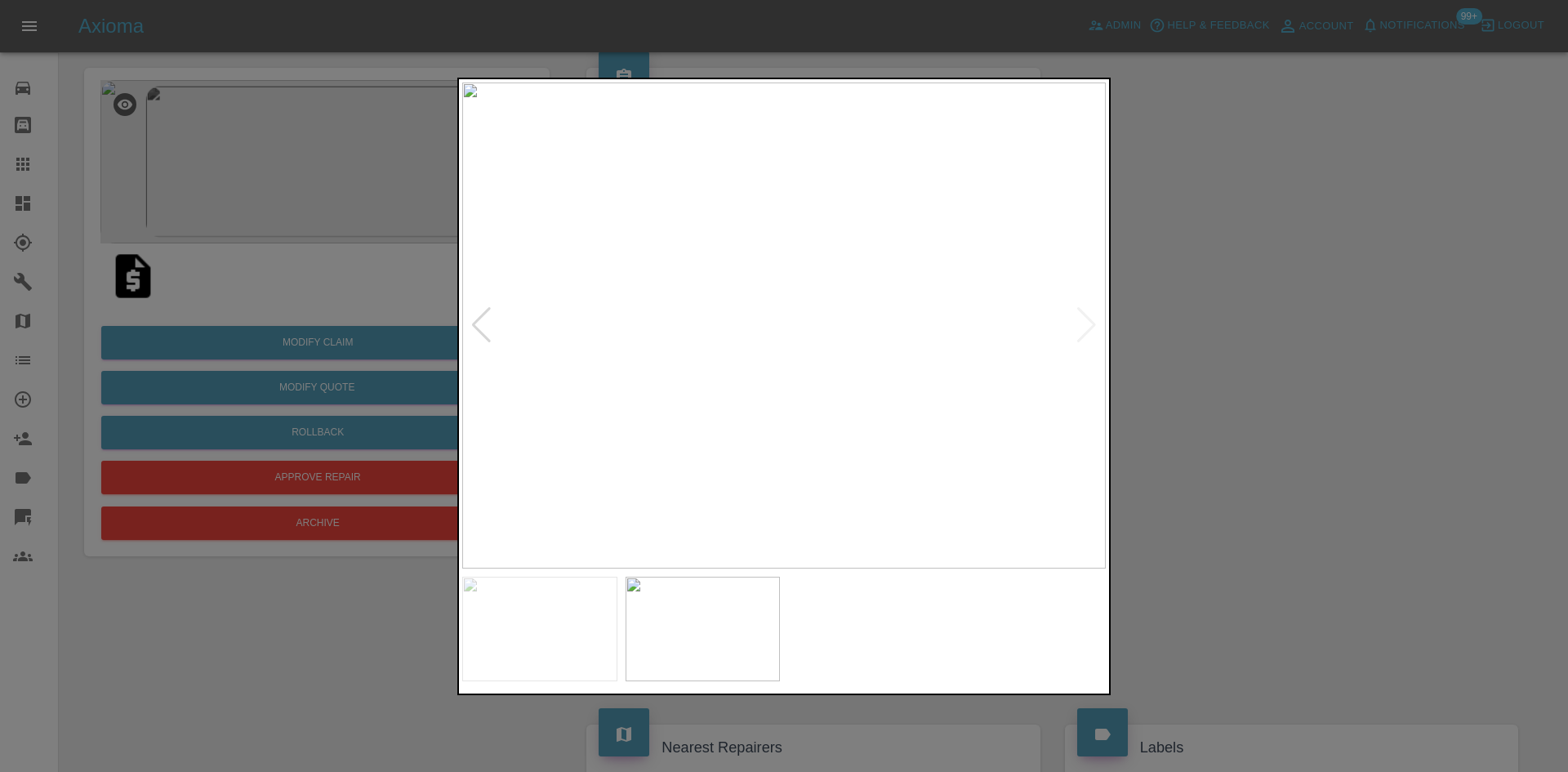
click at [681, 446] on img at bounding box center [784, 326] width 644 height 487
click at [1231, 354] on div at bounding box center [784, 386] width 1568 height 772
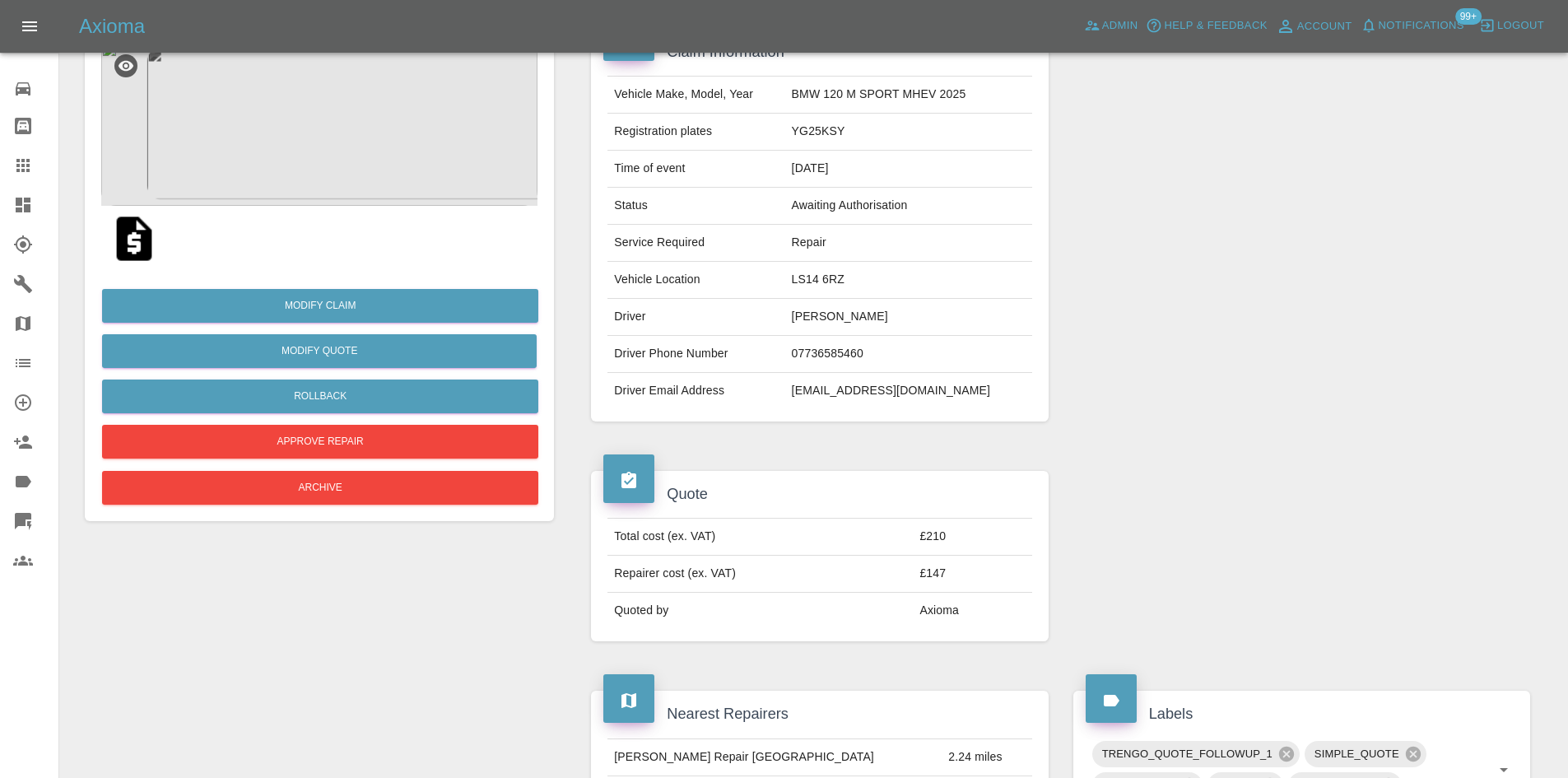
scroll to position [0, 0]
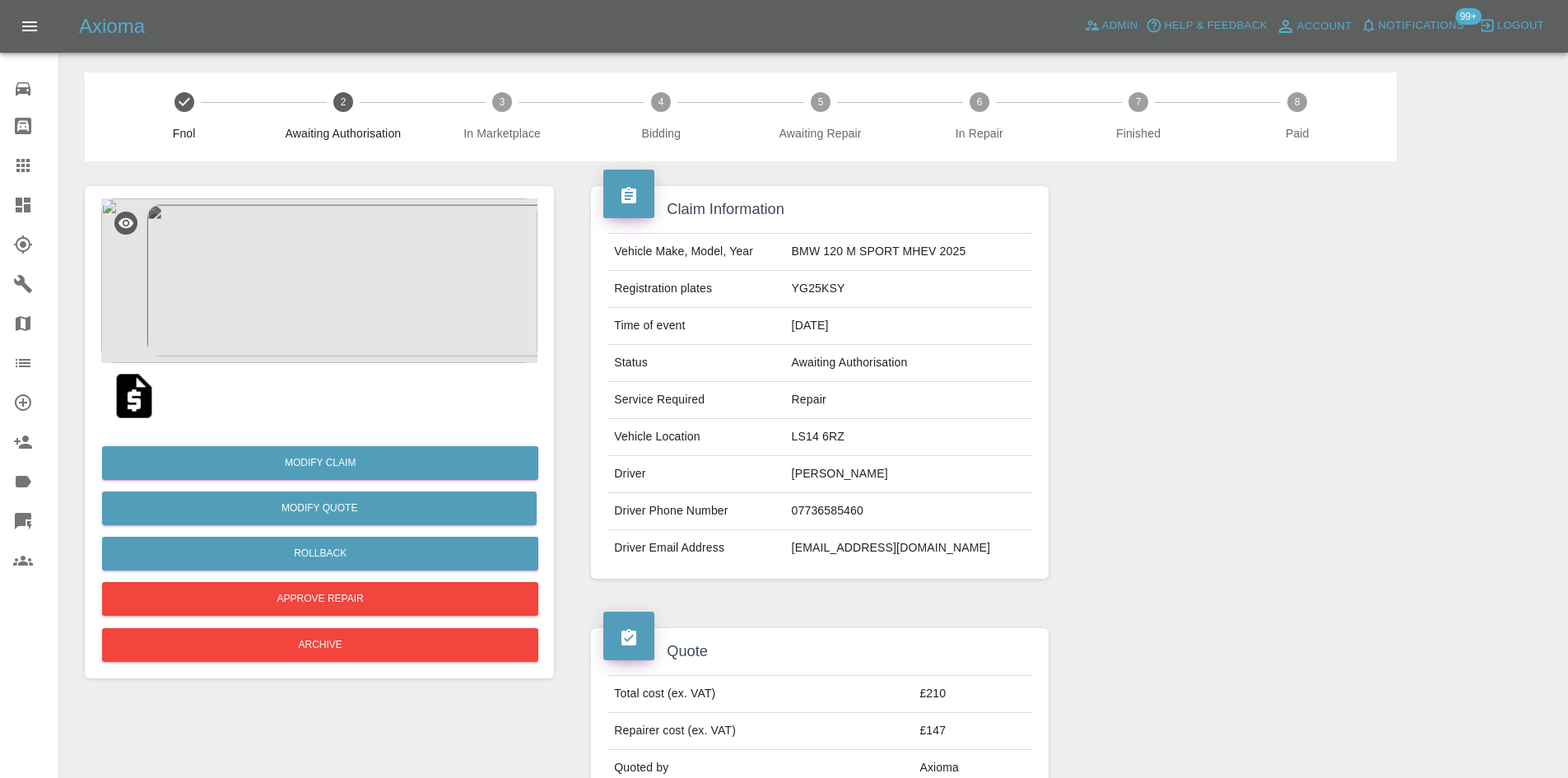
click at [451, 327] on img at bounding box center [320, 280] width 437 height 165
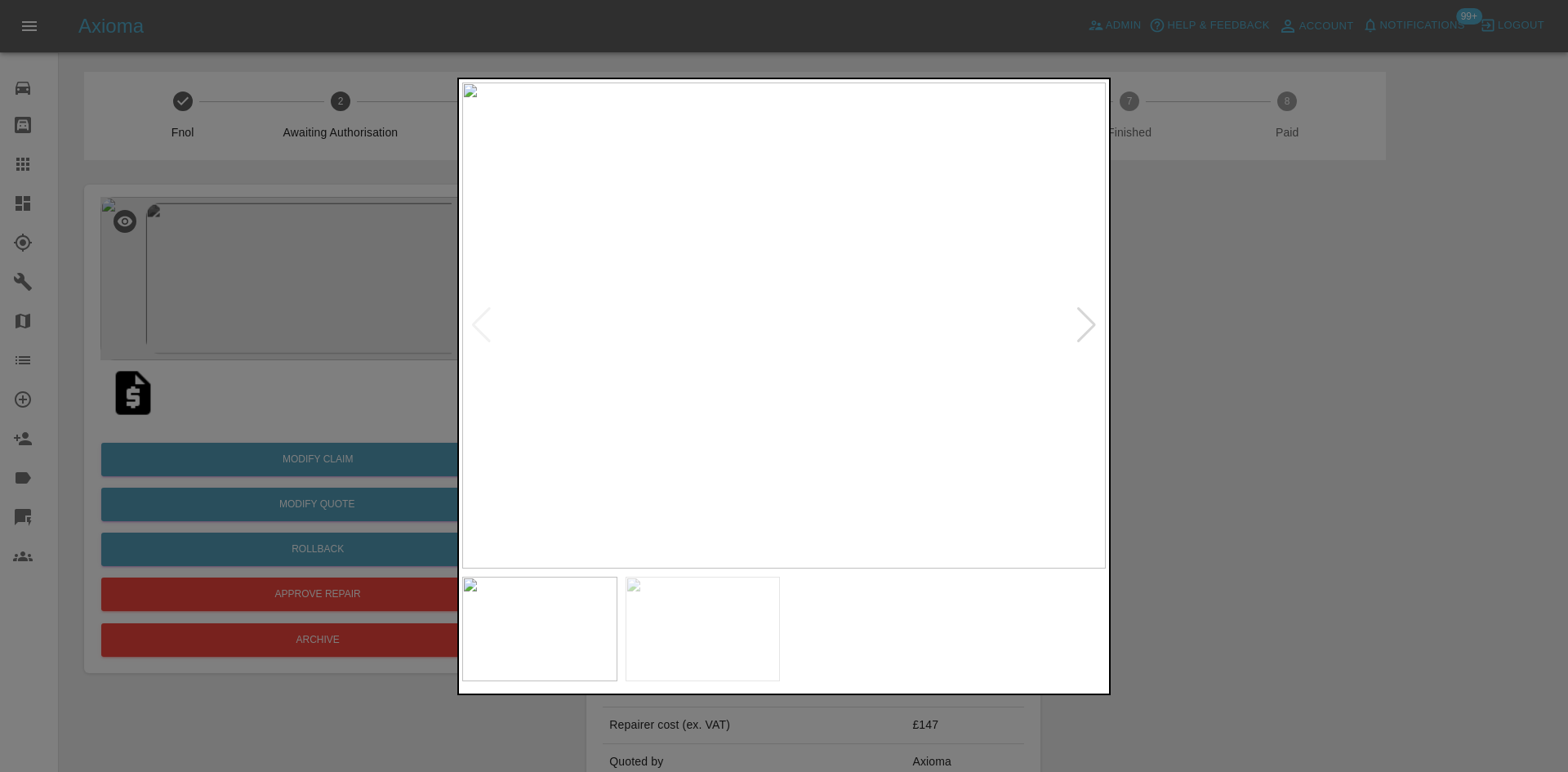
click at [731, 331] on img at bounding box center [784, 326] width 644 height 487
click at [1352, 556] on div at bounding box center [784, 386] width 1568 height 772
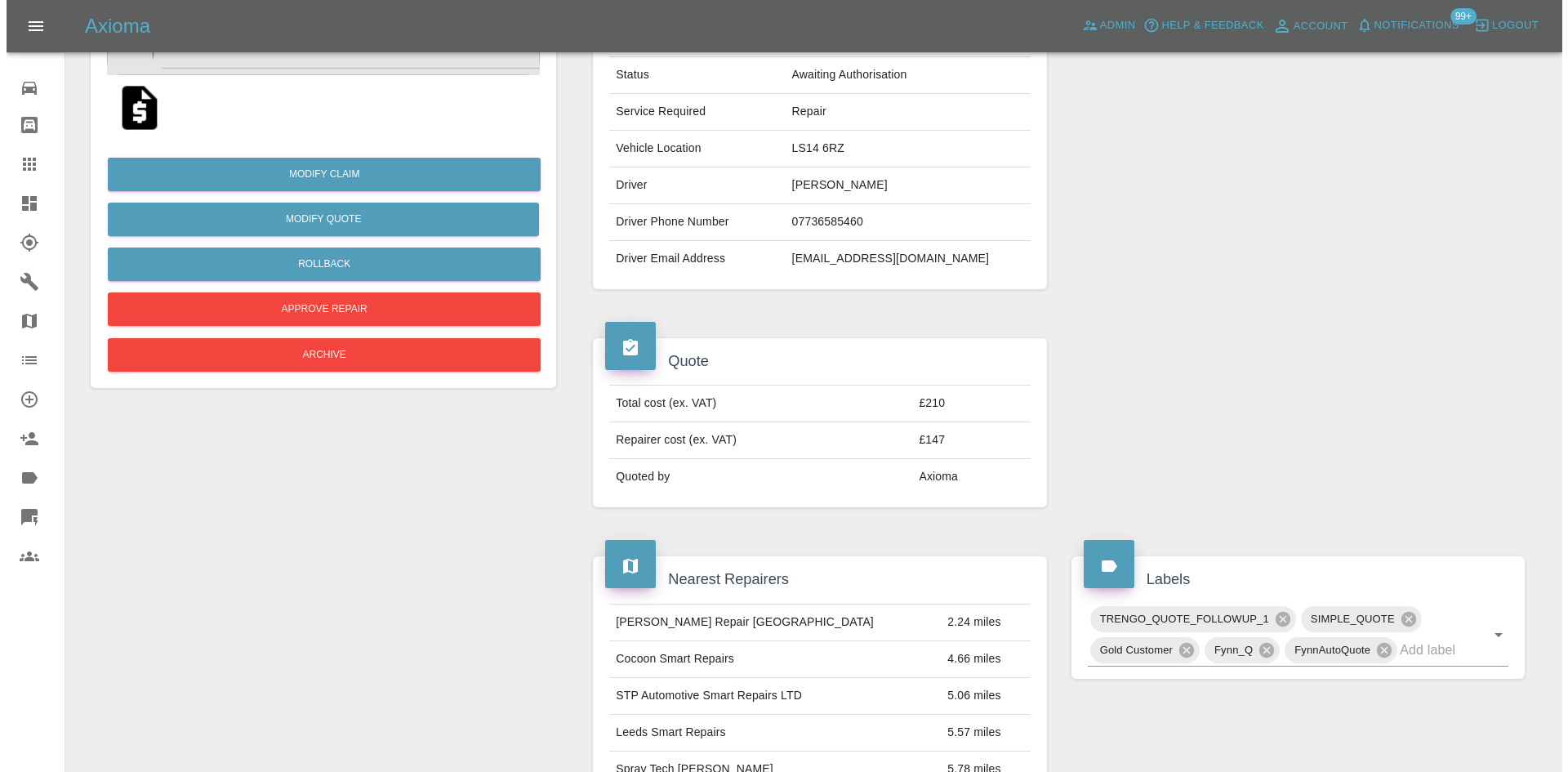
scroll to position [245, 0]
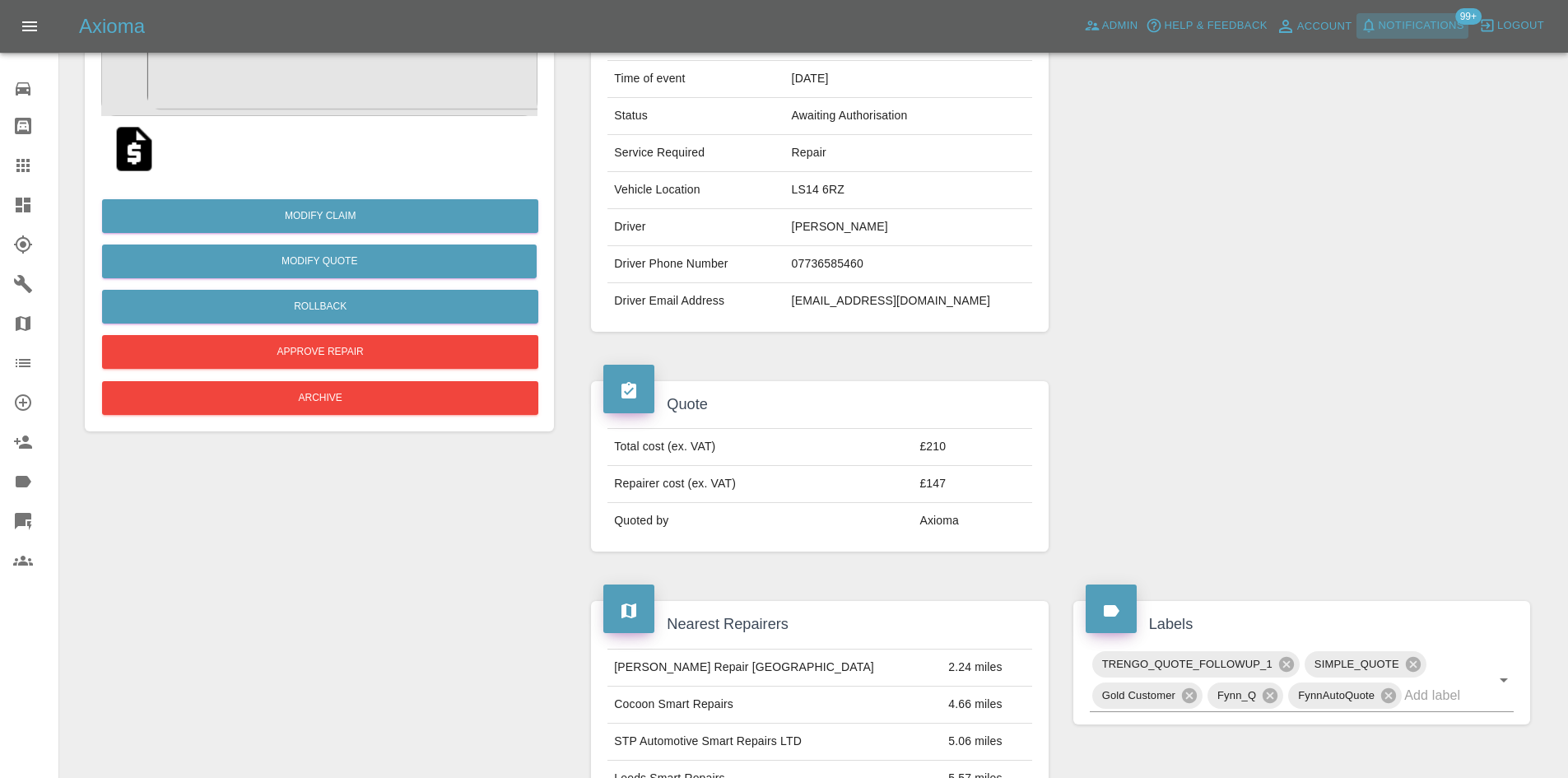
click at [1433, 24] on span "Notifications" at bounding box center [1422, 26] width 86 height 19
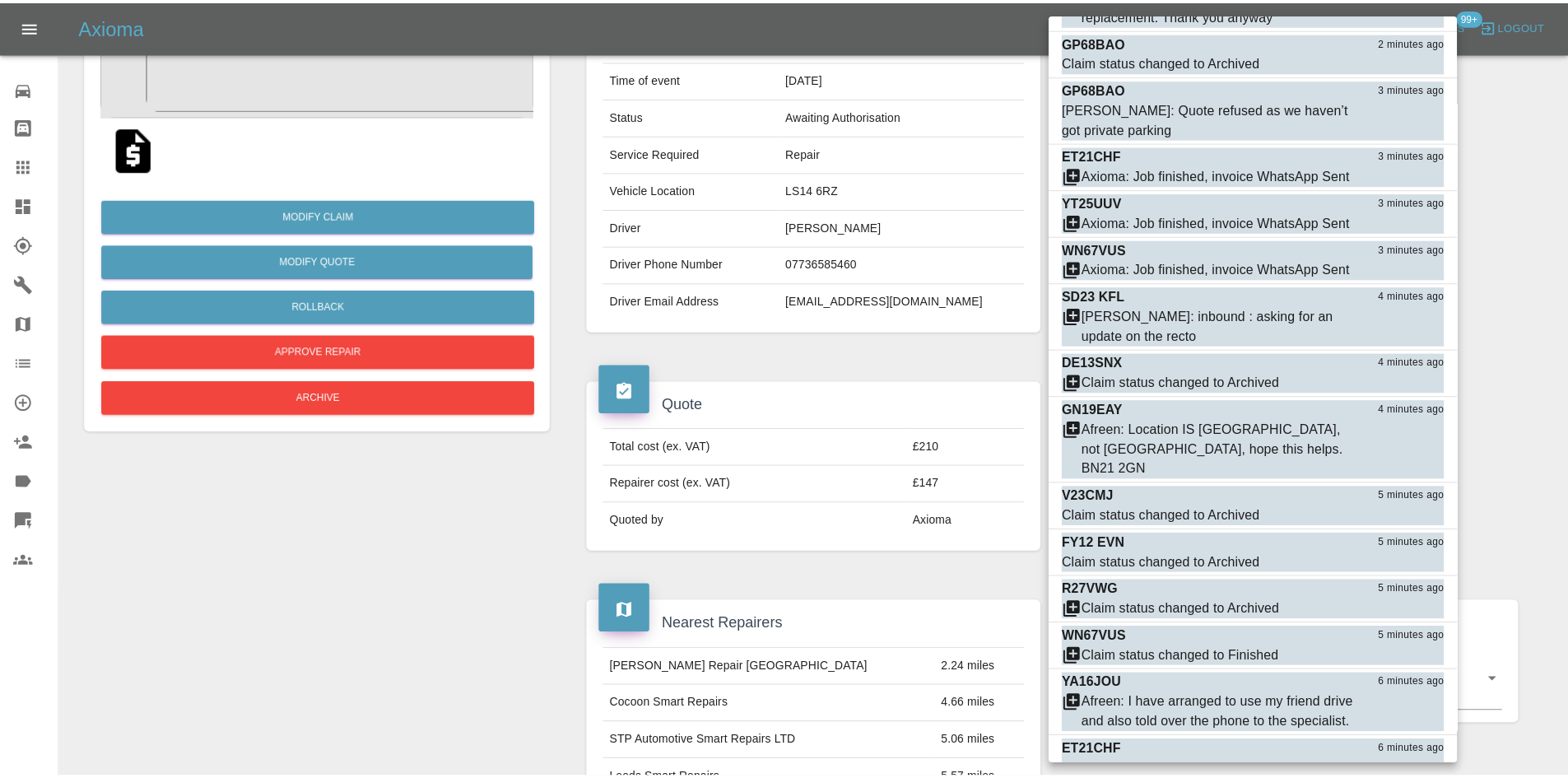
scroll to position [329, 0]
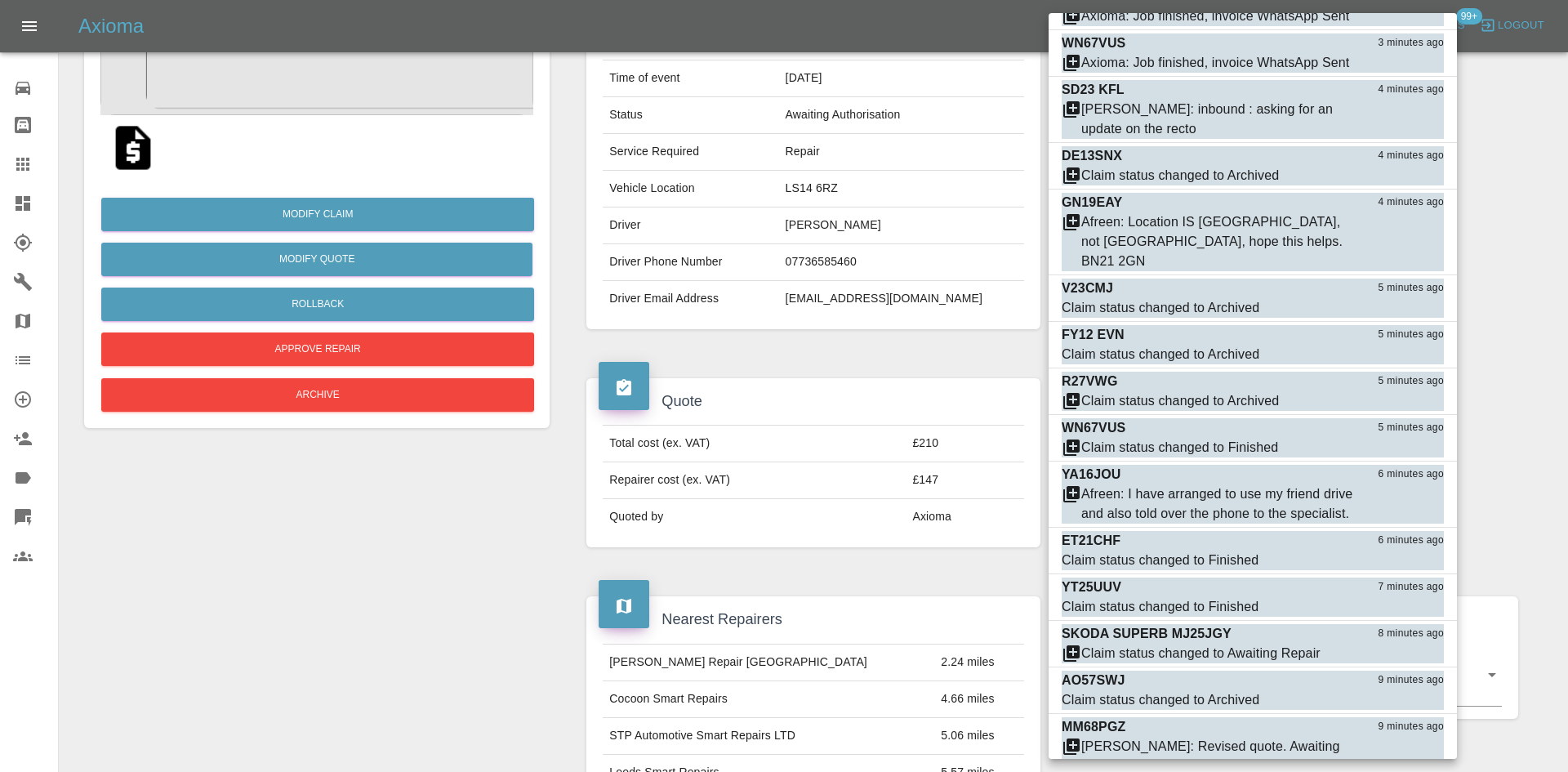
click at [848, 444] on div at bounding box center [784, 386] width 1568 height 772
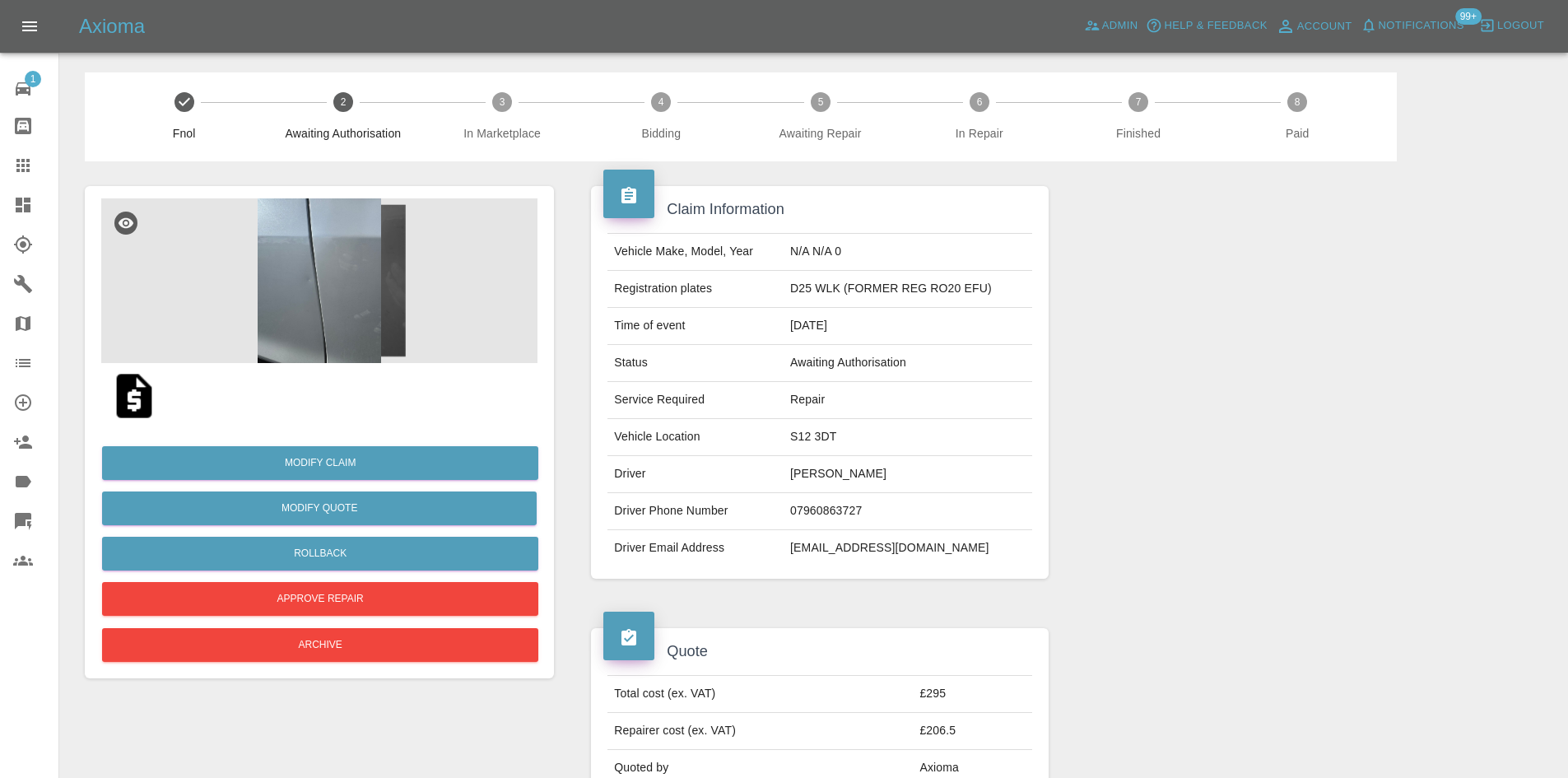
click at [331, 296] on img at bounding box center [320, 280] width 437 height 165
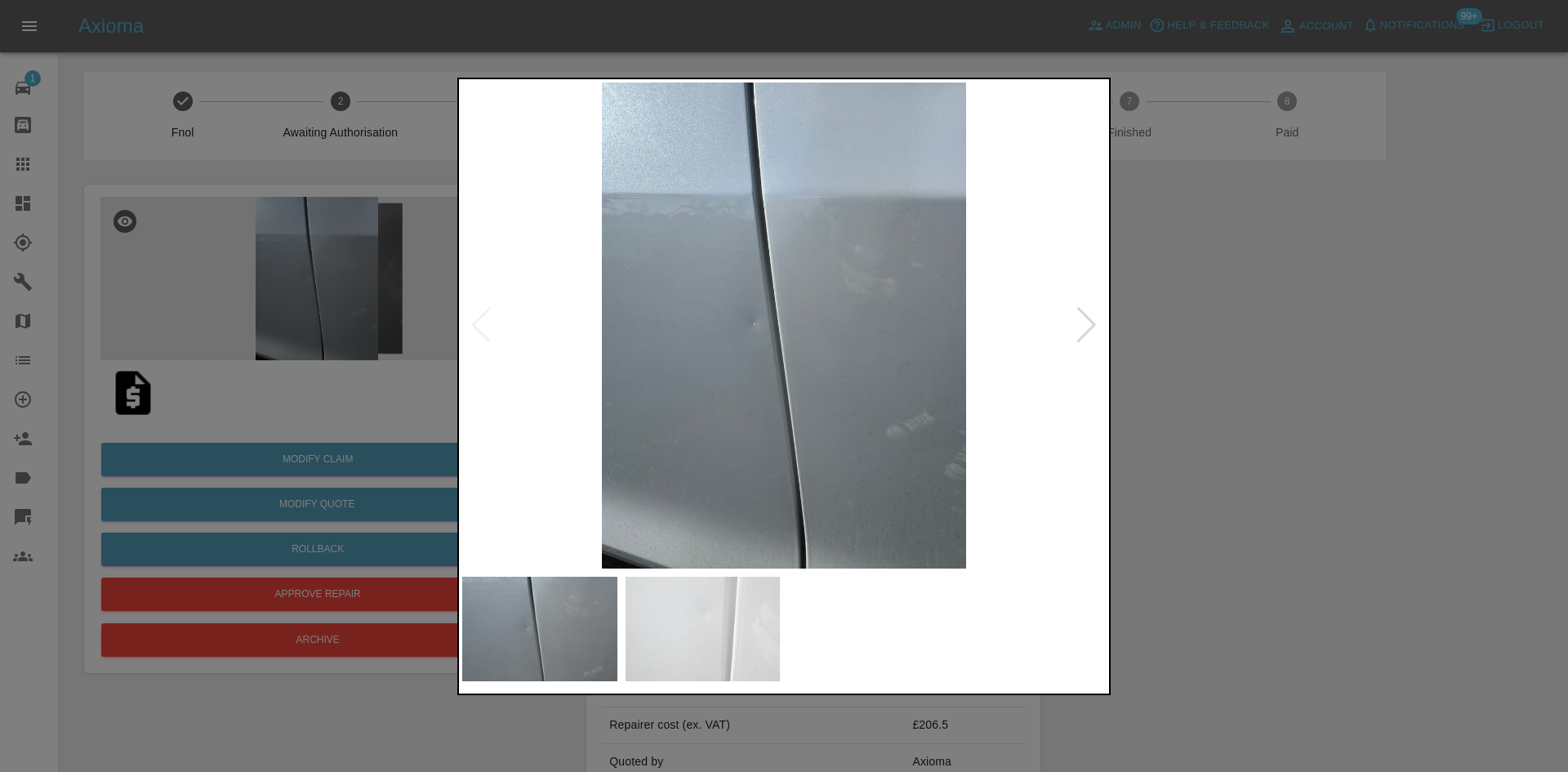
click at [1082, 338] on div at bounding box center [1087, 325] width 22 height 36
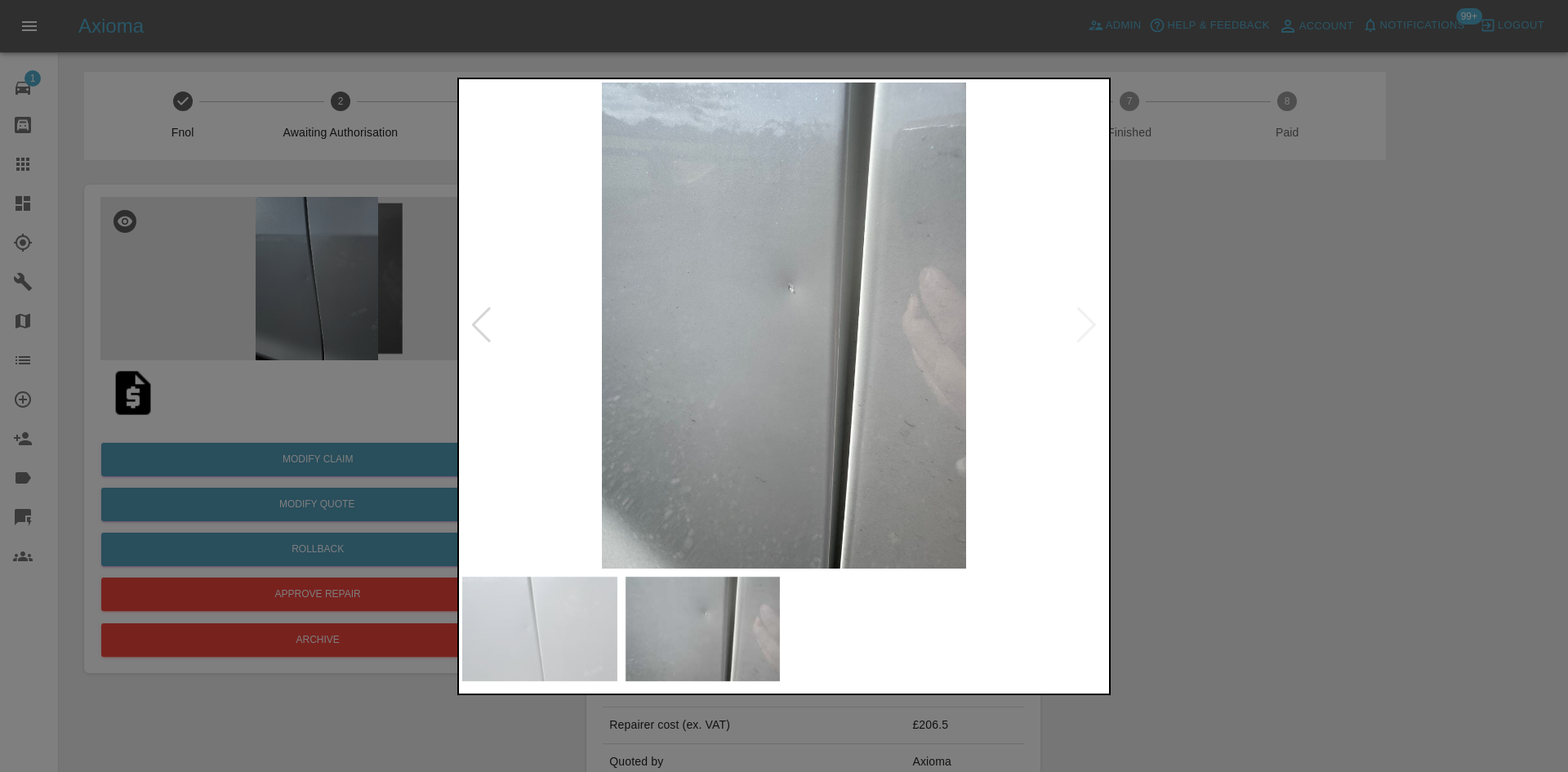
click at [1082, 338] on img at bounding box center [784, 326] width 644 height 487
click at [1281, 343] on div at bounding box center [784, 386] width 1568 height 772
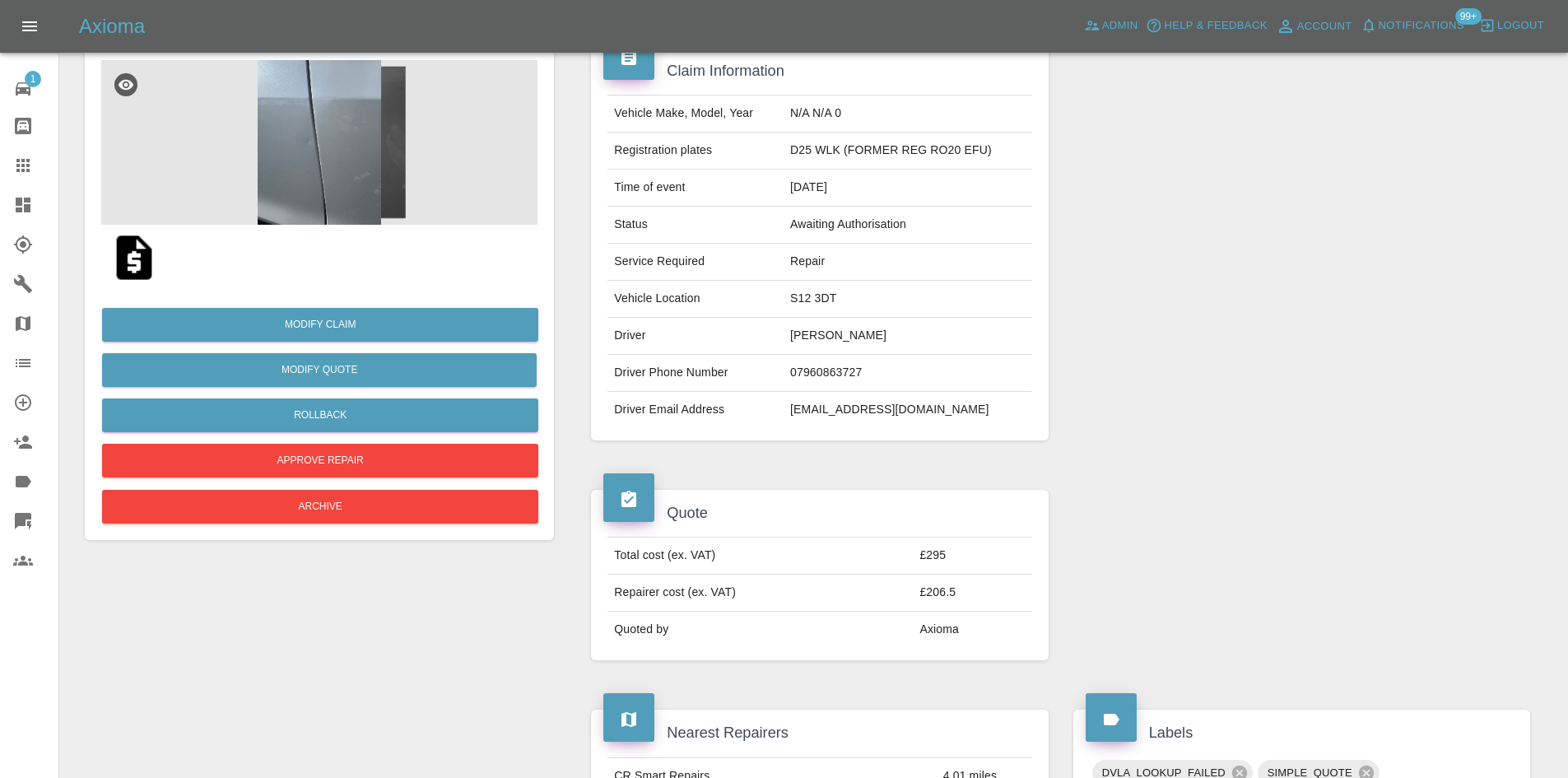
scroll to position [118, 0]
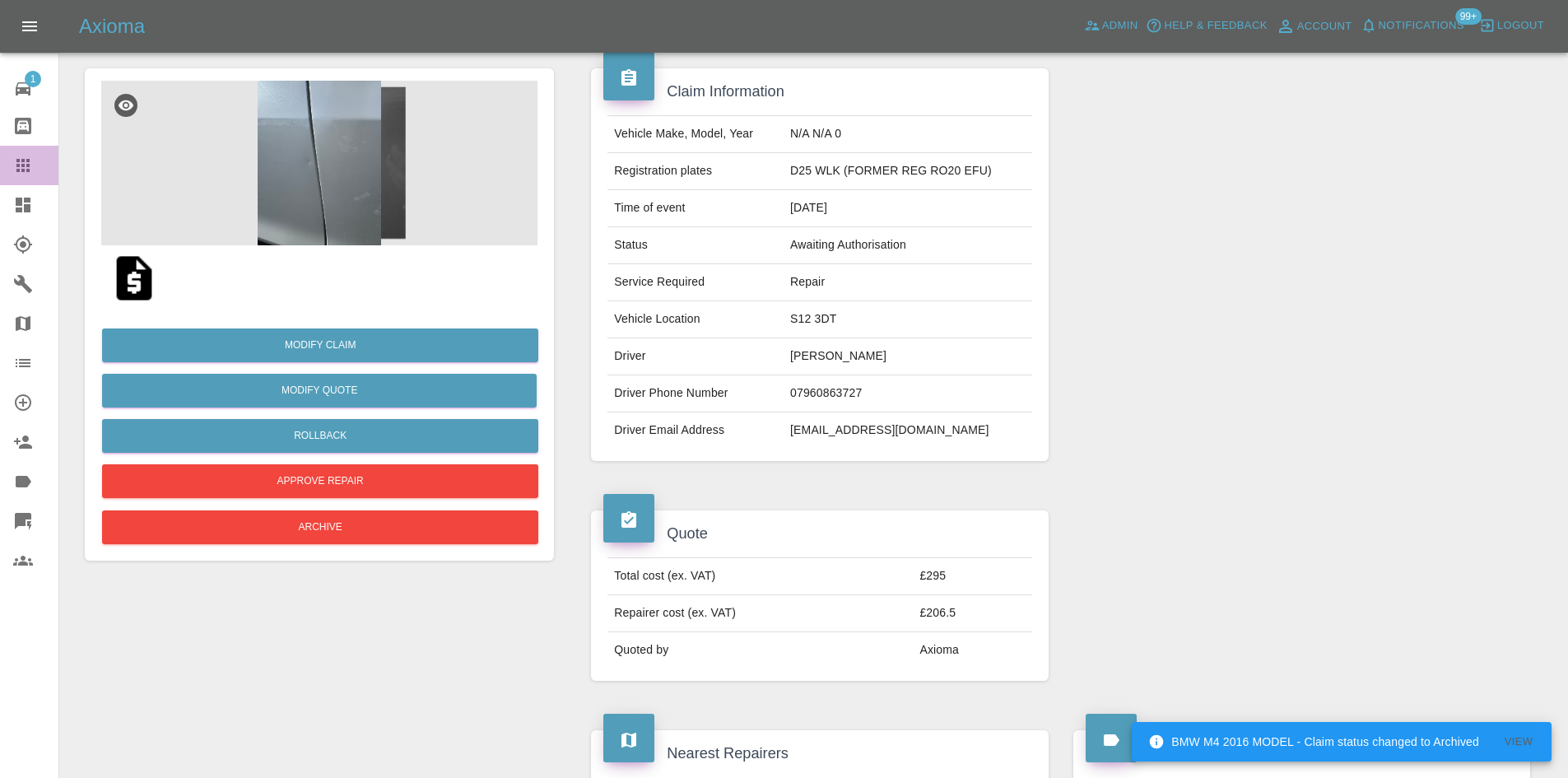
click at [28, 174] on icon at bounding box center [22, 165] width 19 height 19
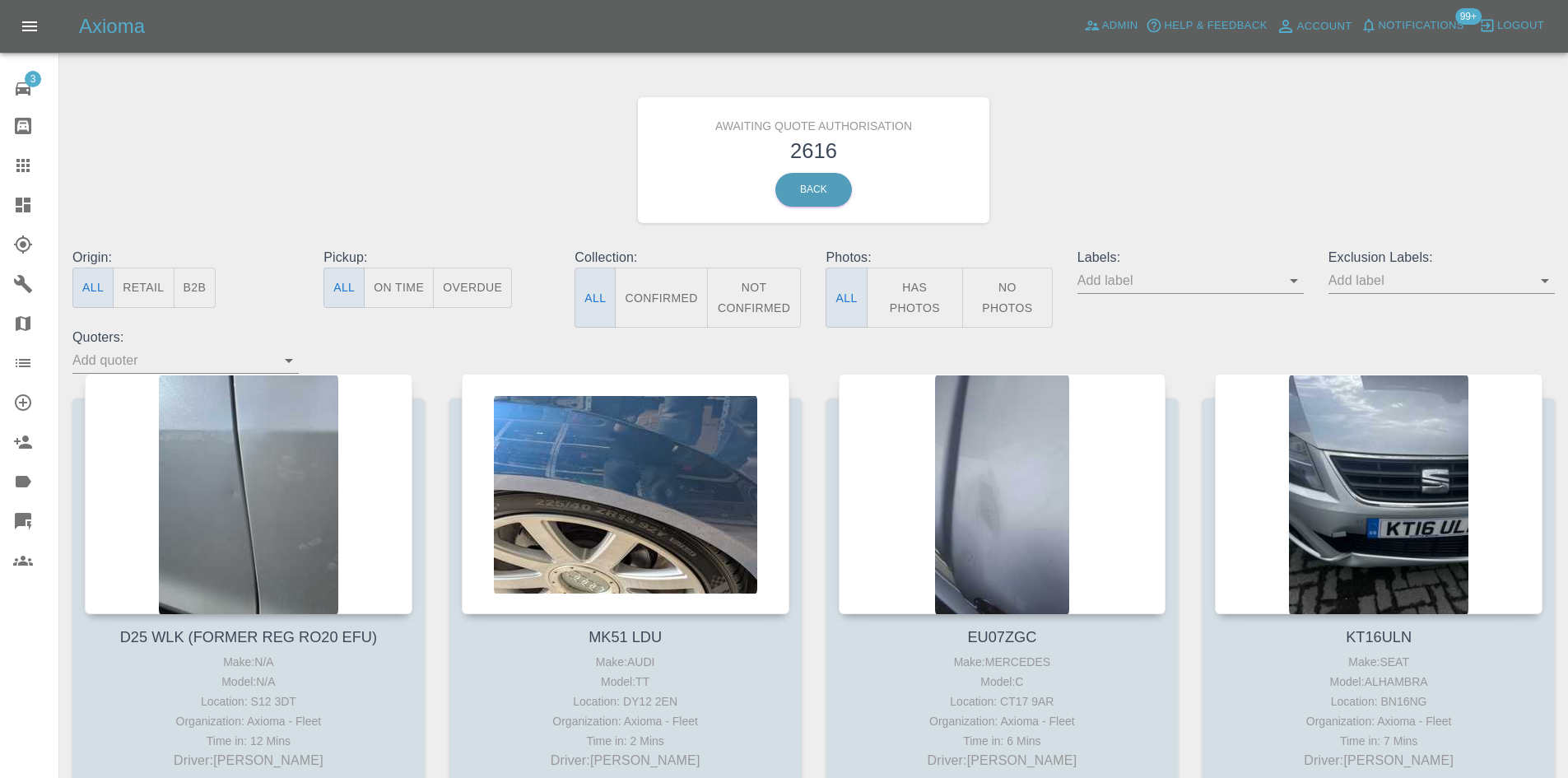
click at [1300, 283] on icon "Open" at bounding box center [1293, 280] width 19 height 19
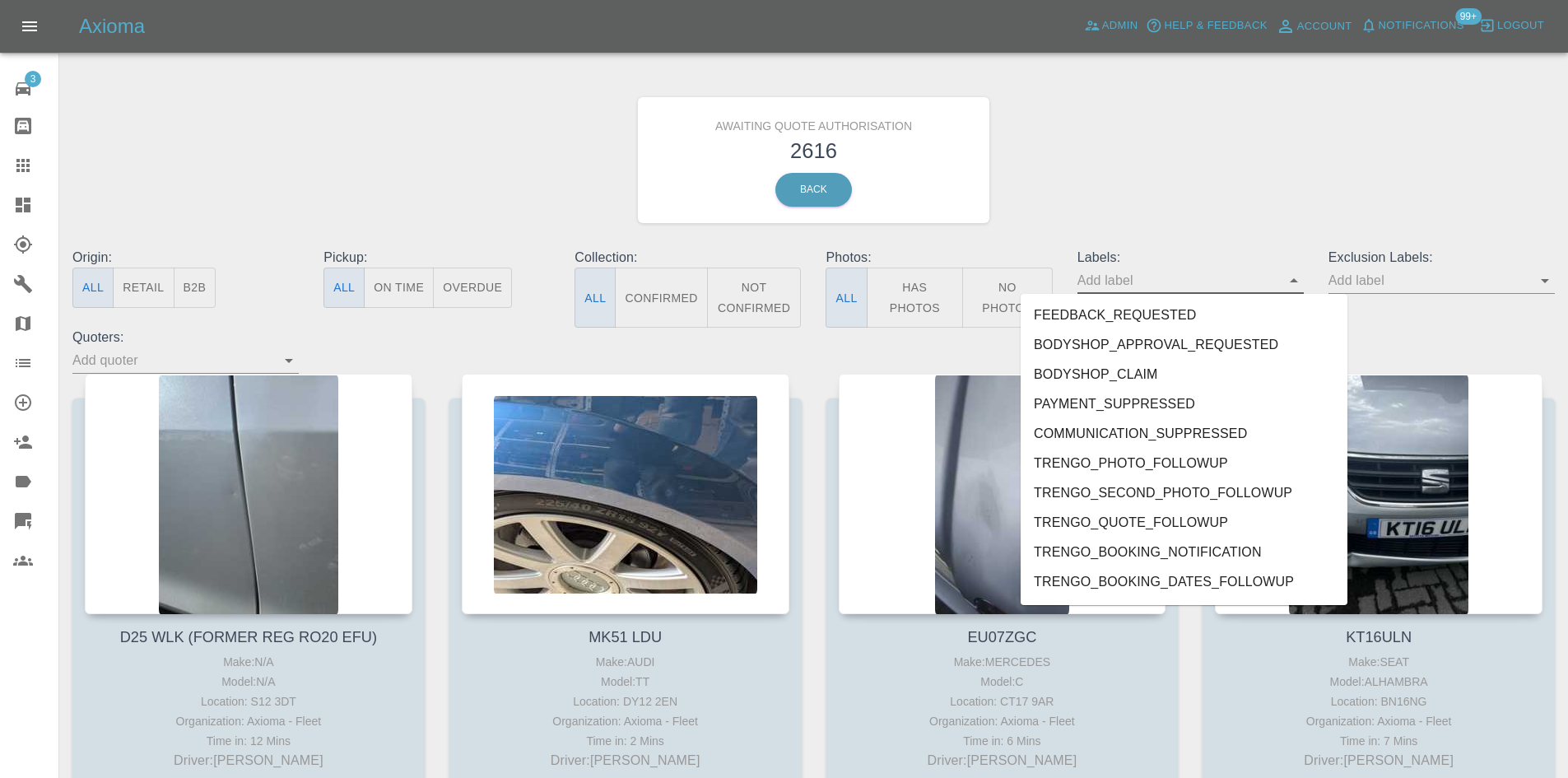
scroll to position [3586, 0]
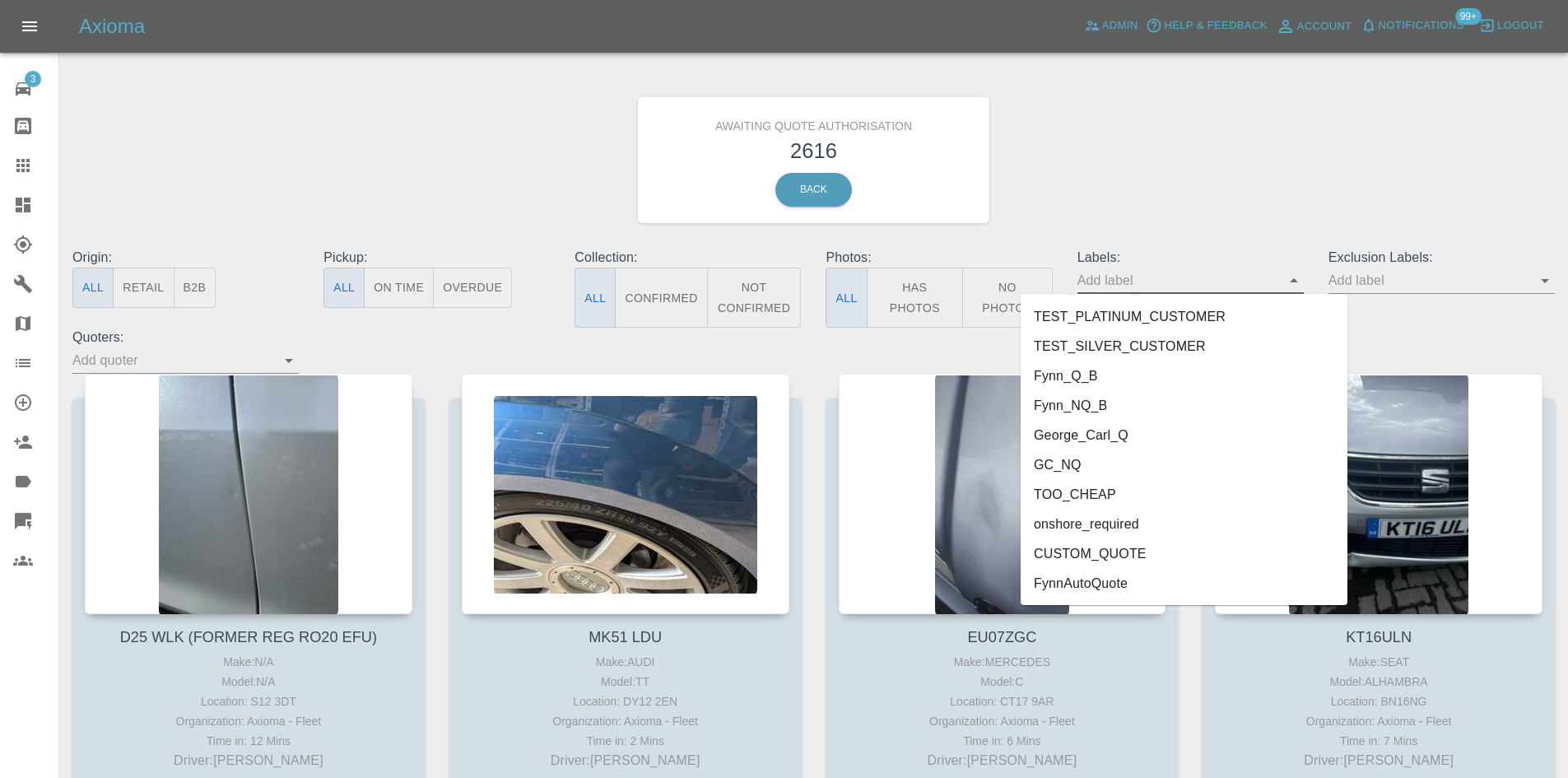
click at [1237, 596] on li "FynnAutoQuote" at bounding box center [1184, 584] width 327 height 29
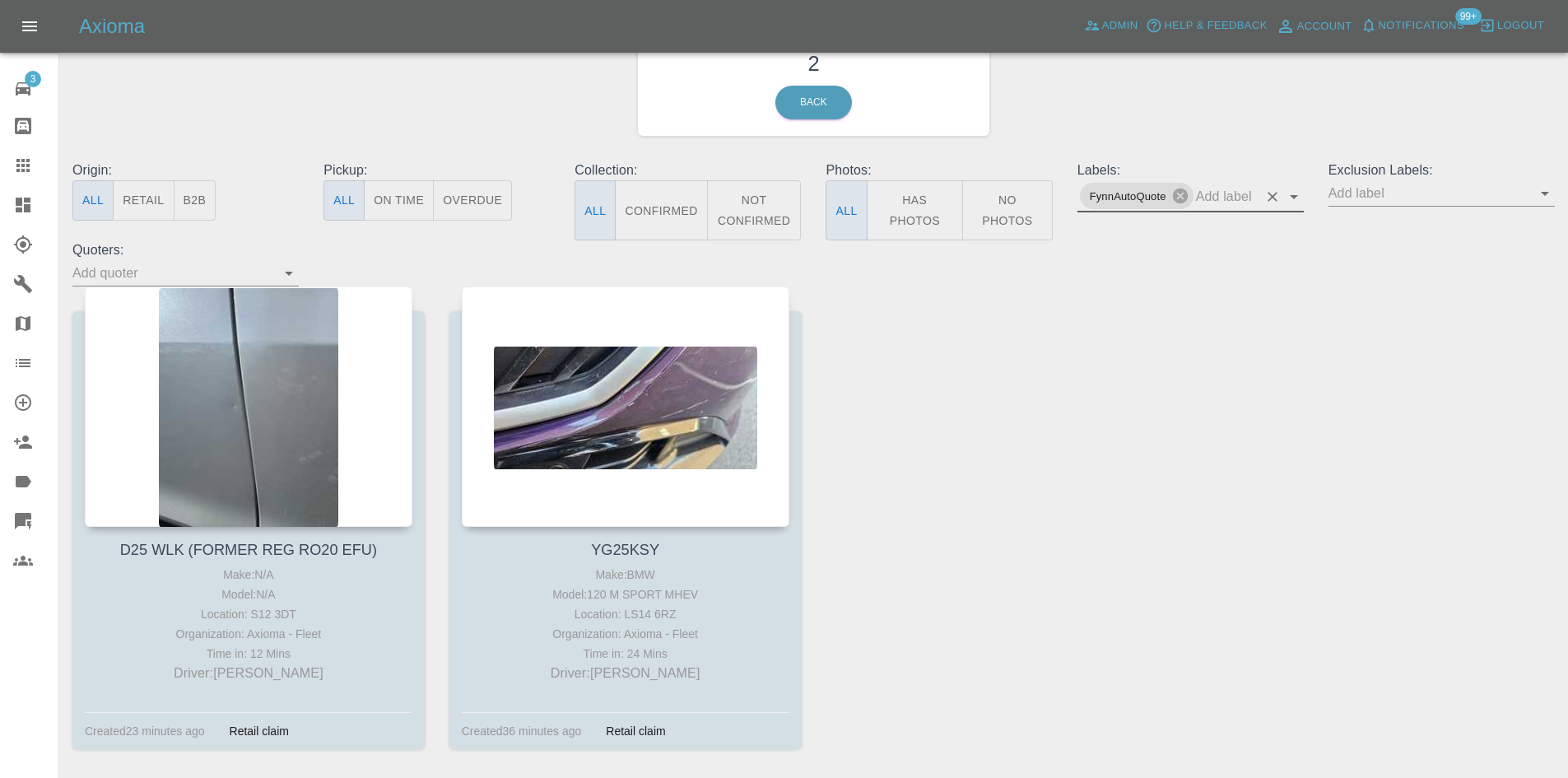
scroll to position [149, 0]
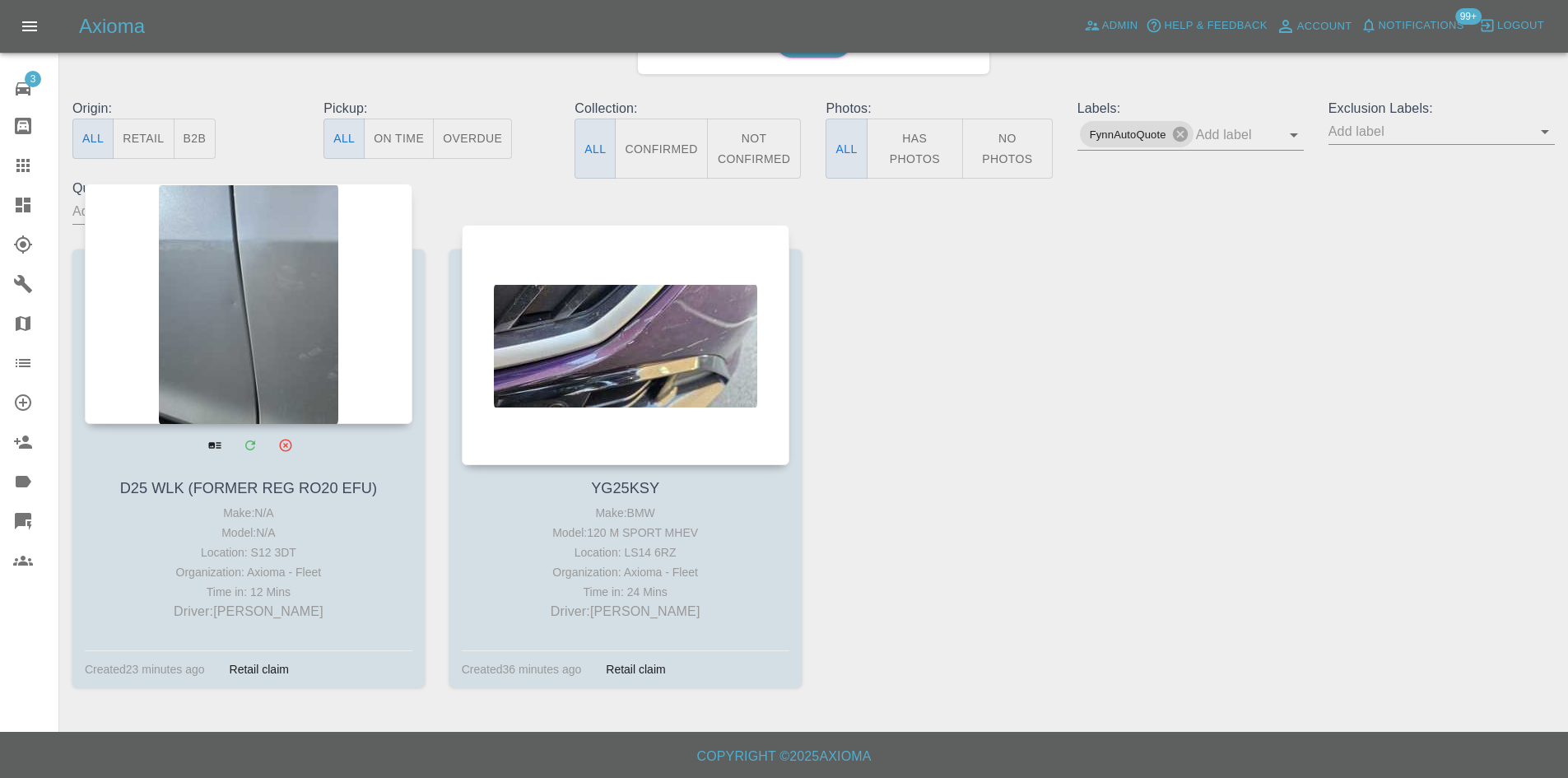
click at [333, 322] on div at bounding box center [249, 303] width 328 height 241
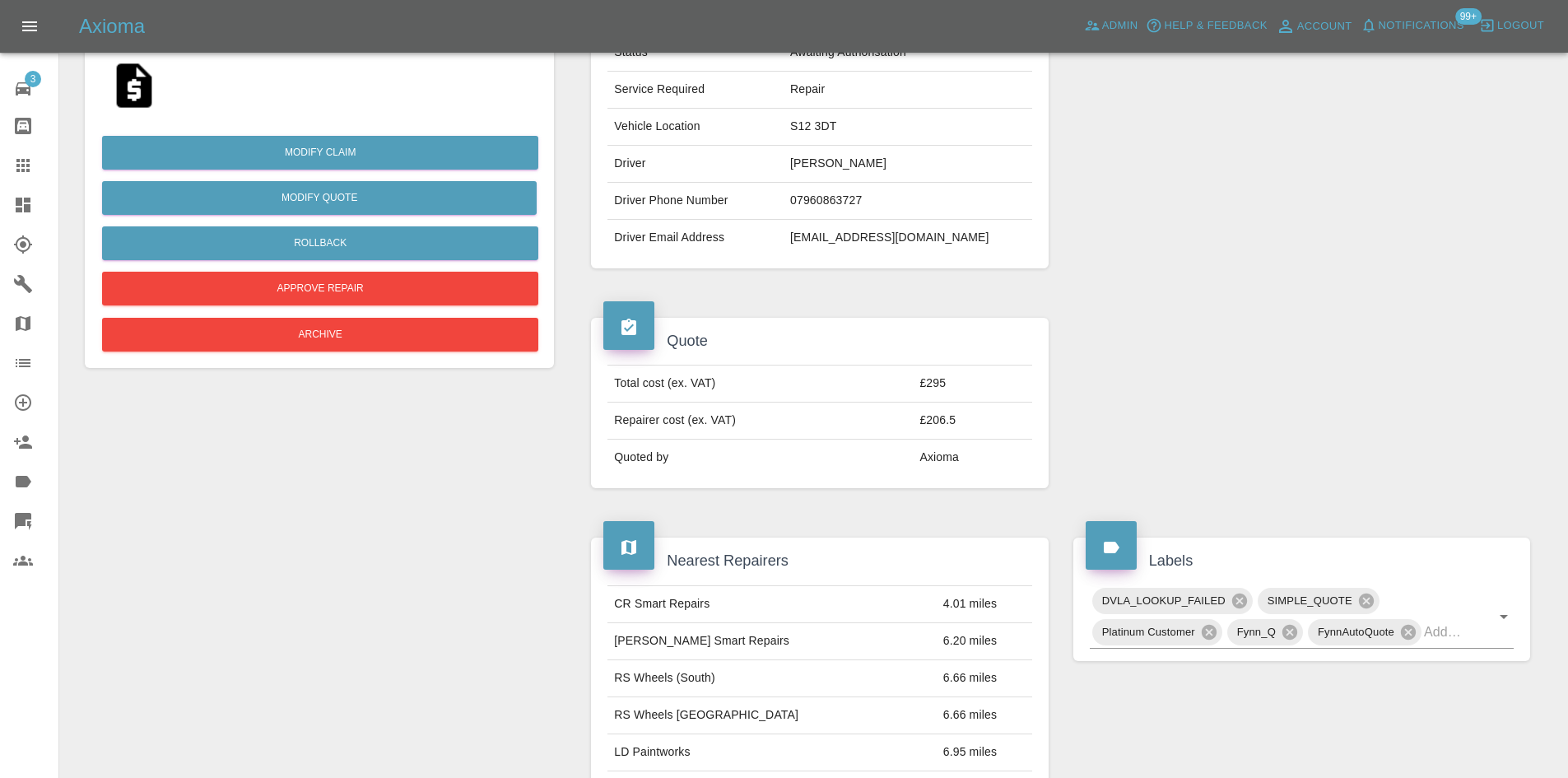
scroll to position [282, 0]
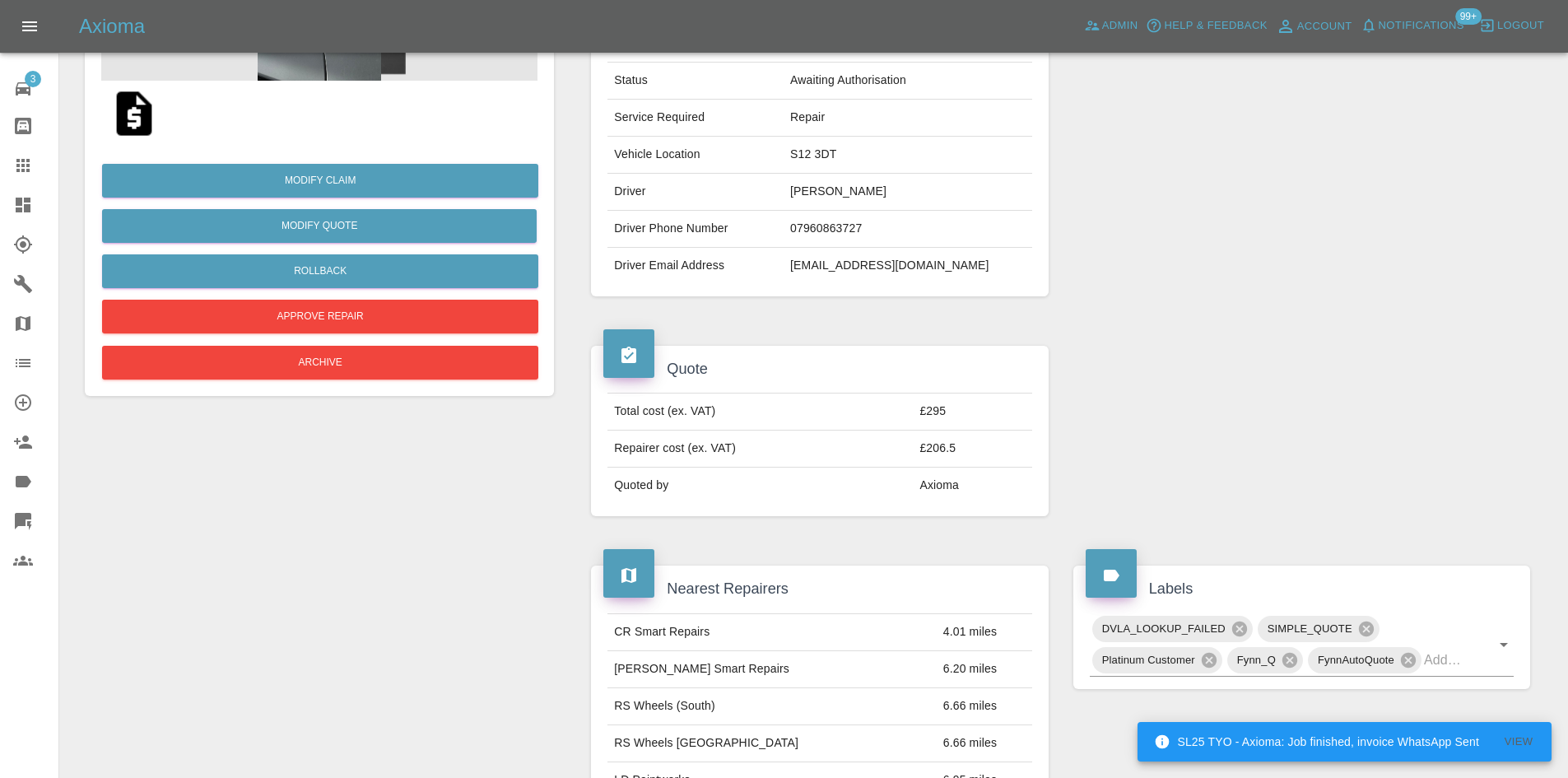
click at [19, 206] on icon at bounding box center [23, 205] width 15 height 15
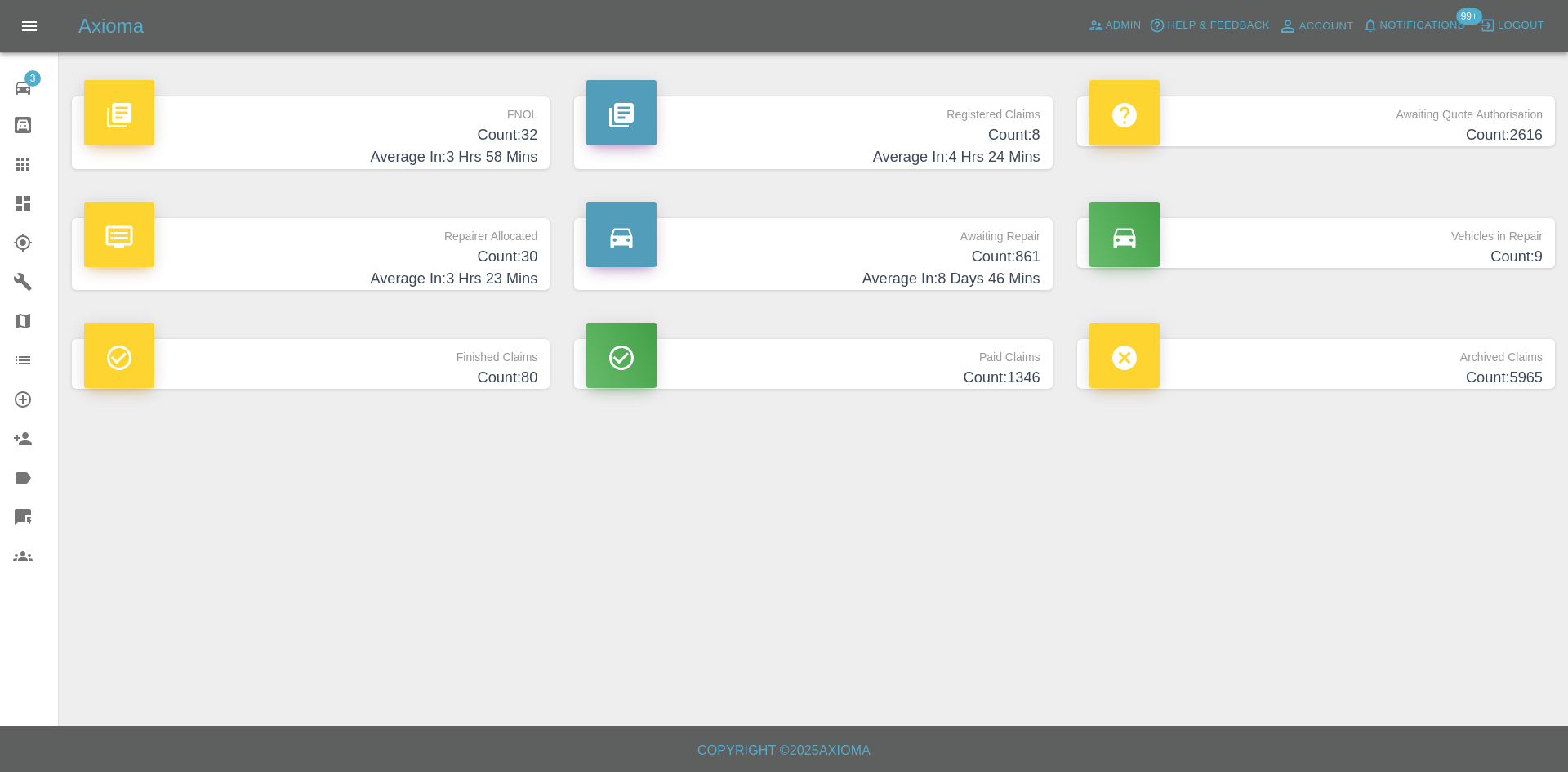
click at [421, 265] on h4 "Count: 30" at bounding box center [311, 257] width 453 height 22
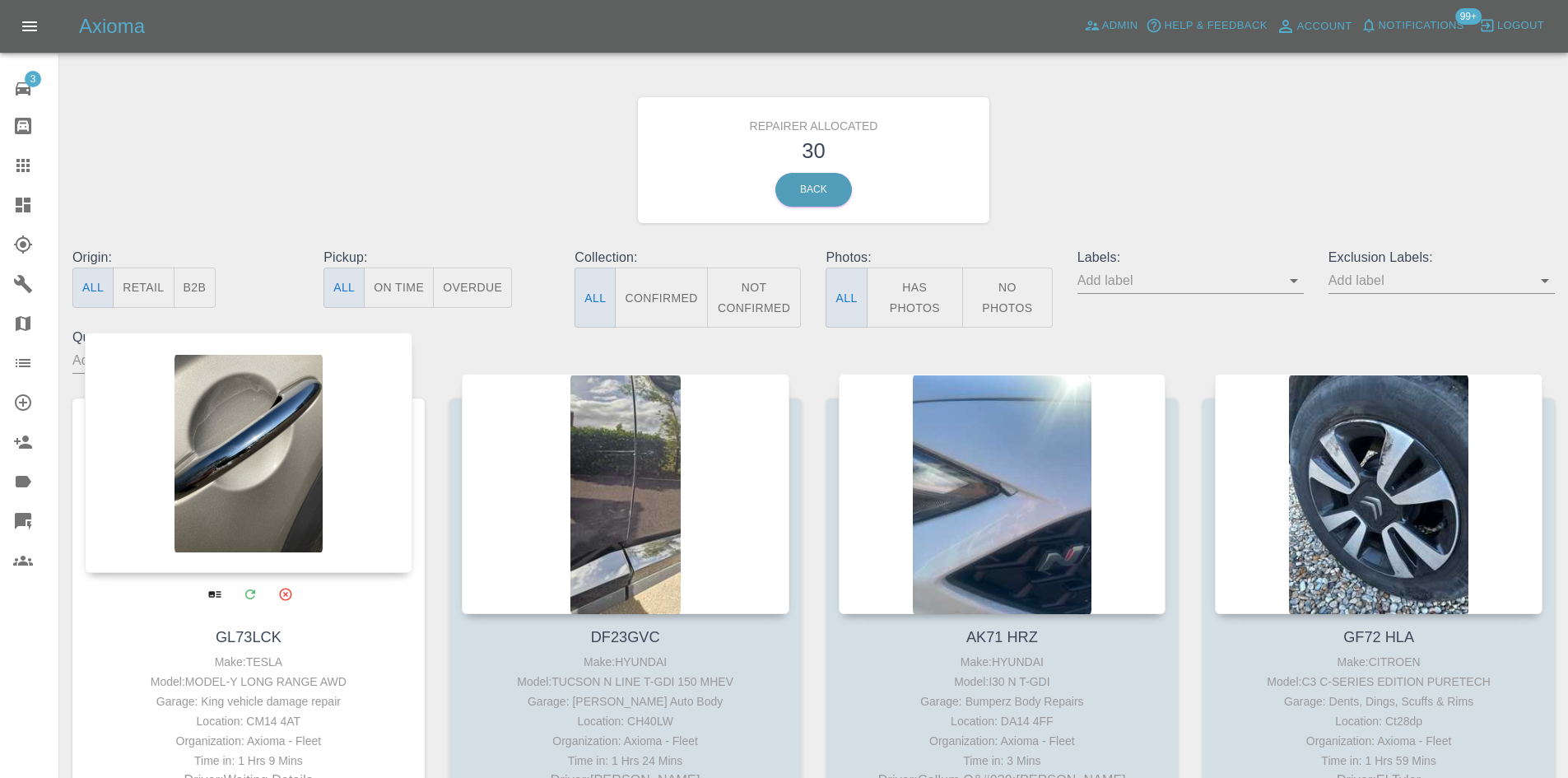
click at [290, 604] on button "Archive" at bounding box center [285, 594] width 34 height 34
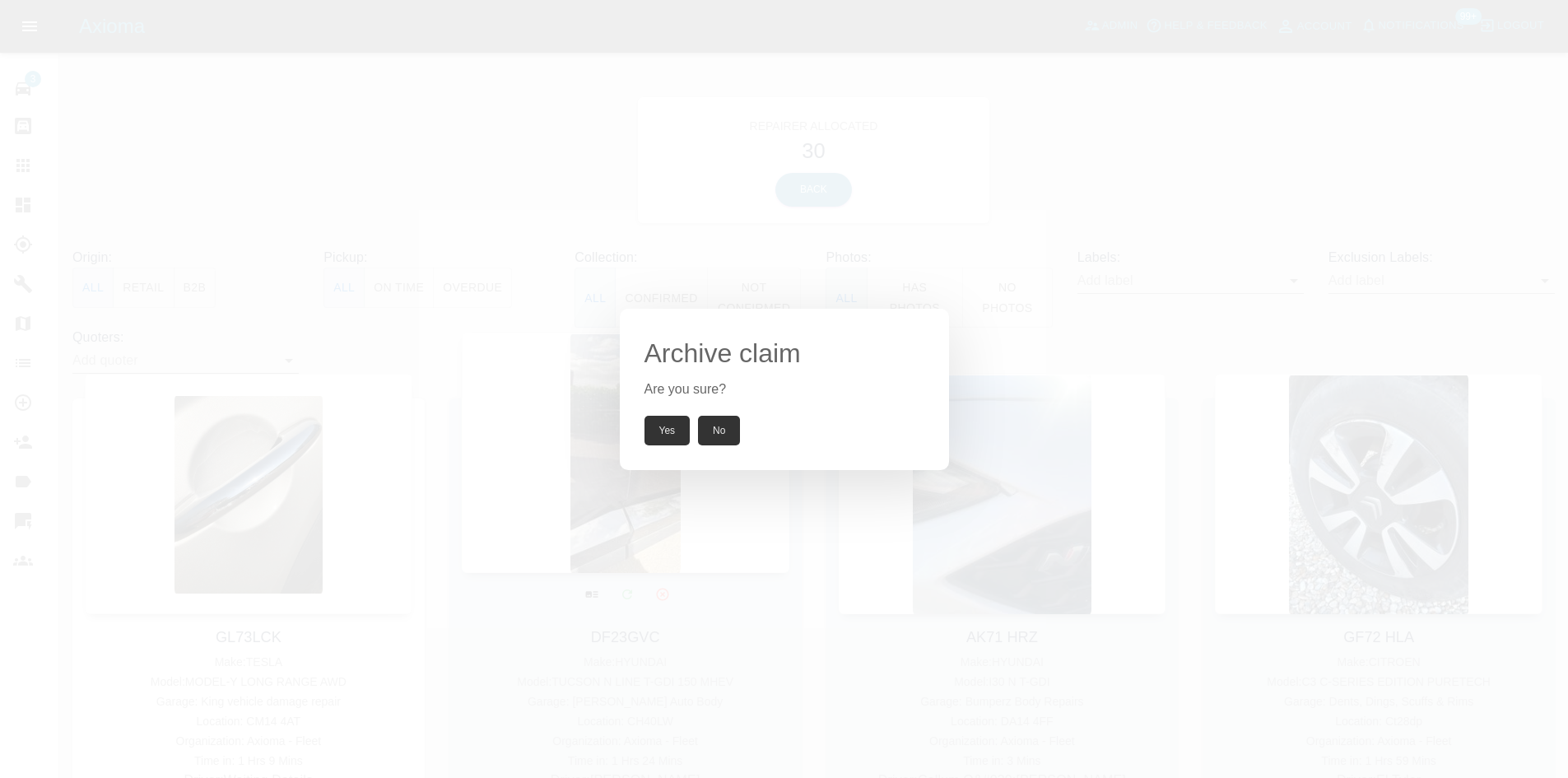
click at [663, 431] on button "Yes" at bounding box center [668, 430] width 46 height 29
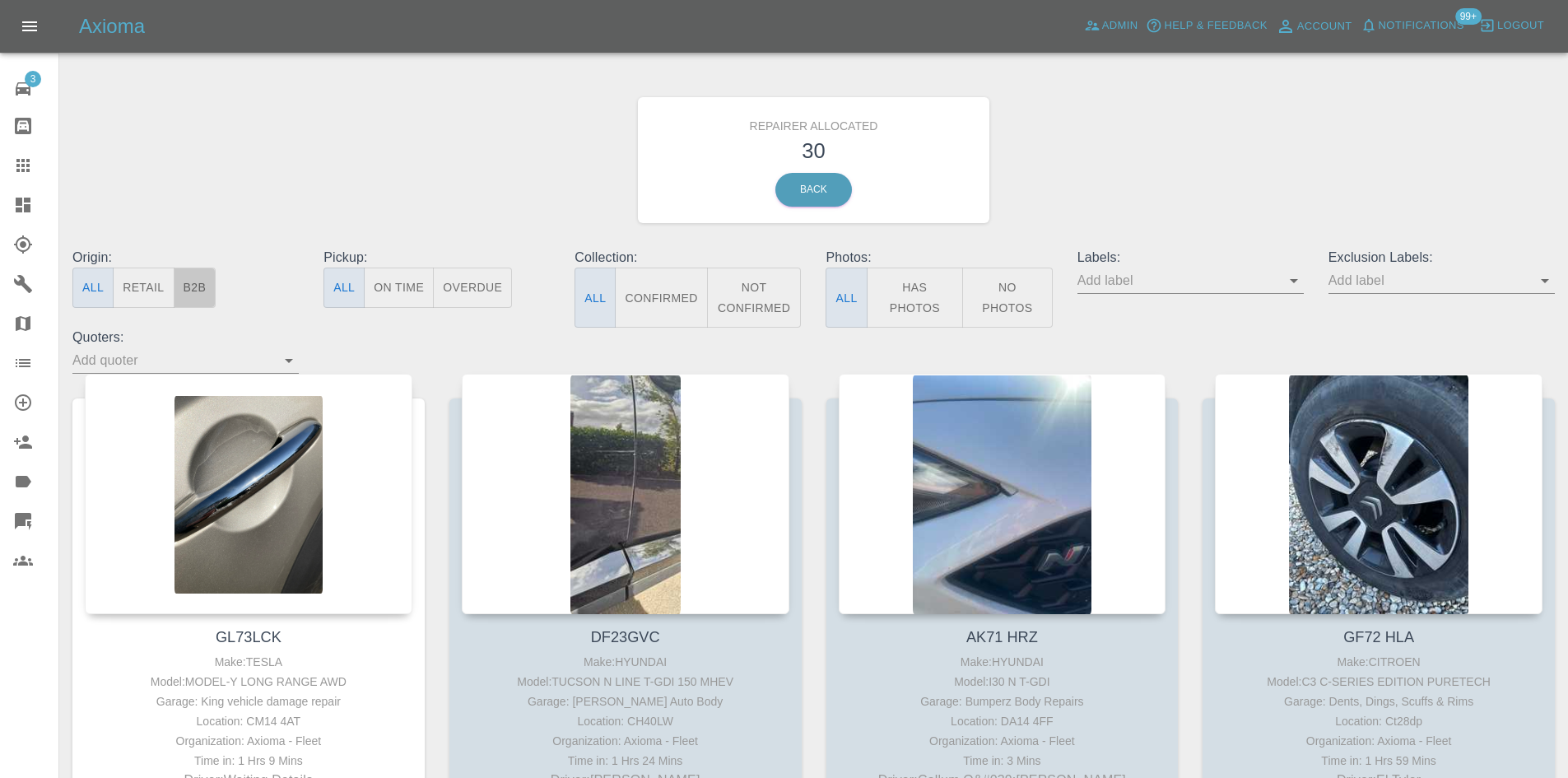
click at [193, 285] on button "B2B" at bounding box center [195, 288] width 42 height 41
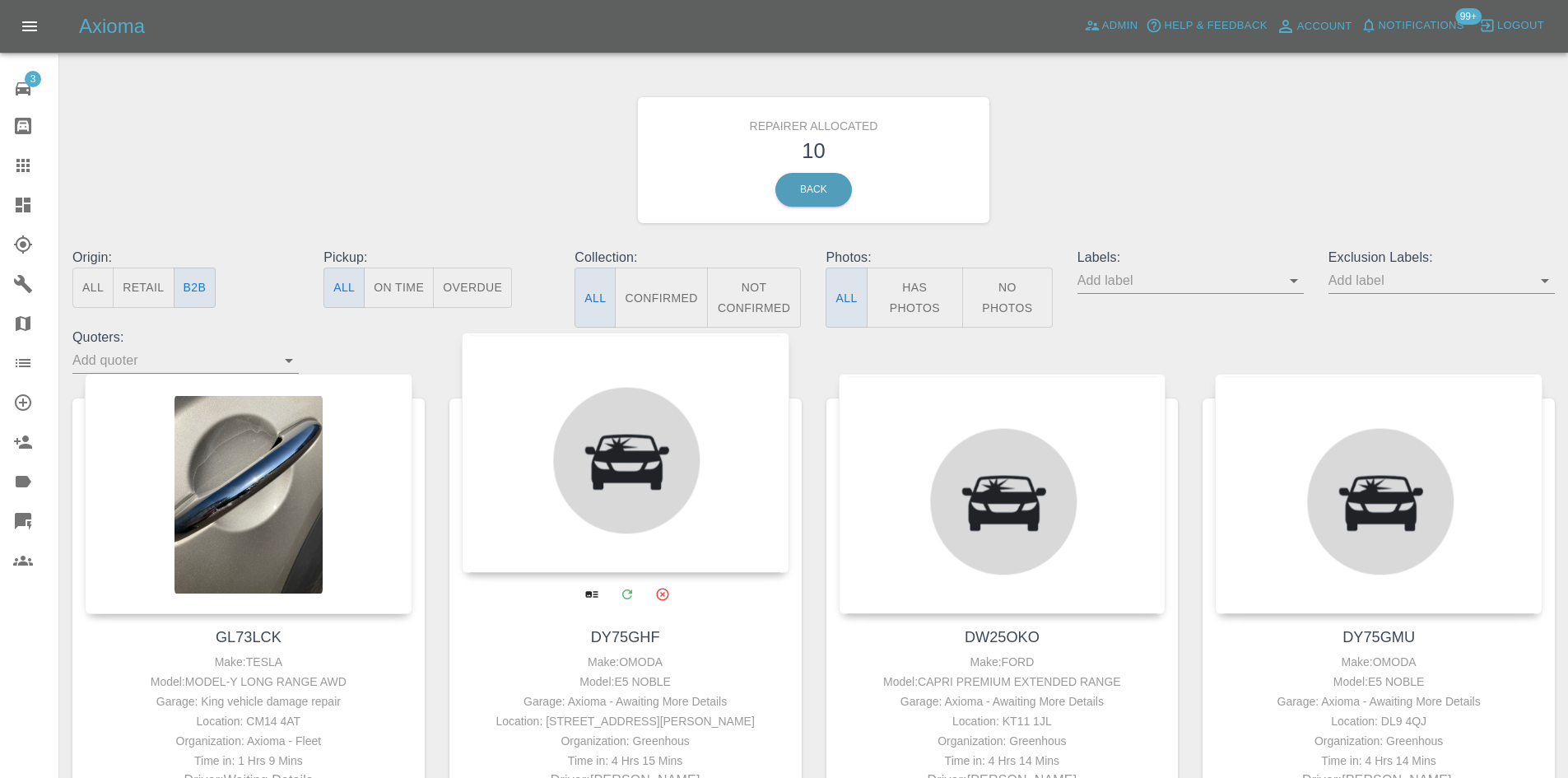
click at [644, 451] on div at bounding box center [626, 453] width 328 height 241
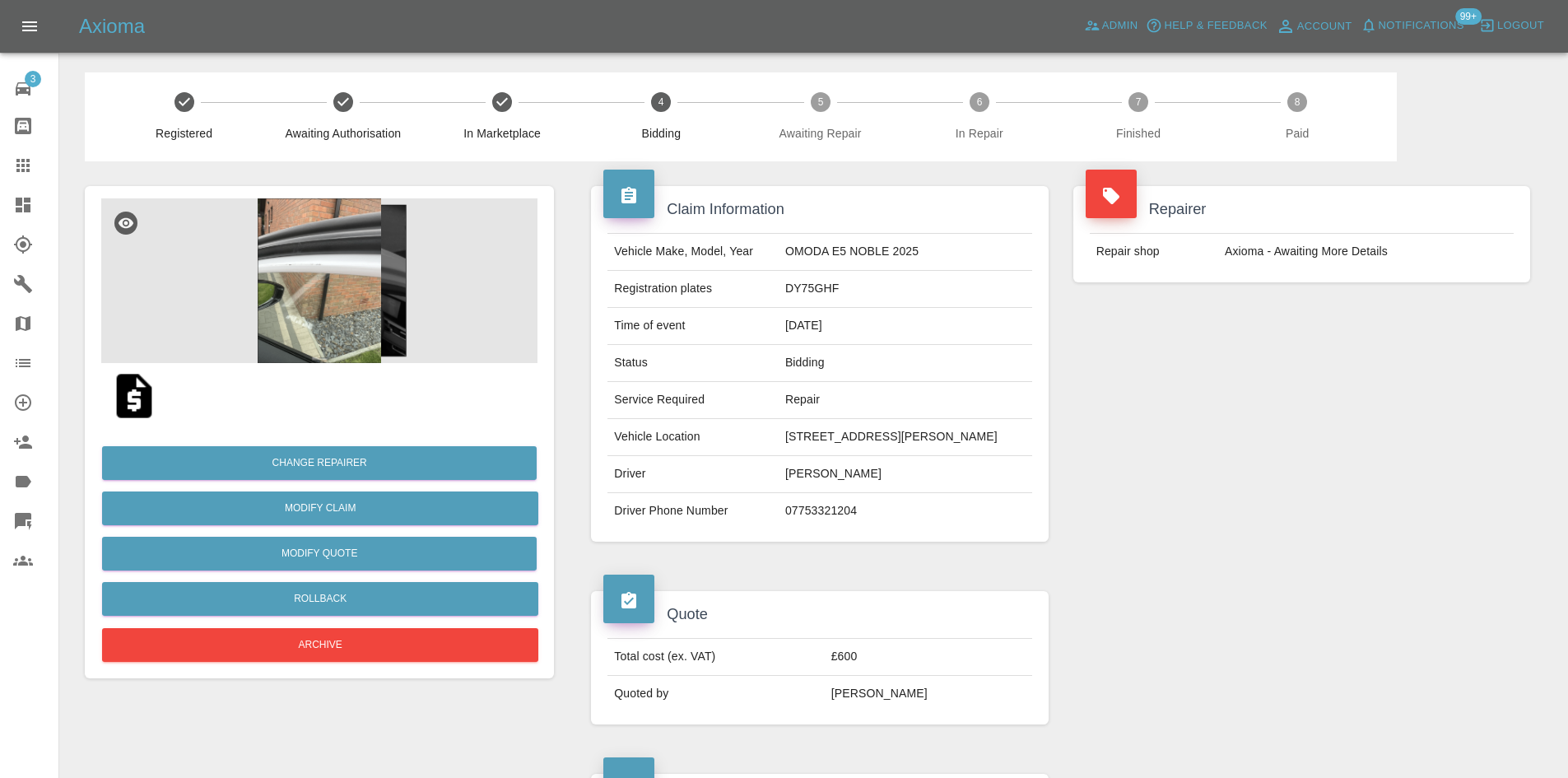
click at [328, 306] on img at bounding box center [320, 280] width 437 height 165
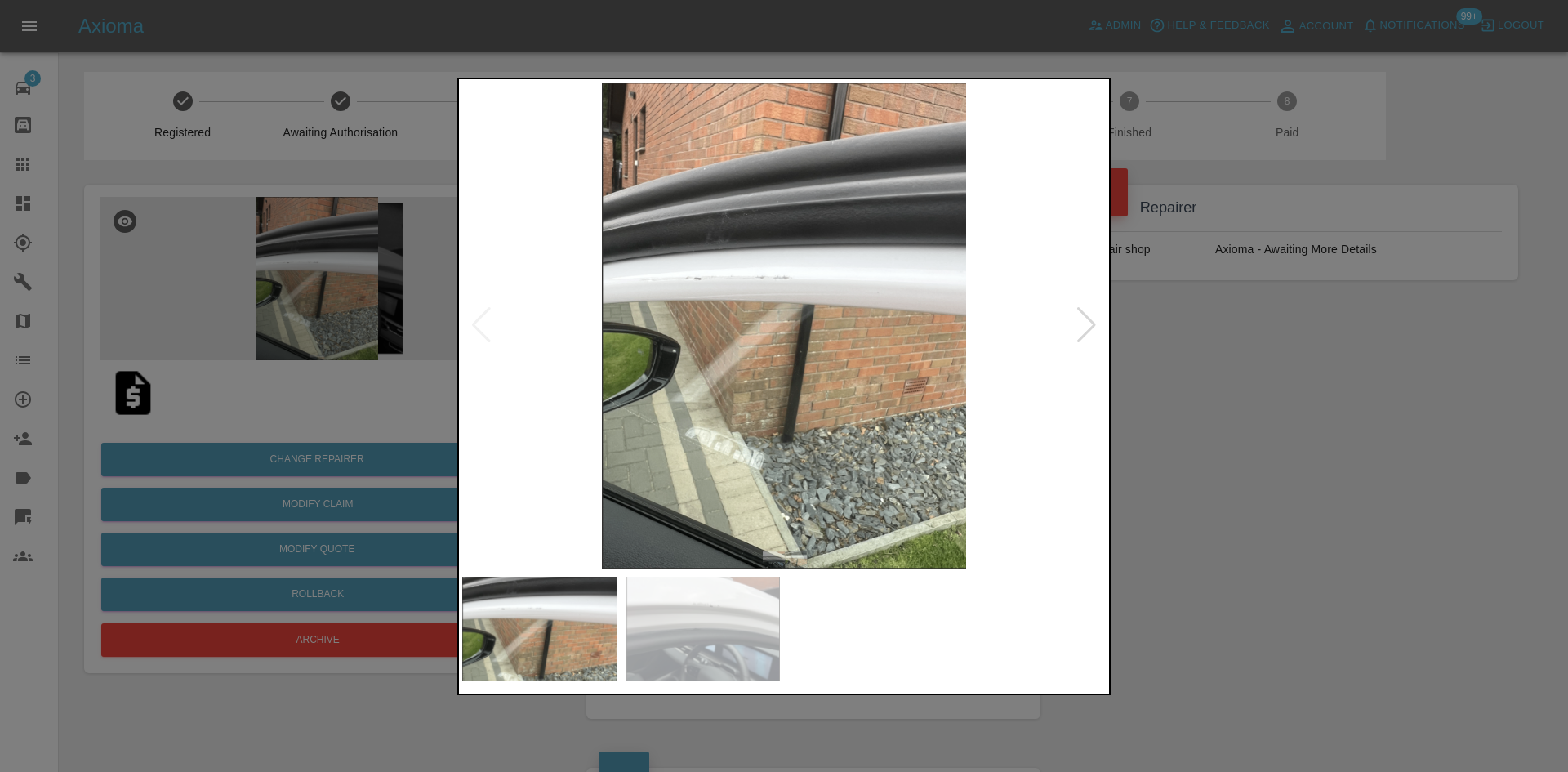
click at [1093, 327] on div at bounding box center [1087, 325] width 22 height 36
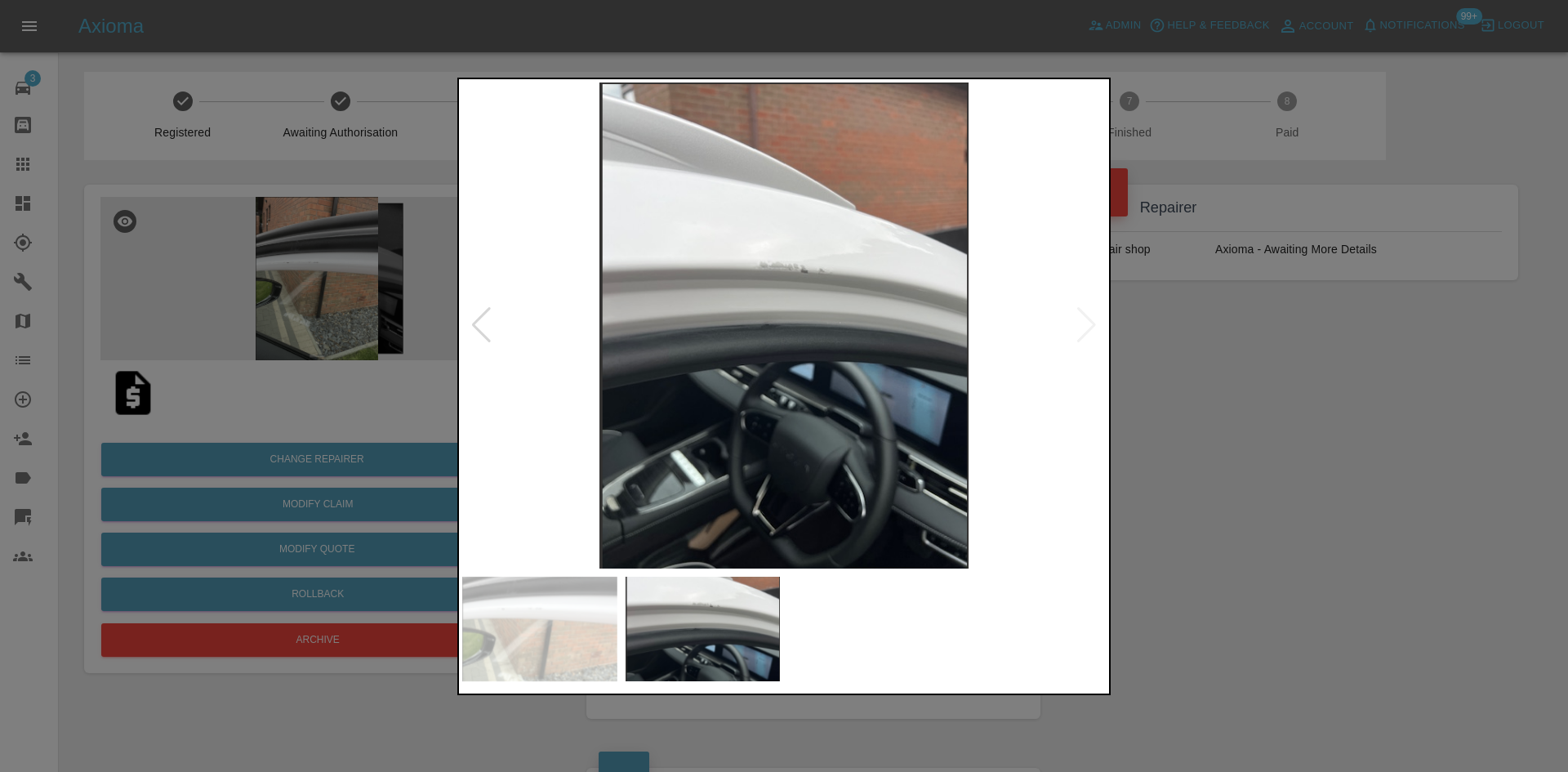
click at [1231, 329] on div at bounding box center [784, 386] width 1568 height 772
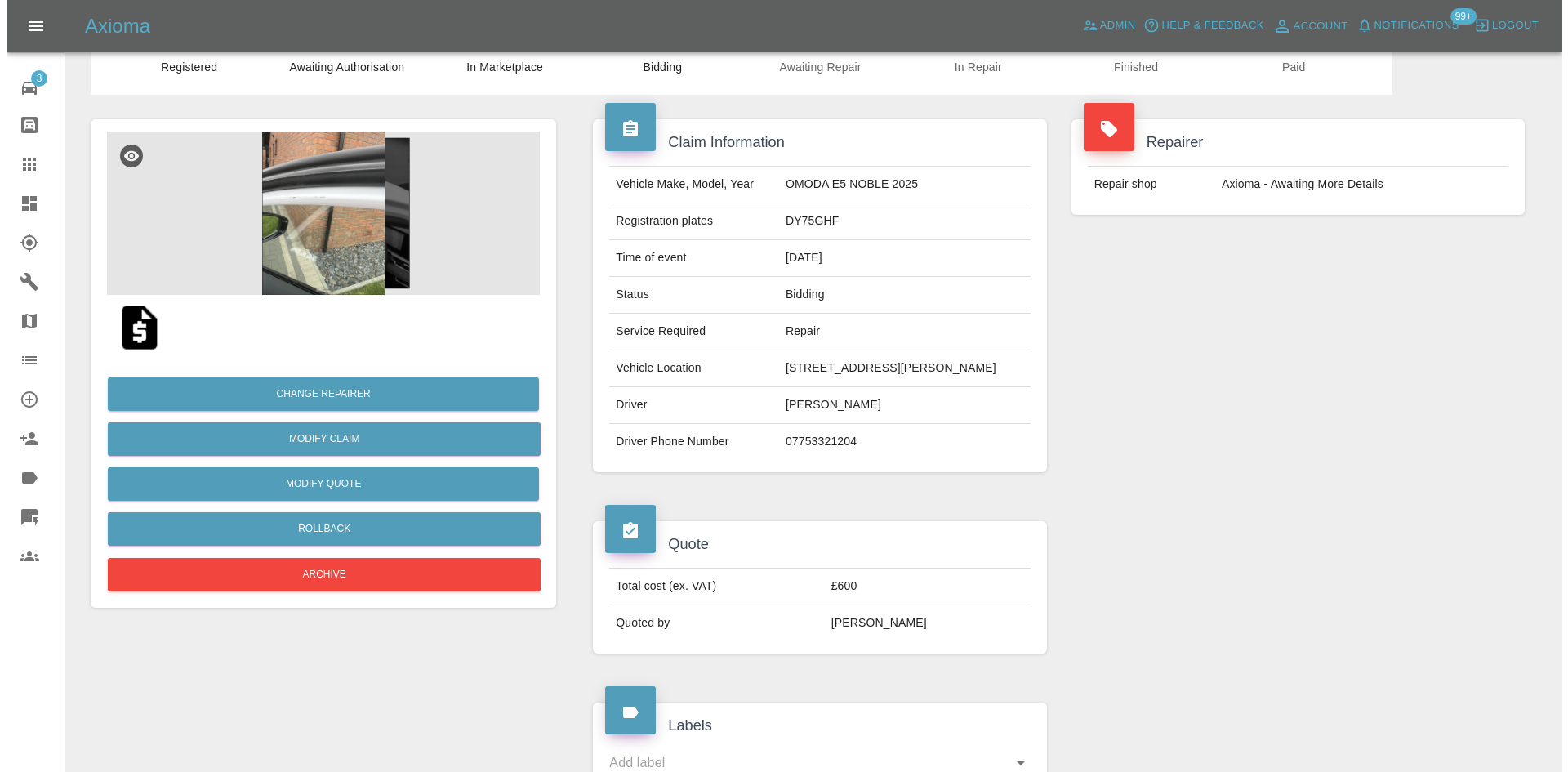
scroll to position [245, 0]
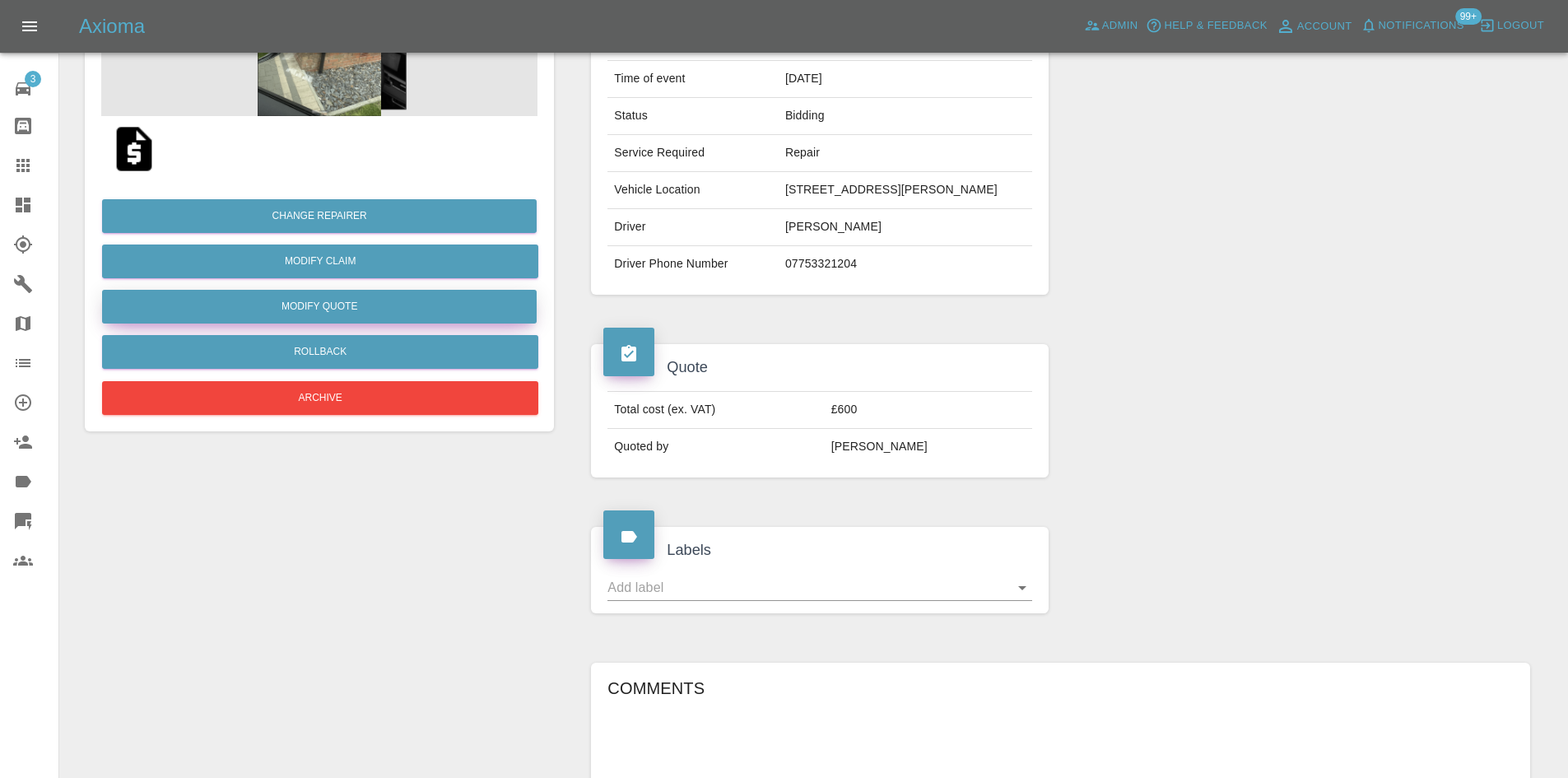
click at [357, 305] on button "Modify Quote" at bounding box center [320, 307] width 435 height 34
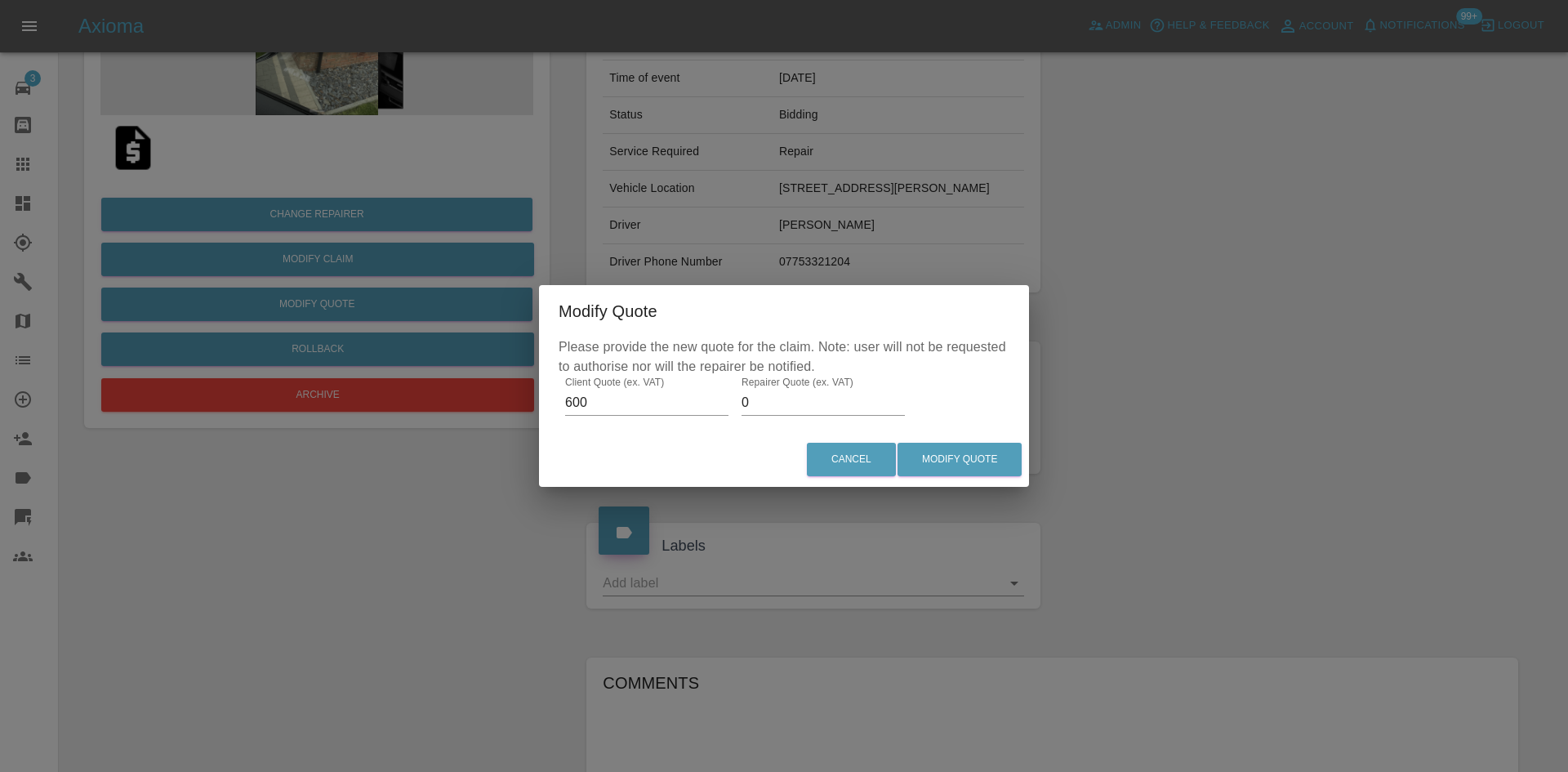
click at [792, 397] on input "0" at bounding box center [823, 402] width 164 height 27
type input "340"
click at [986, 449] on button "Modify Quote" at bounding box center [960, 459] width 124 height 34
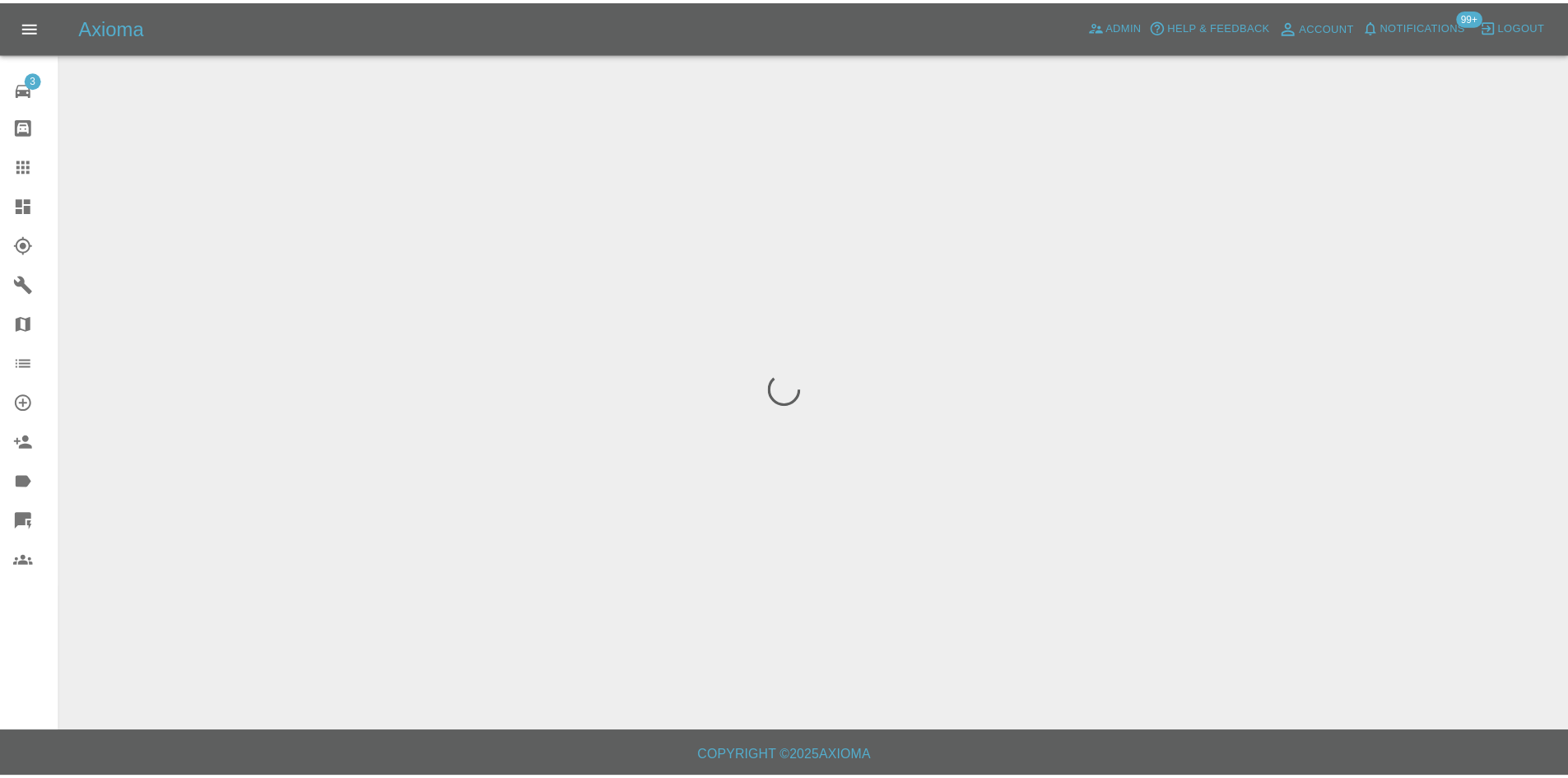
scroll to position [0, 0]
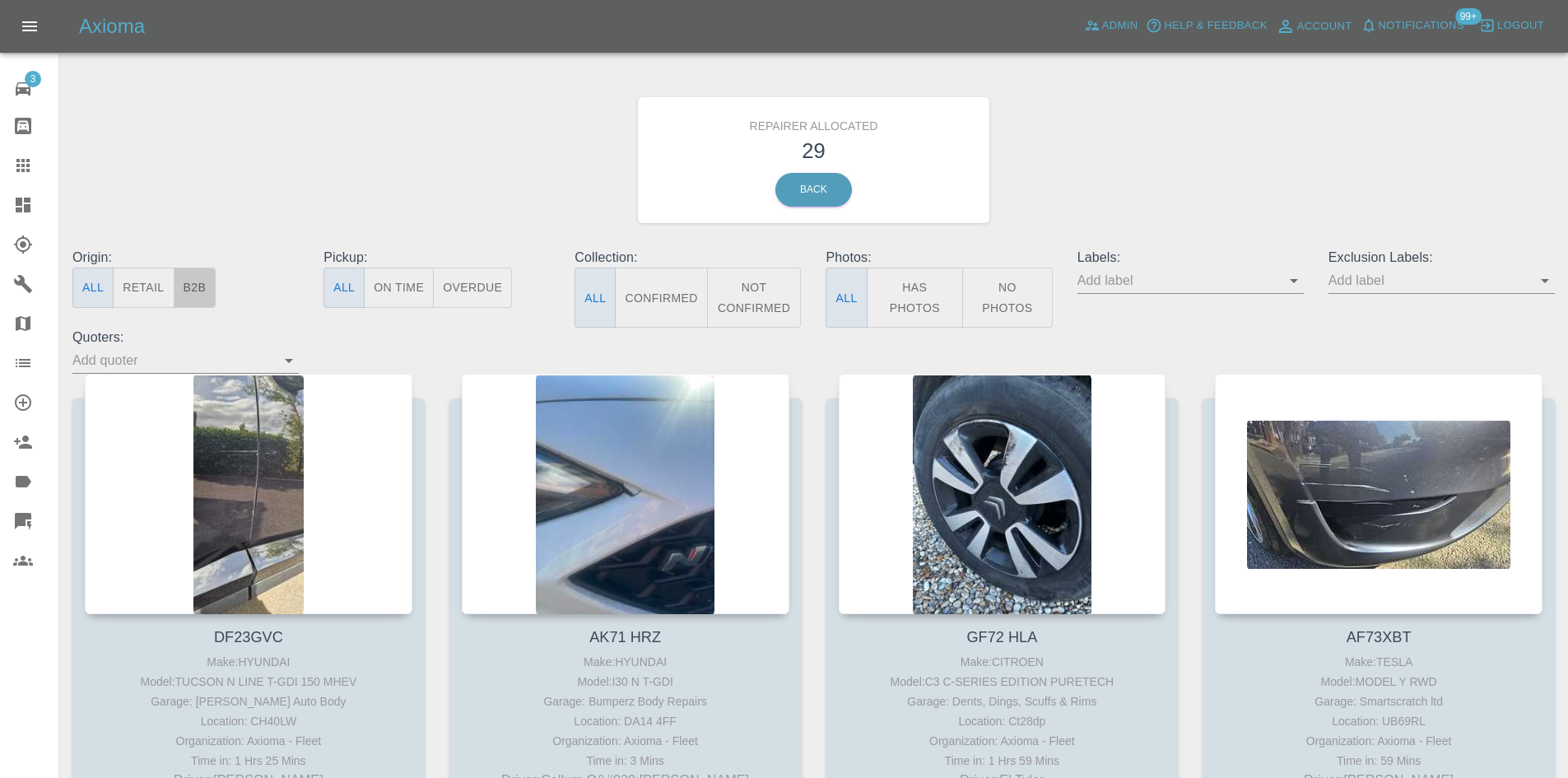
click at [188, 289] on button "B2B" at bounding box center [195, 288] width 42 height 41
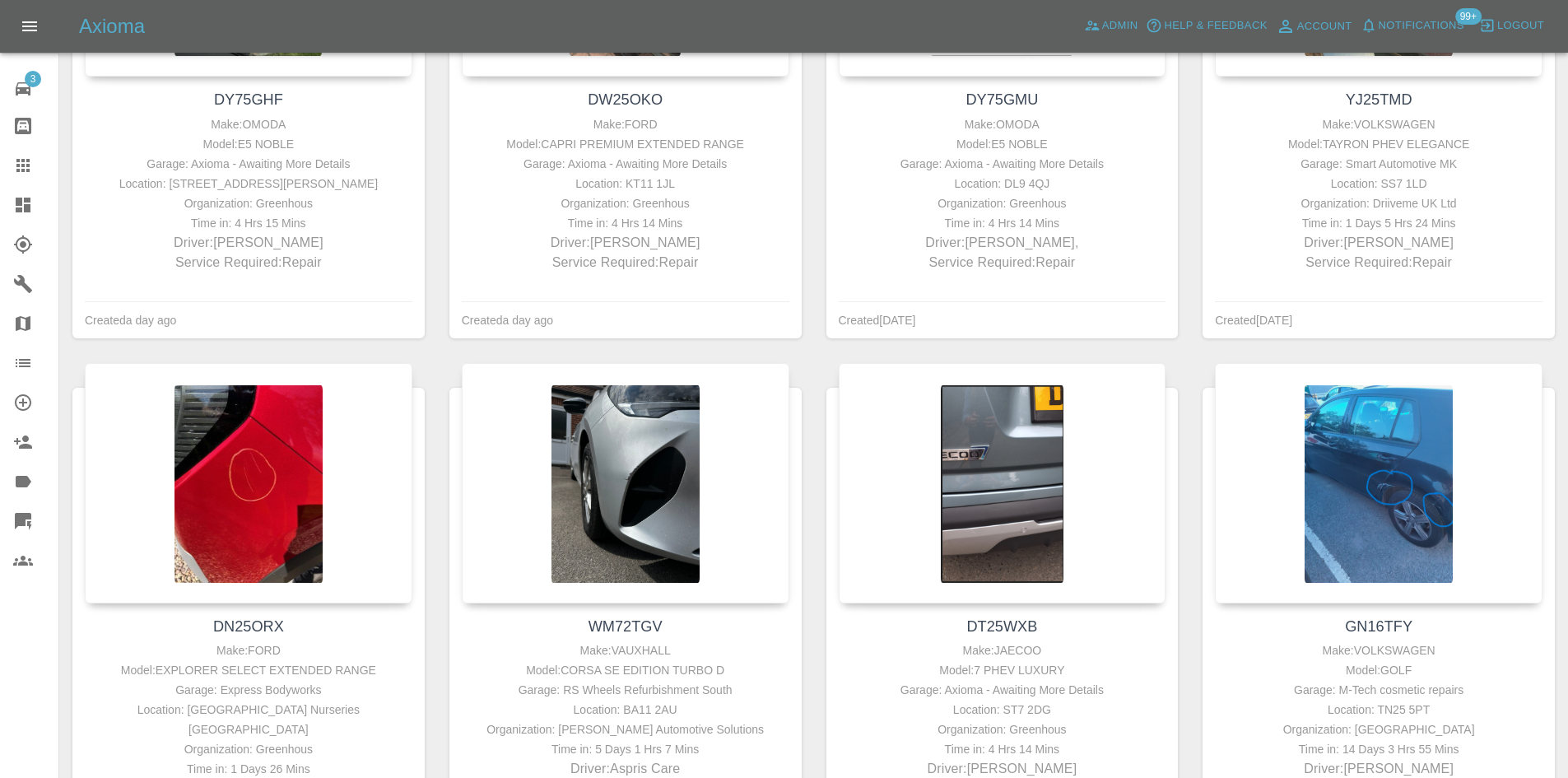
scroll to position [247, 0]
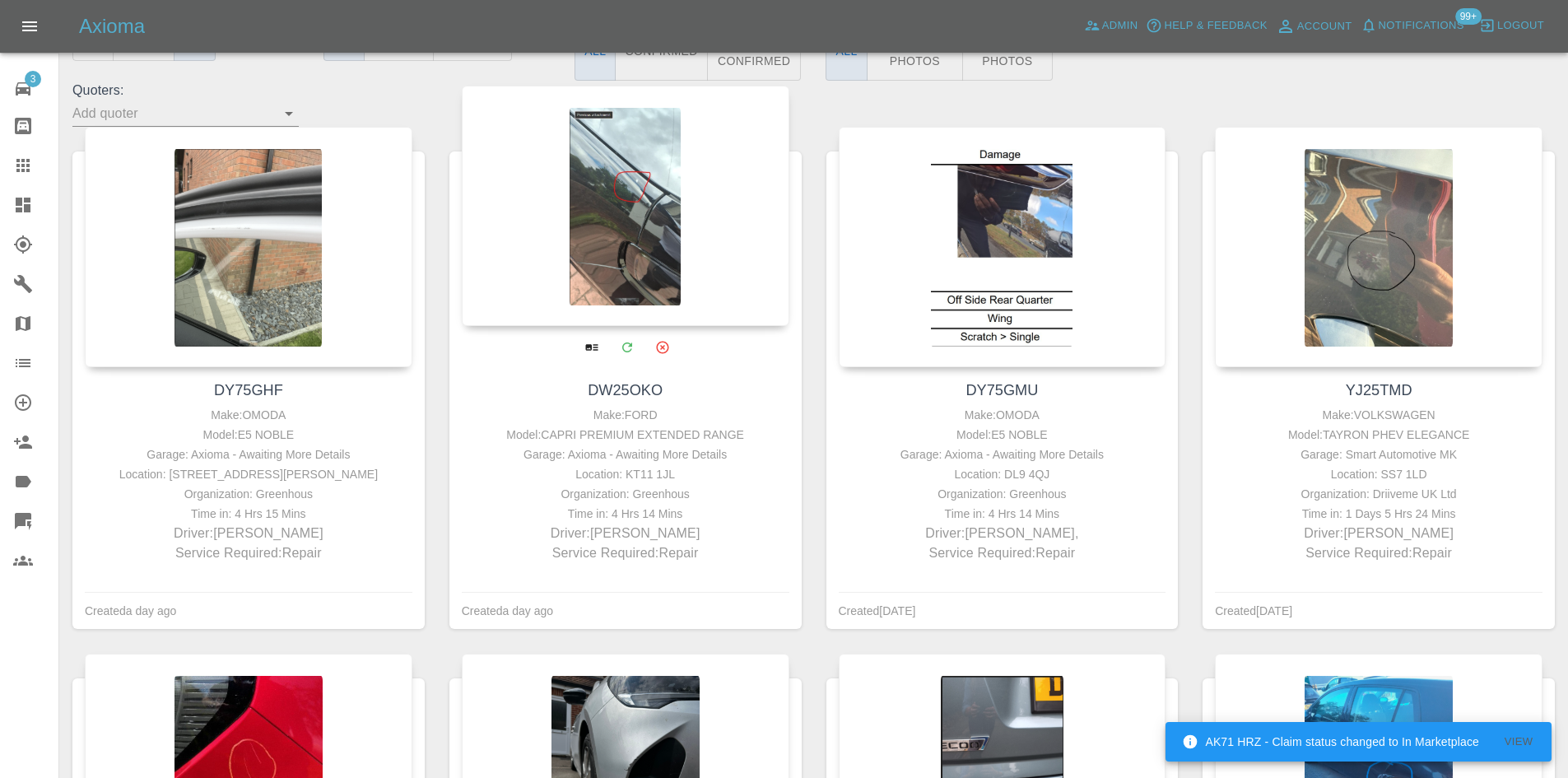
click at [602, 279] on div at bounding box center [626, 206] width 328 height 241
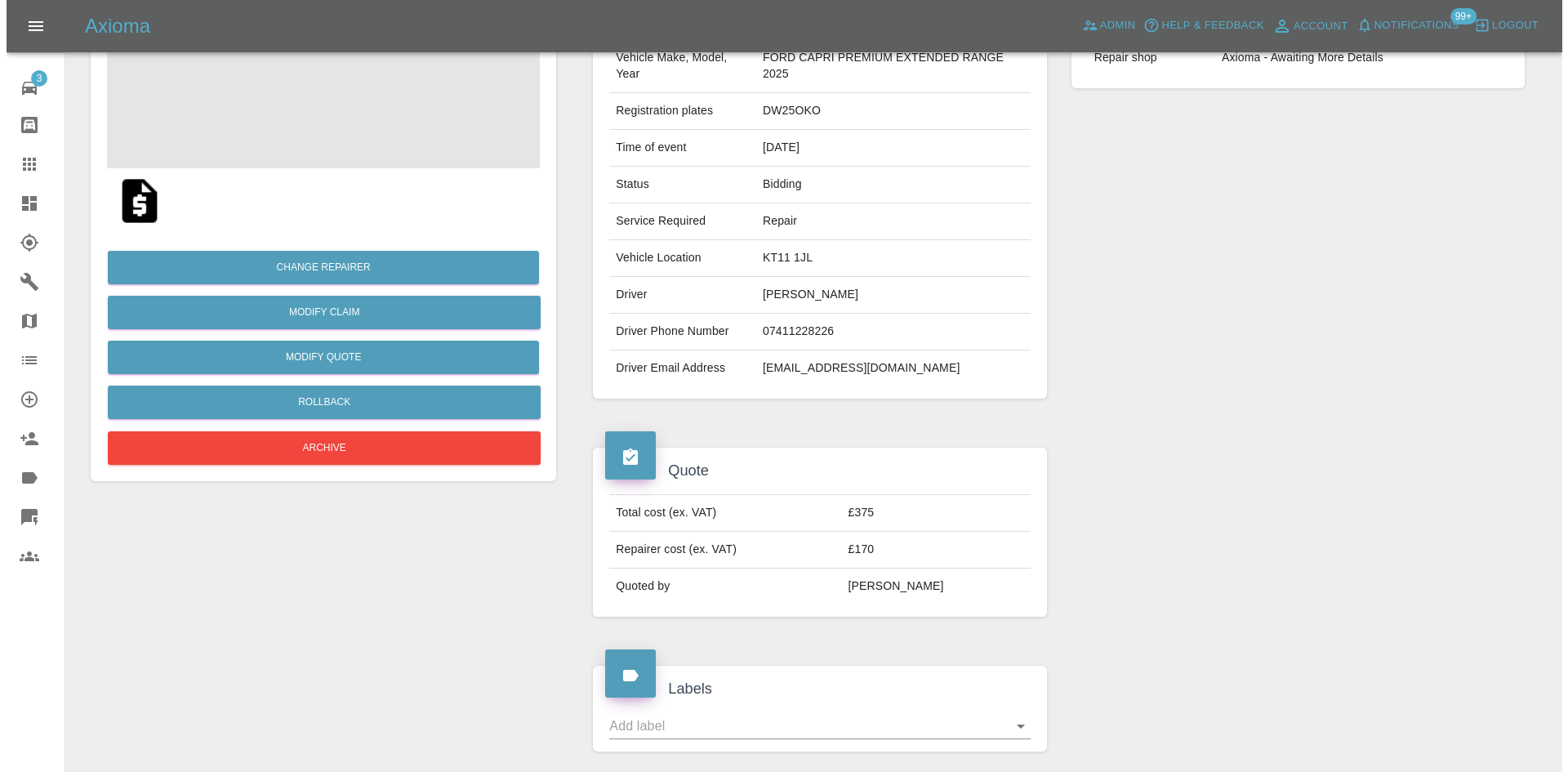
scroll to position [164, 0]
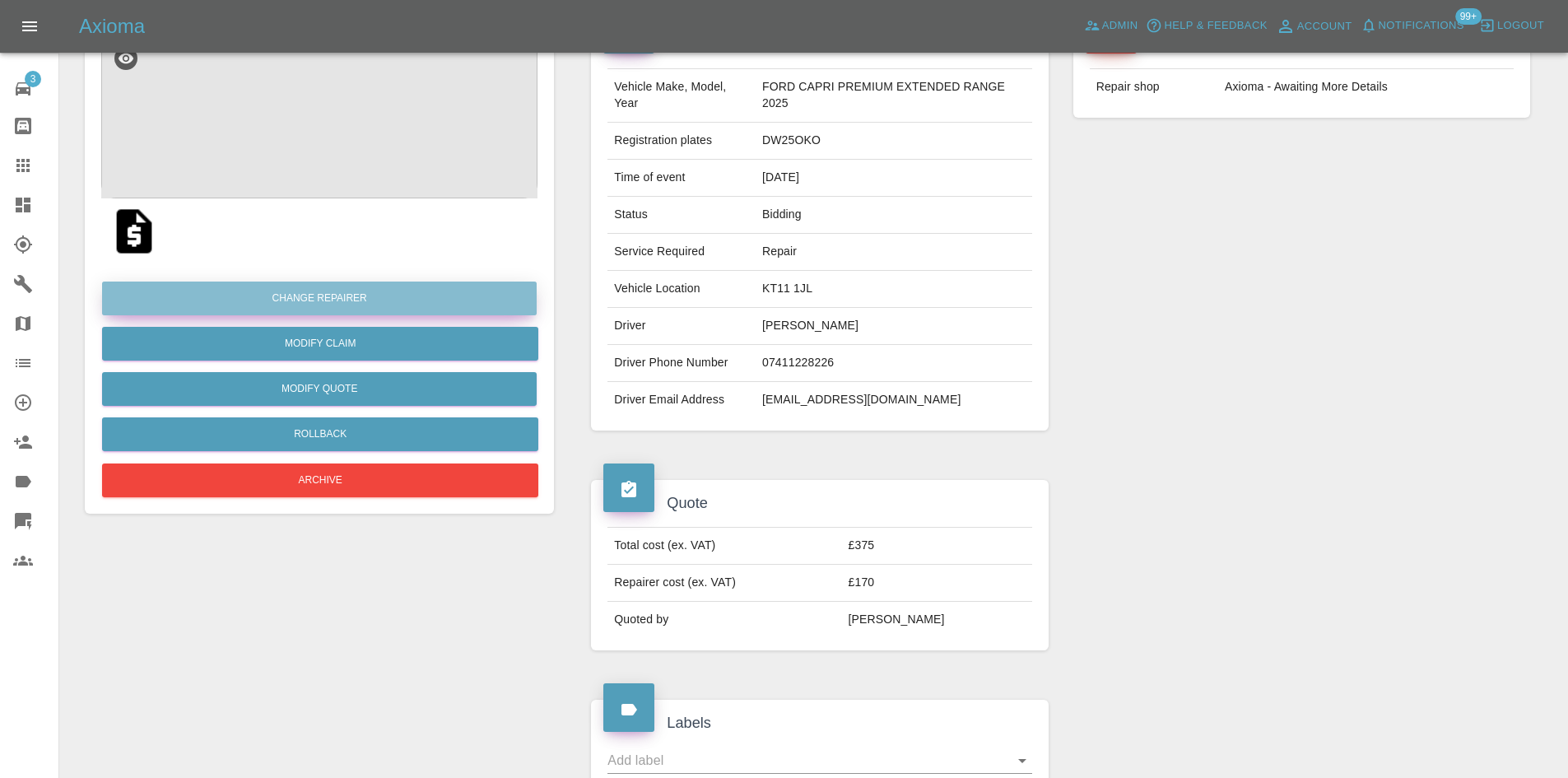
click at [417, 305] on button "Change Repairer" at bounding box center [320, 299] width 435 height 34
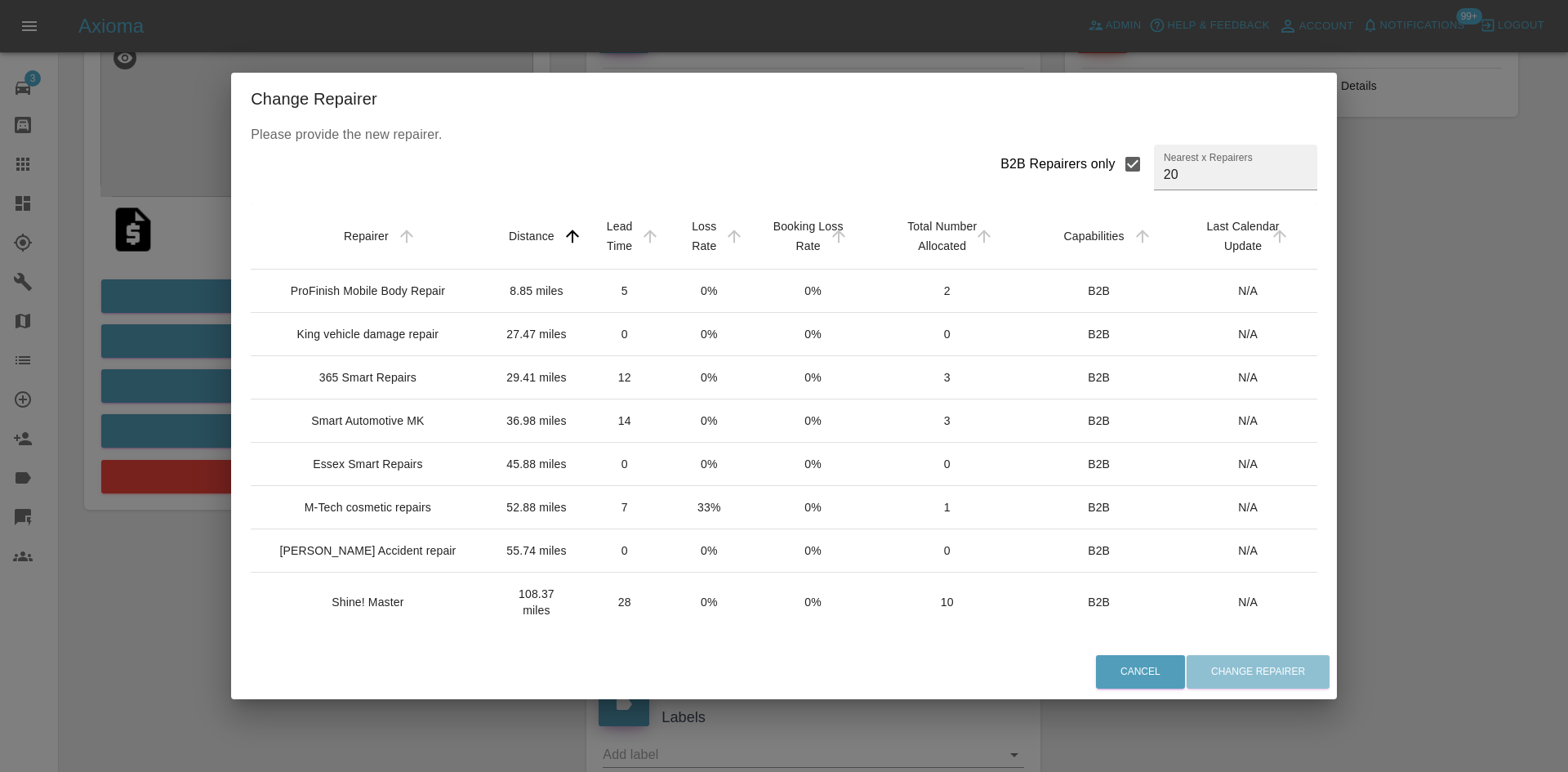
click at [403, 299] on div "ProFinish Mobile Body Repair" at bounding box center [368, 291] width 155 height 16
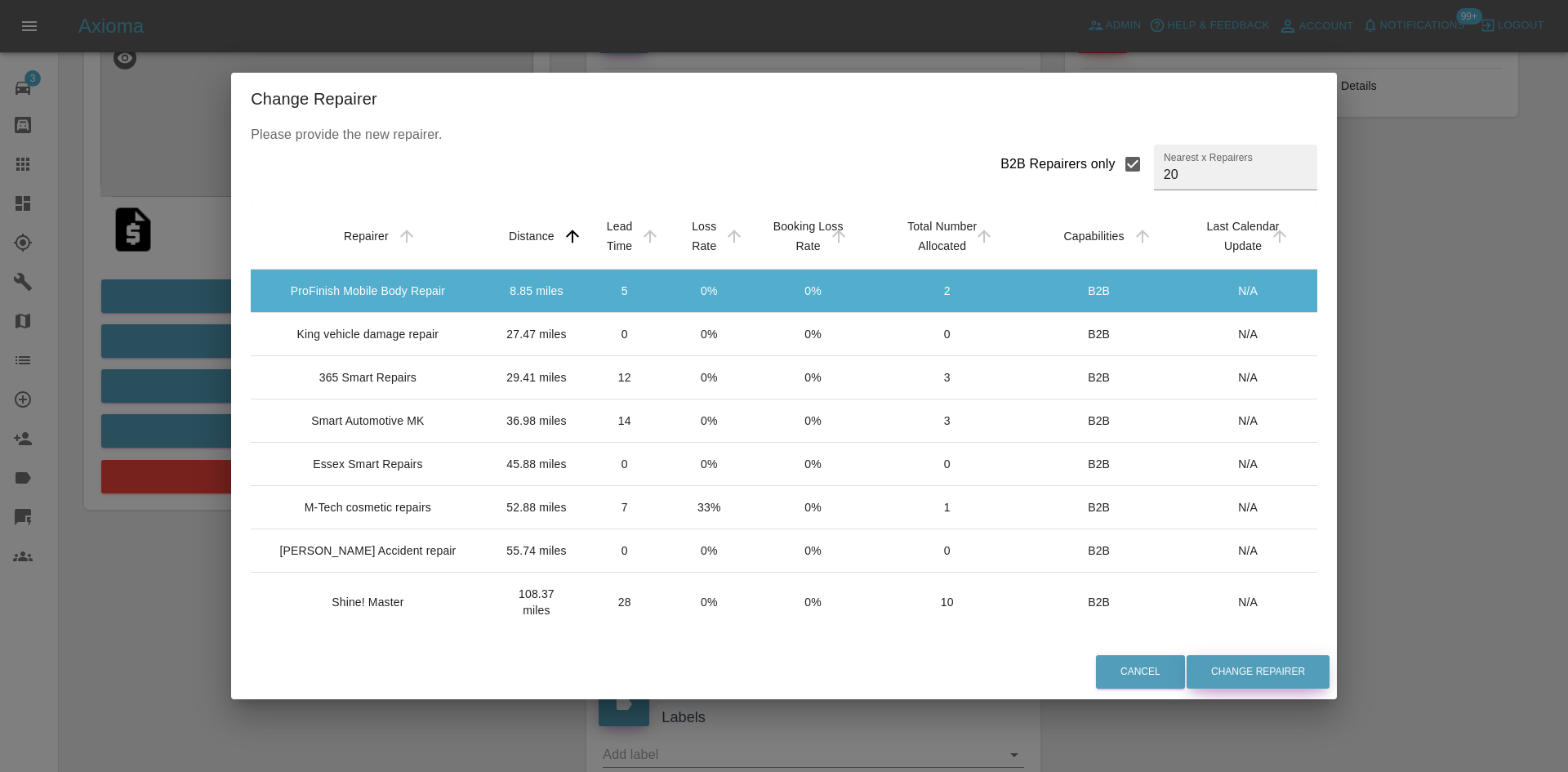
click at [1205, 666] on button "Change Repairer" at bounding box center [1258, 672] width 143 height 34
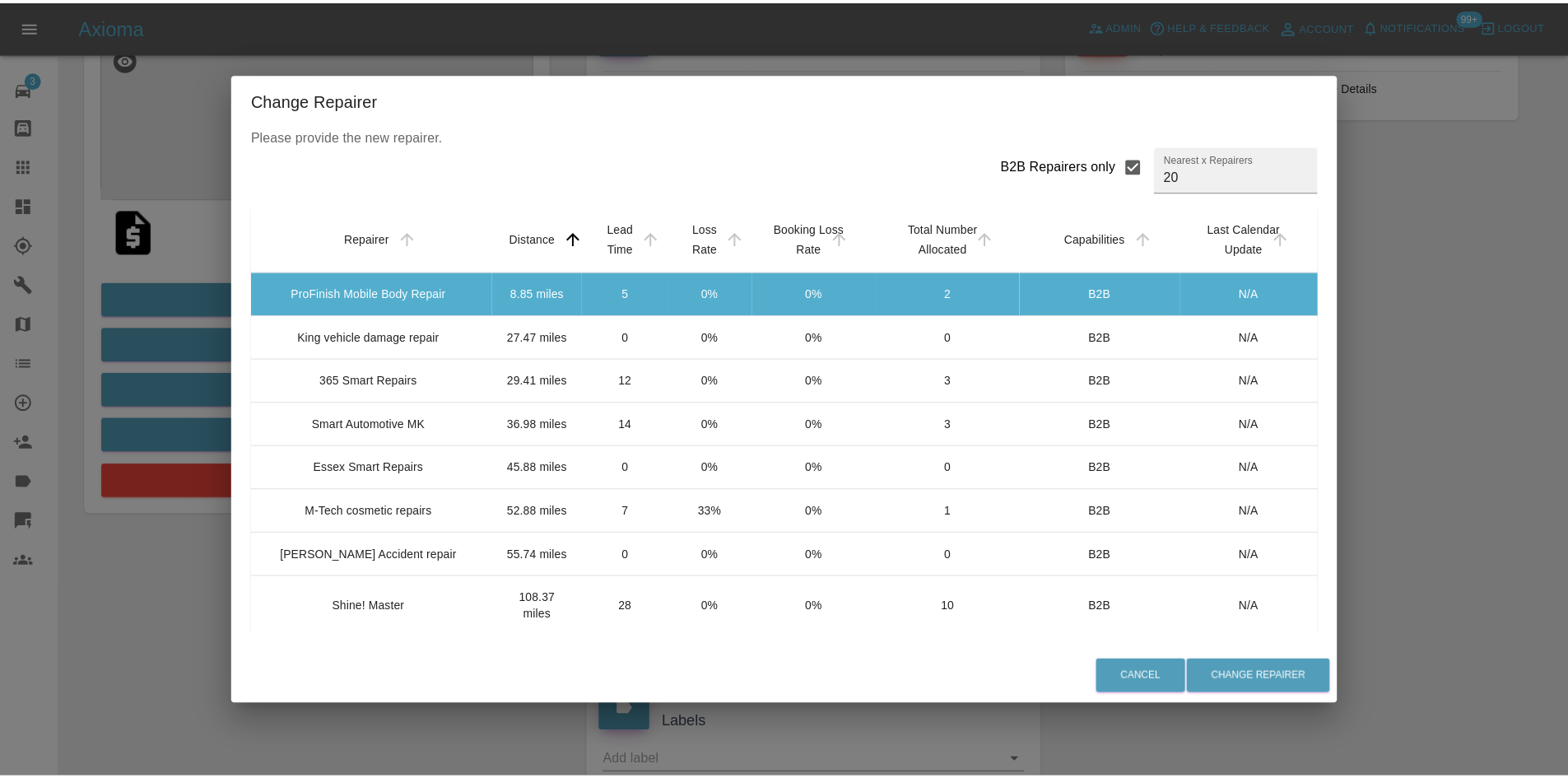
scroll to position [0, 0]
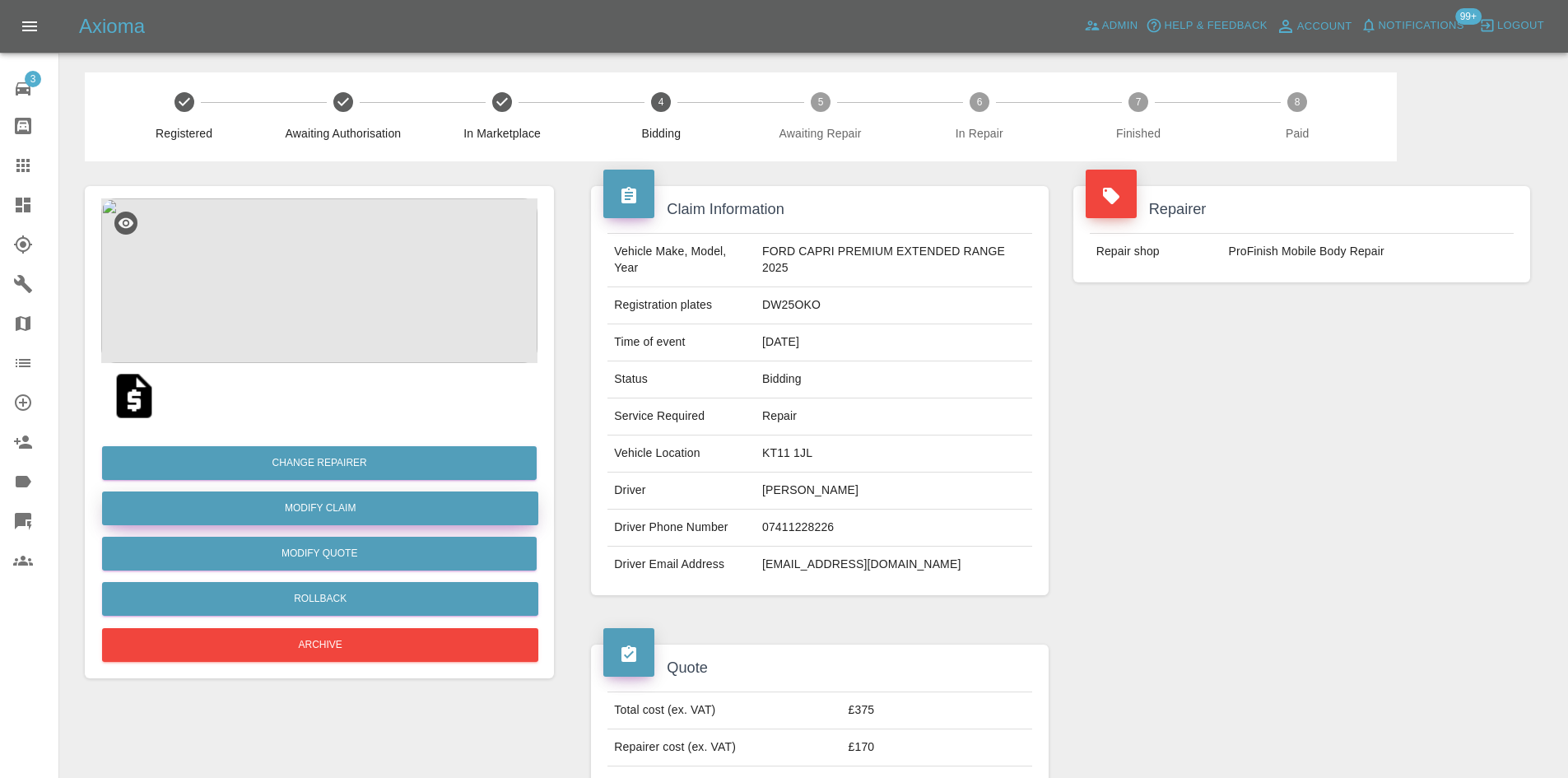
click at [386, 509] on link "Modify Claim" at bounding box center [321, 508] width 437 height 34
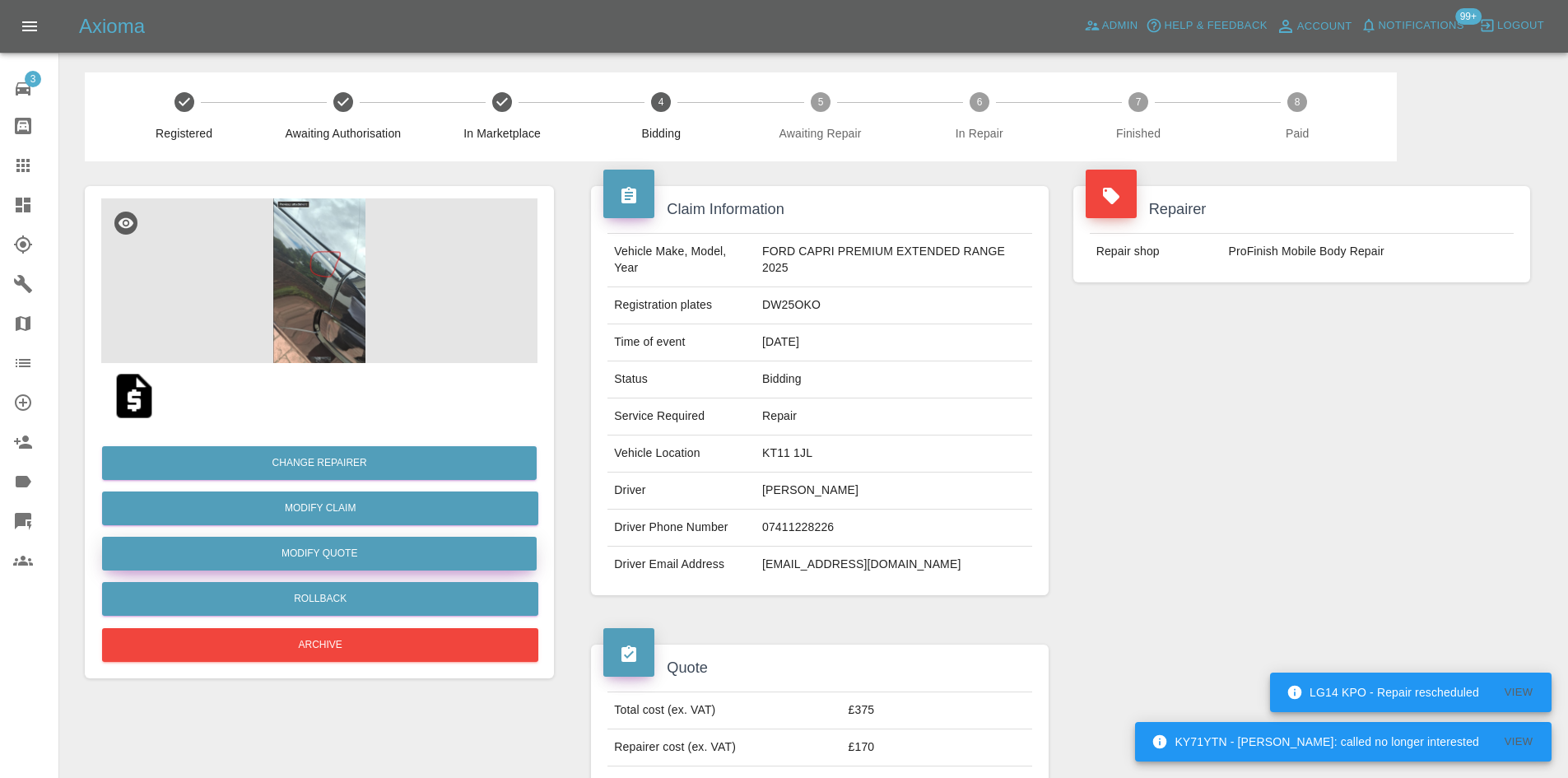
click at [294, 550] on button "Modify Quote" at bounding box center [320, 554] width 435 height 34
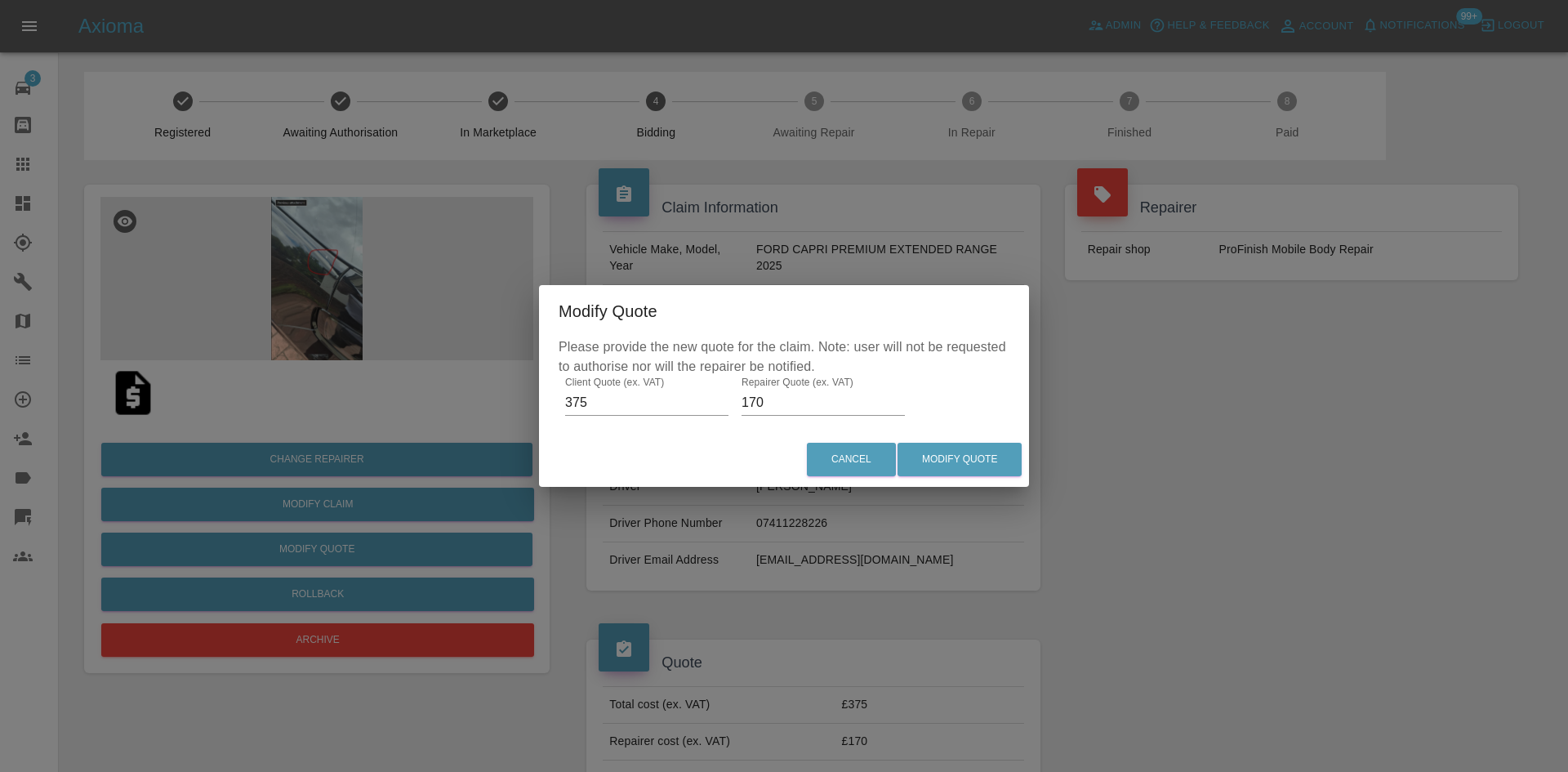
click at [863, 396] on input "170" at bounding box center [823, 402] width 164 height 27
click at [861, 396] on input "170" at bounding box center [823, 402] width 164 height 27
click at [859, 397] on input "170" at bounding box center [823, 402] width 164 height 27
type input "1"
type input "250"
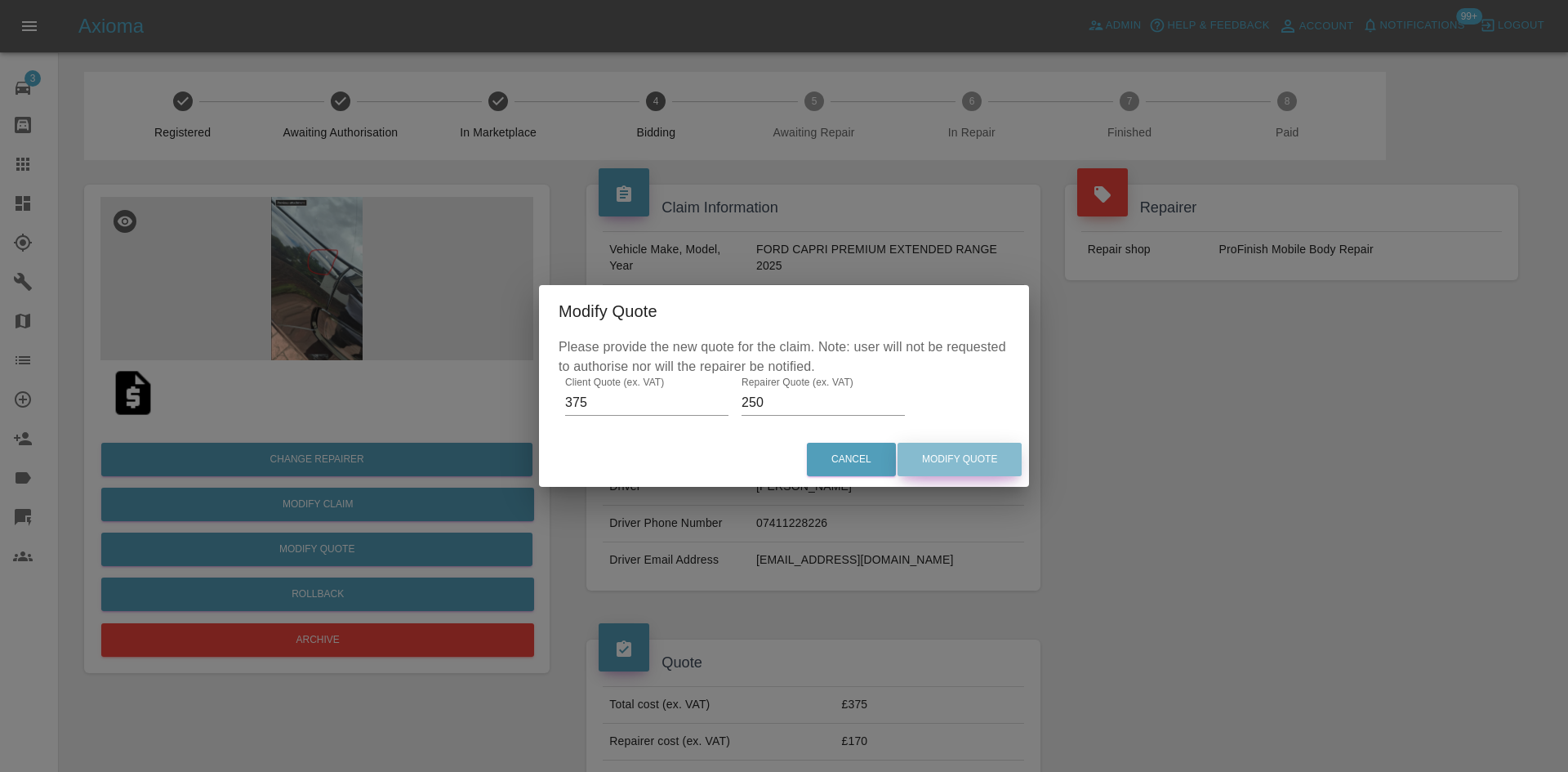
click at [947, 452] on button "Modify Quote" at bounding box center [960, 459] width 124 height 34
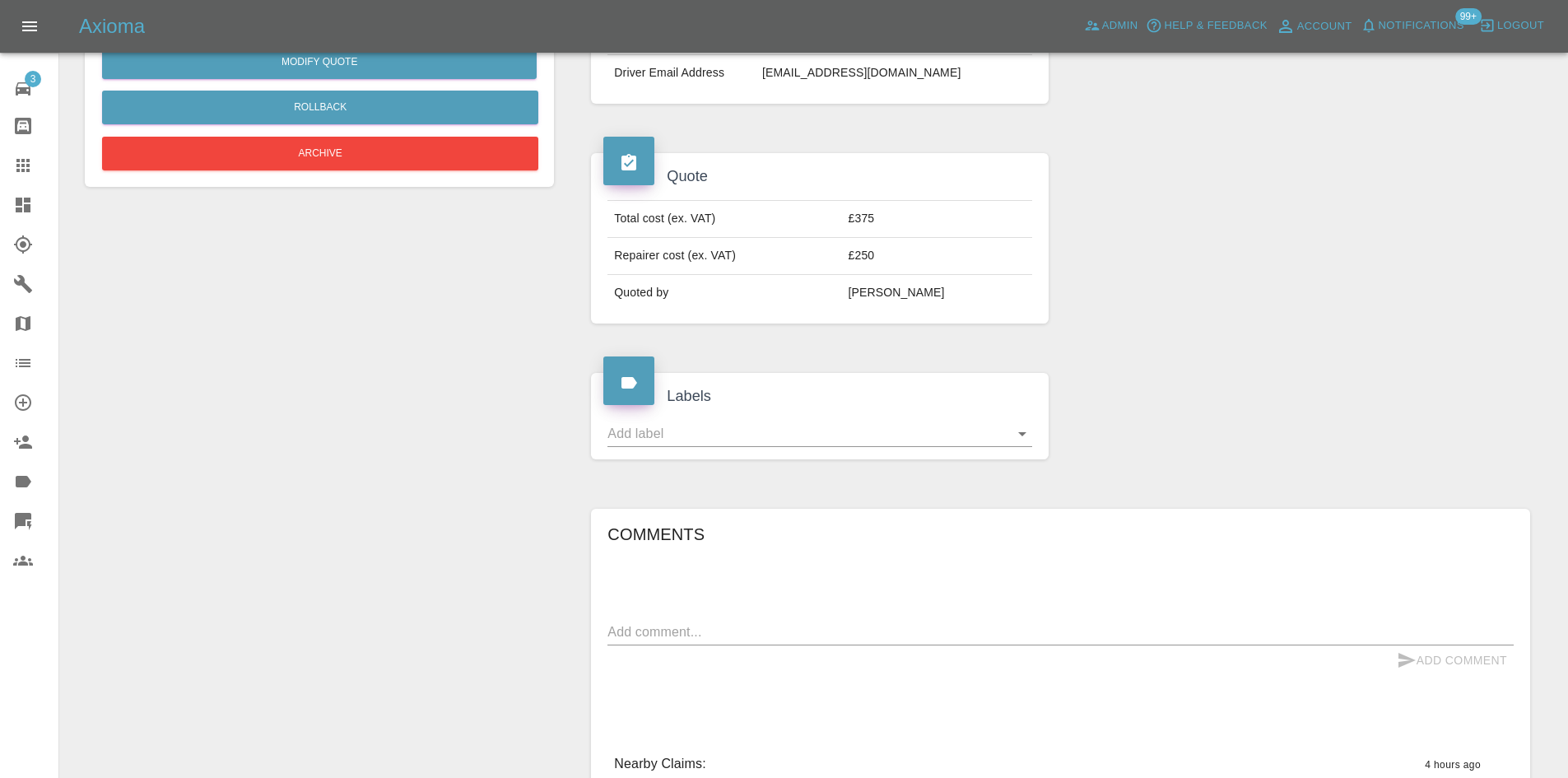
scroll to position [494, 0]
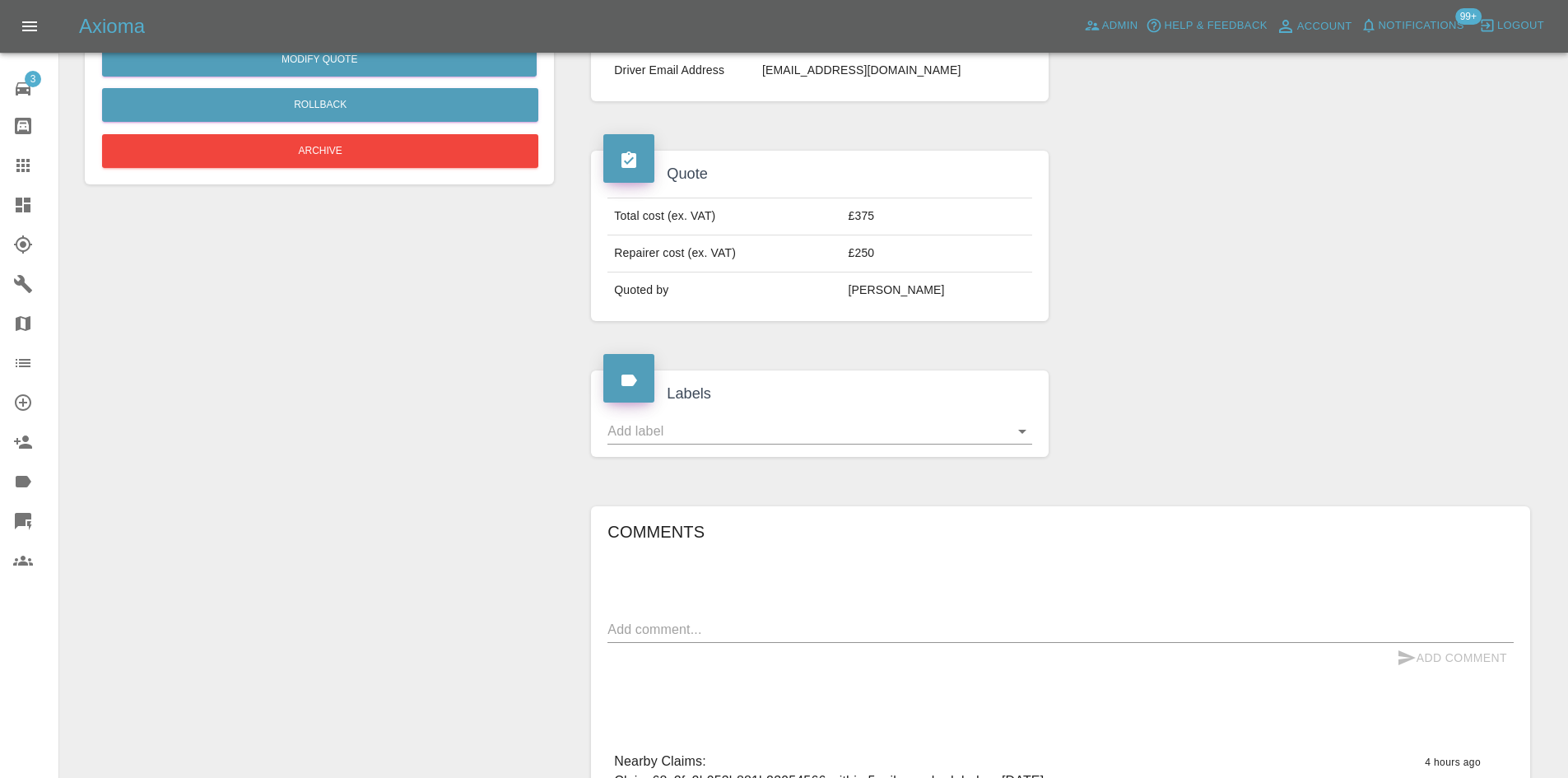
click at [5, 194] on link "Dashboard" at bounding box center [29, 205] width 58 height 40
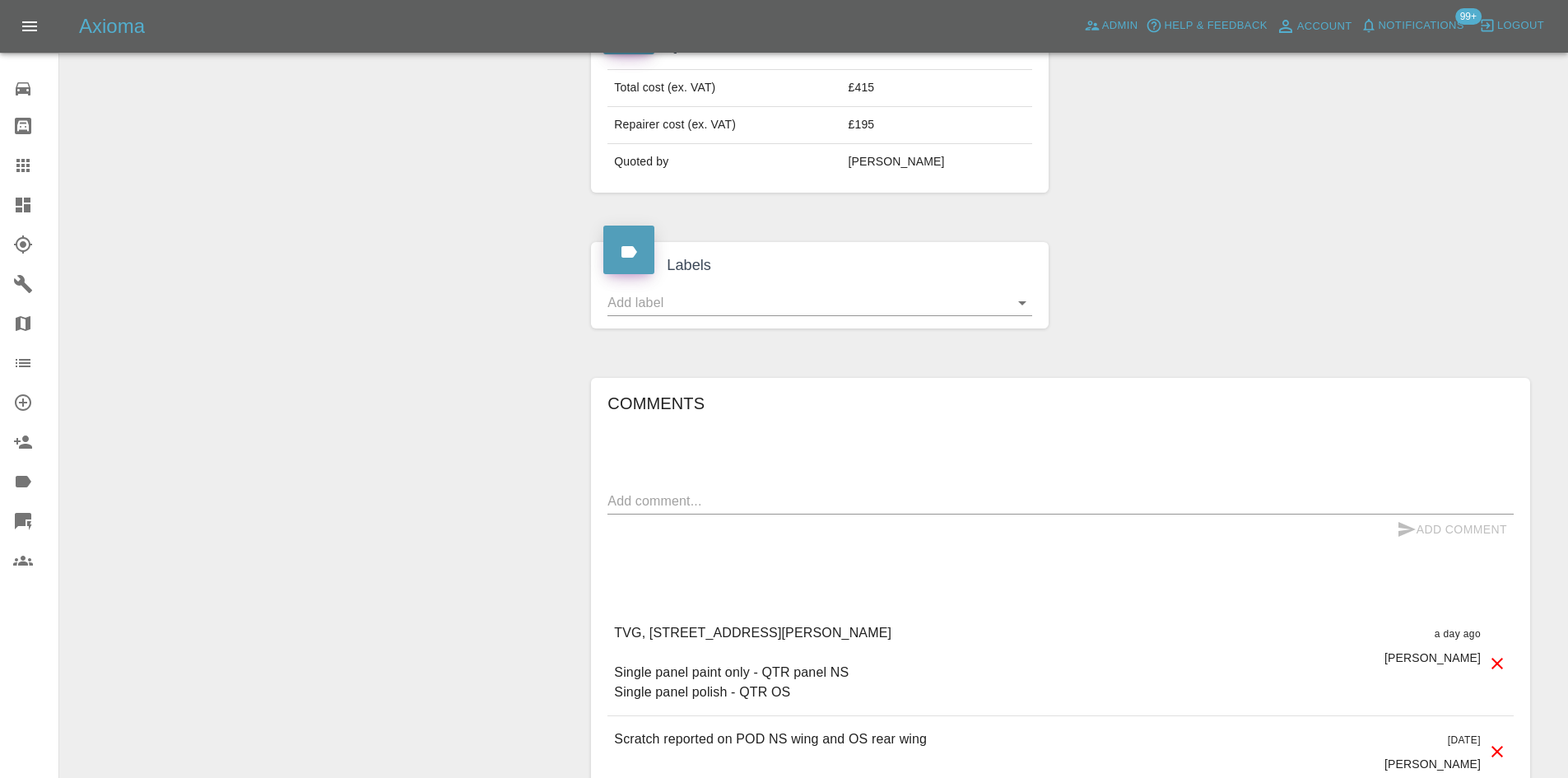
scroll to position [576, 0]
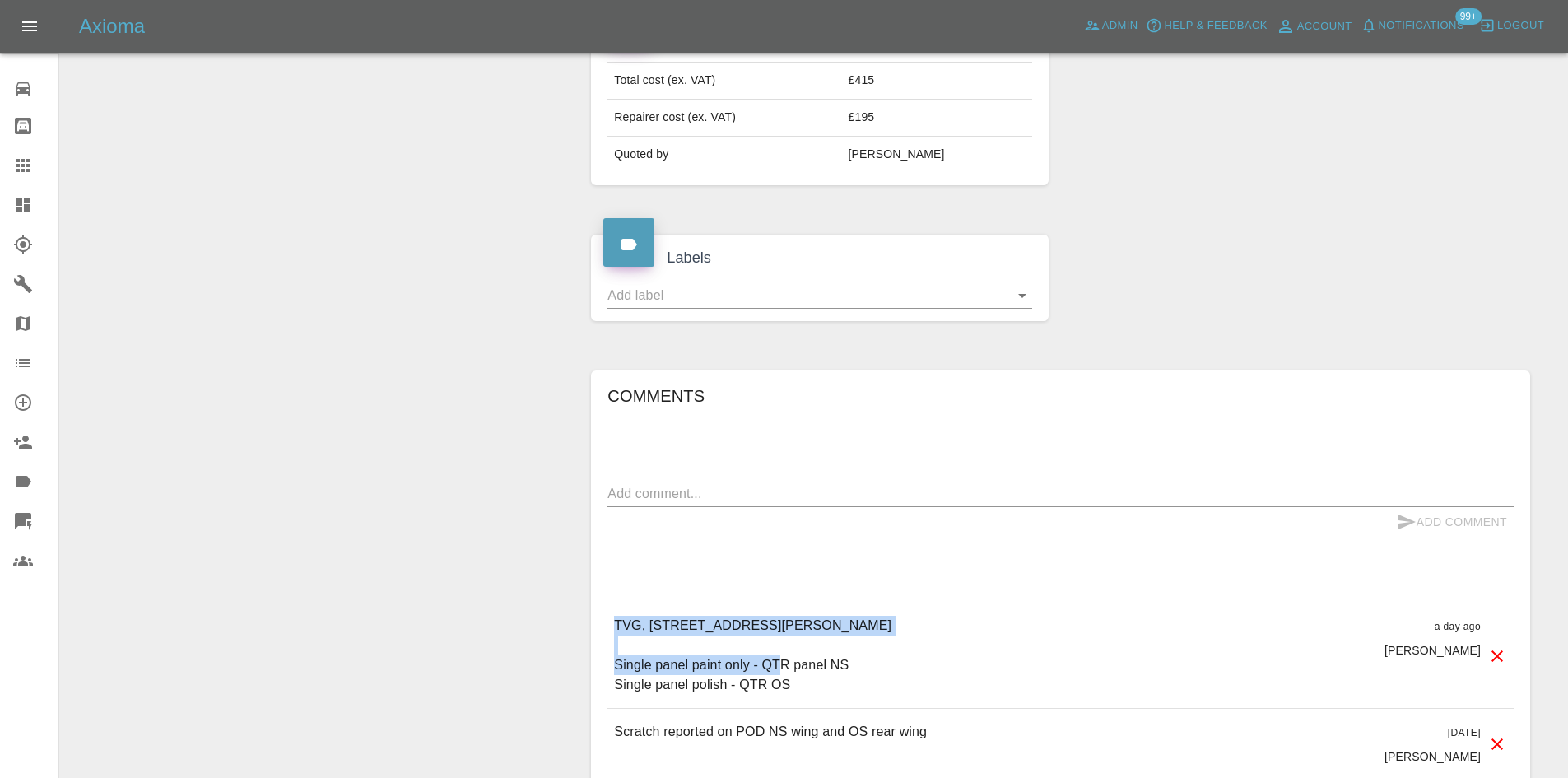
drag, startPoint x: 1132, startPoint y: 625, endPoint x: 618, endPoint y: 621, distance: 514.0
click at [618, 621] on div "TVG, [STREET_ADDRESS][PERSON_NAME] Single panel paint only - QTR panel NS Singl…" at bounding box center [1060, 655] width 907 height 105
copy p "TVG, [STREET_ADDRESS][PERSON_NAME]"
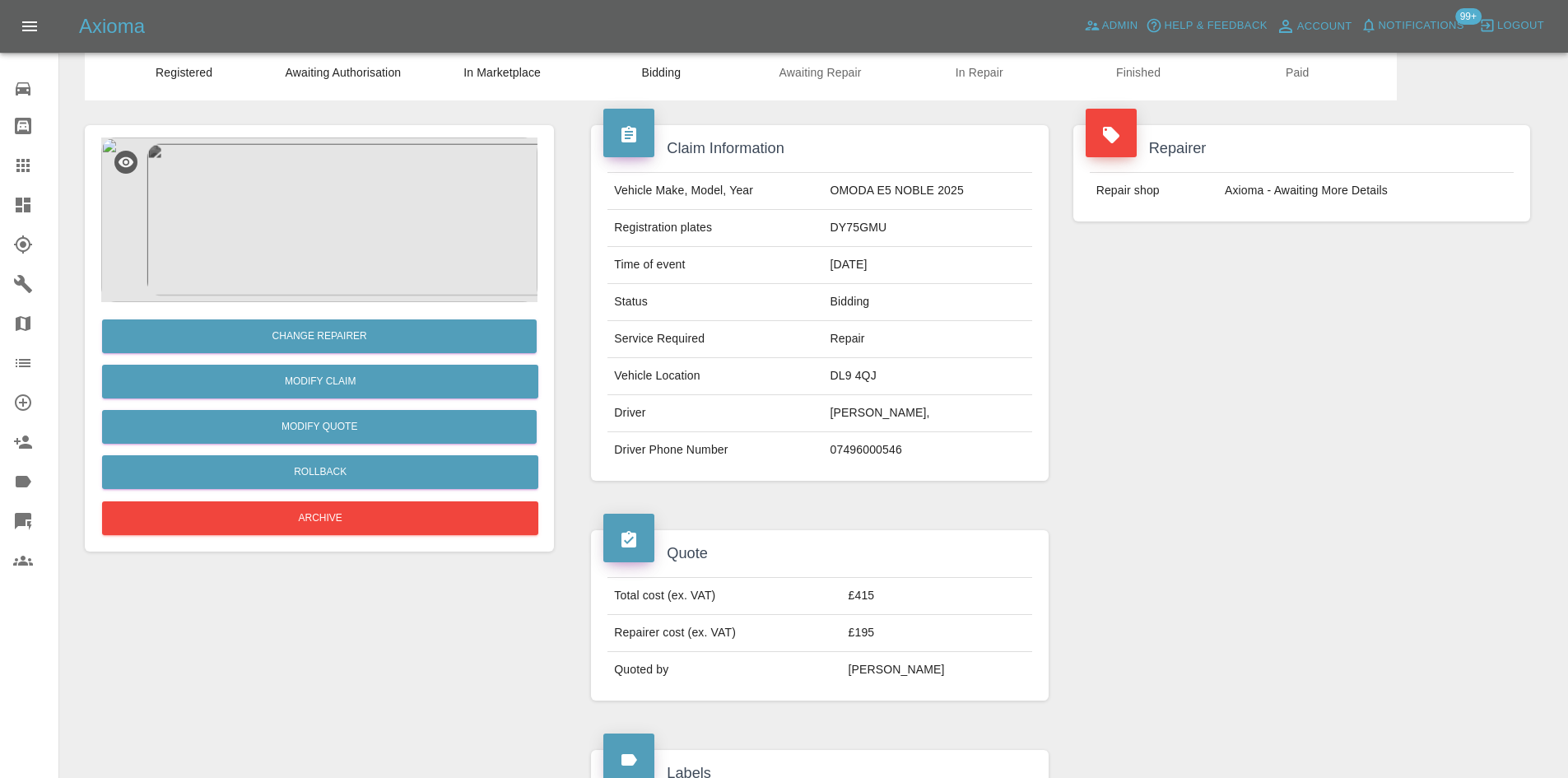
scroll to position [0, 0]
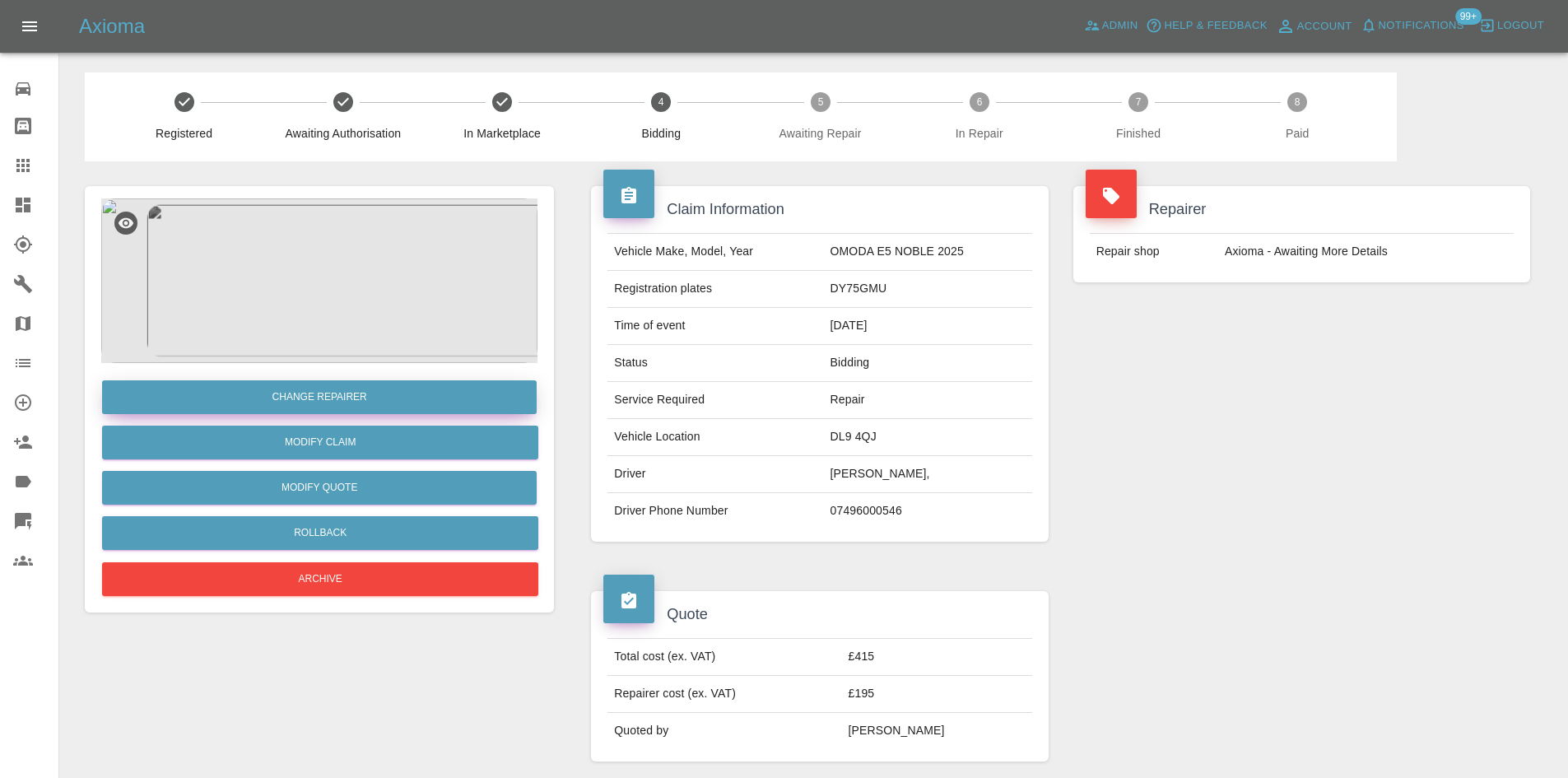
click at [302, 407] on button "Change Repairer" at bounding box center [320, 397] width 435 height 34
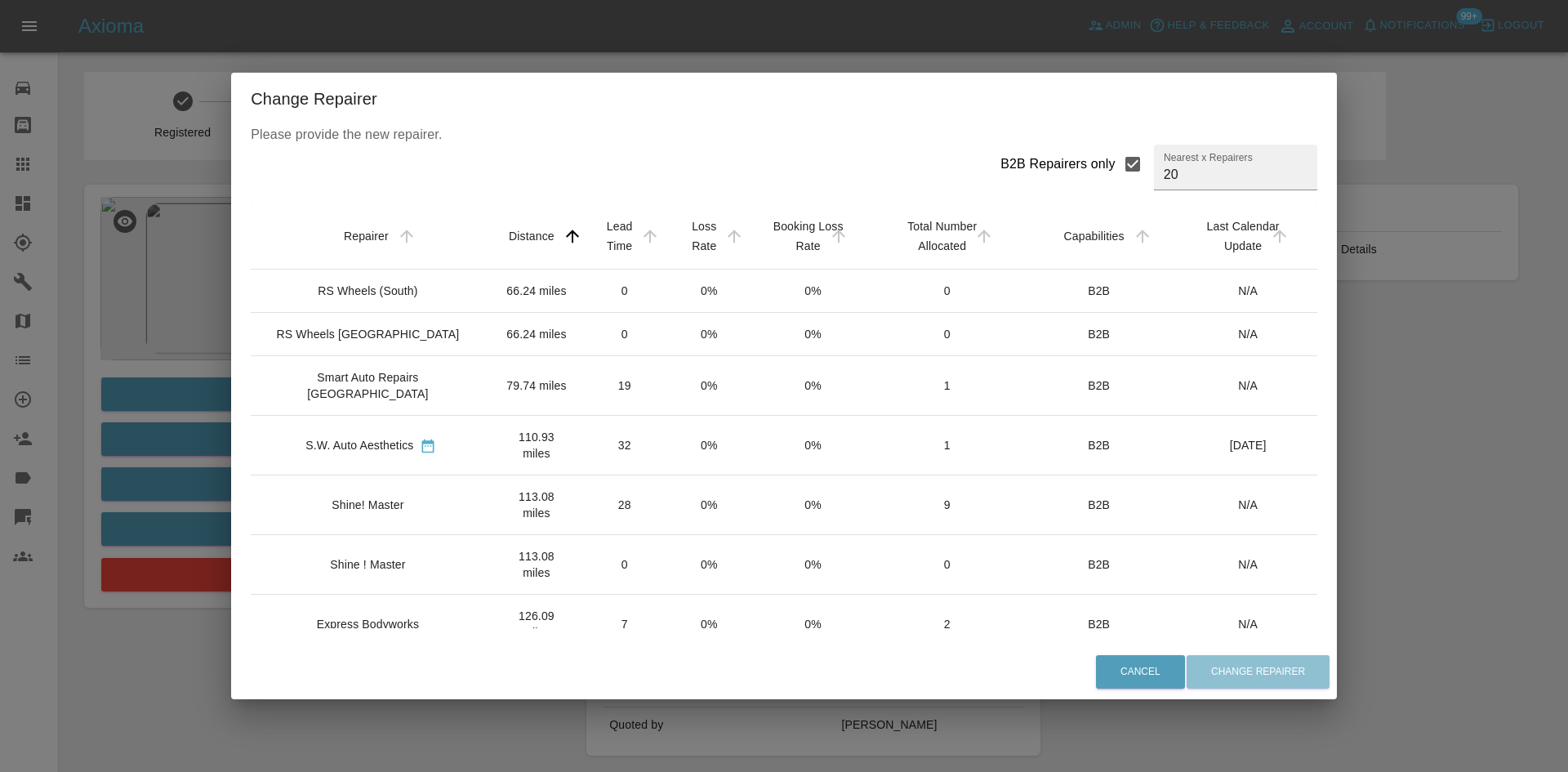
click at [492, 518] on td "113.08 miles" at bounding box center [537, 505] width 91 height 59
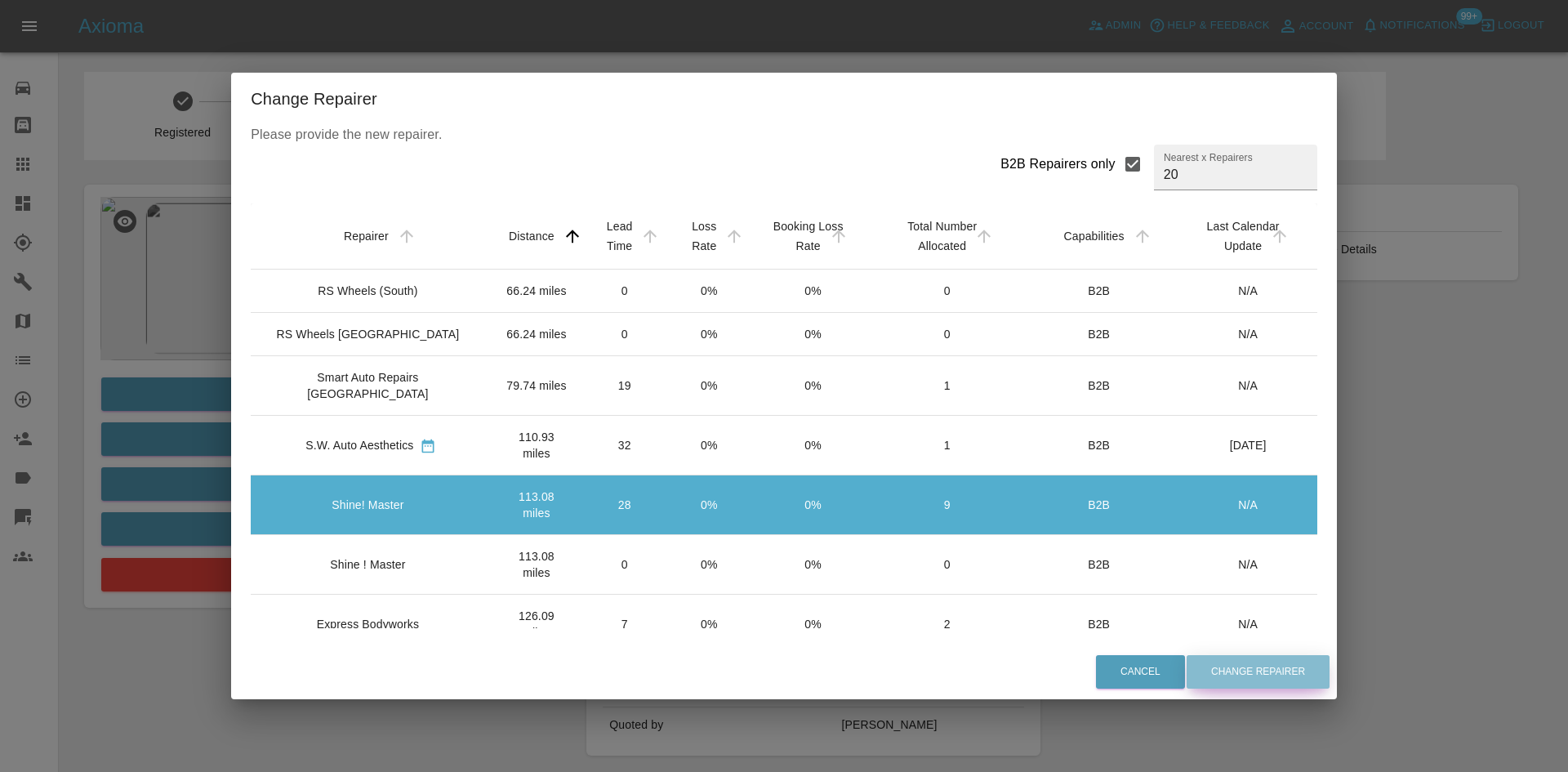
click at [1214, 660] on button "Change Repairer" at bounding box center [1258, 672] width 143 height 34
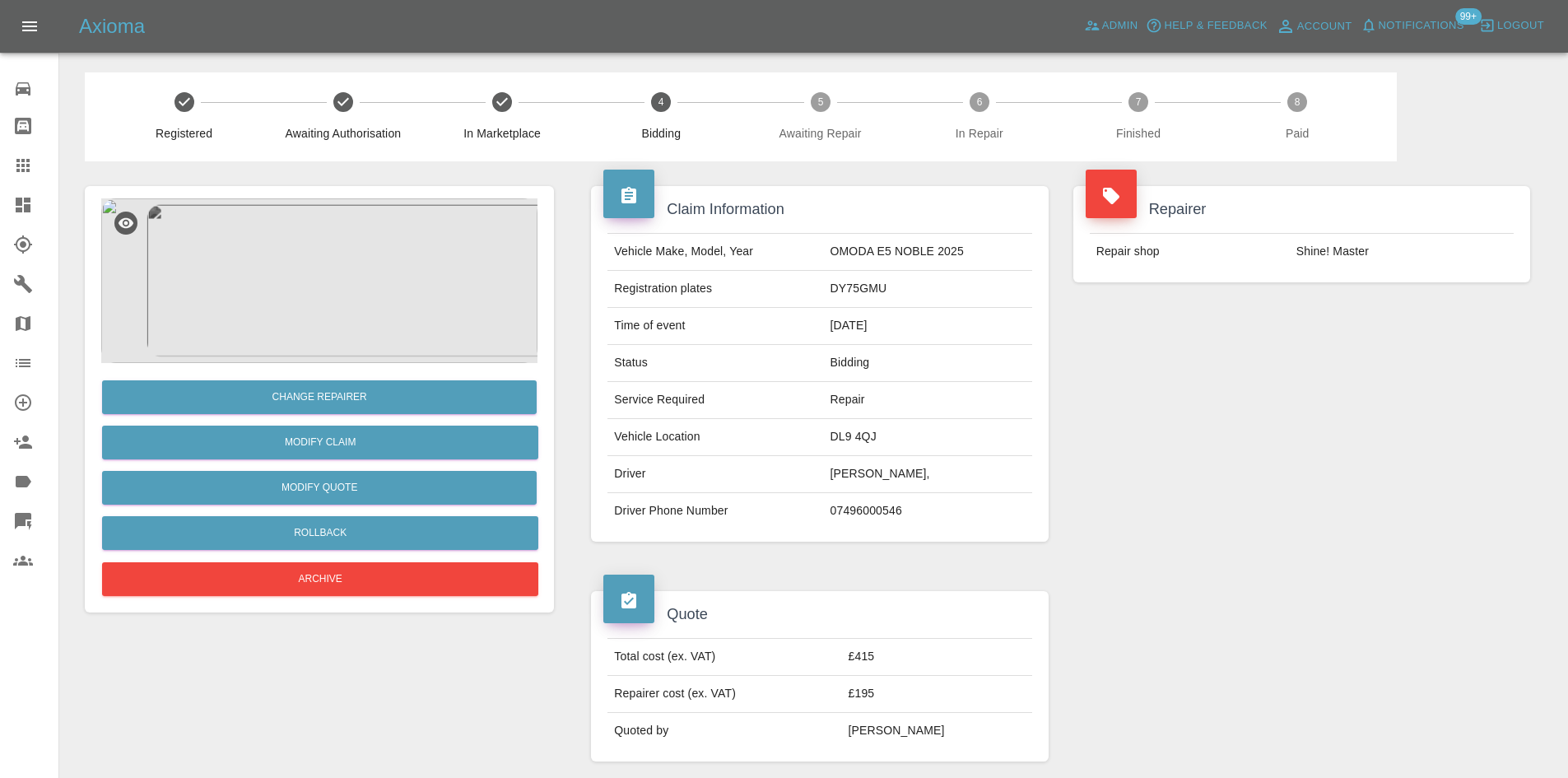
click at [336, 307] on img at bounding box center [320, 280] width 437 height 165
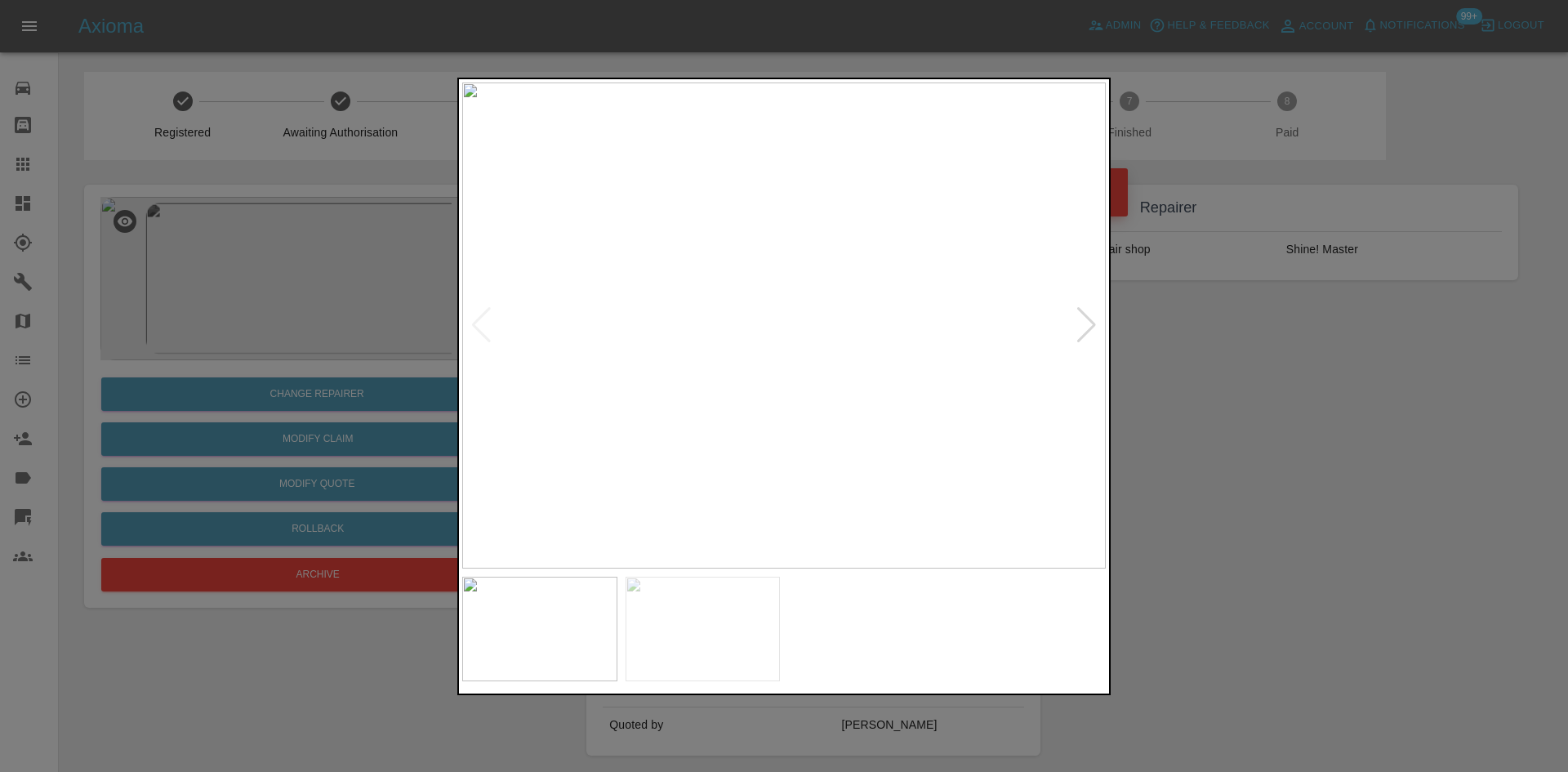
click at [1089, 318] on div at bounding box center [1087, 325] width 22 height 36
click at [1202, 391] on div at bounding box center [784, 386] width 1568 height 772
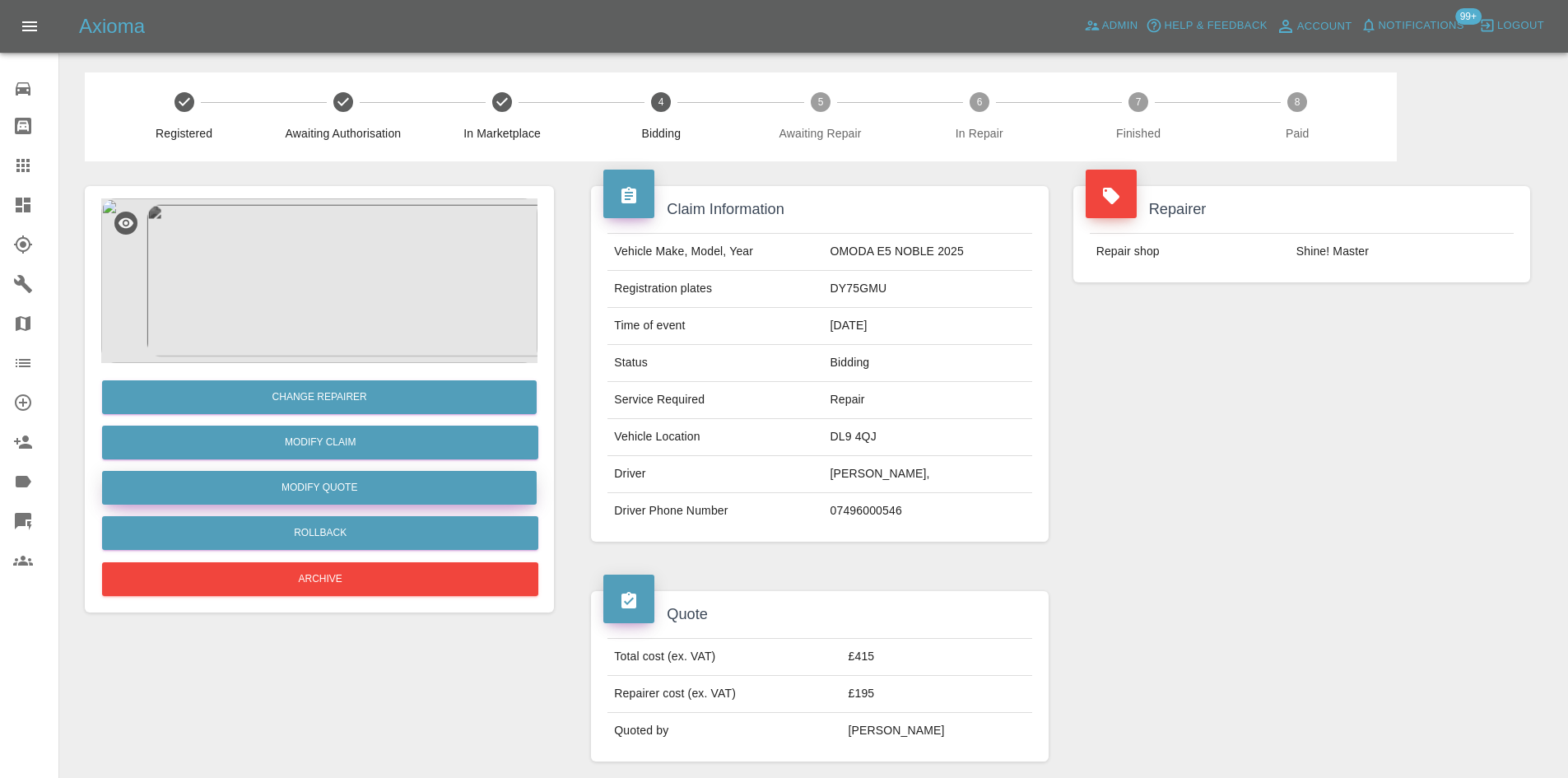
click at [387, 484] on button "Modify Quote" at bounding box center [320, 488] width 435 height 34
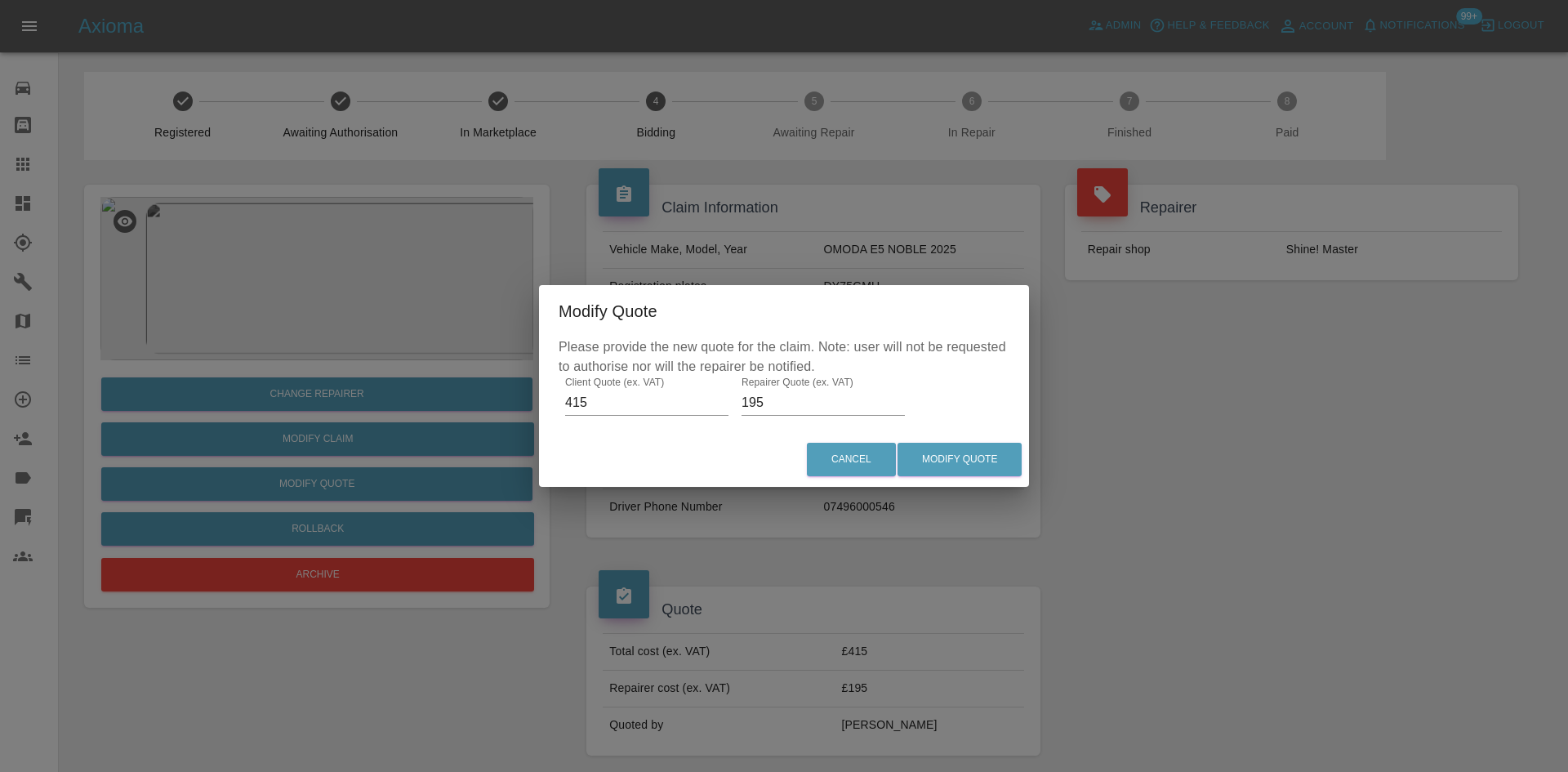
click at [786, 402] on input "195" at bounding box center [823, 402] width 164 height 27
click at [786, 402] on input "195" at bounding box center [823, 402] width 164 height 27
type input "210"
click at [963, 473] on button "Modify Quote" at bounding box center [960, 459] width 124 height 34
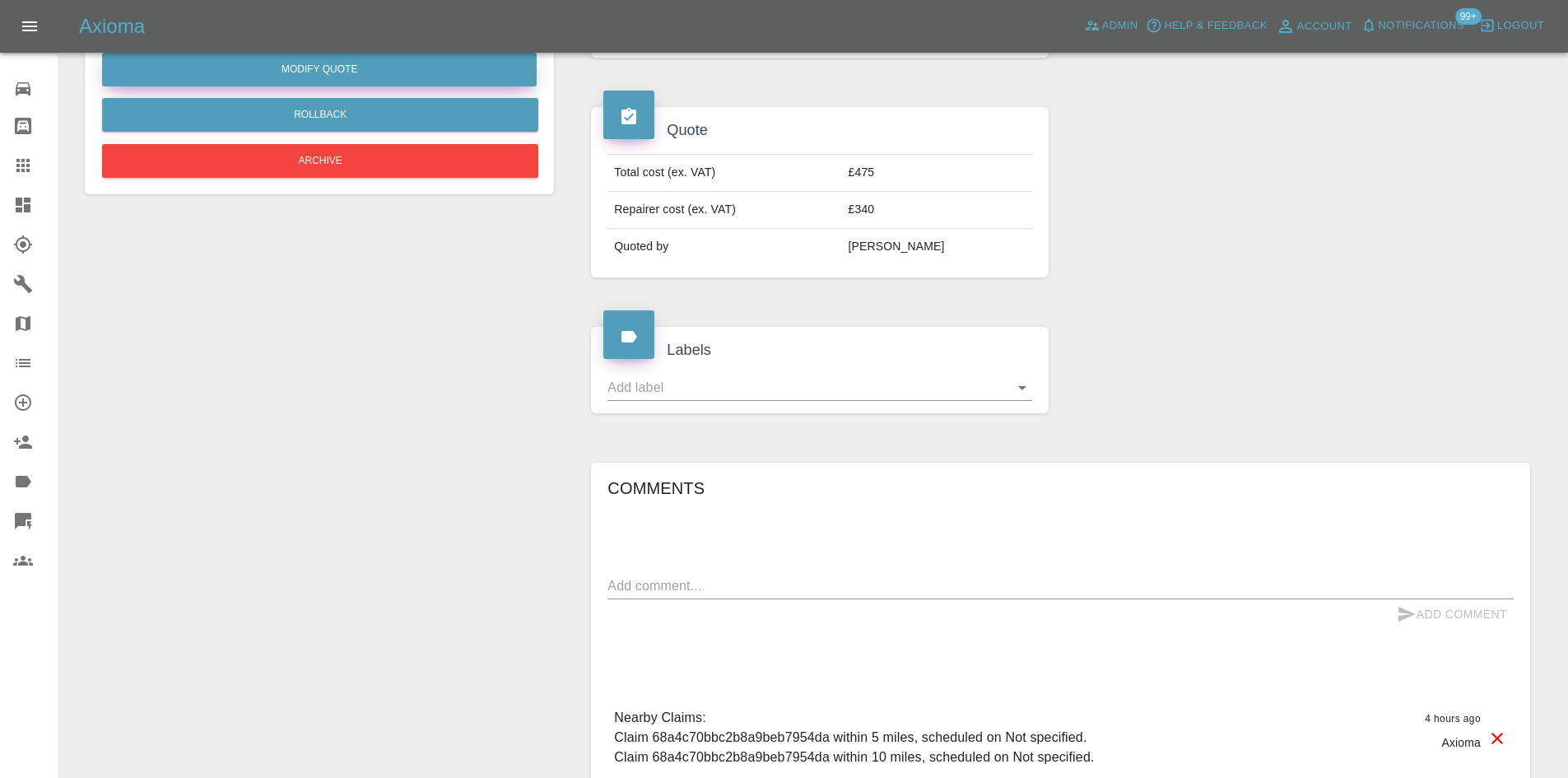
scroll to position [165, 0]
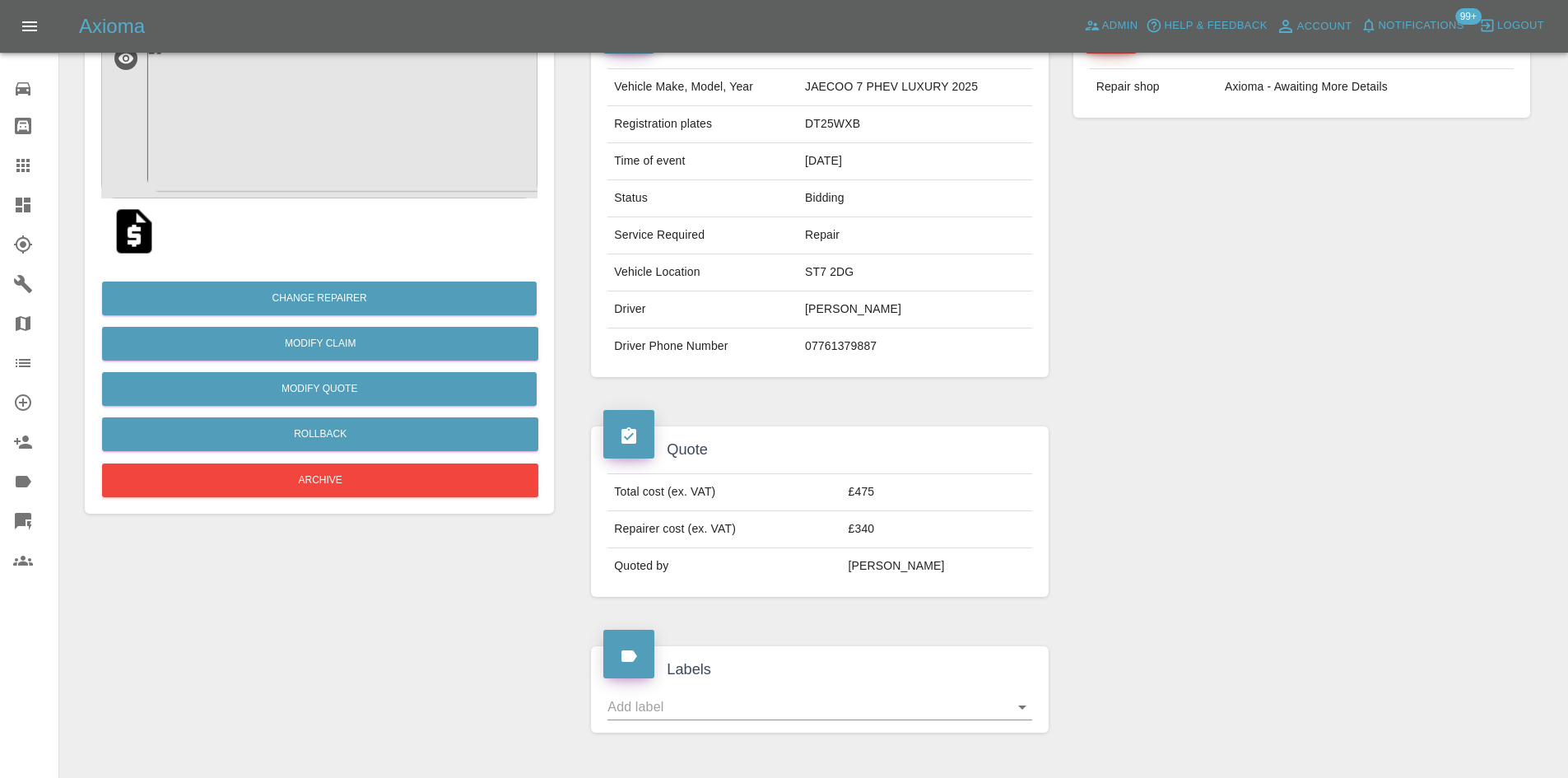
click at [357, 163] on img at bounding box center [320, 116] width 437 height 165
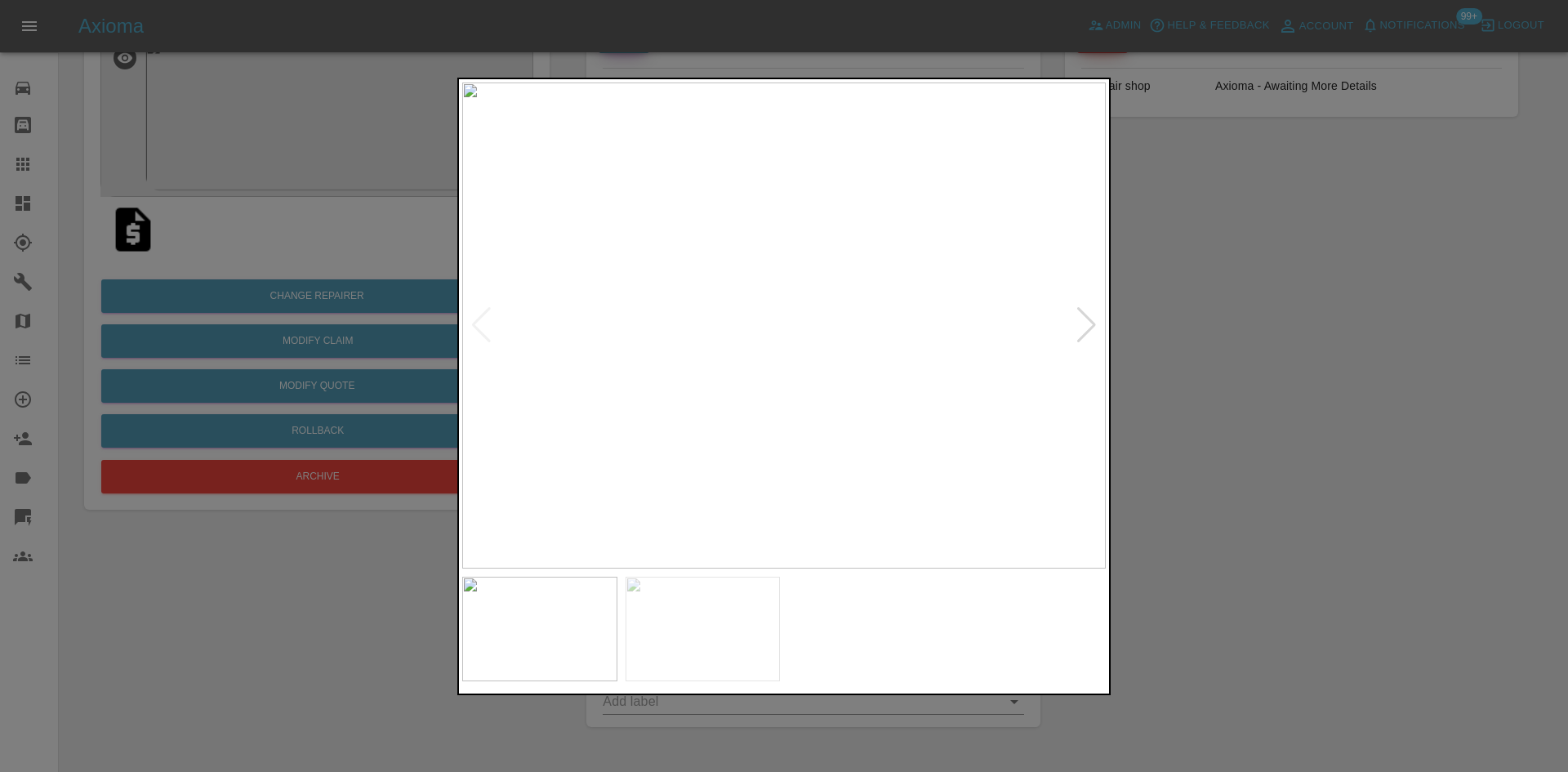
click at [1081, 329] on div at bounding box center [1087, 325] width 22 height 36
click at [851, 303] on img at bounding box center [784, 326] width 644 height 487
click at [851, 303] on img at bounding box center [583, 394] width 1931 height 1460
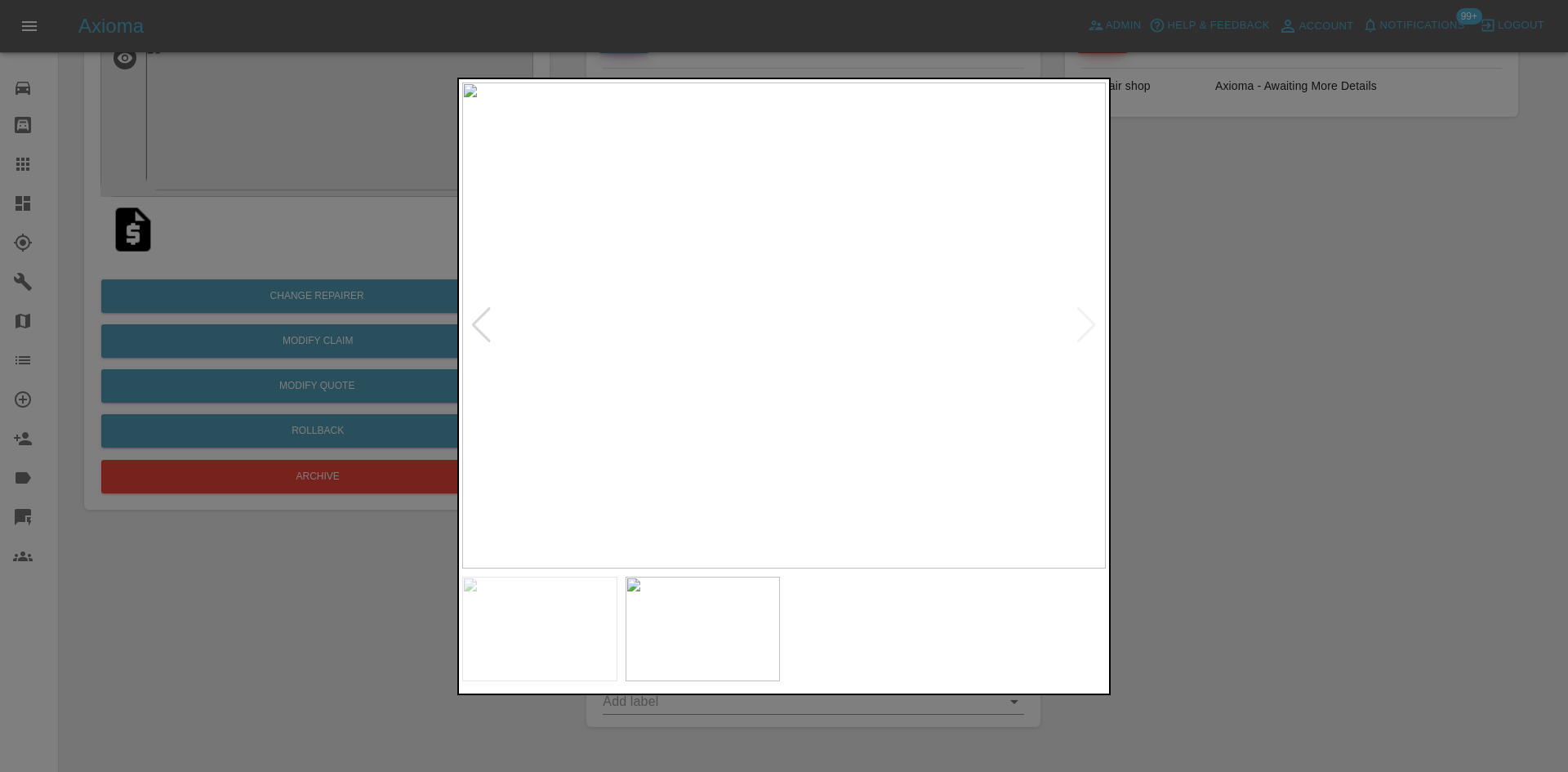
click at [1080, 326] on img at bounding box center [784, 326] width 644 height 487
click at [476, 329] on div at bounding box center [482, 325] width 22 height 36
click at [780, 285] on img at bounding box center [784, 326] width 644 height 487
click at [780, 285] on img at bounding box center [796, 445] width 1931 height 1460
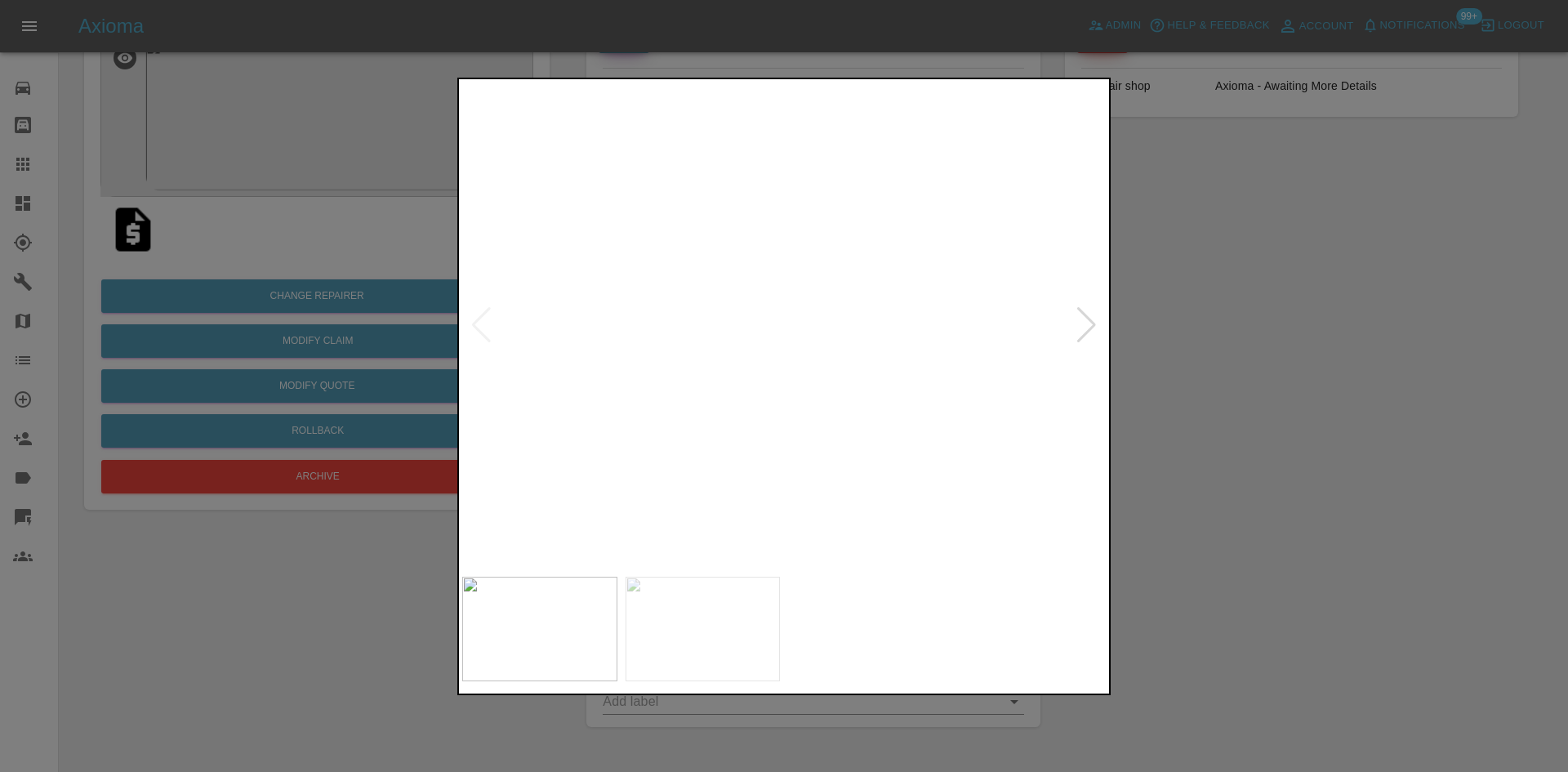
click at [780, 285] on img at bounding box center [796, 445] width 1931 height 1460
click at [1204, 310] on div at bounding box center [784, 386] width 1568 height 772
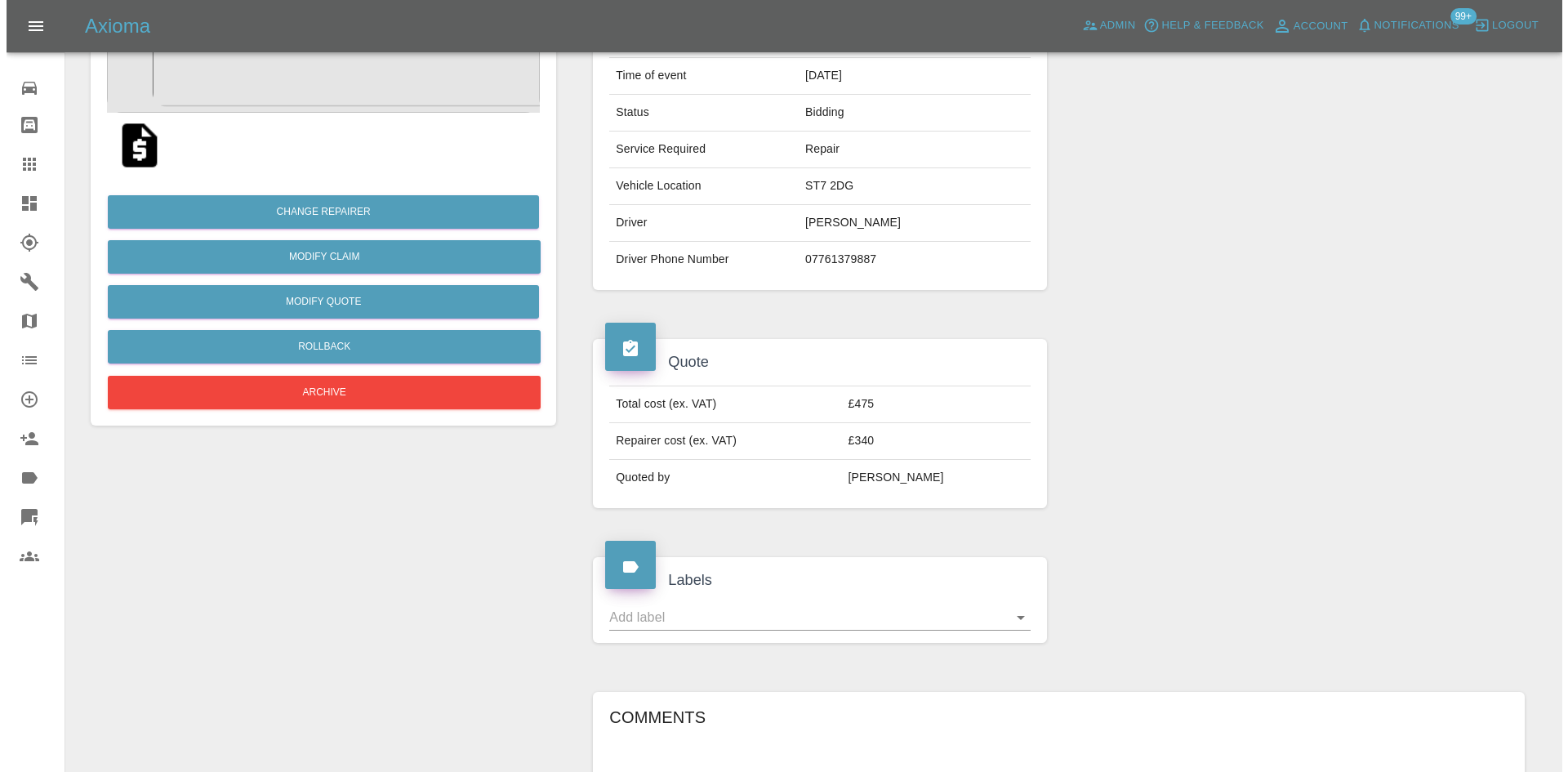
scroll to position [245, 0]
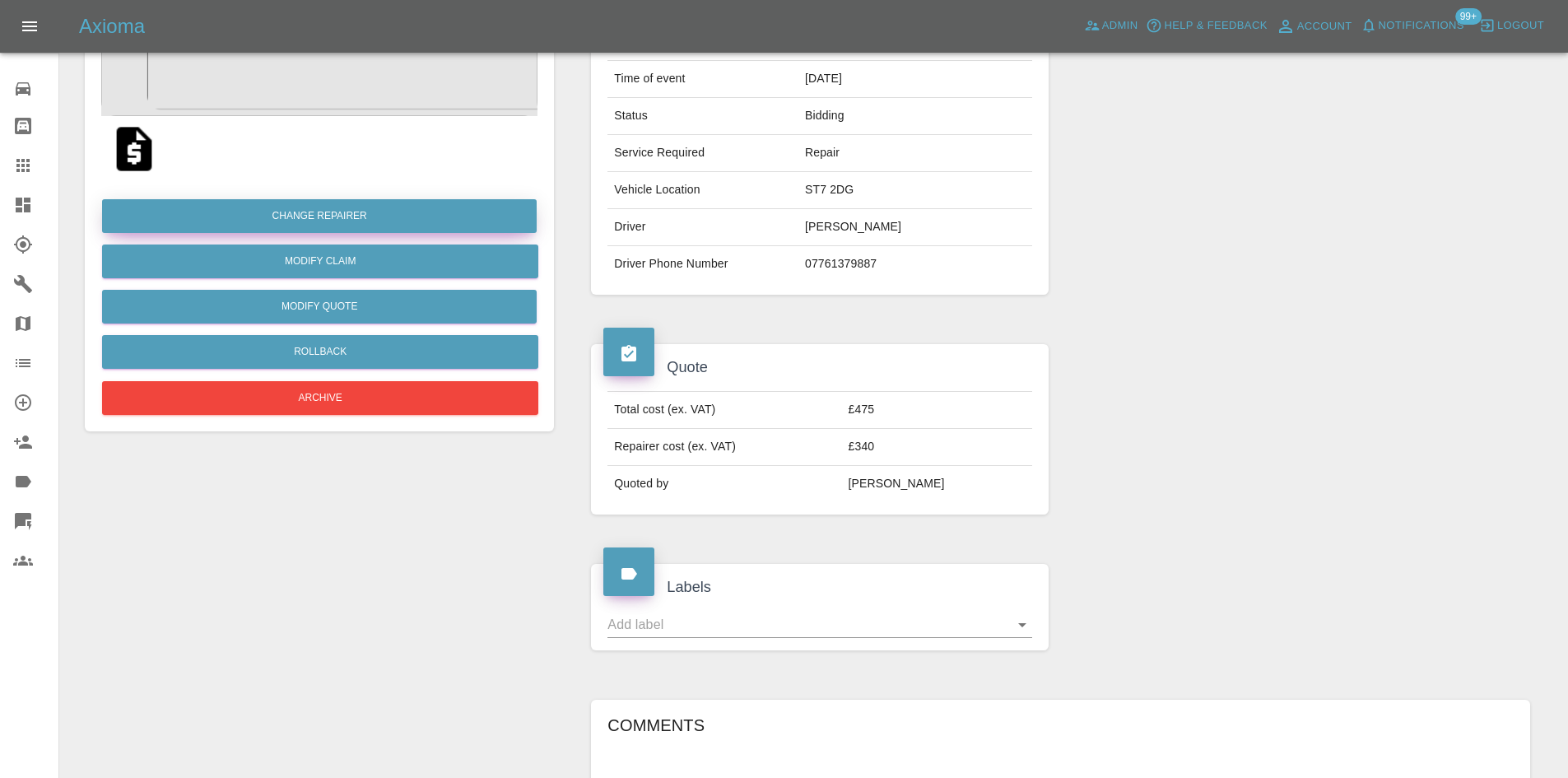
click at [245, 223] on button "Change Repairer" at bounding box center [320, 216] width 435 height 34
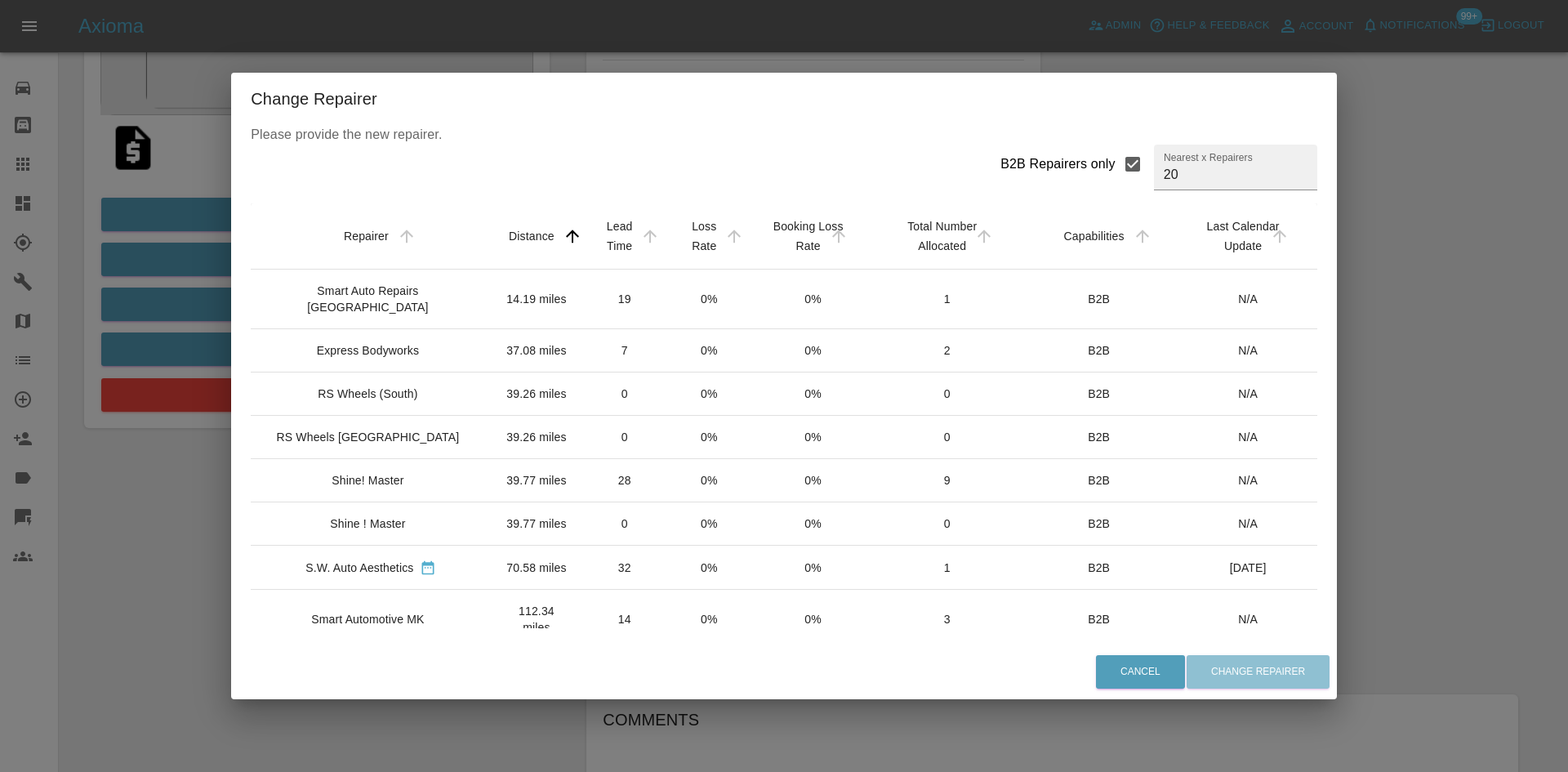
click at [378, 277] on td "Smart Auto Repairs [GEOGRAPHIC_DATA]" at bounding box center [370, 299] width 240 height 59
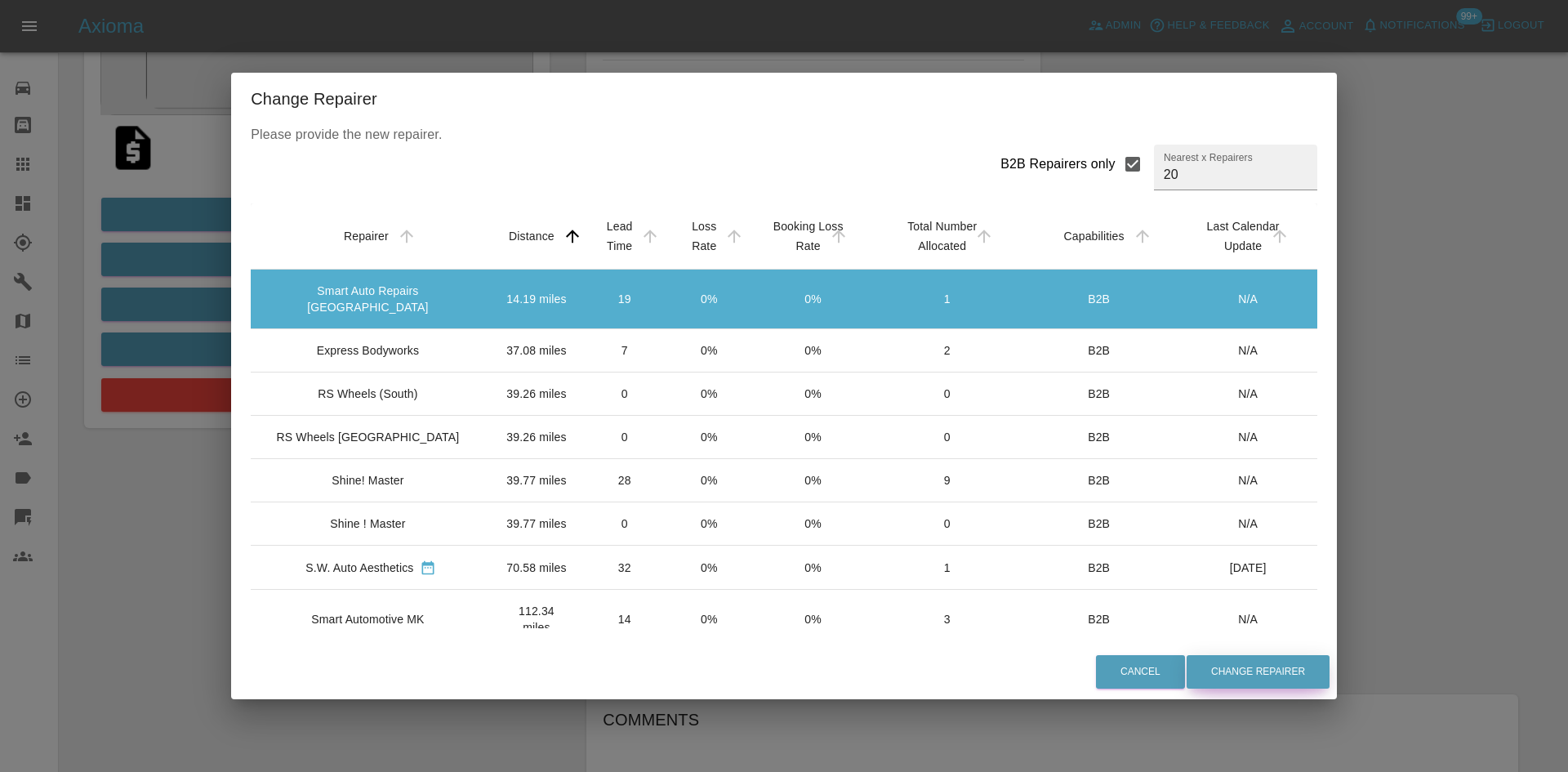
click at [1190, 671] on button "Change Repairer" at bounding box center [1258, 672] width 143 height 34
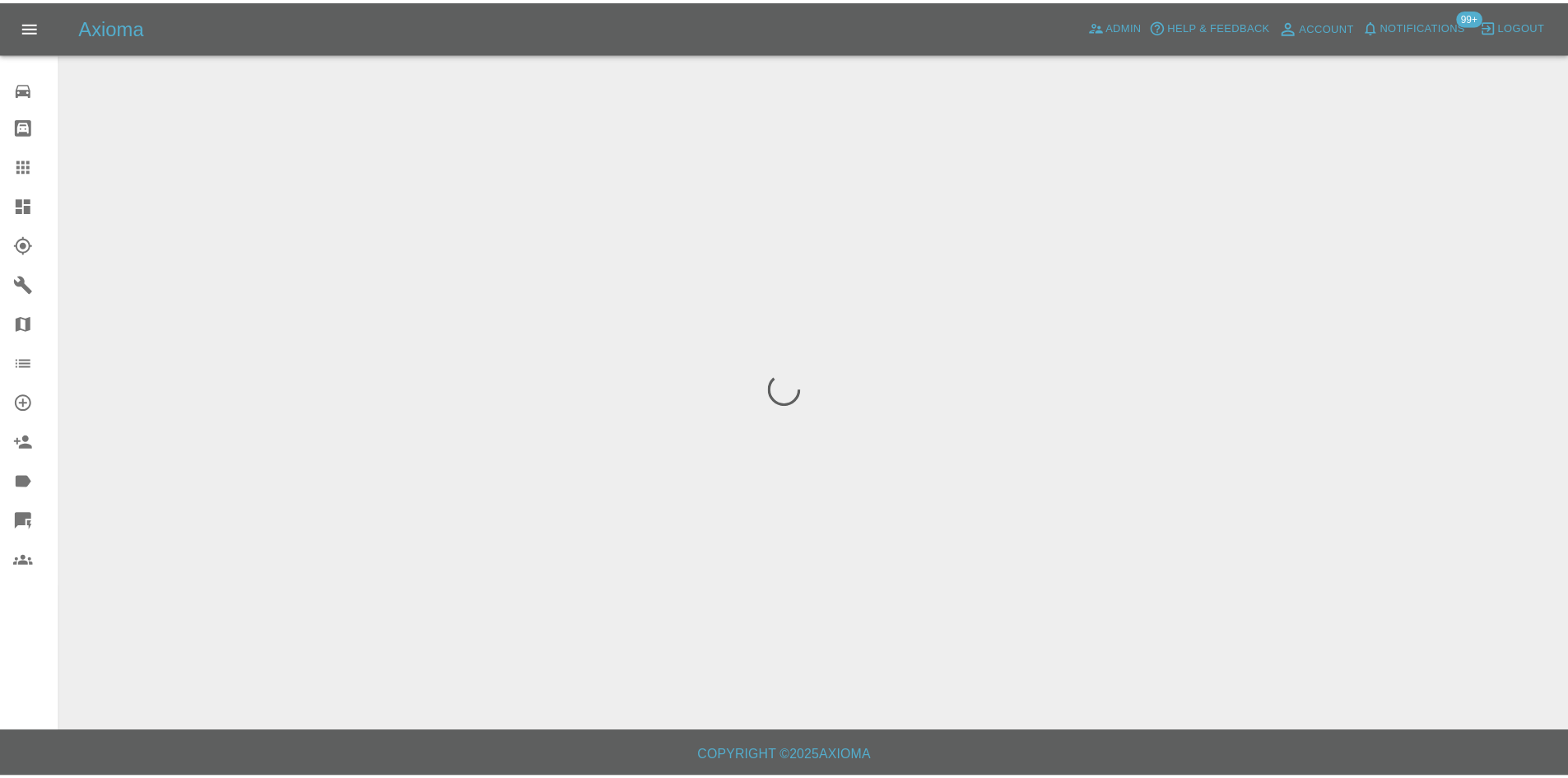
scroll to position [0, 0]
